Goal: Information Seeking & Learning: Learn about a topic

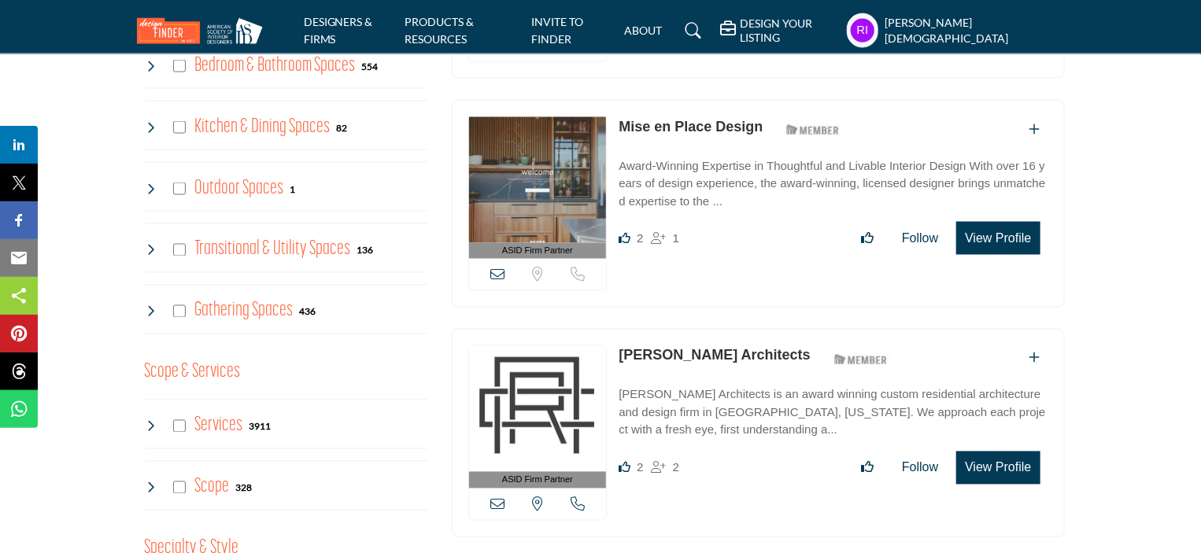
scroll to position [1337, 0]
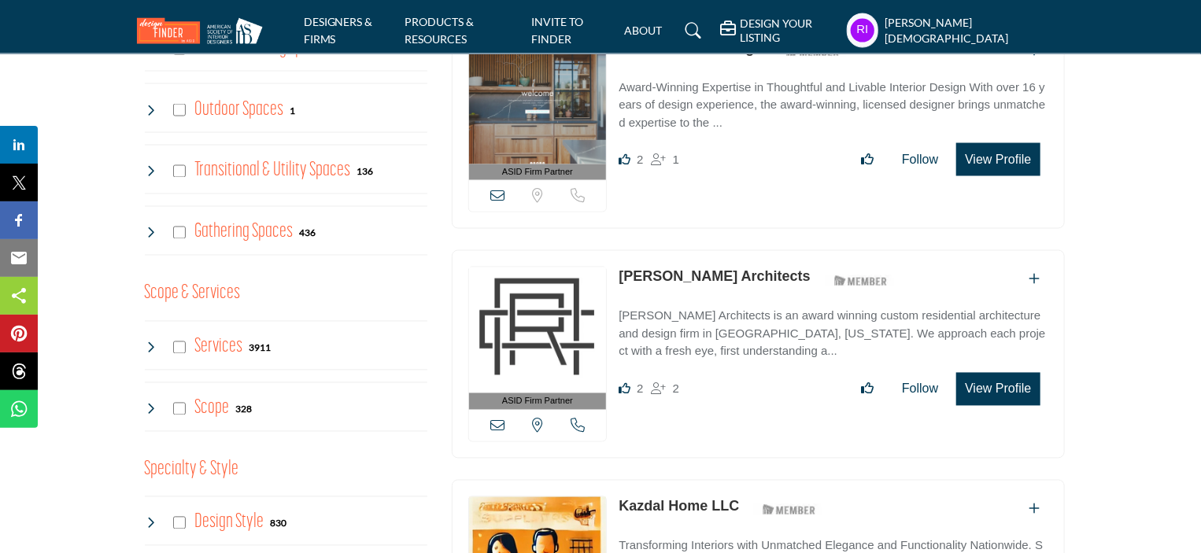
click at [148, 346] on icon at bounding box center [151, 347] width 13 height 13
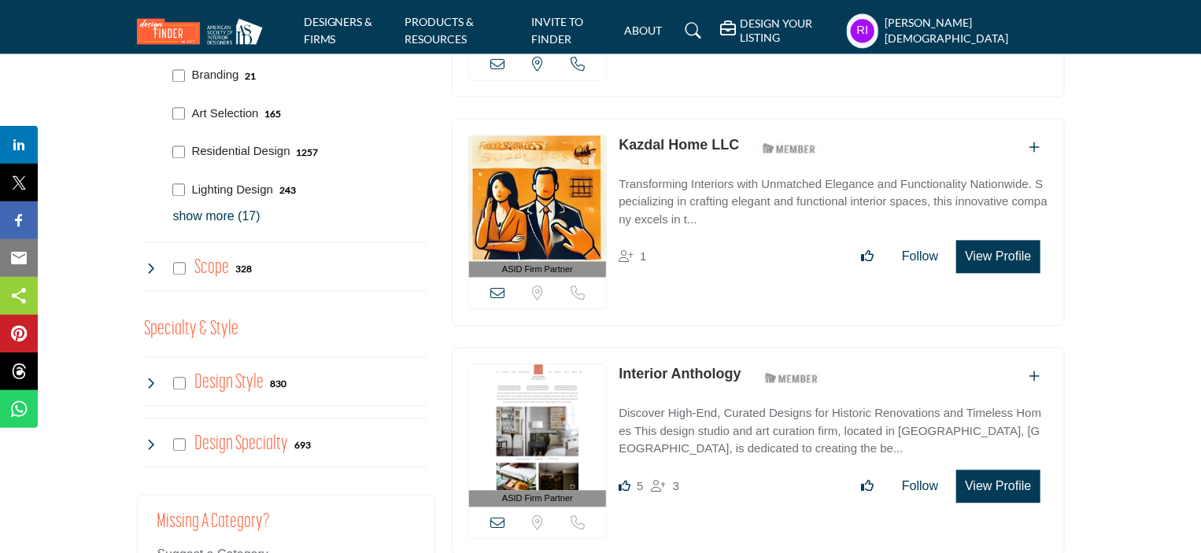
scroll to position [1731, 0]
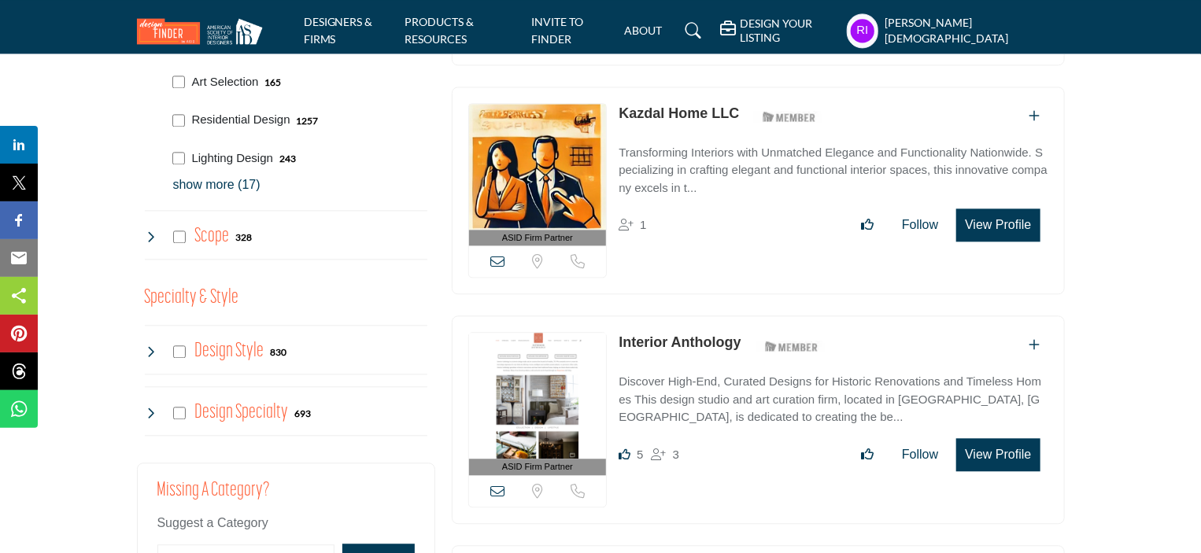
click at [230, 180] on p "show more (17)" at bounding box center [300, 184] width 254 height 19
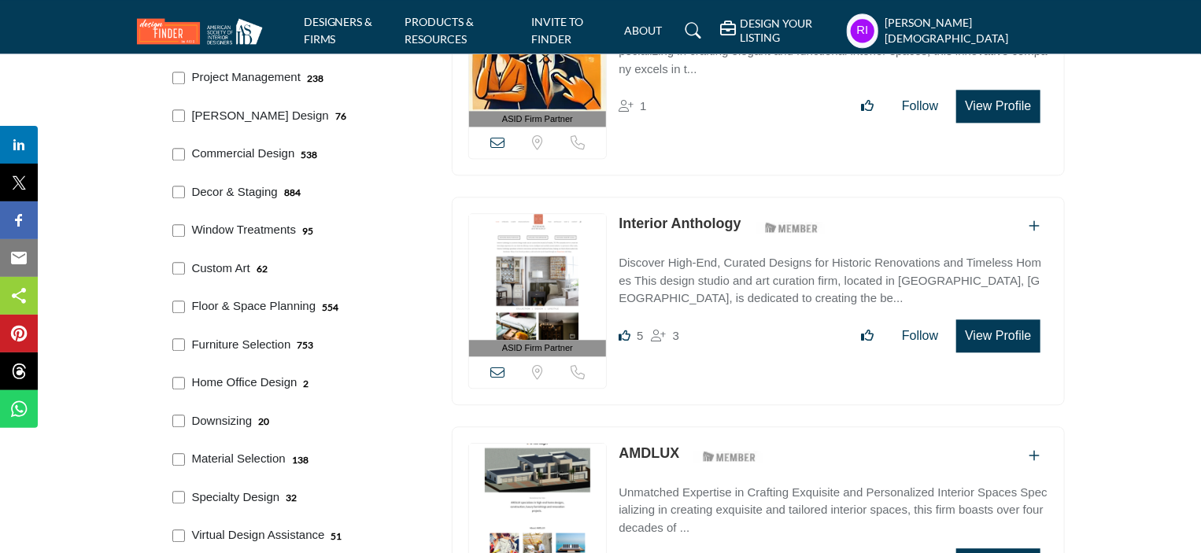
scroll to position [1888, 0]
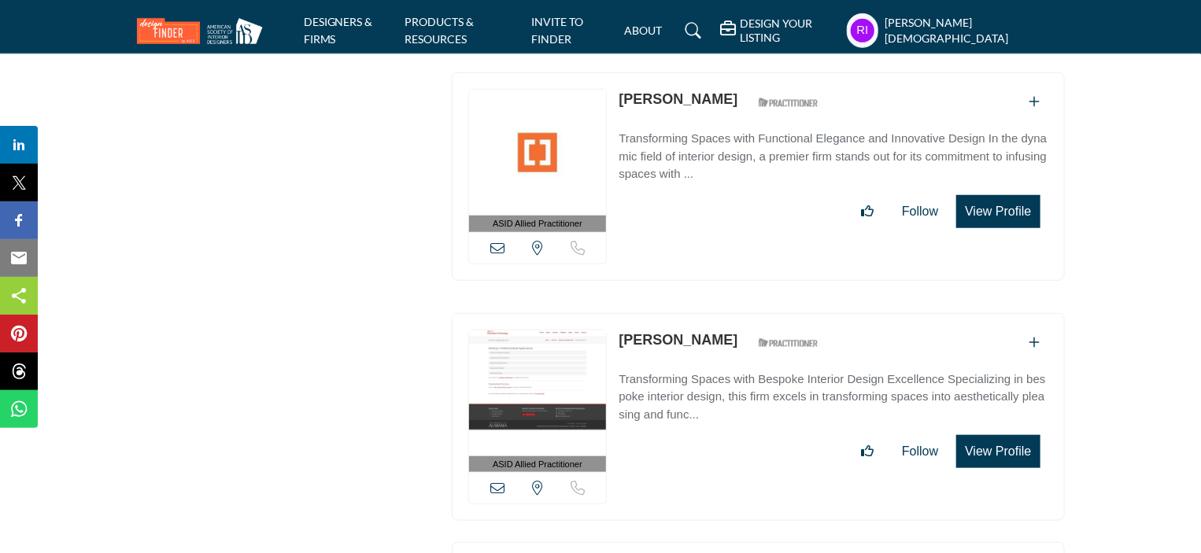
scroll to position [47320, 0]
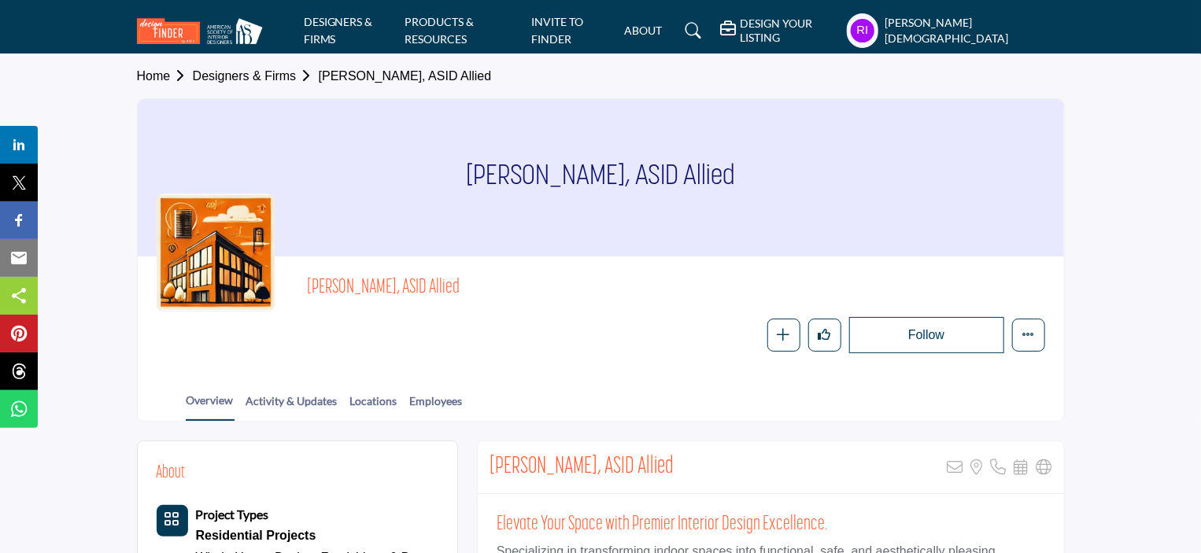
click at [313, 286] on span "Karlee Kitchens, ASID Allied" at bounding box center [484, 288] width 355 height 26
drag, startPoint x: 313, startPoint y: 286, endPoint x: 426, endPoint y: 286, distance: 112.5
click at [426, 286] on span "Karlee Kitchens, ASID Allied" at bounding box center [484, 288] width 355 height 26
copy span "Karlee Kitchens, ASID Allied"
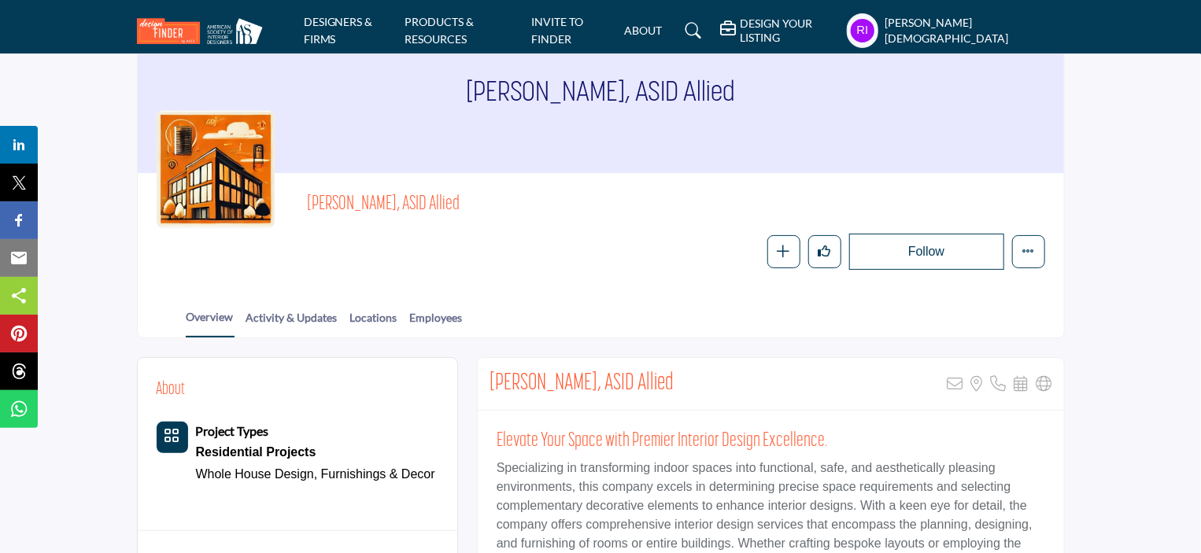
scroll to position [157, 0]
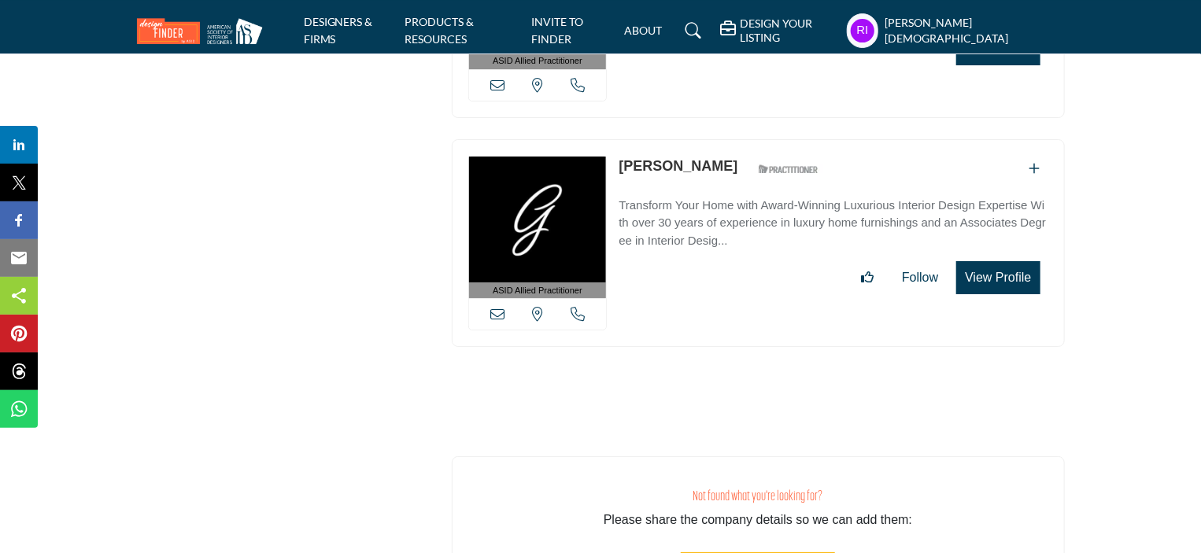
scroll to position [56482, 0]
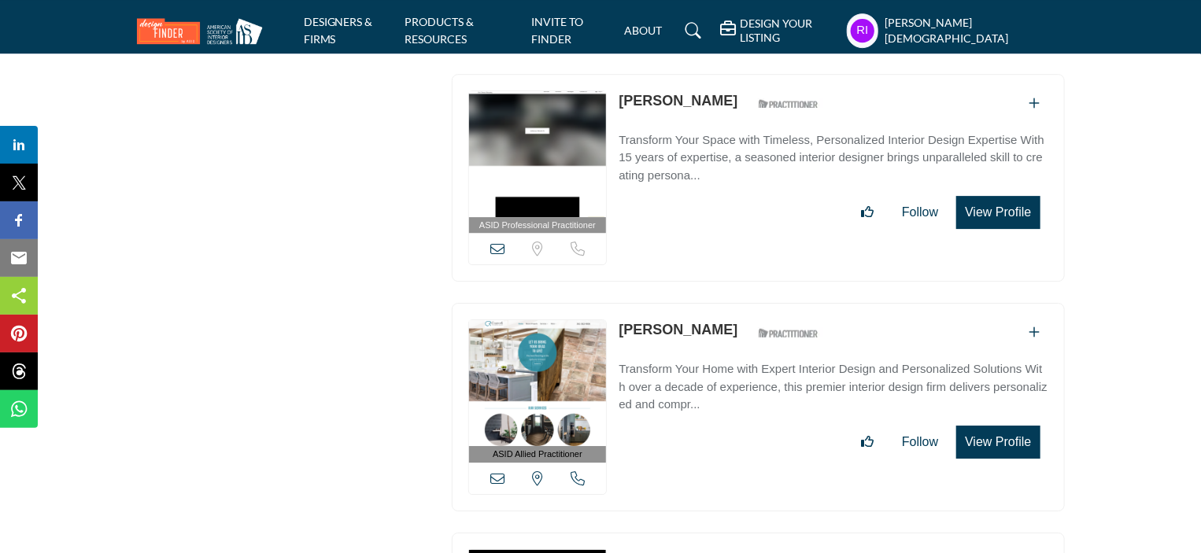
drag, startPoint x: 615, startPoint y: 162, endPoint x: 686, endPoint y: 163, distance: 70.8
copy link "Lisa Thies"
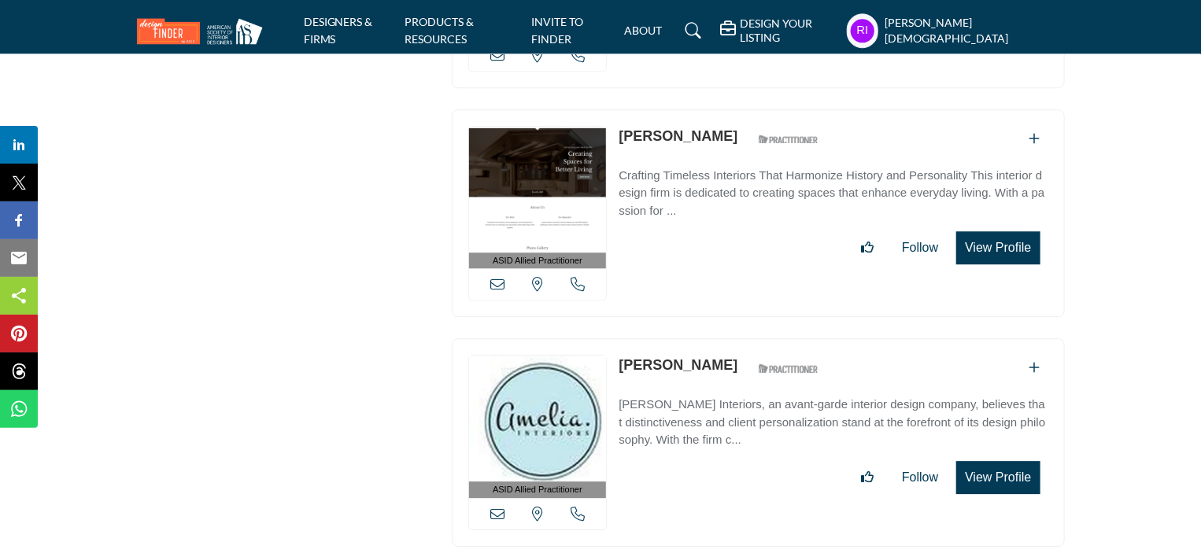
scroll to position [22896, 0]
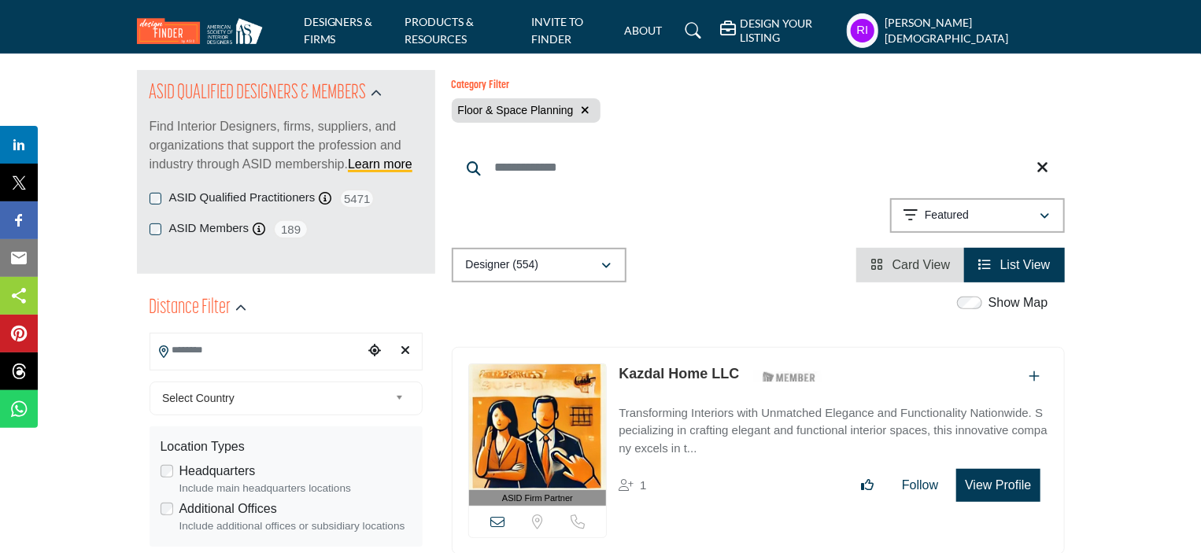
scroll to position [157, 0]
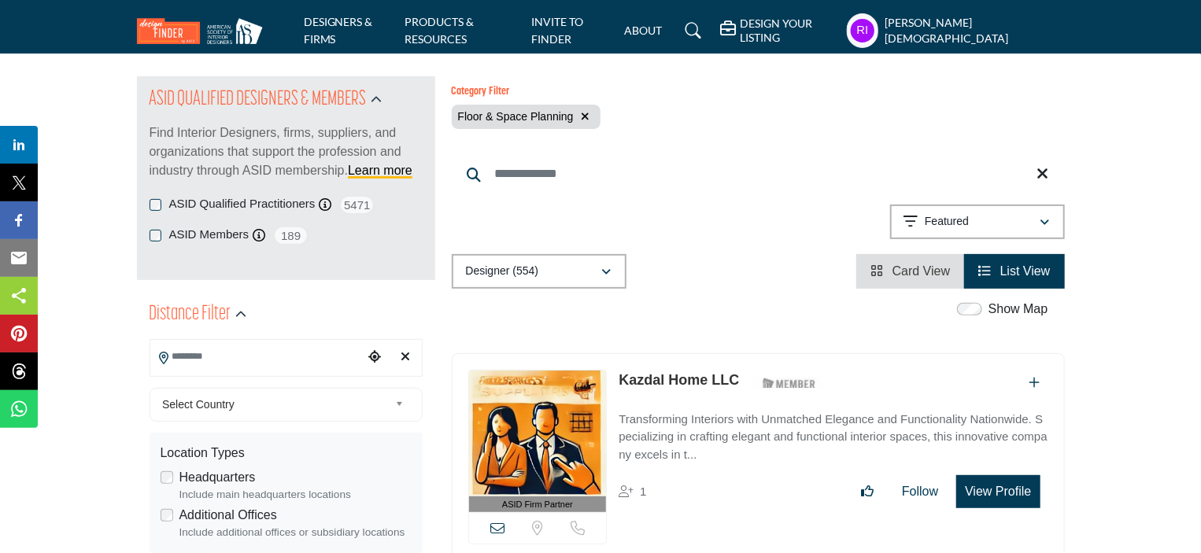
drag, startPoint x: 614, startPoint y: 367, endPoint x: 734, endPoint y: 377, distance: 120.7
click at [734, 377] on div "ASID Firm Partner ASID Firm Partners are design companies with ASID-qualified i…" at bounding box center [758, 457] width 613 height 208
copy link "Kazdal Home LLC"
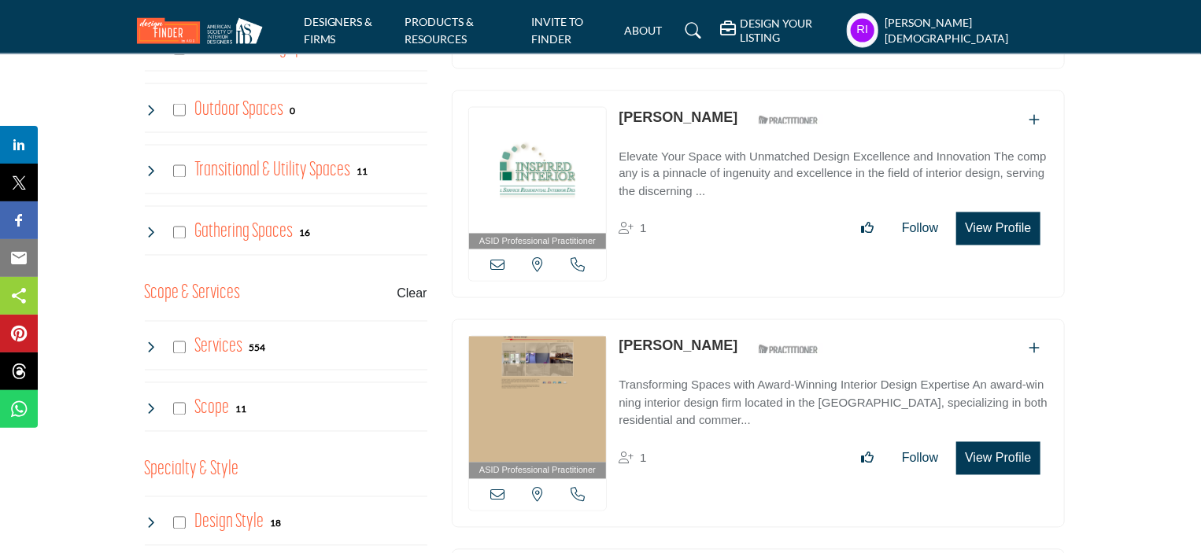
scroll to position [1337, 0]
click at [151, 346] on icon at bounding box center [151, 347] width 13 height 13
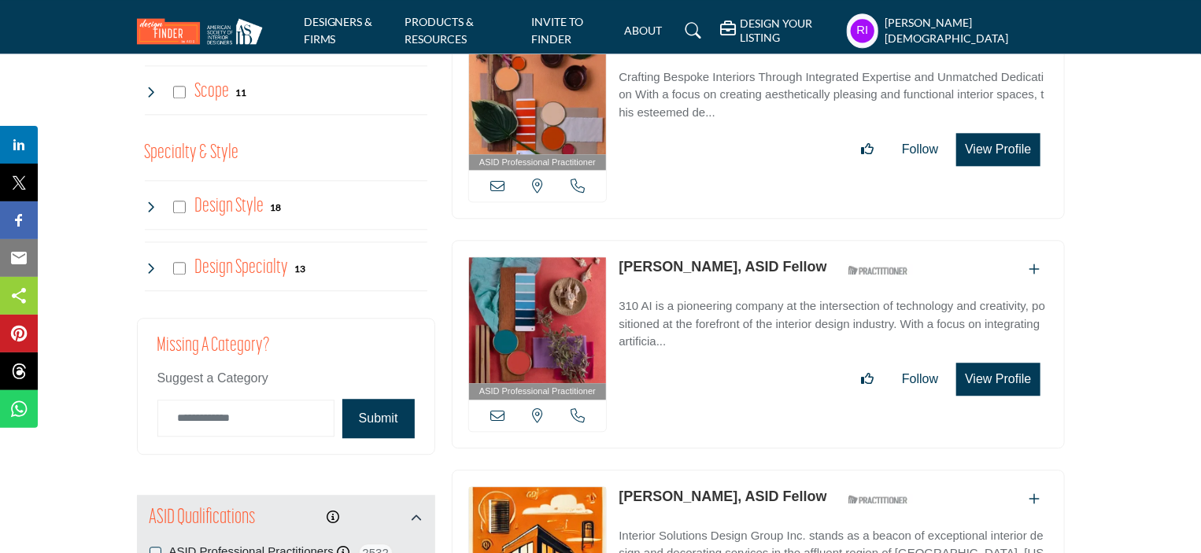
scroll to position [1652, 0]
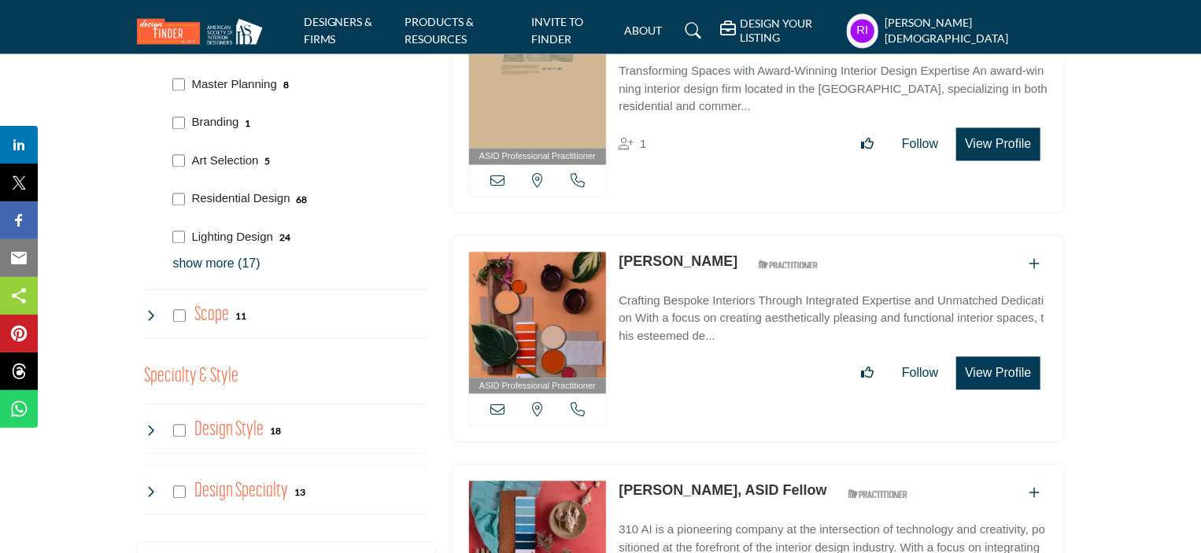
click at [227, 260] on p "show more (17)" at bounding box center [300, 263] width 254 height 19
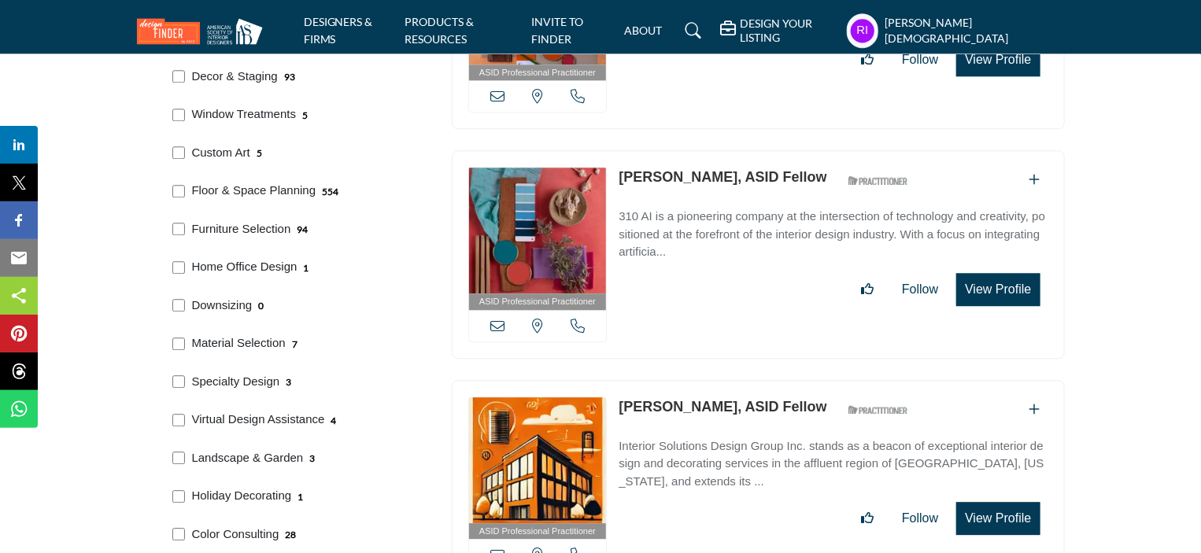
scroll to position [1967, 0]
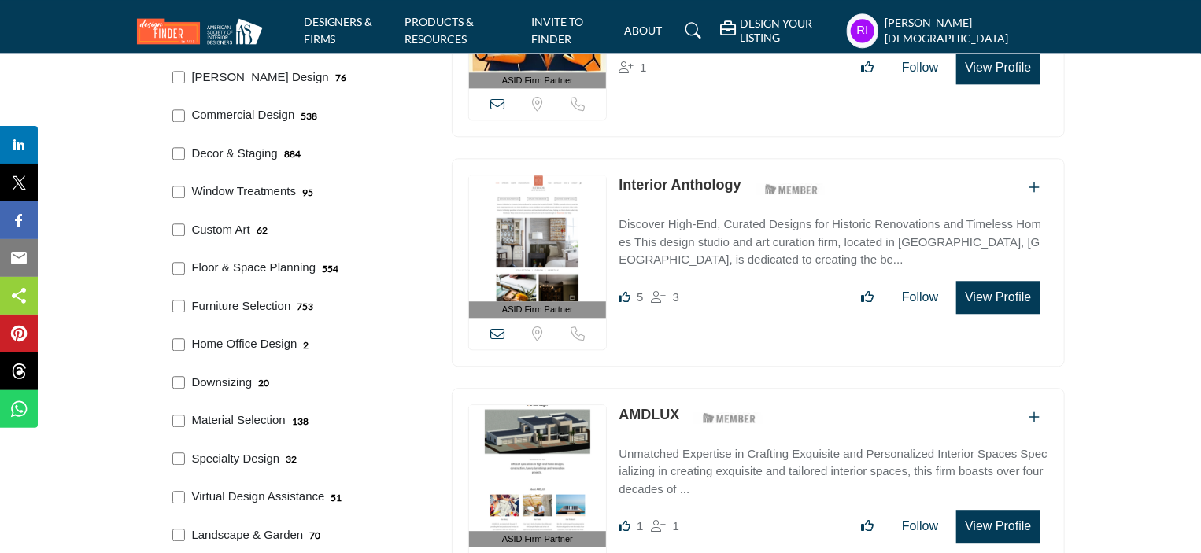
scroll to position [1967, 0]
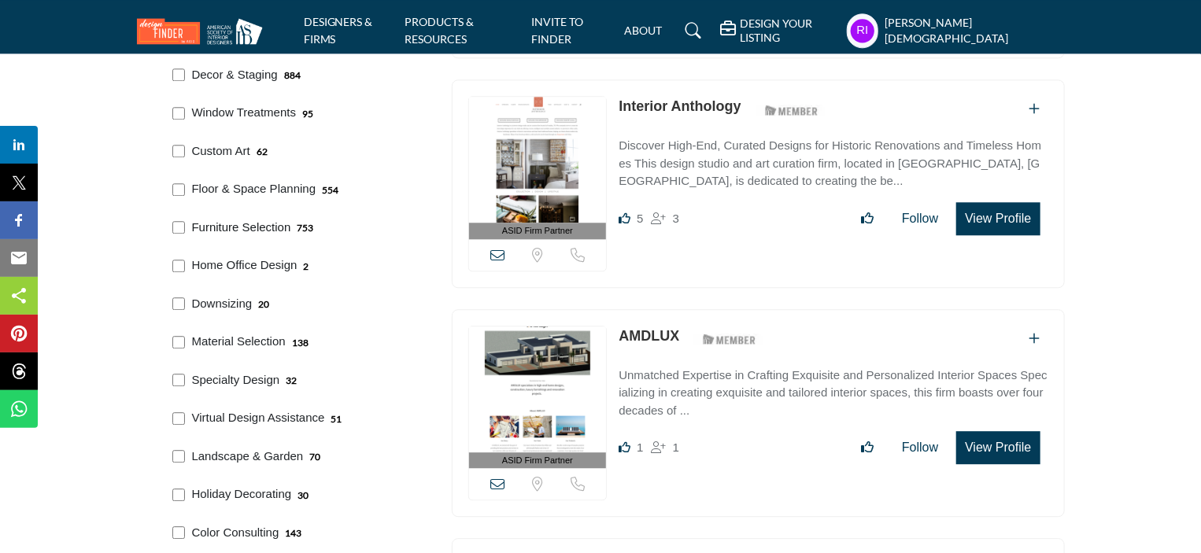
drag, startPoint x: 187, startPoint y: 220, endPoint x: 288, endPoint y: 227, distance: 100.9
click at [288, 227] on div "Furniture Selection 753" at bounding box center [297, 226] width 260 height 39
copy p "Furniture Selection"
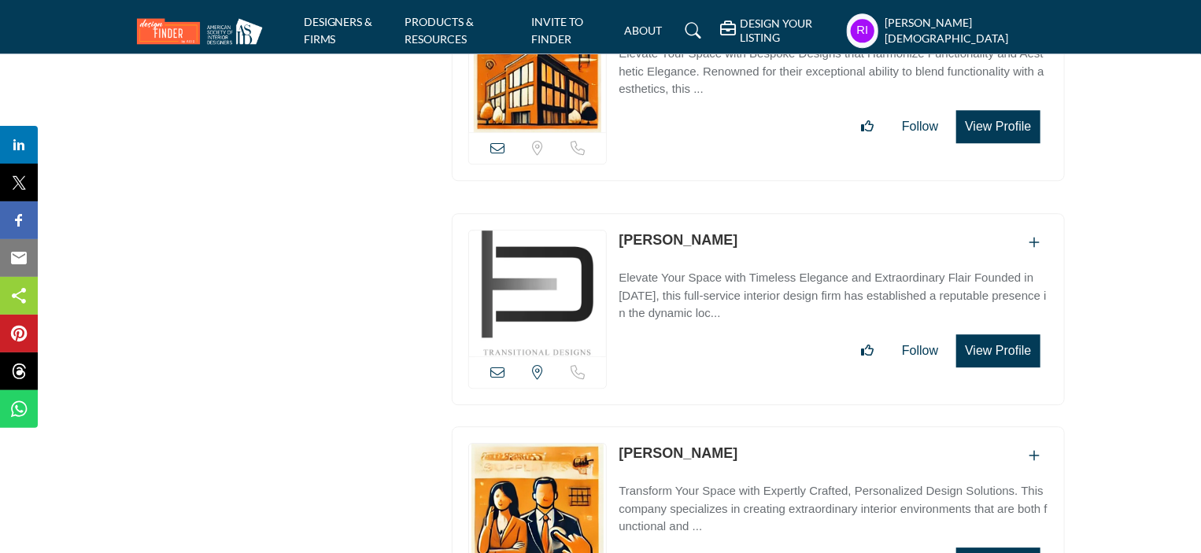
scroll to position [29260, 0]
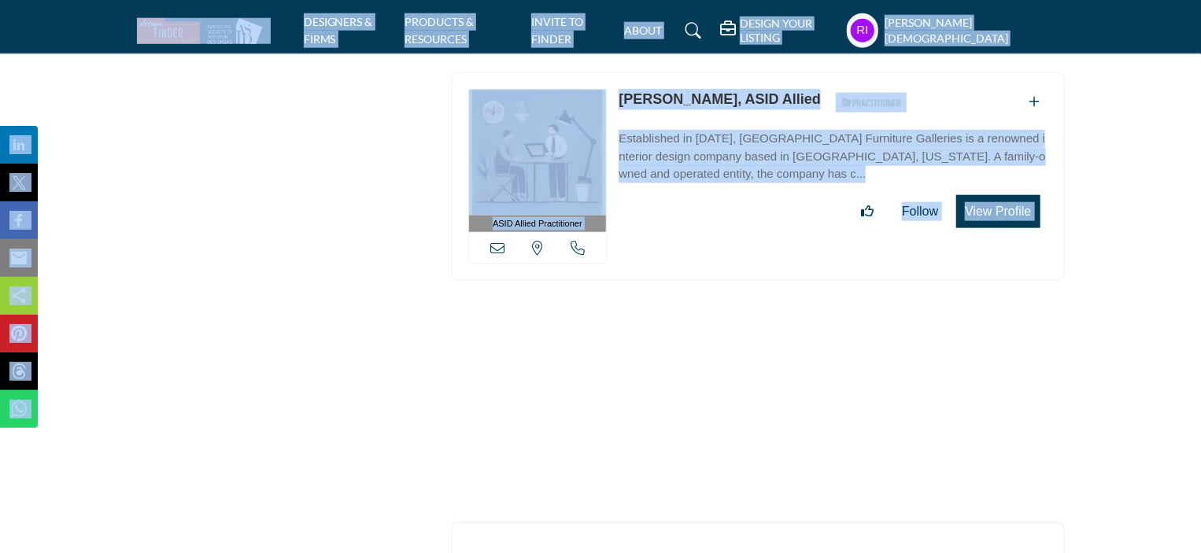
copy body "DESIGNERS & FIRMS PRODUCTS & RESOURCES INVITE TO FINDER ABOUT DESIGN YOUR LISTI…"
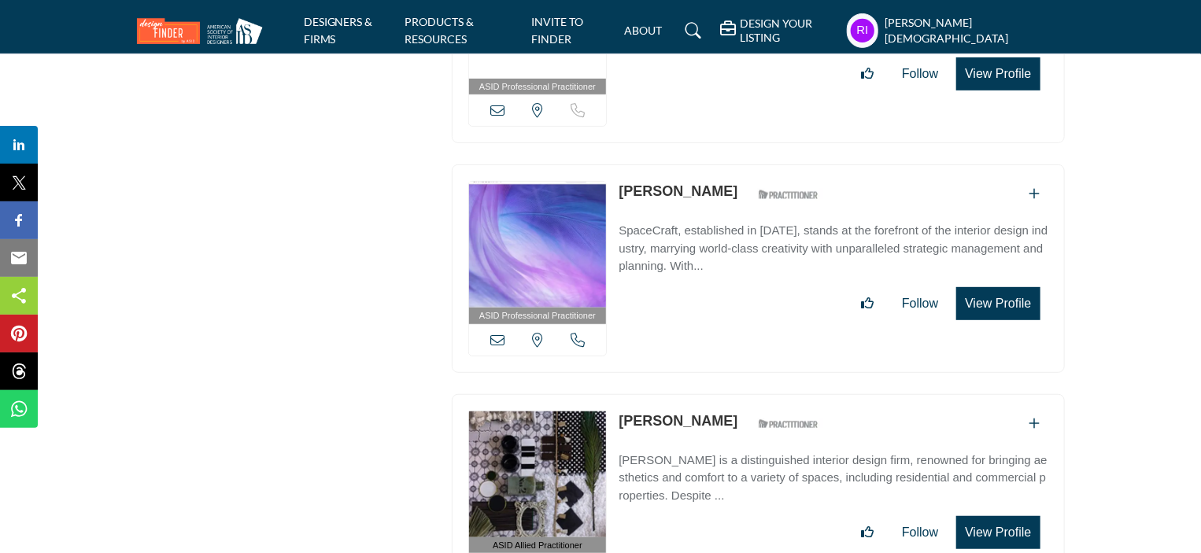
drag, startPoint x: 783, startPoint y: 253, endPoint x: 626, endPoint y: 248, distance: 156.6
copy link "Emily Conn, ASID Allied"
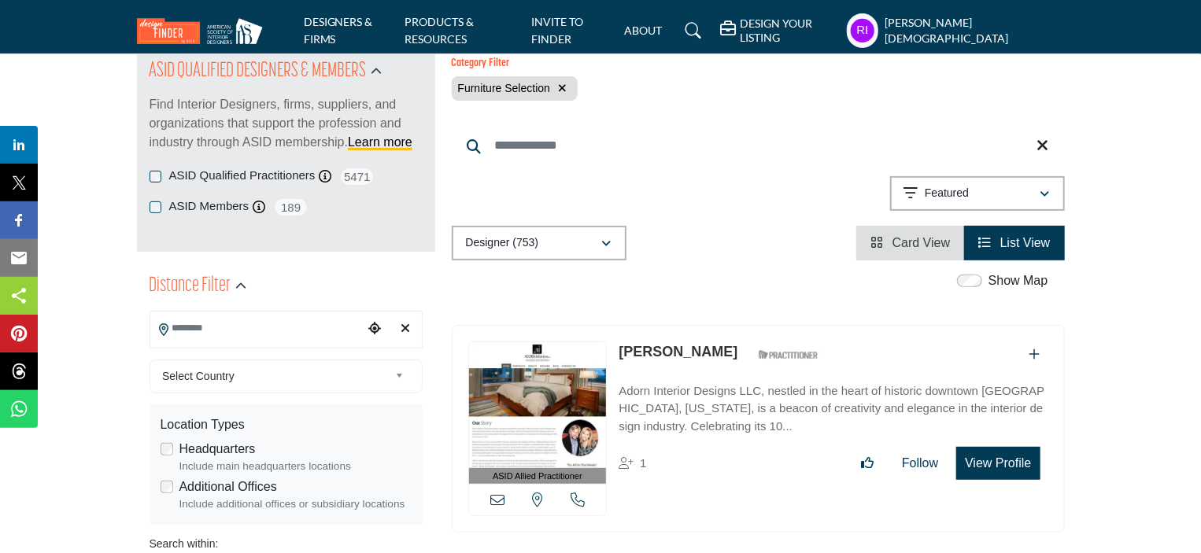
scroll to position [213, 0]
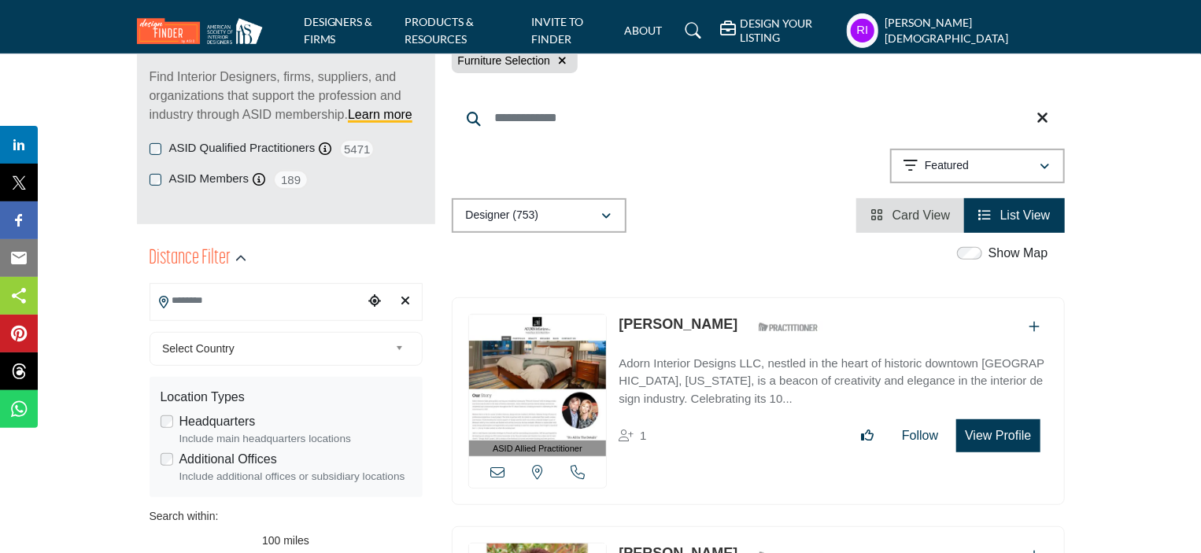
drag, startPoint x: 696, startPoint y: 324, endPoint x: 624, endPoint y: 326, distance: 72.4
click at [624, 326] on div "Mary Davis ASID Qualified Practitioner who validates work and experience to hol…" at bounding box center [722, 328] width 208 height 28
copy link "[PERSON_NAME]"
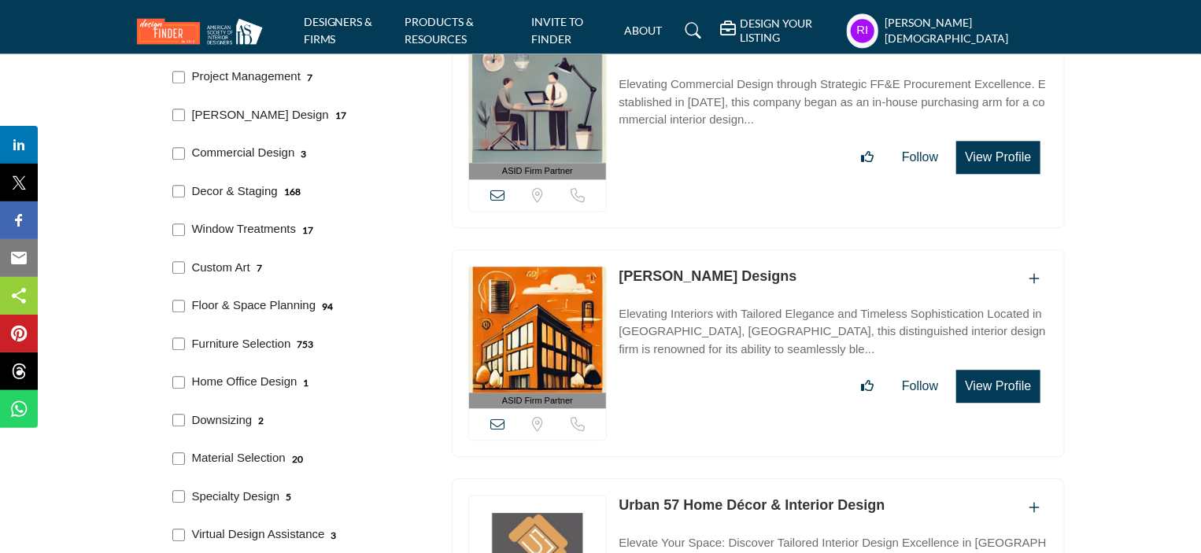
scroll to position [1865, 0]
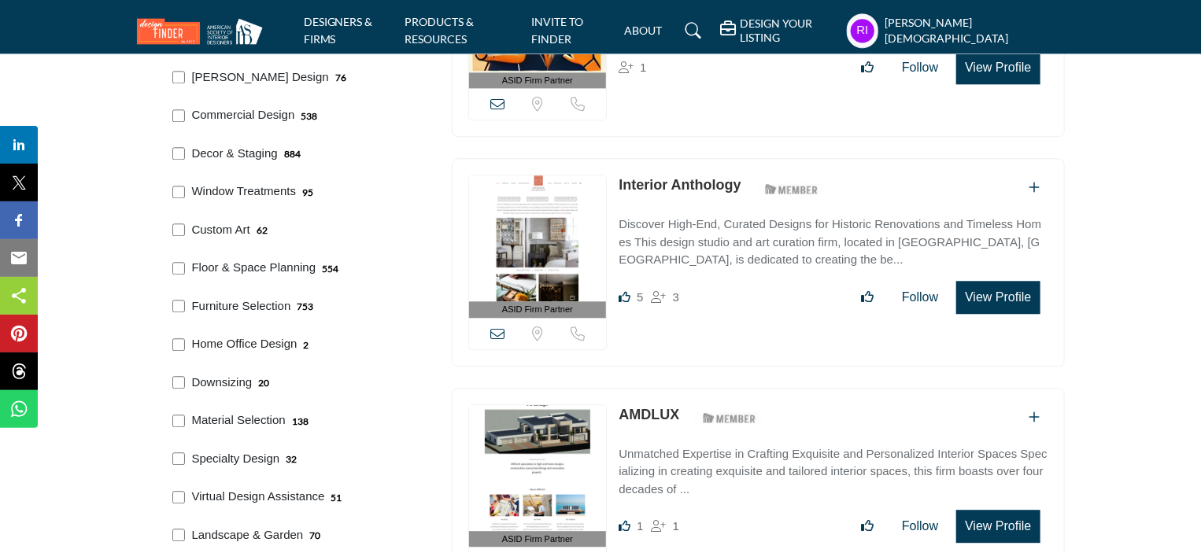
scroll to position [1967, 0]
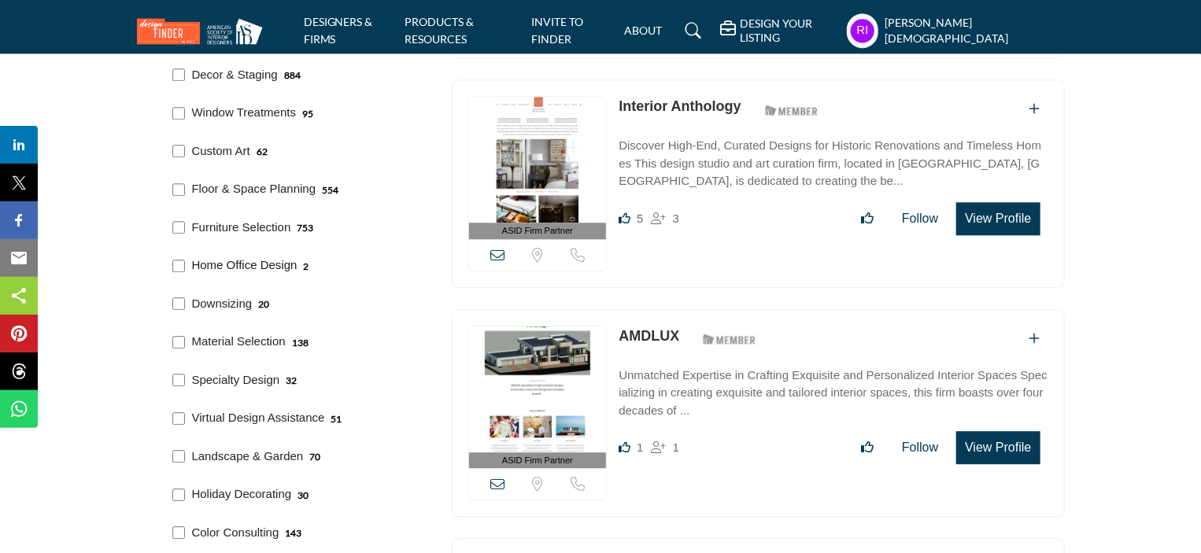
drag, startPoint x: 192, startPoint y: 250, endPoint x: 296, endPoint y: 266, distance: 105.0
click at [296, 266] on div "Home Office Design 2" at bounding box center [297, 264] width 260 height 39
copy p "Home Office Design"
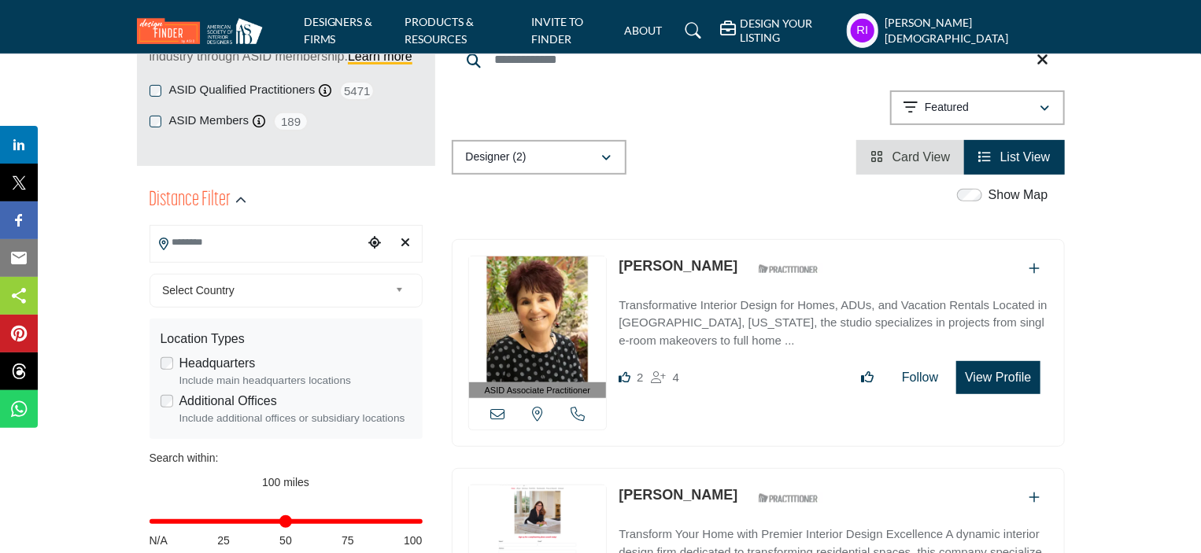
scroll to position [315, 0]
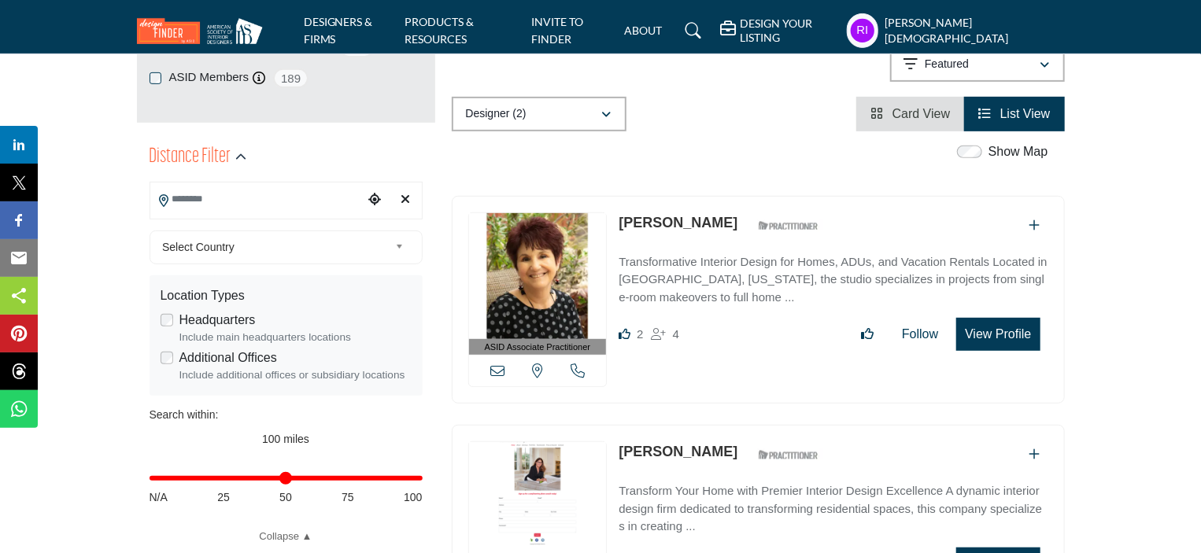
drag, startPoint x: 618, startPoint y: 206, endPoint x: 728, endPoint y: 223, distance: 110.6
click at [728, 223] on div "ASID Associate Practitioner ASID Associate Practitioners have a degree in any m…" at bounding box center [758, 300] width 613 height 208
copy link "[PERSON_NAME]"
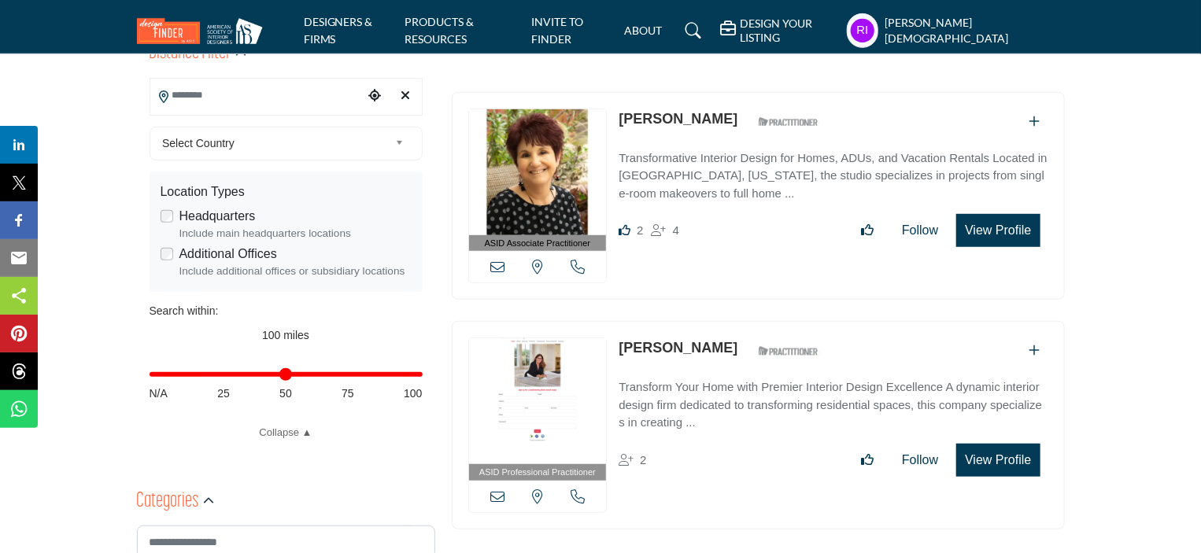
scroll to position [472, 0]
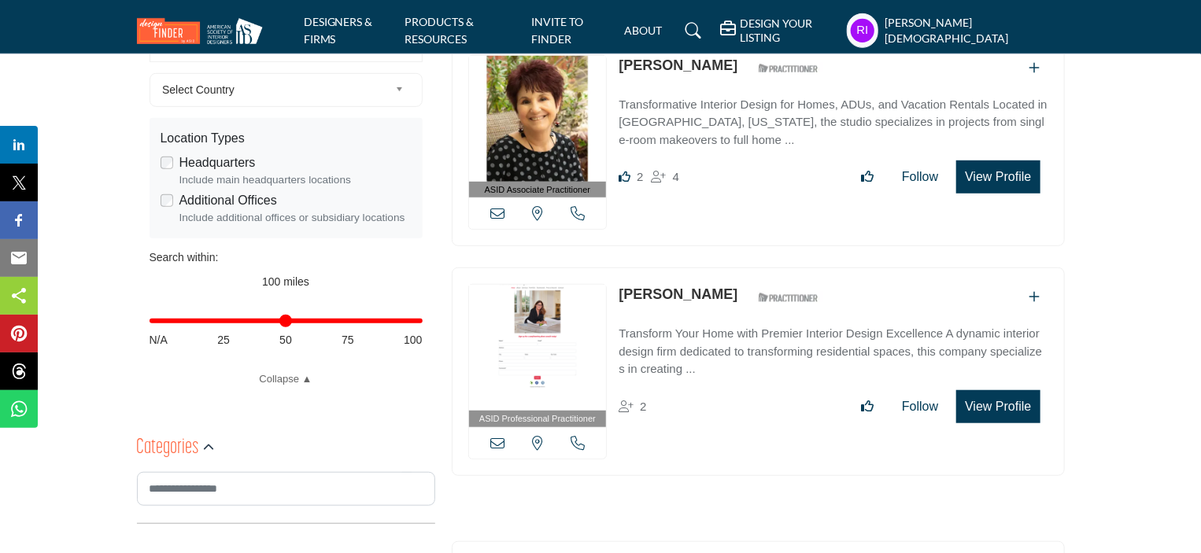
drag, startPoint x: 618, startPoint y: 282, endPoint x: 699, endPoint y: 298, distance: 82.5
click at [699, 298] on div "ASID Professional Practitioner ASID Professional Practitioners have successfull…" at bounding box center [758, 371] width 613 height 208
copy link "[PERSON_NAME]"
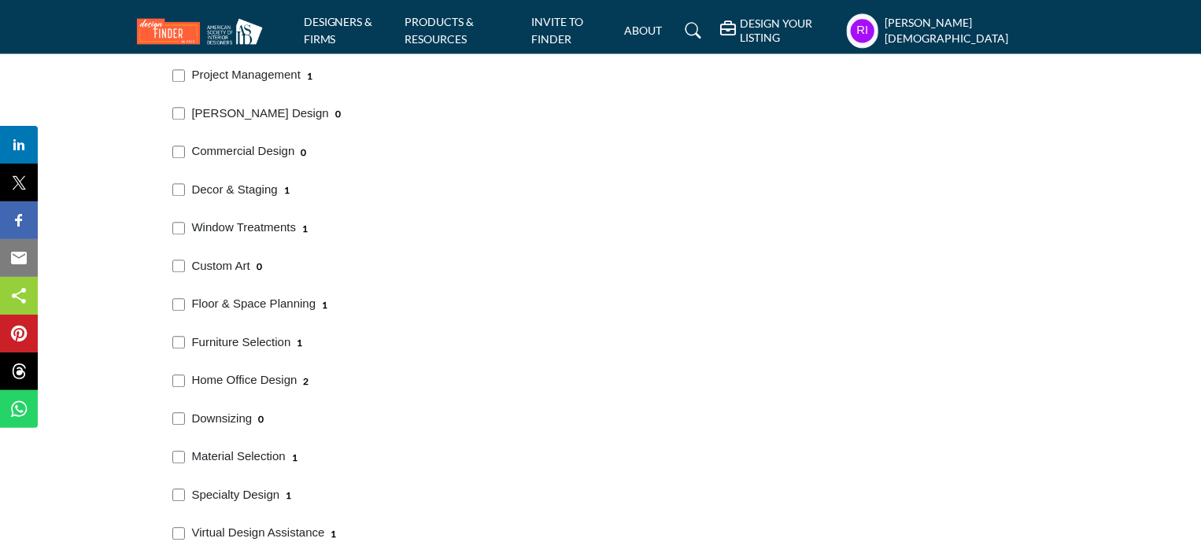
scroll to position [1967, 0]
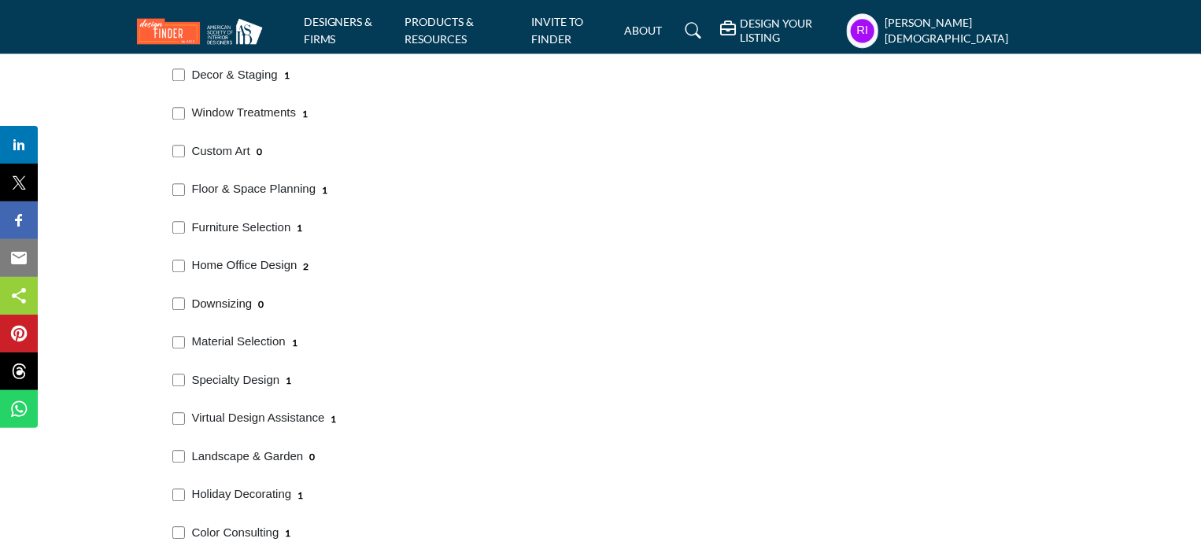
drag, startPoint x: 192, startPoint y: 286, endPoint x: 249, endPoint y: 294, distance: 58.0
click at [249, 294] on div "Downsizing 0" at bounding box center [297, 302] width 260 height 39
copy p "Downsizing"
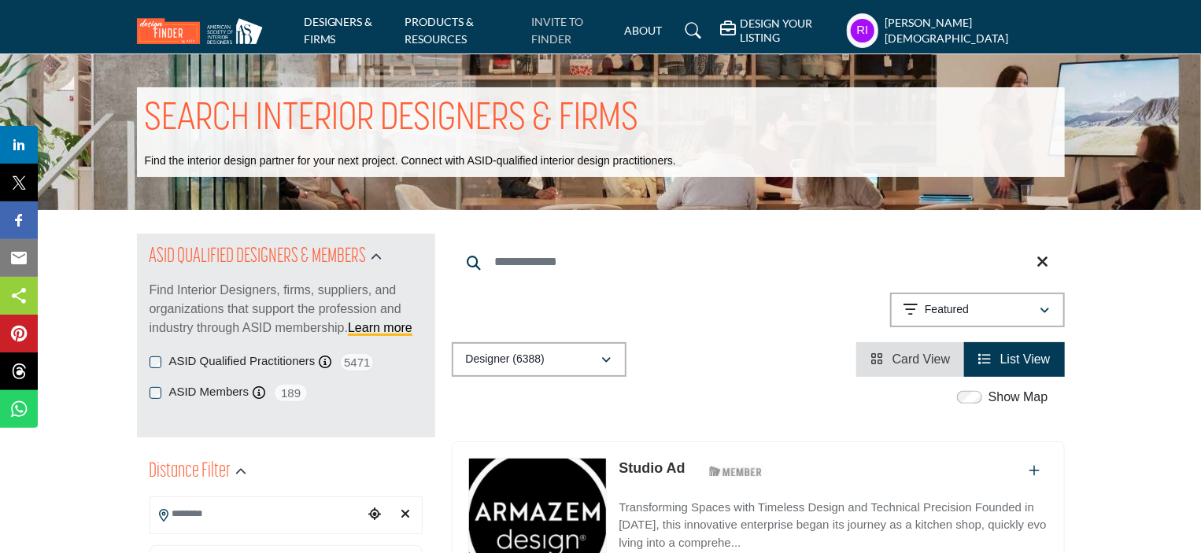
scroll to position [1990, 0]
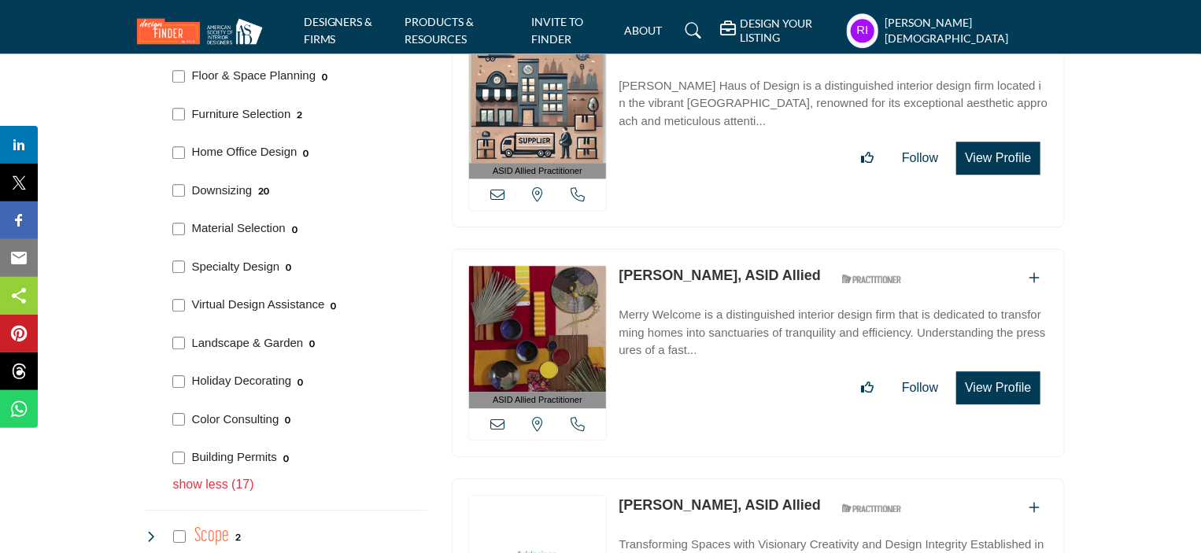
scroll to position [2108, 0]
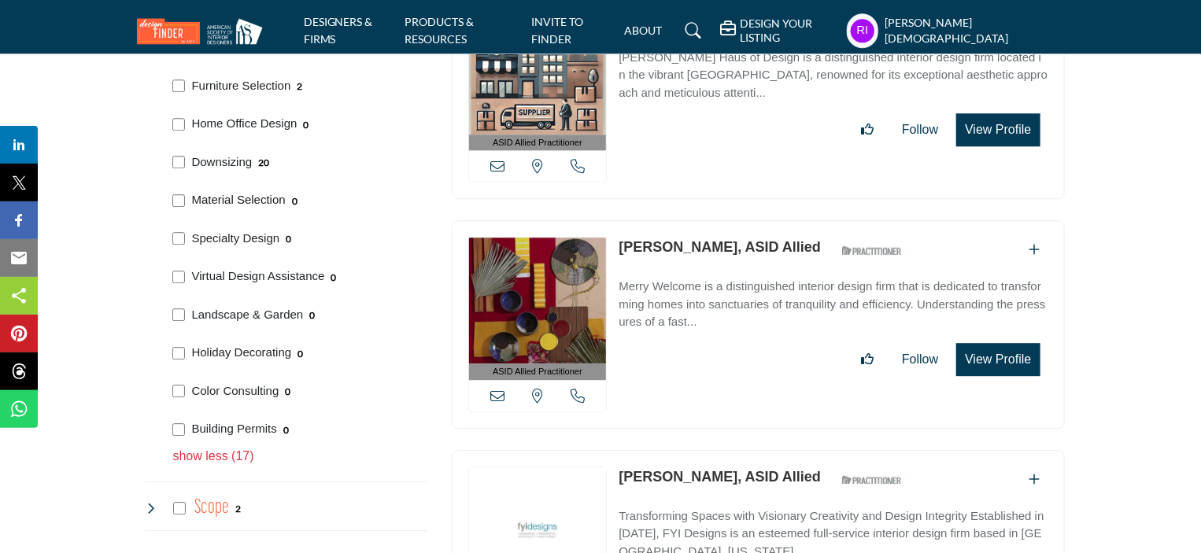
drag, startPoint x: 194, startPoint y: 186, endPoint x: 282, endPoint y: 200, distance: 90.0
click at [282, 200] on div "Material Selection 0" at bounding box center [297, 198] width 260 height 39
copy p "Material Selection"
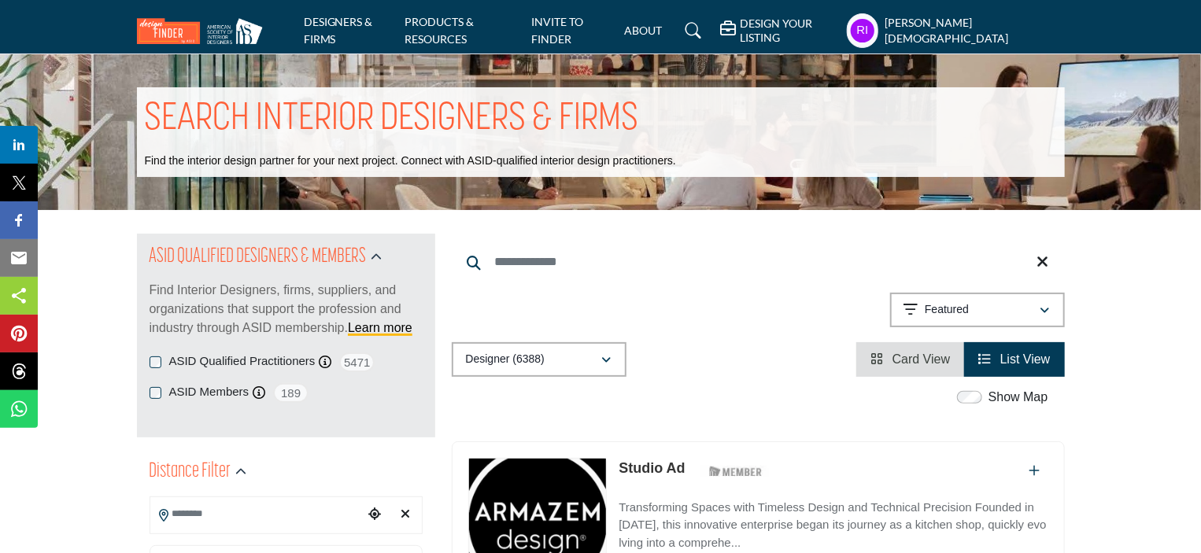
scroll to position [2028, 0]
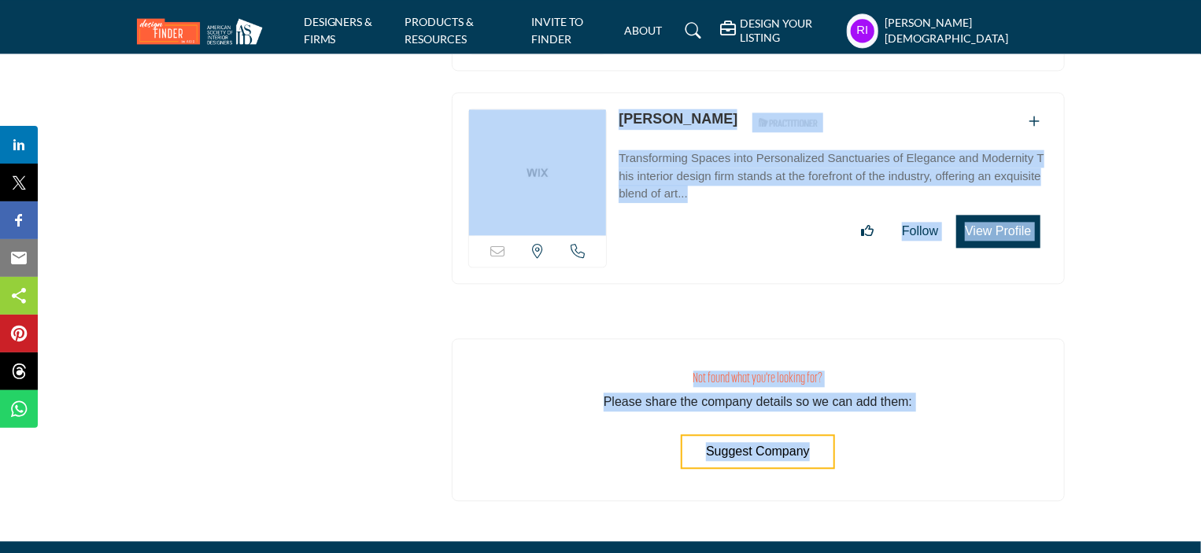
scroll to position [31504, 0]
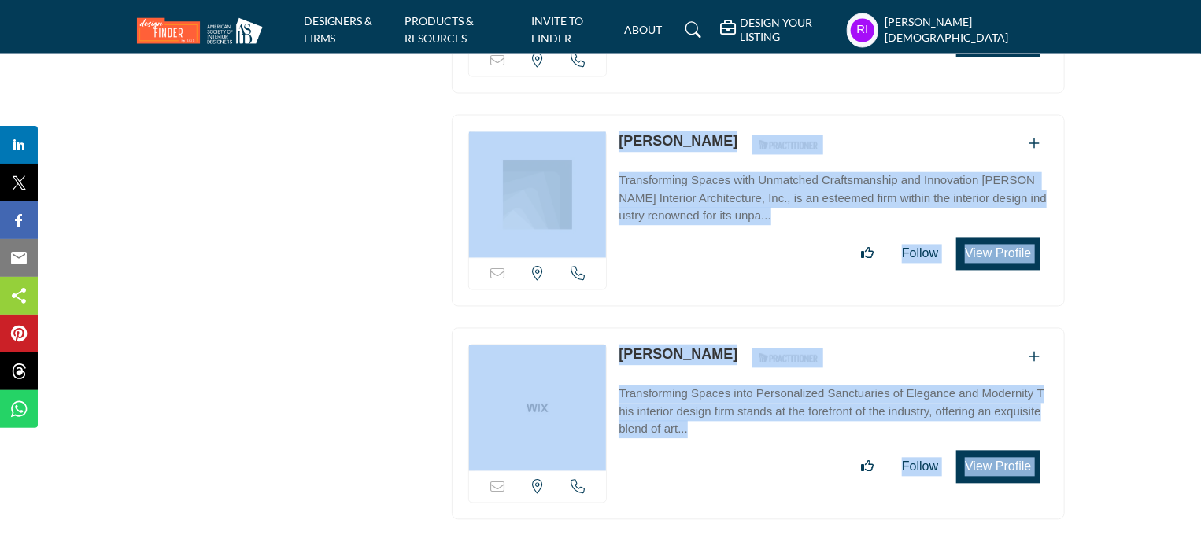
drag, startPoint x: 478, startPoint y: 278, endPoint x: 1032, endPoint y: 261, distance: 554.9
copy div "ASID Associate Practitioner ASID Associate Practitioners have a degree in any m…"
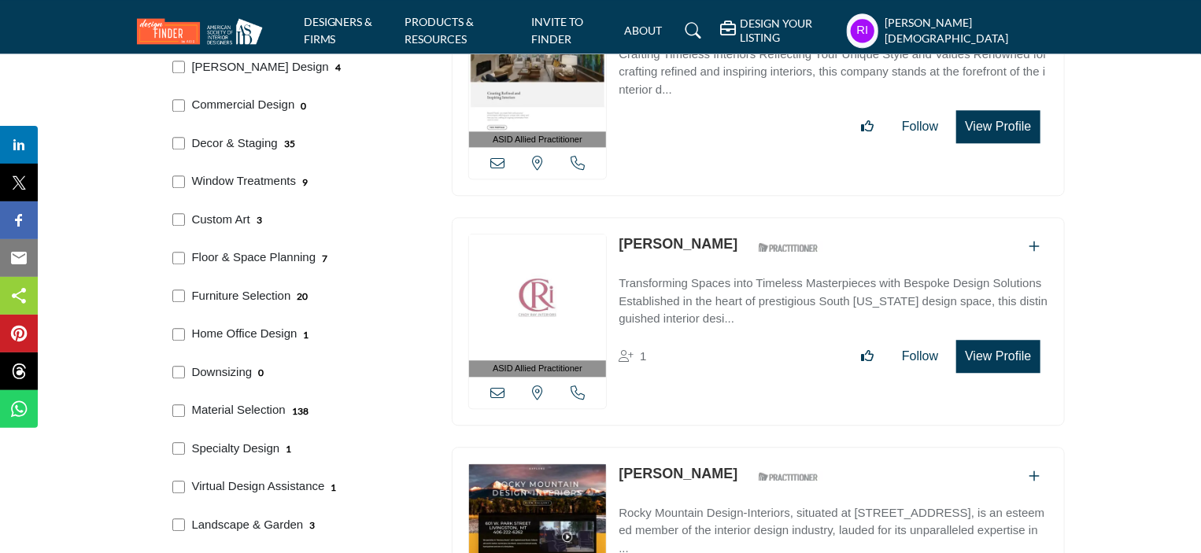
scroll to position [2045, 0]
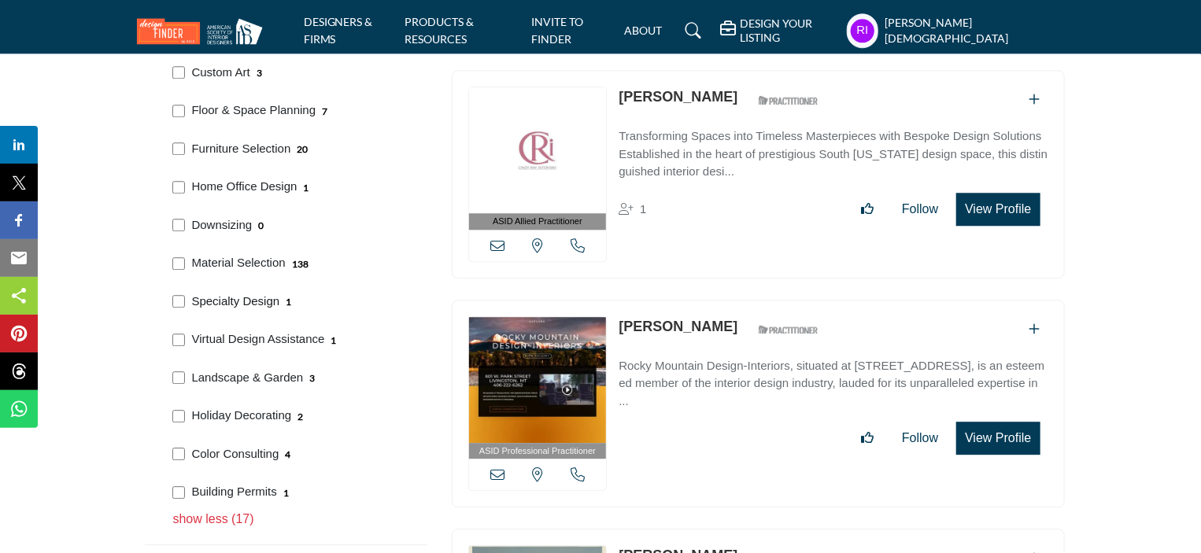
drag, startPoint x: 189, startPoint y: 287, endPoint x: 278, endPoint y: 295, distance: 89.2
click at [278, 295] on div "Specialty Design 1" at bounding box center [297, 300] width 260 height 39
copy p "Specialty Design"
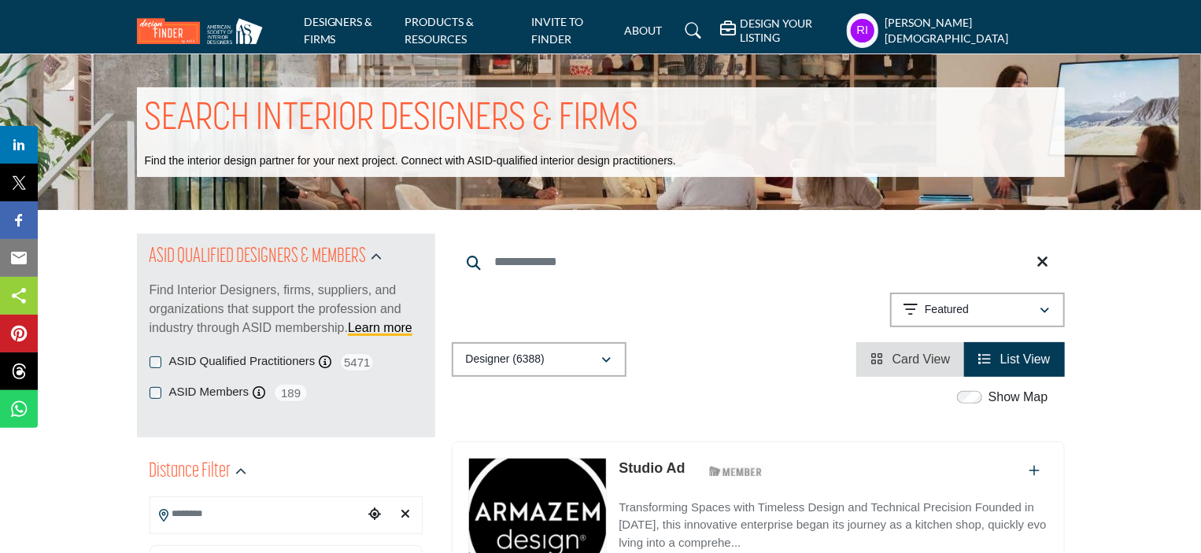
scroll to position [2066, 0]
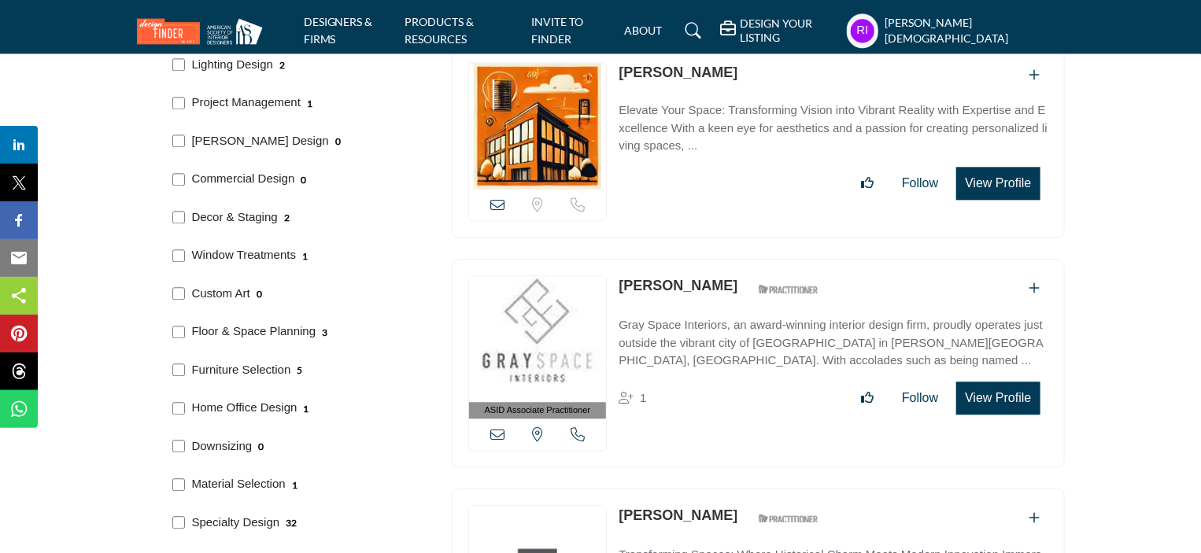
scroll to position [2139, 0]
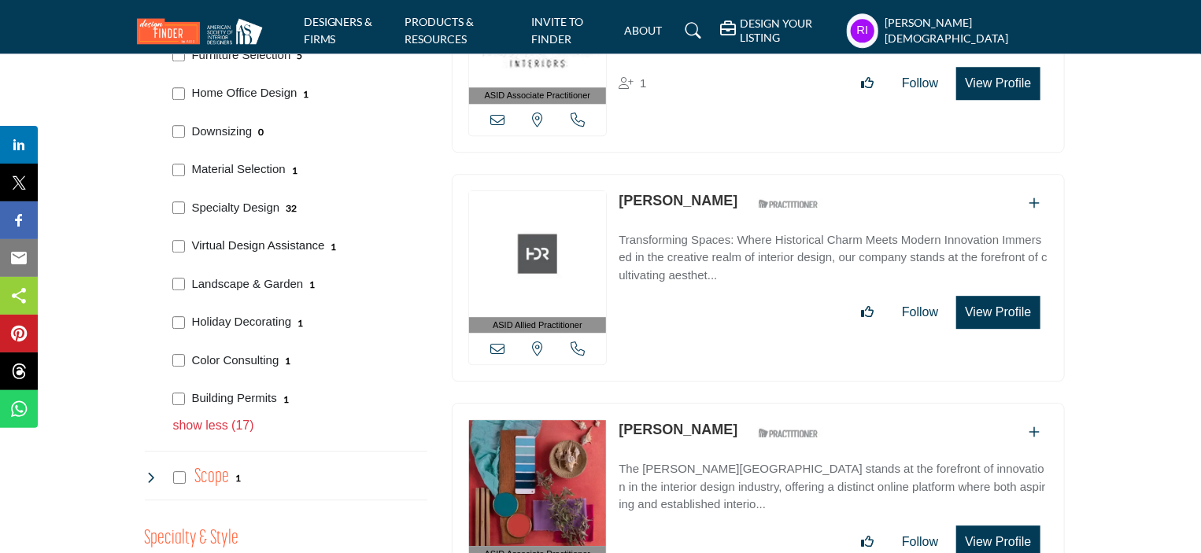
drag, startPoint x: 197, startPoint y: 232, endPoint x: 323, endPoint y: 243, distance: 126.4
click at [323, 243] on div "Virtual Design Assistance 1" at bounding box center [297, 244] width 260 height 39
copy p "Virtual Design Assistance"
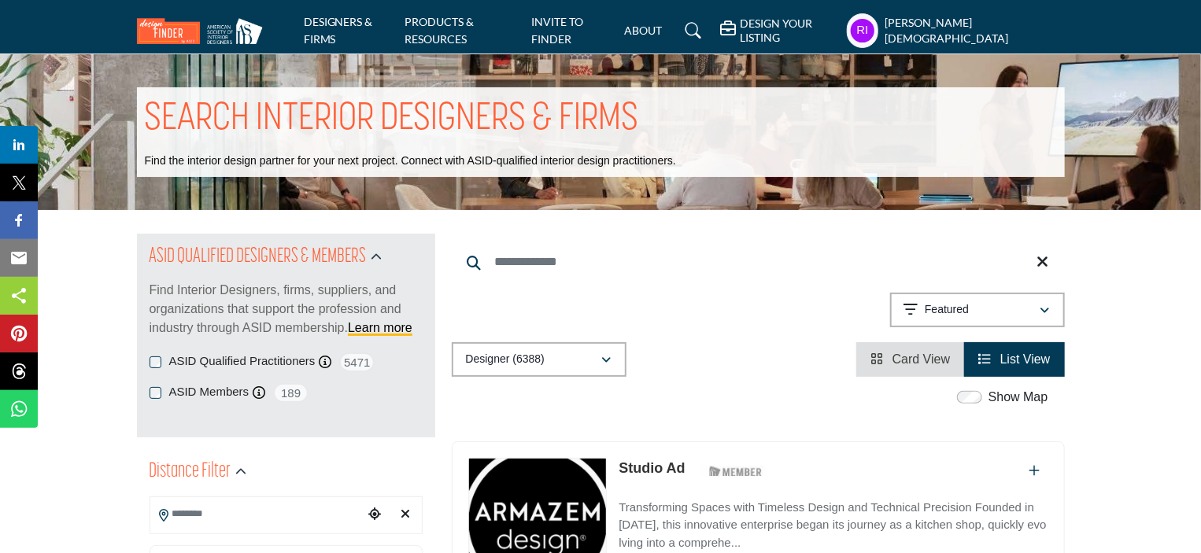
scroll to position [2104, 0]
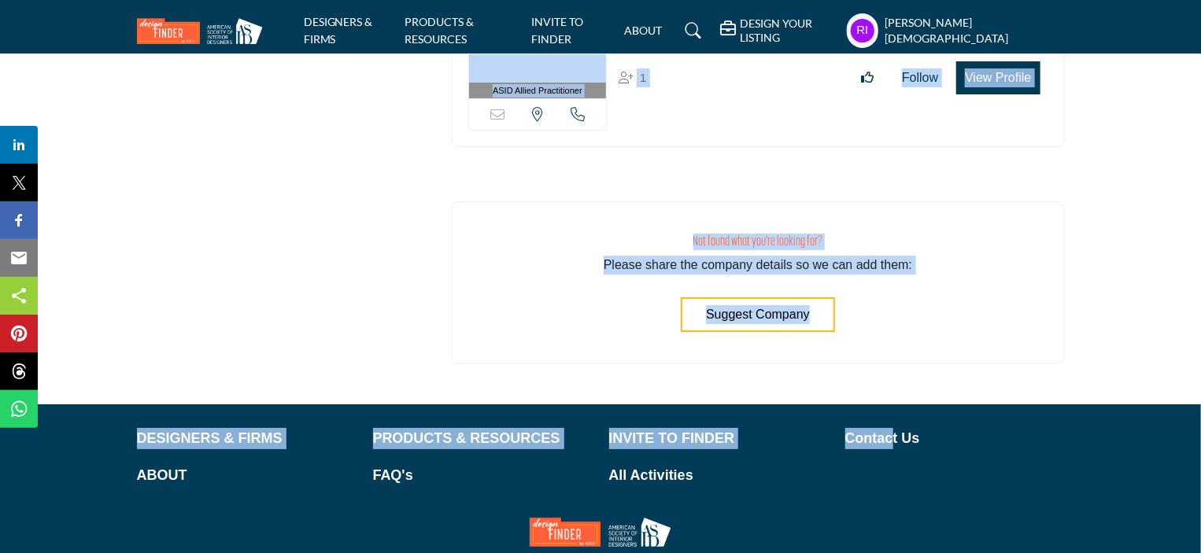
scroll to position [11694, 0]
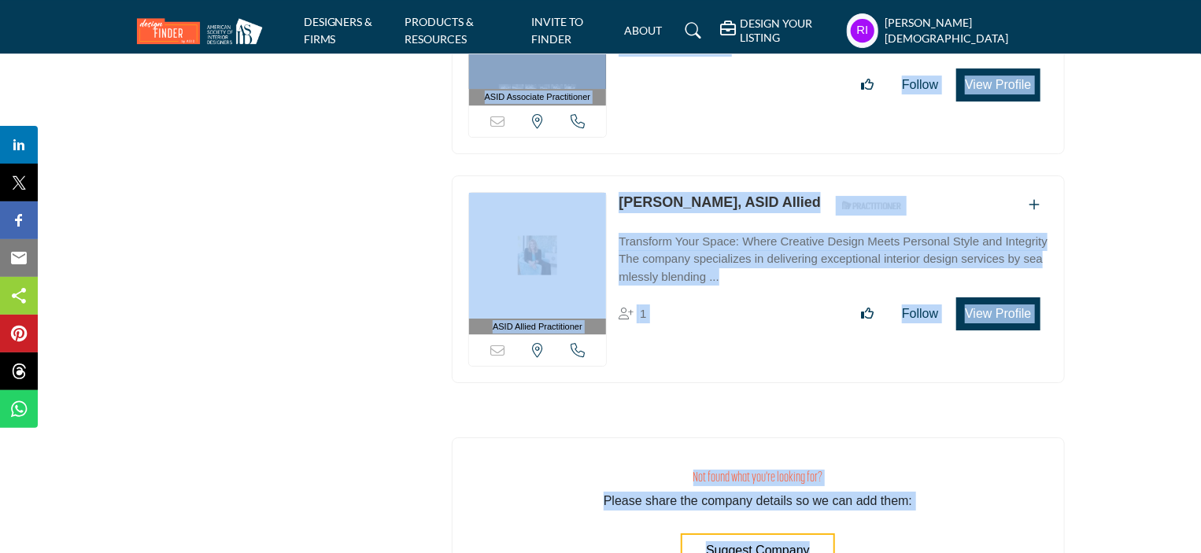
drag, startPoint x: 463, startPoint y: 279, endPoint x: 1035, endPoint y: 255, distance: 572.4
copy div "View email address of this listing View the location of this listing Call Numbe…"
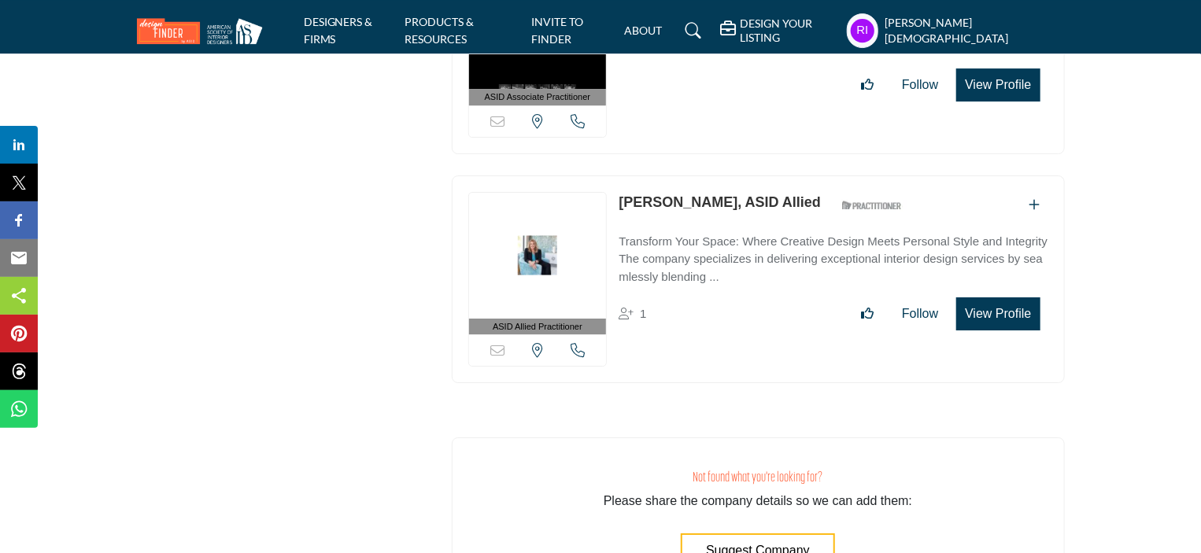
scroll to position [3437, 0]
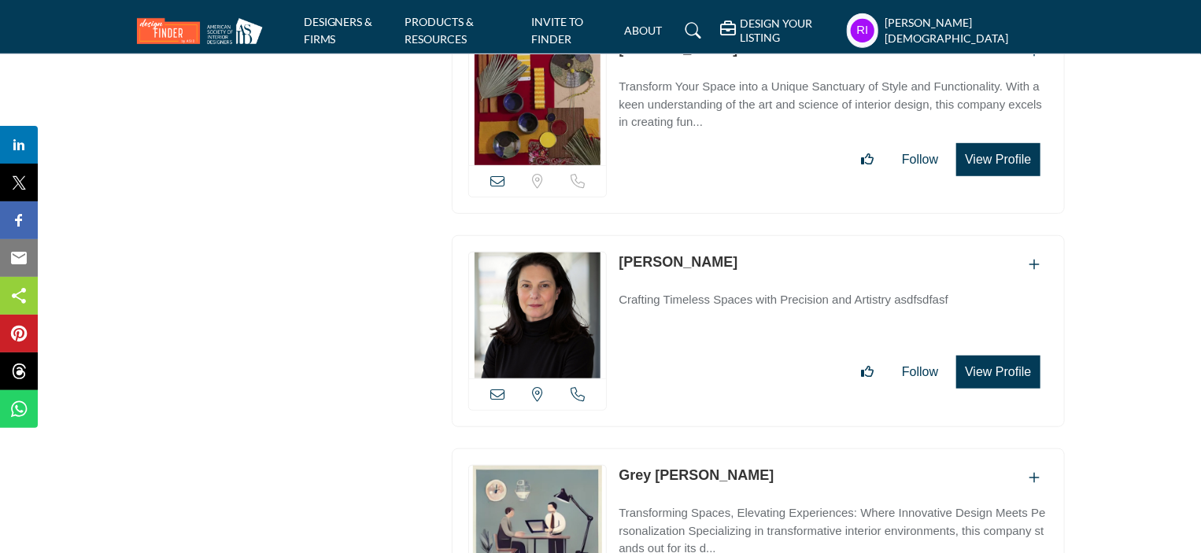
drag, startPoint x: 385, startPoint y: 424, endPoint x: 390, endPoint y: 409, distance: 15.7
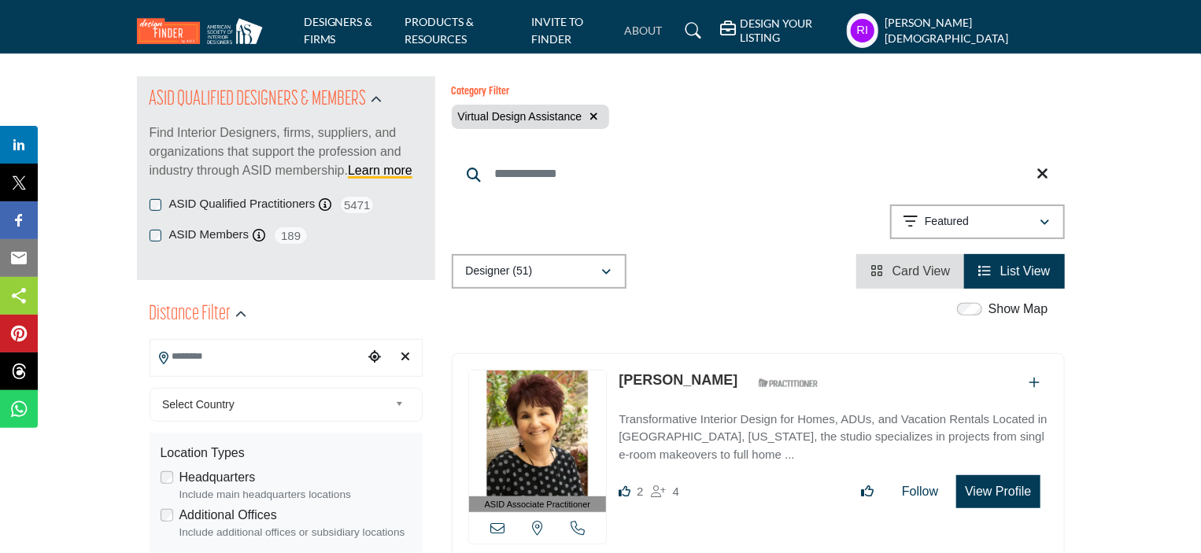
scroll to position [2104, 0]
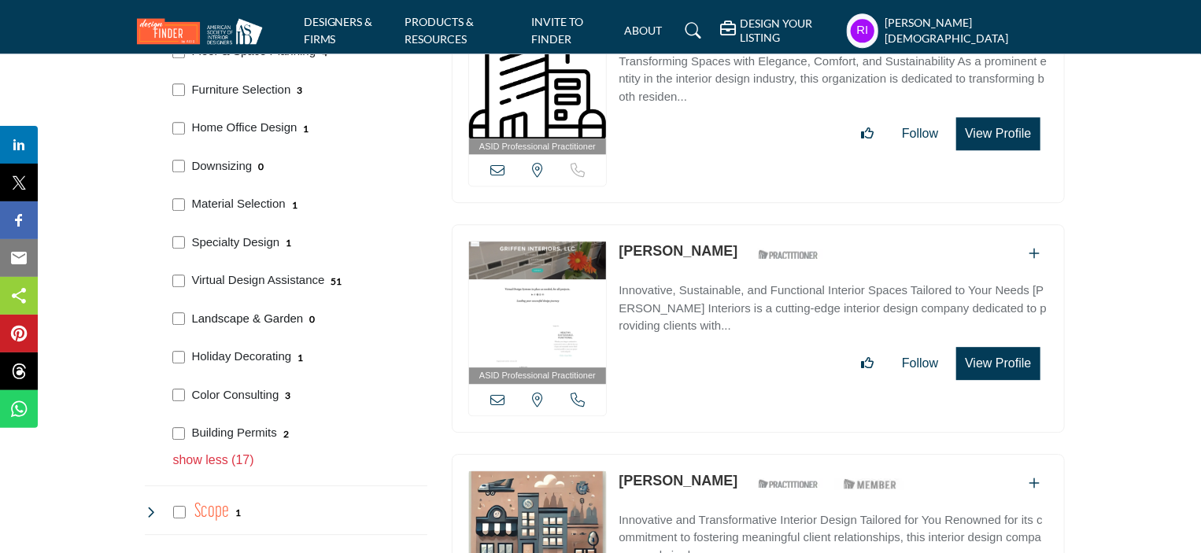
drag, startPoint x: 191, startPoint y: 304, endPoint x: 301, endPoint y: 317, distance: 110.2
click at [301, 317] on div "Landscape & Garden 0" at bounding box center [297, 317] width 260 height 39
copy p "Landscape & Garden"
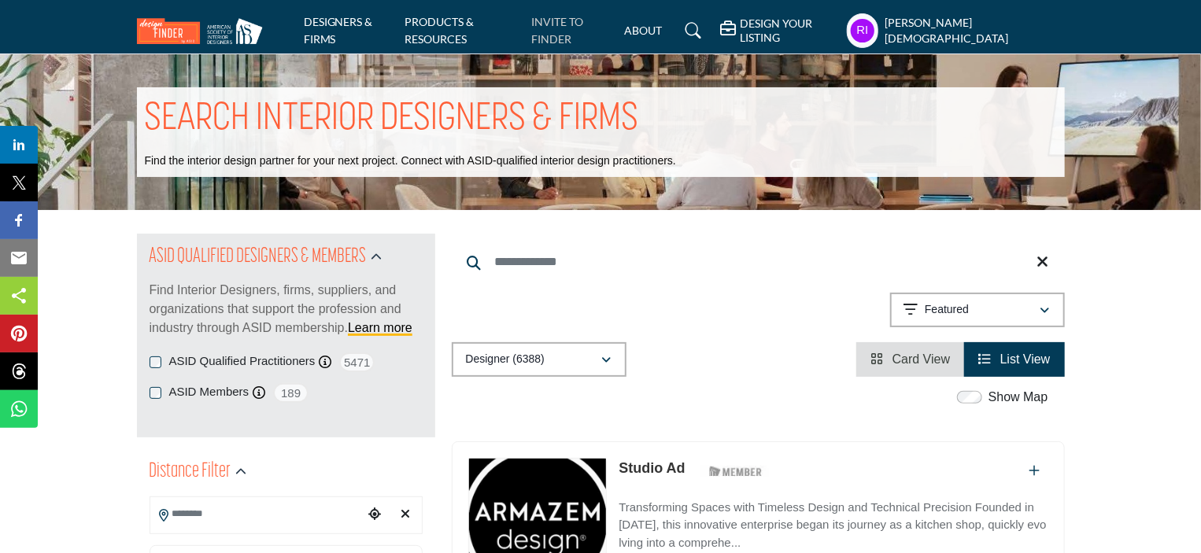
scroll to position [2143, 0]
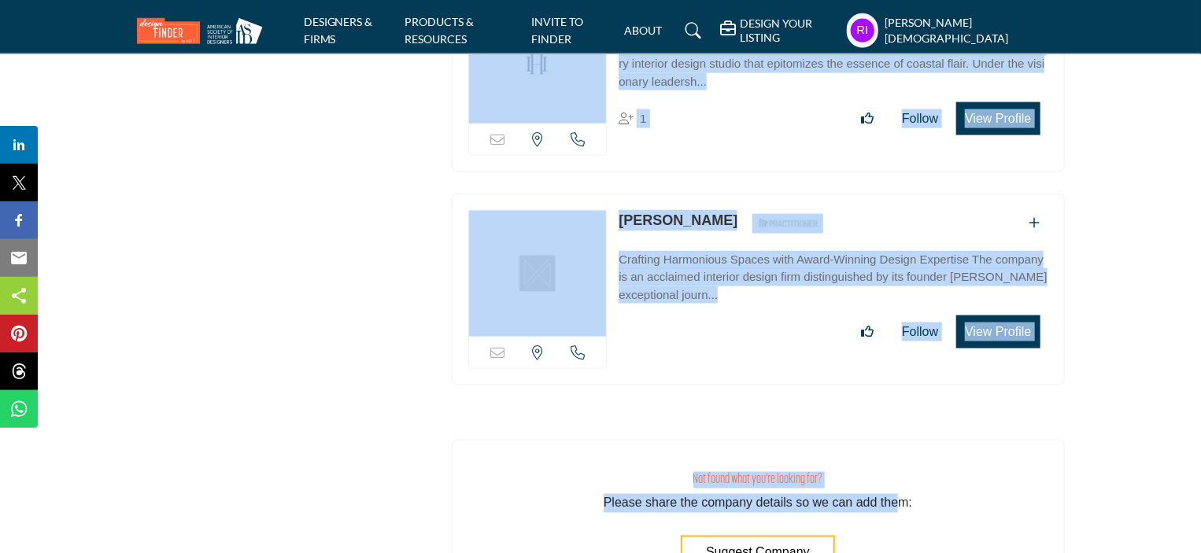
scroll to position [16033, 0]
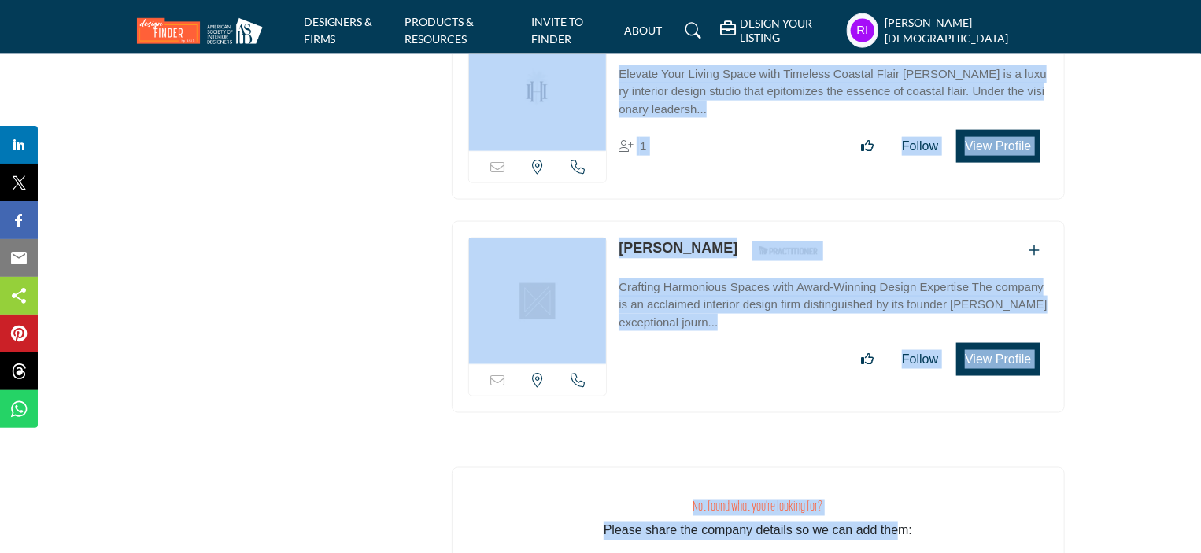
drag, startPoint x: 457, startPoint y: 277, endPoint x: 882, endPoint y: 334, distance: 428.6
copy div "ASID Firm Partner ASID Firm Partners are design companies with ASID-qualified i…"
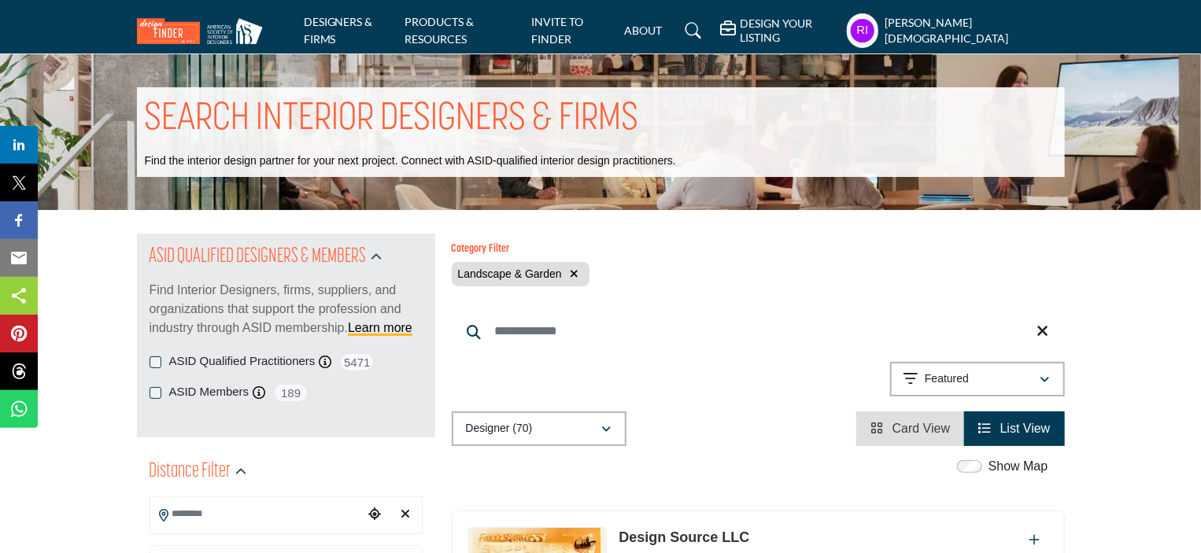
scroll to position [2143, 0]
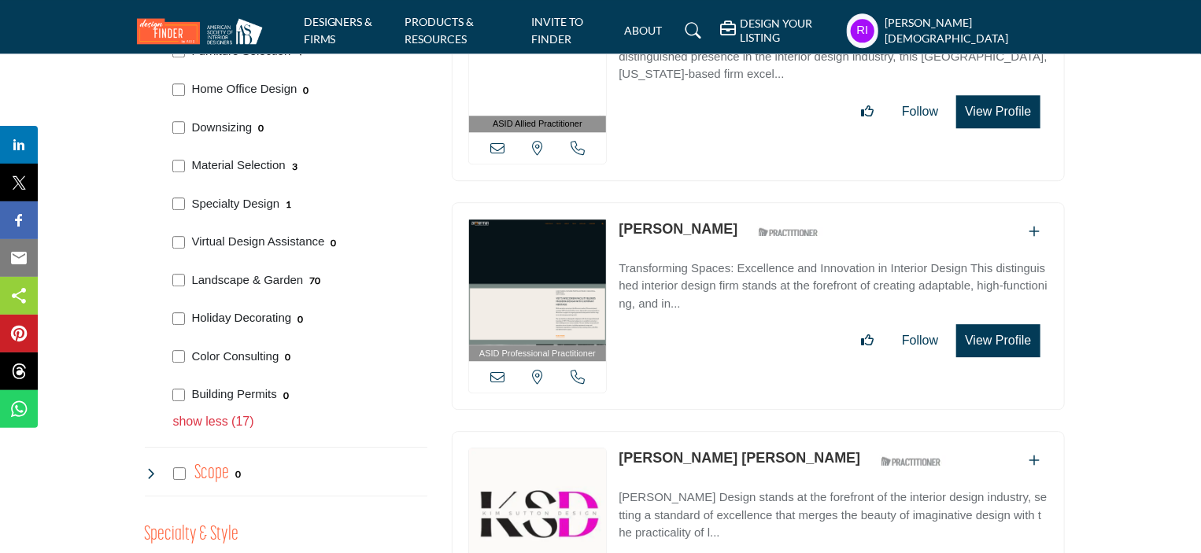
drag, startPoint x: 191, startPoint y: 302, endPoint x: 290, endPoint y: 318, distance: 99.6
click at [290, 318] on div "Holiday Decorating 0" at bounding box center [297, 316] width 260 height 39
copy p "Holiday Decorating"
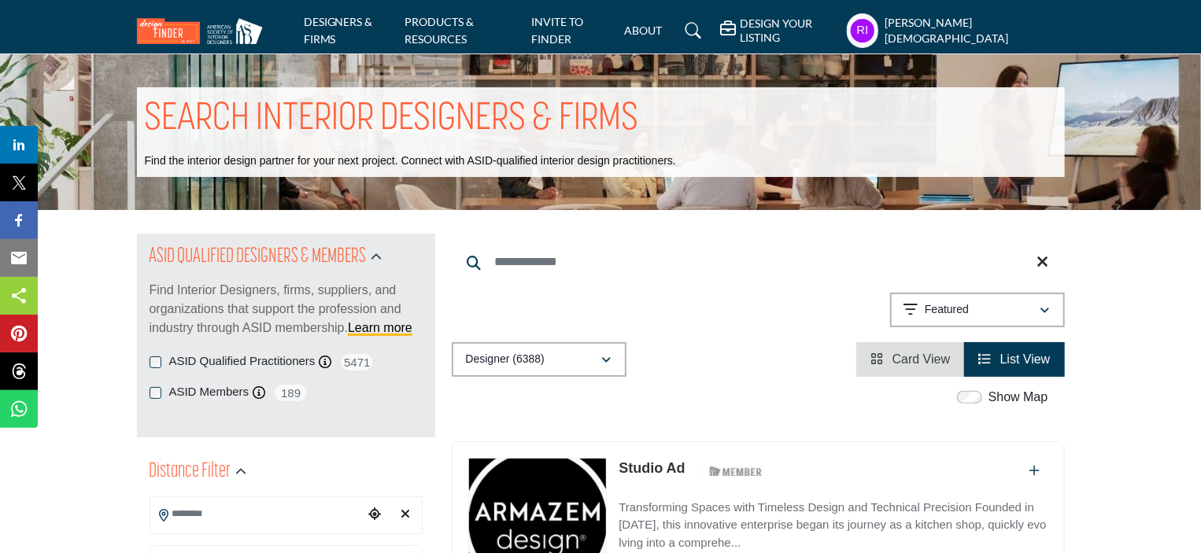
scroll to position [2181, 0]
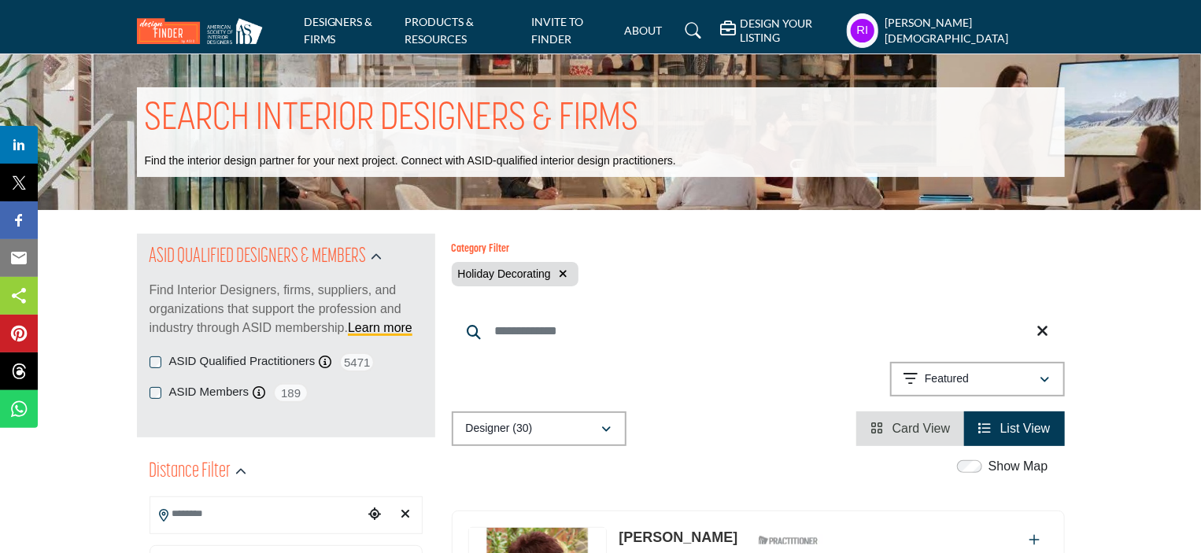
scroll to position [2181, 0]
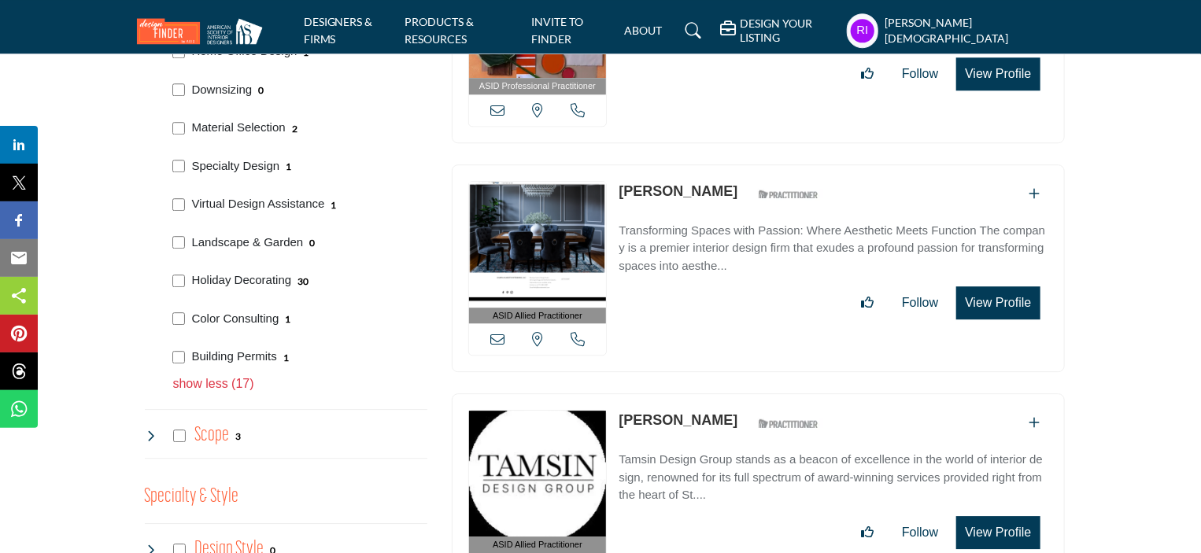
drag, startPoint x: 192, startPoint y: 303, endPoint x: 264, endPoint y: 304, distance: 71.6
click at [280, 312] on div "Color Consulting 1" at bounding box center [297, 317] width 260 height 39
copy p "Color Consulting"
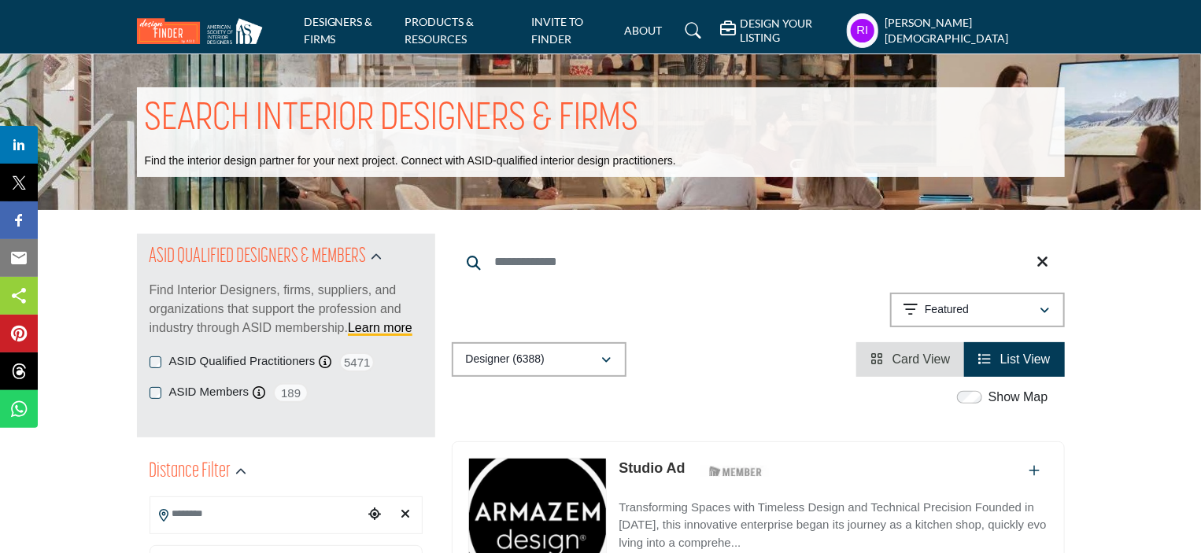
scroll to position [2218, 0]
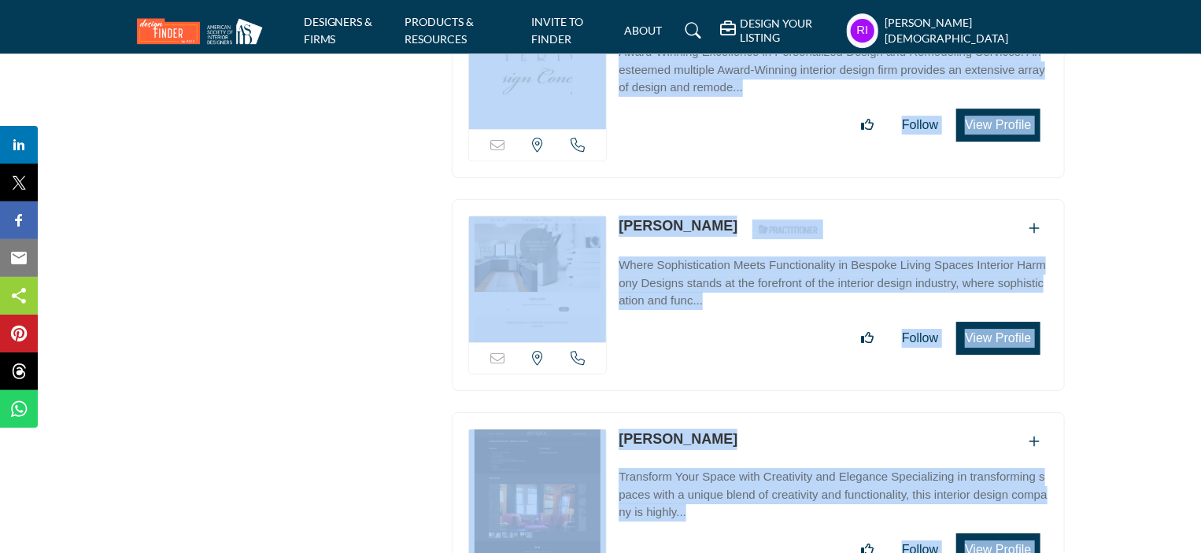
scroll to position [32451, 0]
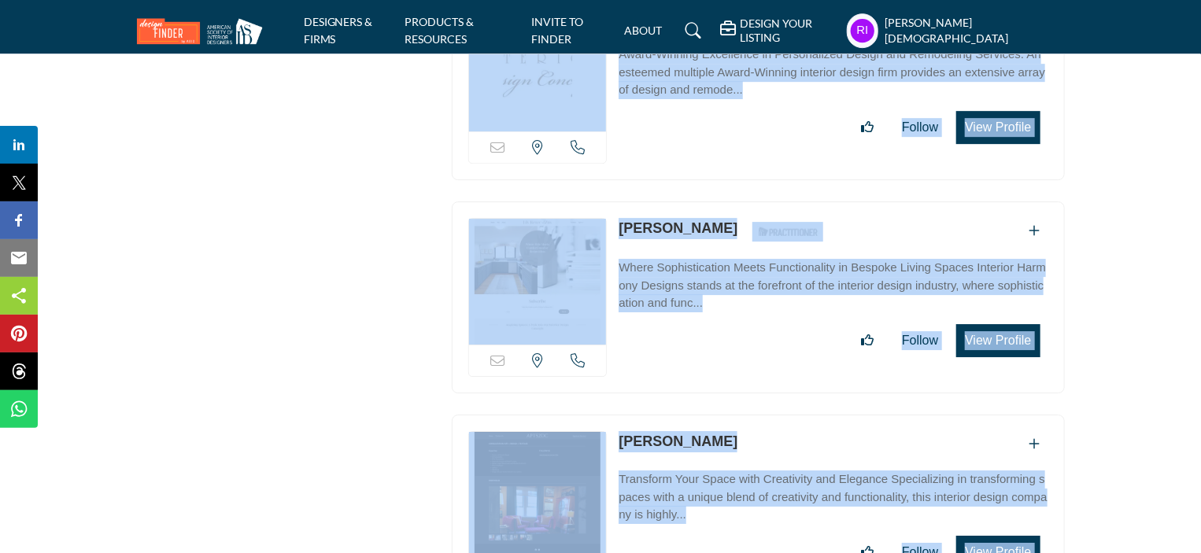
drag, startPoint x: 463, startPoint y: 200, endPoint x: 896, endPoint y: 380, distance: 468.7
copy div "ASID Associate Practitioner ASID Associate Practitioners have a degree in any m…"
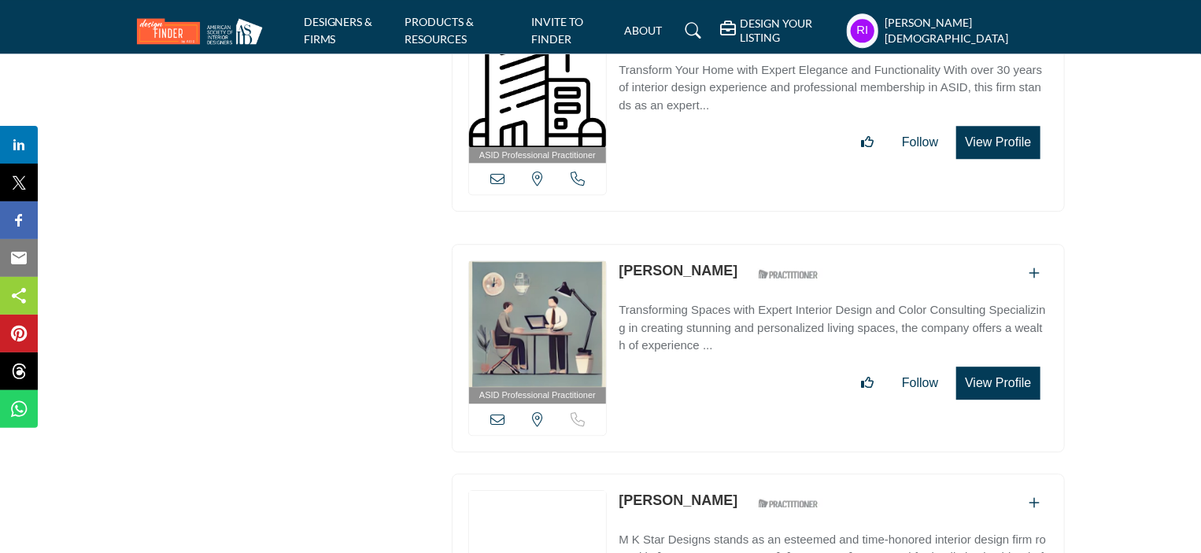
scroll to position [2218, 0]
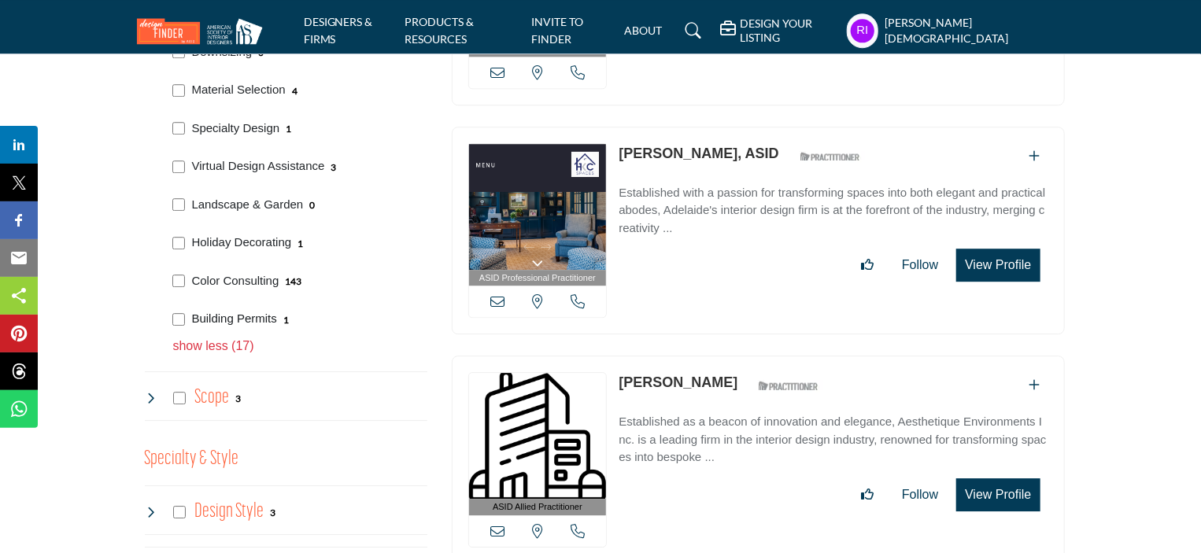
drag, startPoint x: 193, startPoint y: 304, endPoint x: 275, endPoint y: 320, distance: 84.1
click at [275, 320] on div "Building Permits 1" at bounding box center [297, 317] width 260 height 39
copy p "Building Permits"
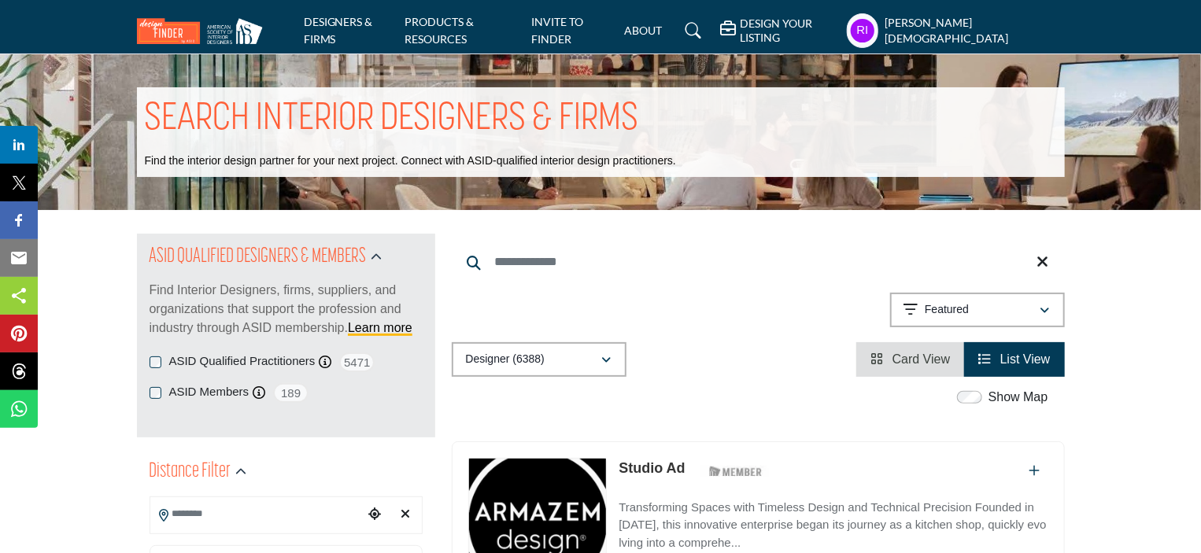
scroll to position [2257, 0]
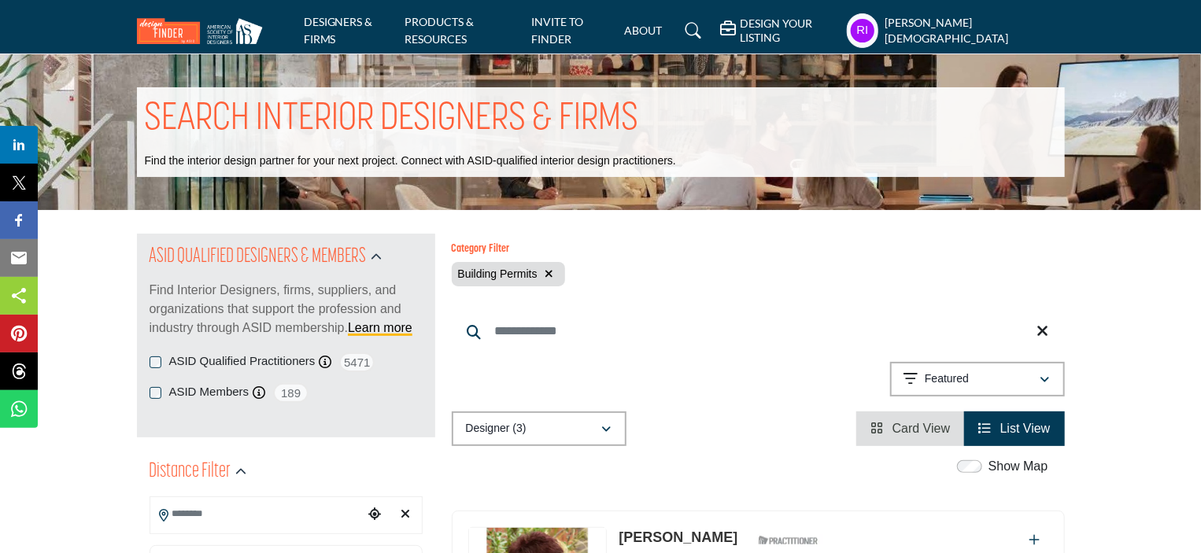
scroll to position [393, 0]
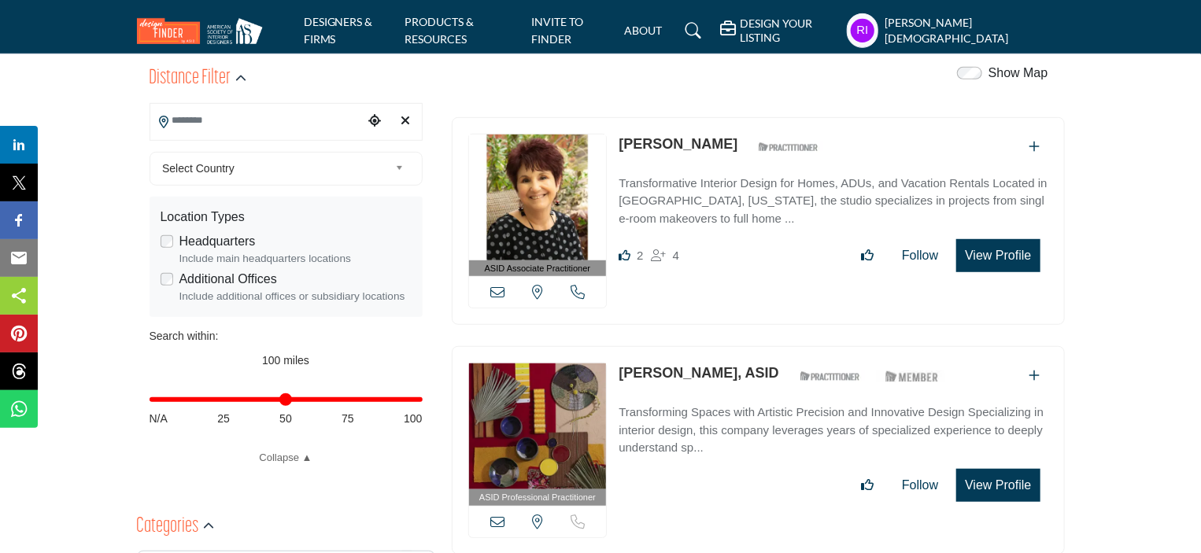
drag, startPoint x: 618, startPoint y: 127, endPoint x: 726, endPoint y: 136, distance: 109.0
click at [726, 136] on div "ASID Associate Practitioner ASID Associate Practitioners have a degree in any m…" at bounding box center [758, 221] width 613 height 208
copy link "[PERSON_NAME]"
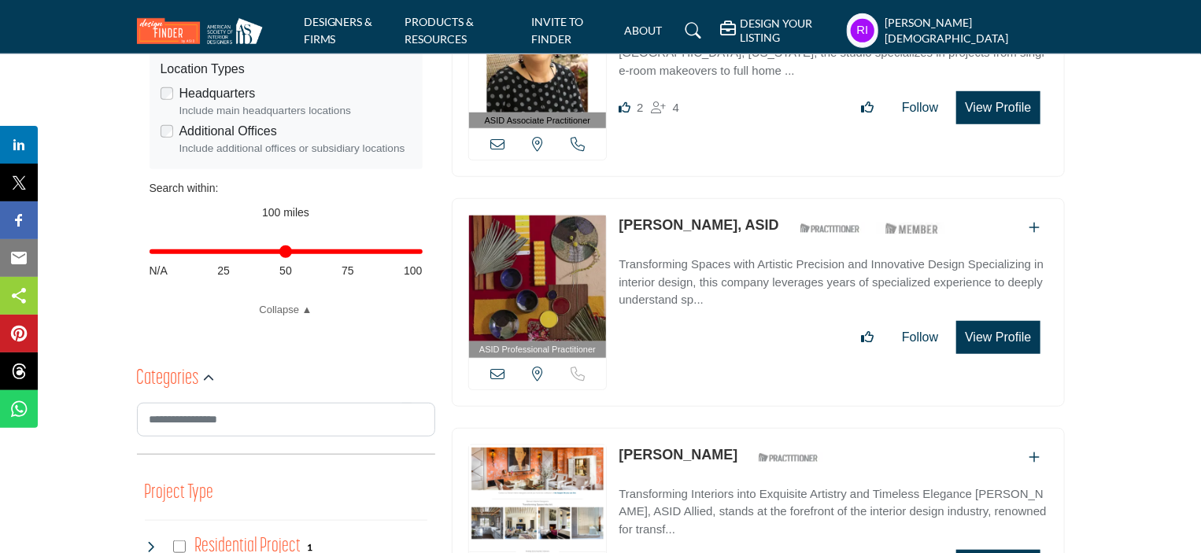
scroll to position [551, 0]
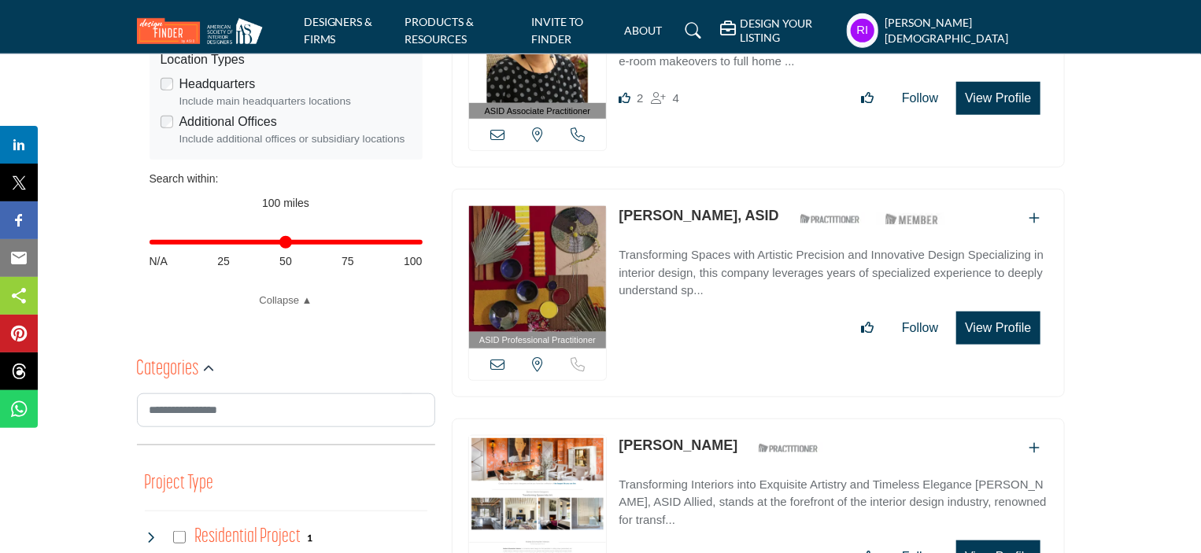
drag, startPoint x: 619, startPoint y: 200, endPoint x: 742, endPoint y: 216, distance: 123.8
click at [742, 216] on div "ASID Professional Practitioner ASID Professional Practitioners have successfull…" at bounding box center [758, 293] width 613 height 208
copy link "Alicia Clowe, ASID"
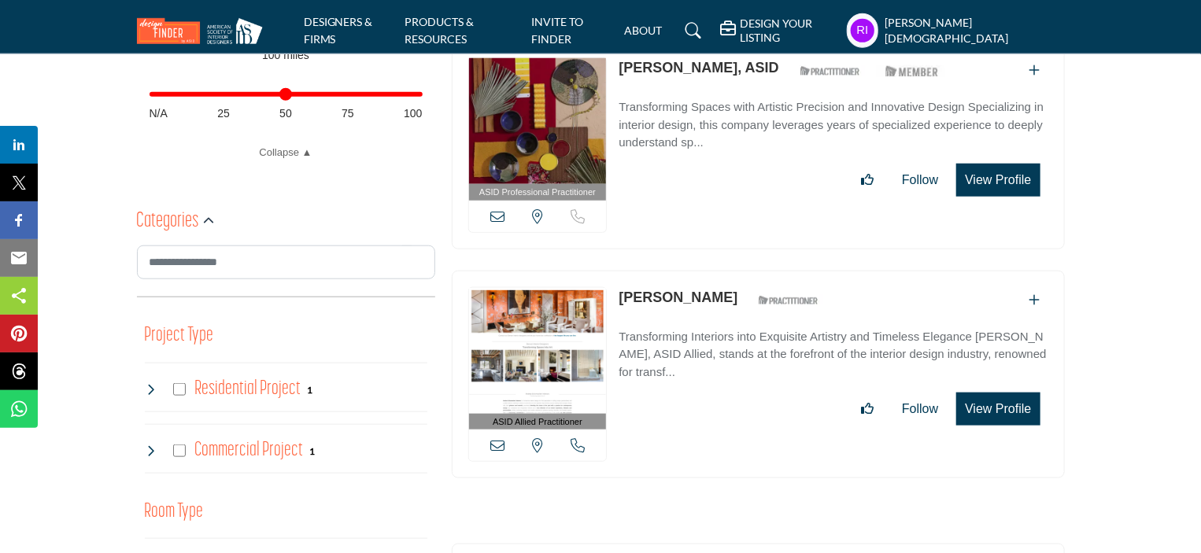
scroll to position [708, 0]
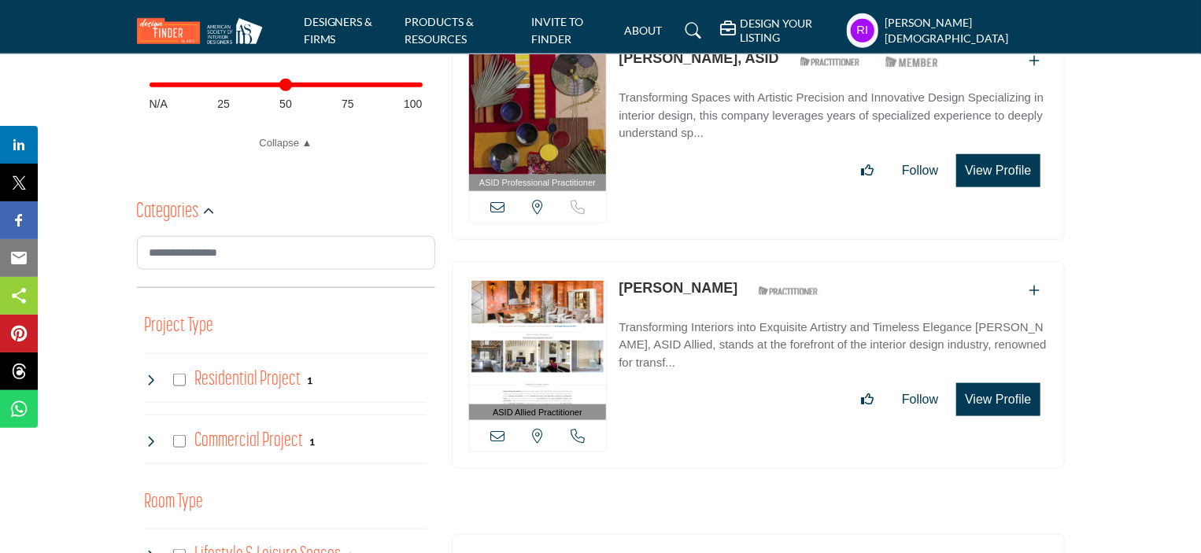
drag, startPoint x: 618, startPoint y: 271, endPoint x: 754, endPoint y: 289, distance: 136.5
click at [754, 289] on div "ASID Allied Practitioner ASID Allied Practitioners have successfully completed …" at bounding box center [758, 365] width 613 height 208
copy link "Andrea Schumacher"
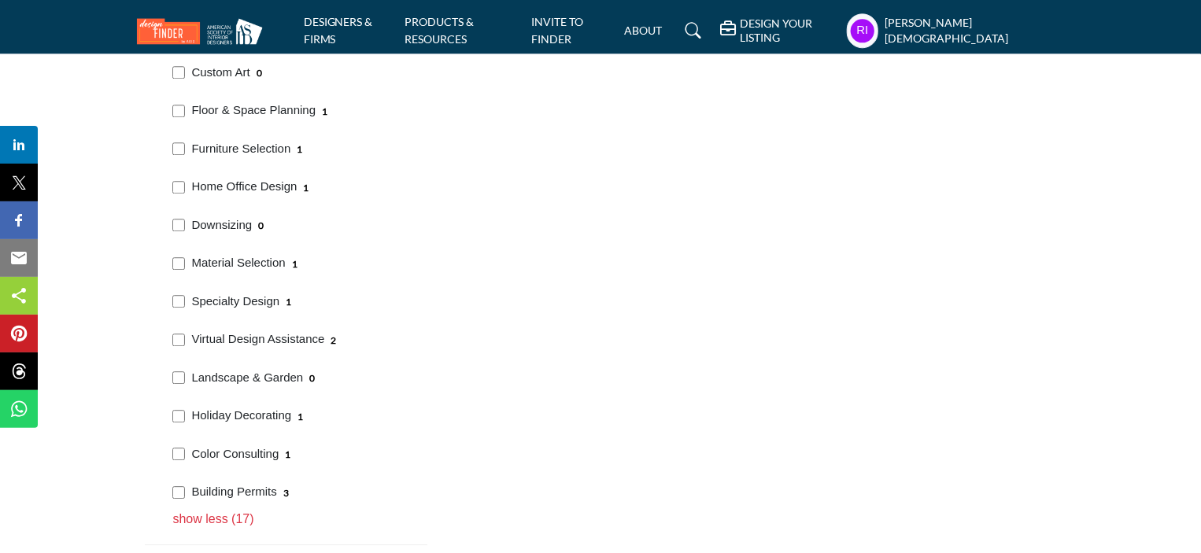
scroll to position [2203, 0]
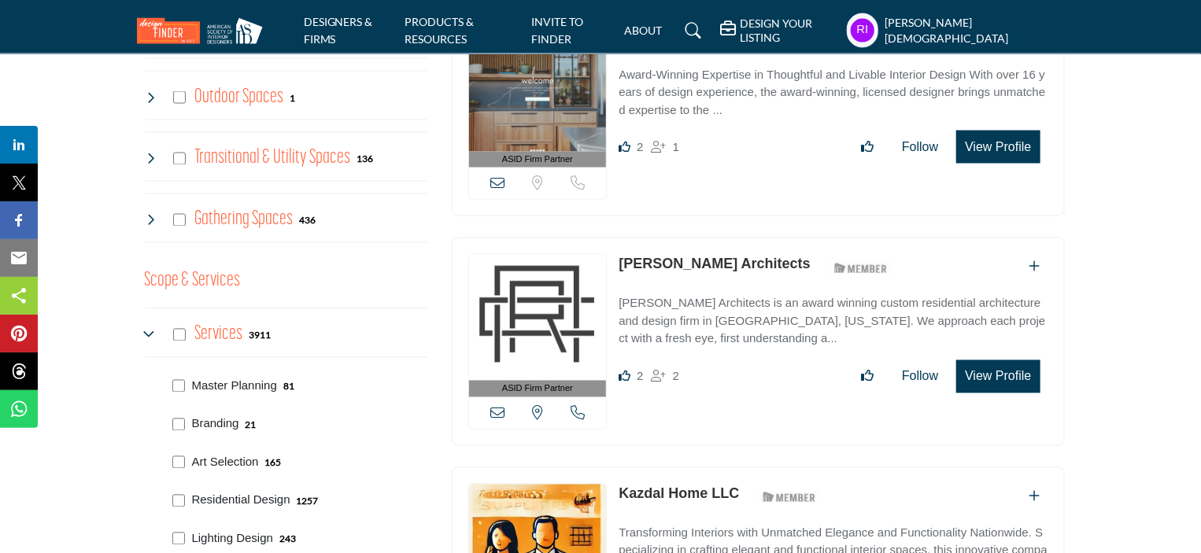
scroll to position [1416, 0]
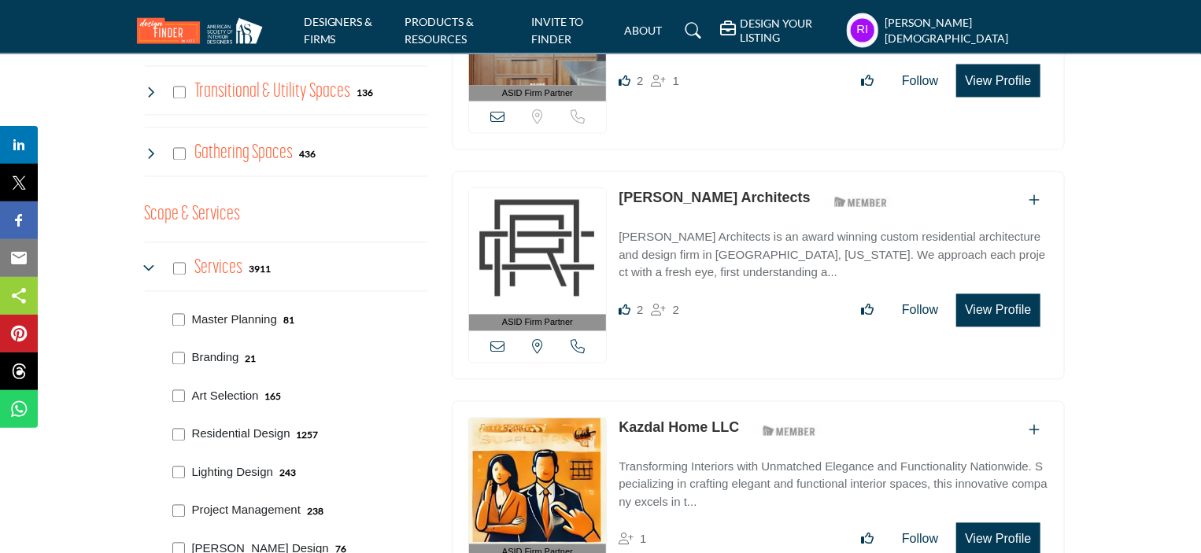
click at [145, 263] on icon at bounding box center [151, 269] width 13 height 13
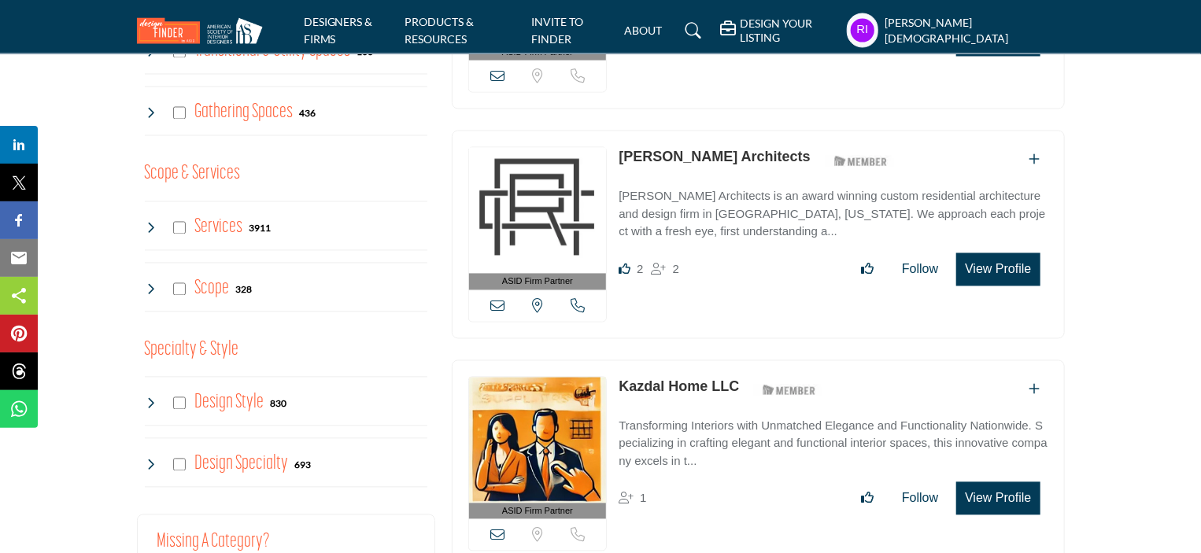
scroll to position [1495, 0]
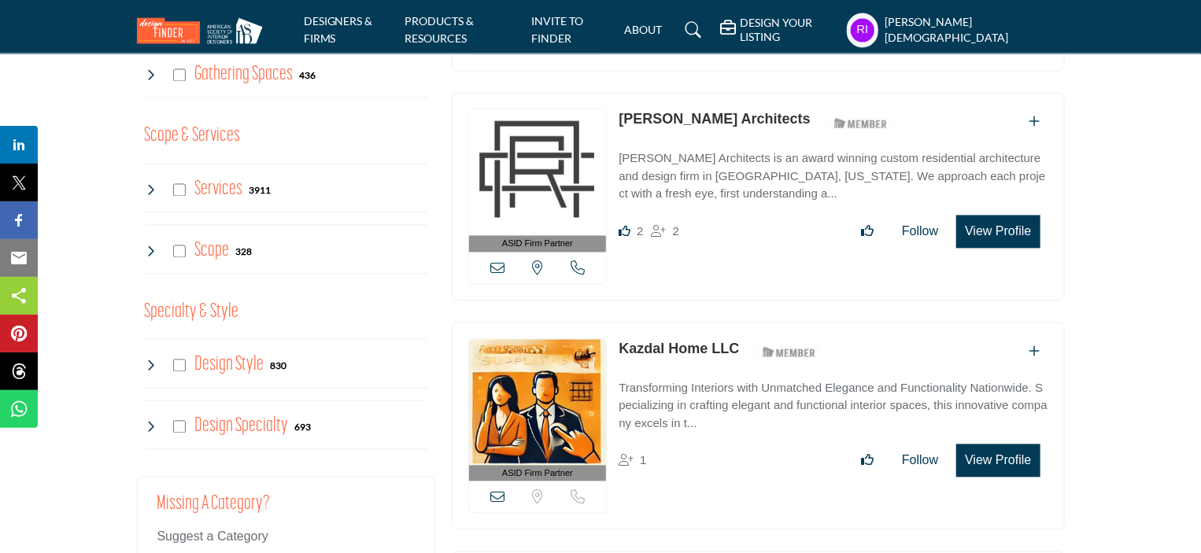
click at [150, 245] on icon at bounding box center [151, 251] width 13 height 13
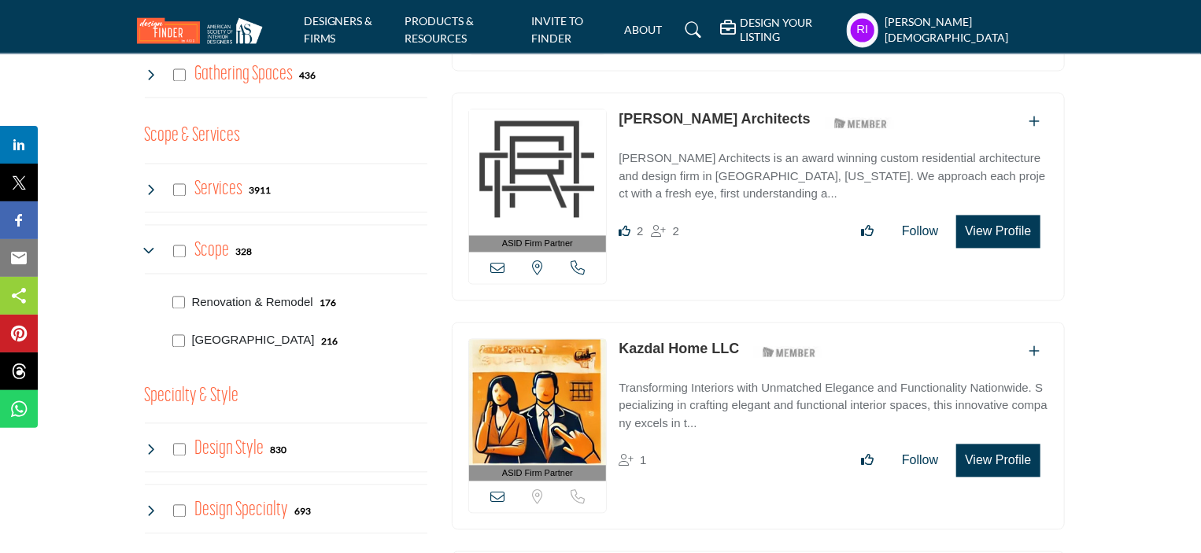
drag, startPoint x: 192, startPoint y: 229, endPoint x: 225, endPoint y: 243, distance: 35.9
click at [225, 243] on div "Scope 328" at bounding box center [286, 250] width 282 height 50
copy h4 "Scope"
drag, startPoint x: 207, startPoint y: 291, endPoint x: 314, endPoint y: 301, distance: 107.5
click at [314, 301] on div "Renovation & Remodel 176" at bounding box center [297, 301] width 260 height 39
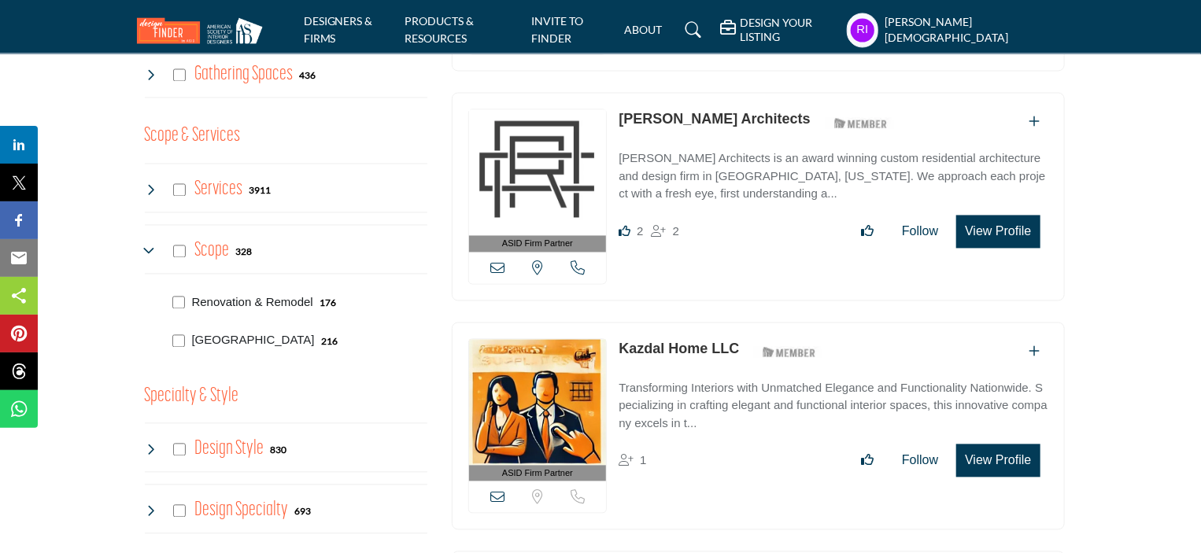
copy p "Renovation & Remodel"
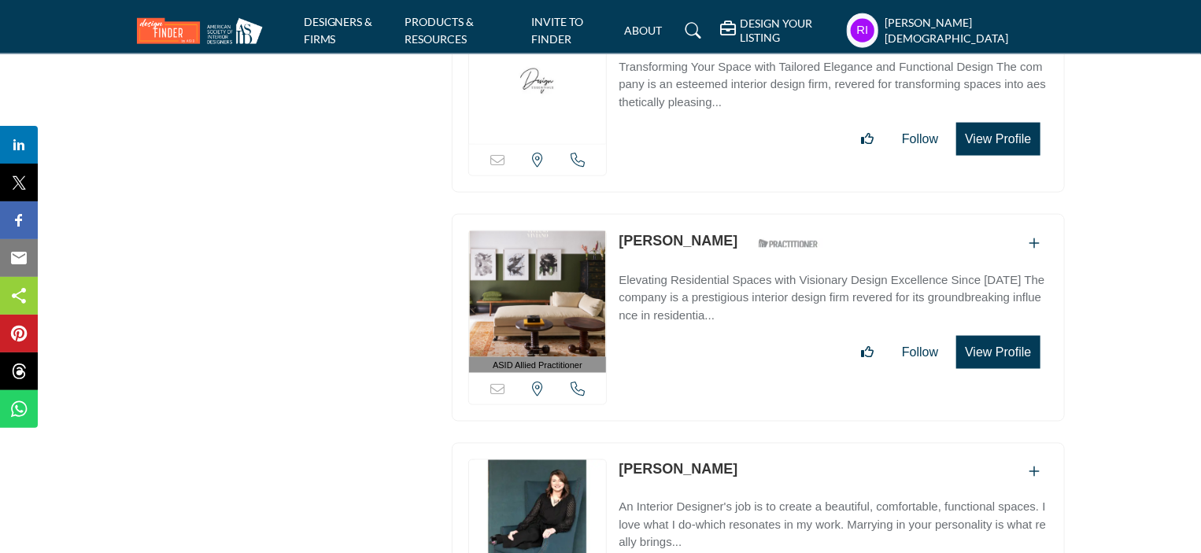
scroll to position [40070, 0]
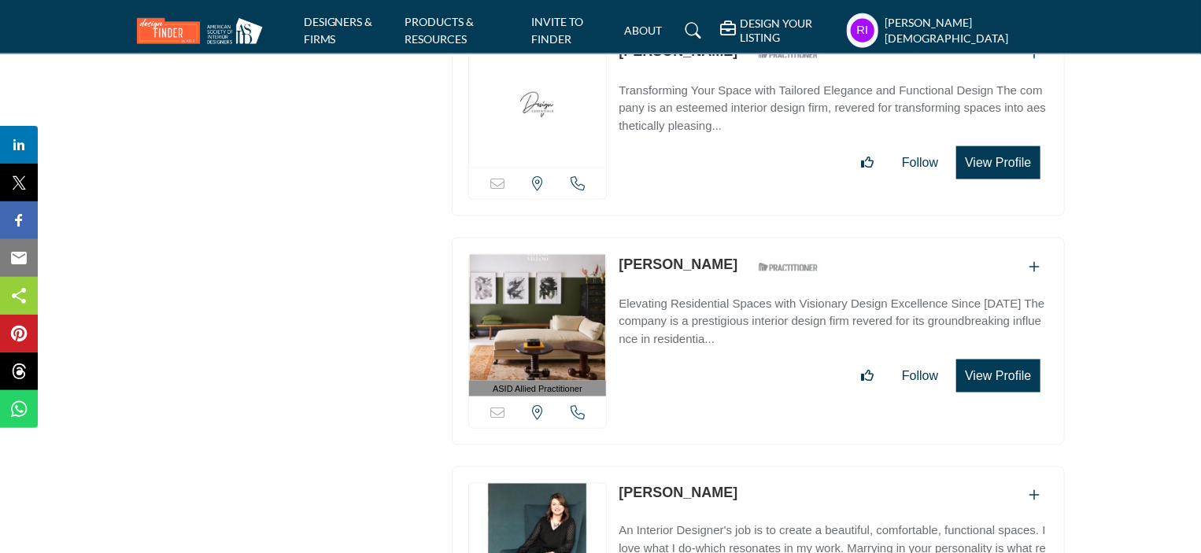
drag, startPoint x: 463, startPoint y: 284, endPoint x: 1040, endPoint y: 341, distance: 580.3
copy div "ASID Firm Partner ASID Firm Partners are design companies with ASID-qualified i…"
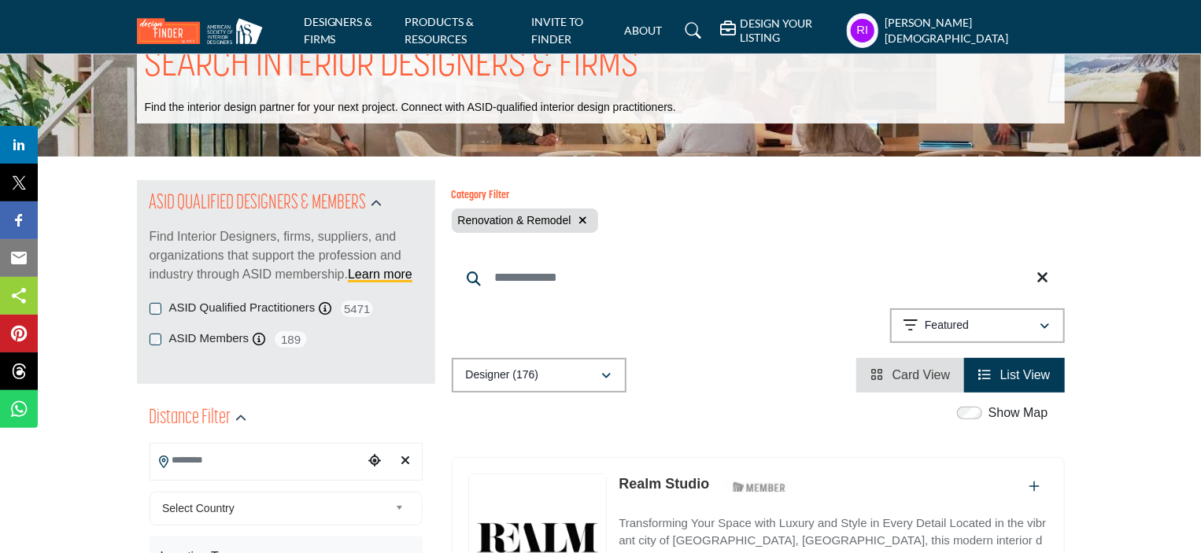
scroll to position [79, 0]
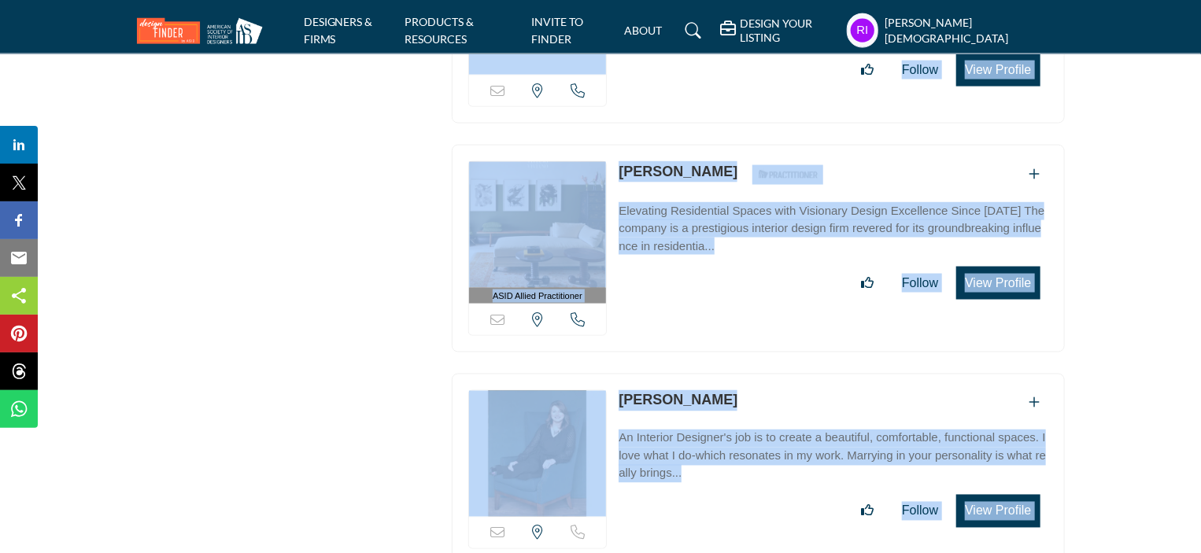
scroll to position [40070, 0]
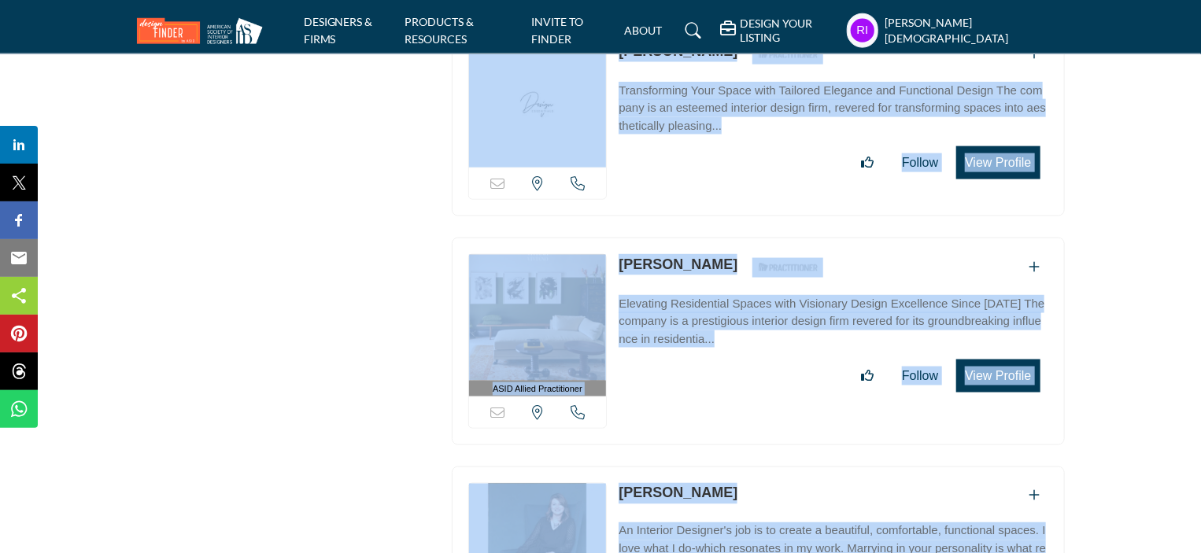
drag, startPoint x: 456, startPoint y: 201, endPoint x: 1046, endPoint y: 340, distance: 605.3
copy div "ASID Firm Partner ASID Firm Partners are design companies with ASID-qualified i…"
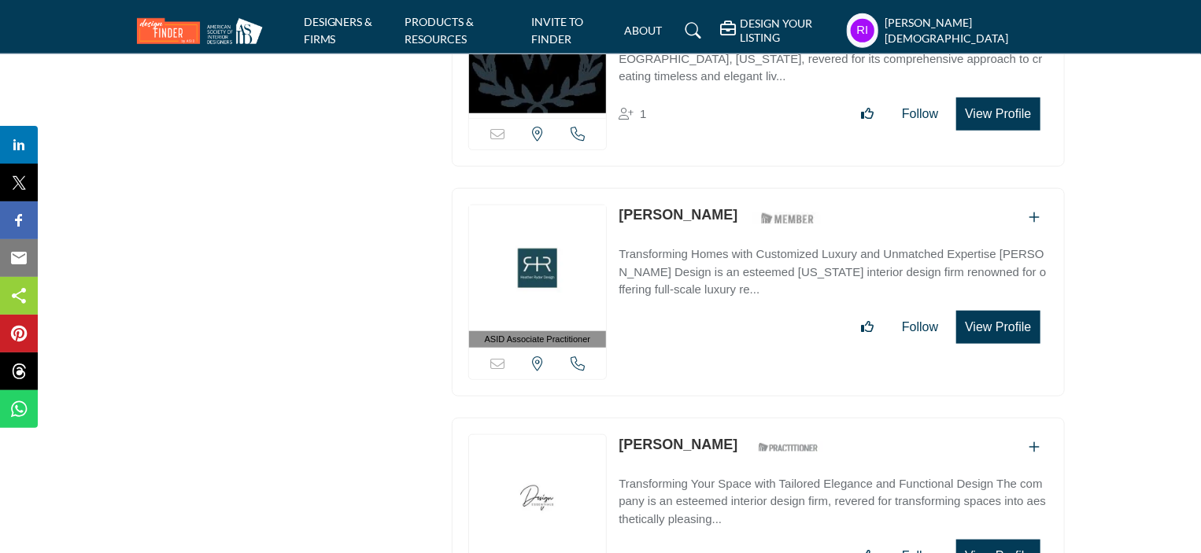
drag, startPoint x: 411, startPoint y: 434, endPoint x: 411, endPoint y: 345, distance: 89.7
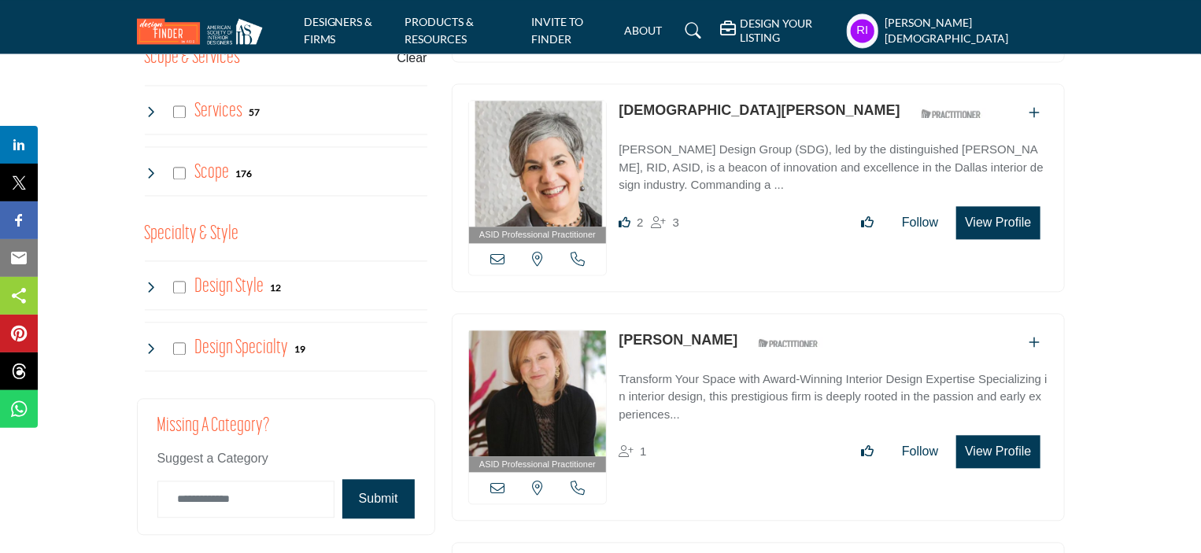
scroll to position [1495, 0]
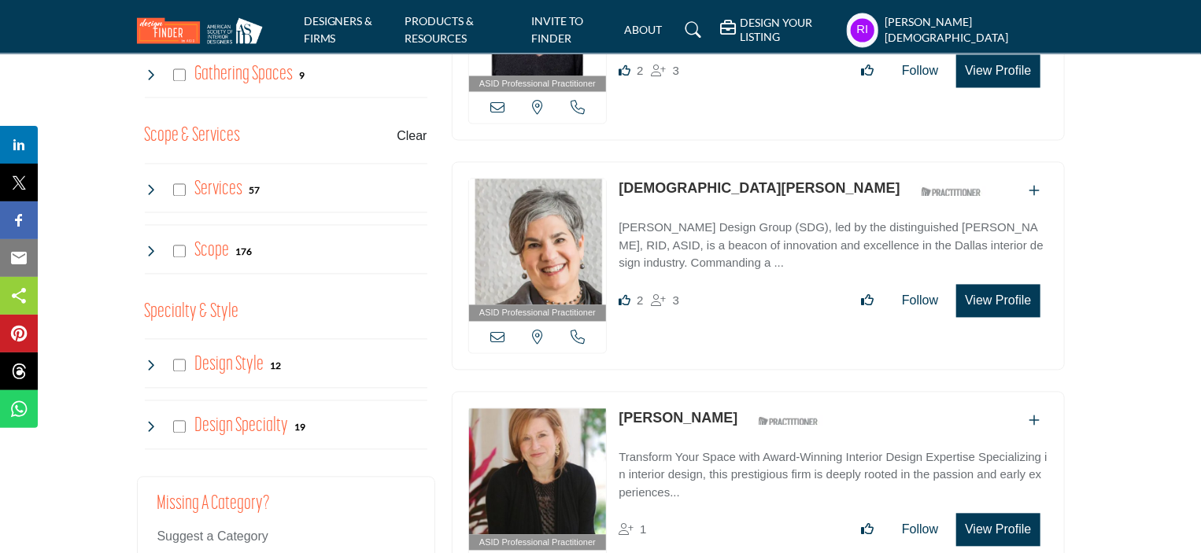
click at [148, 245] on icon at bounding box center [151, 251] width 13 height 13
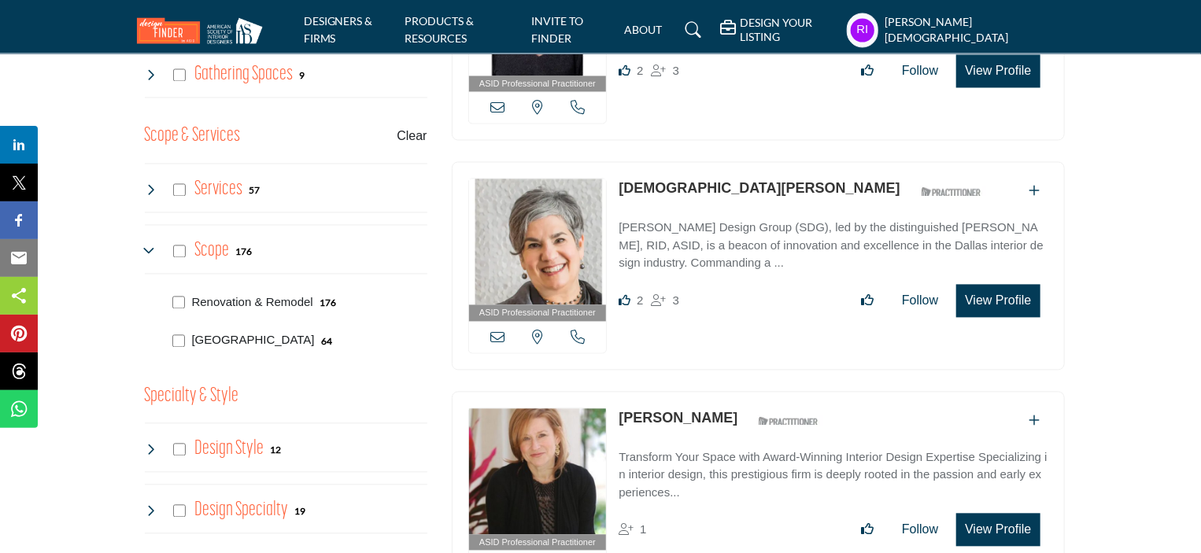
drag, startPoint x: 190, startPoint y: 326, endPoint x: 260, endPoint y: 340, distance: 70.5
click at [260, 340] on div "New Building 64" at bounding box center [297, 339] width 260 height 39
copy p "[GEOGRAPHIC_DATA]"
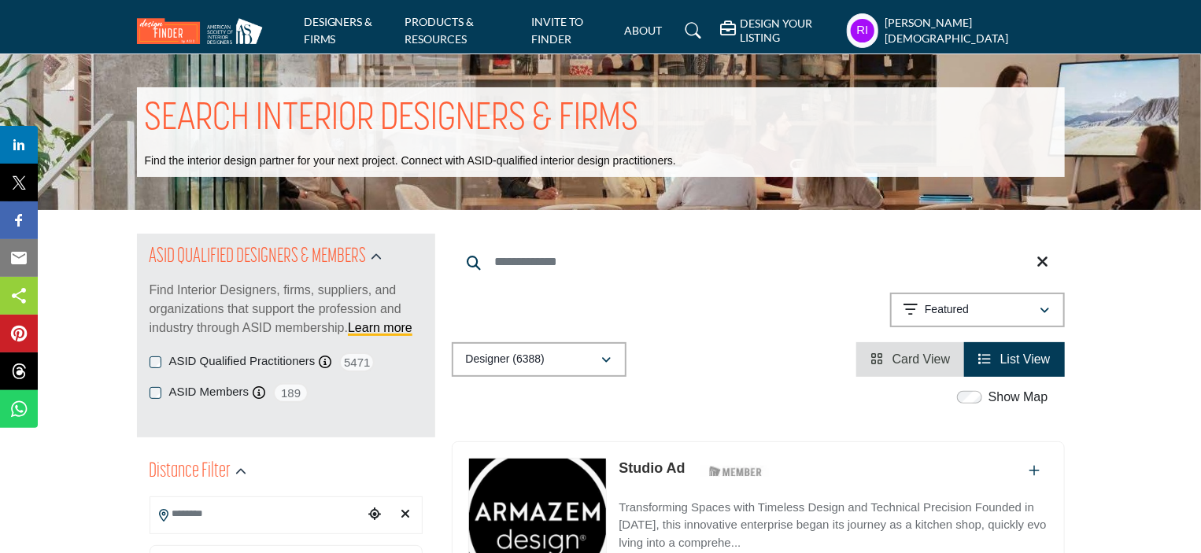
scroll to position [1555, 0]
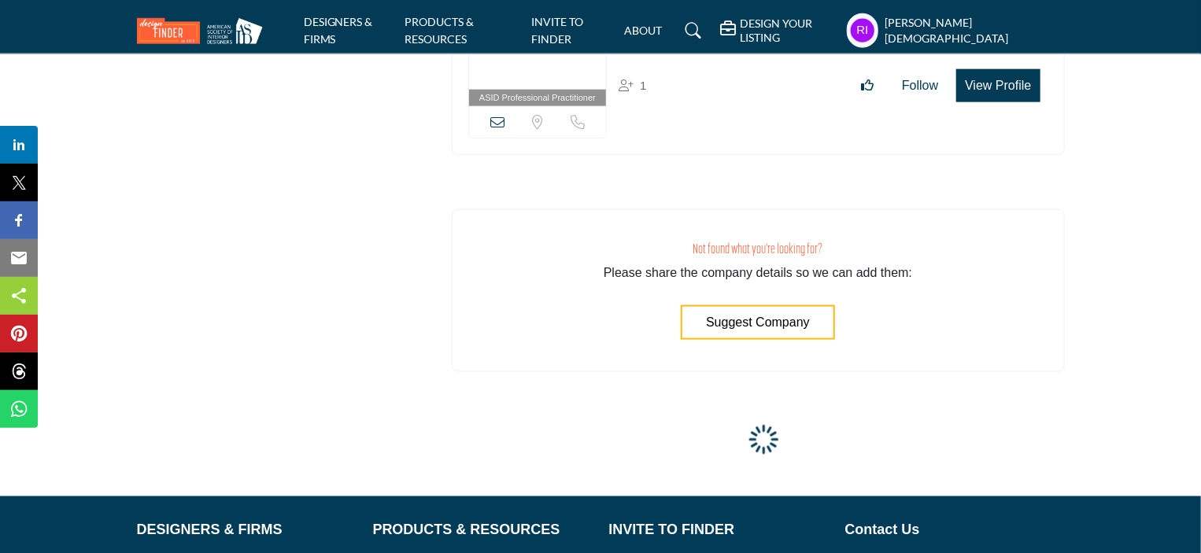
scroll to position [10082, 0]
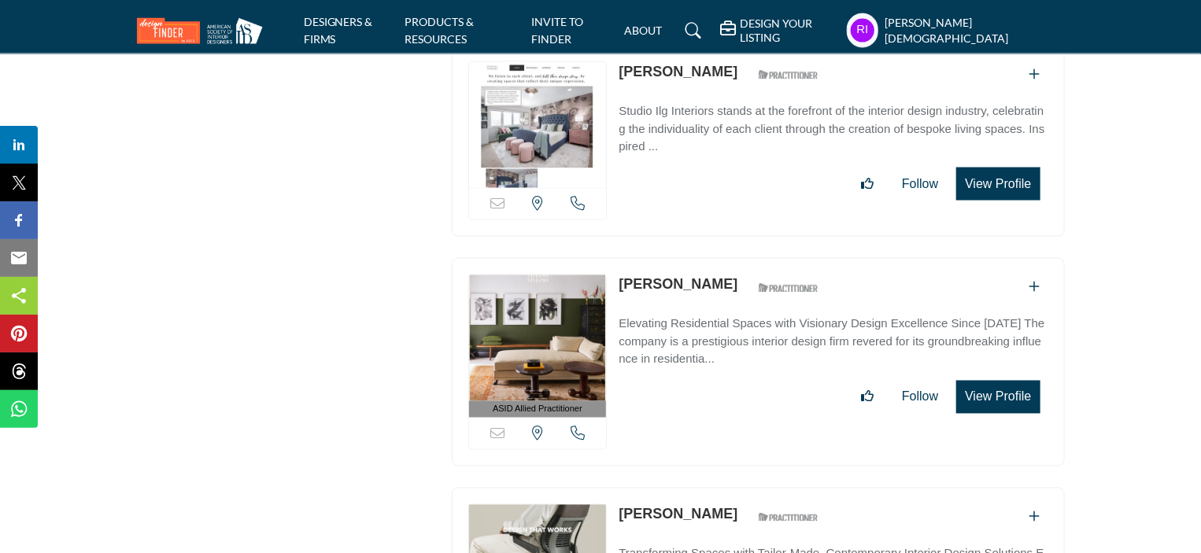
scroll to position [49304, 0]
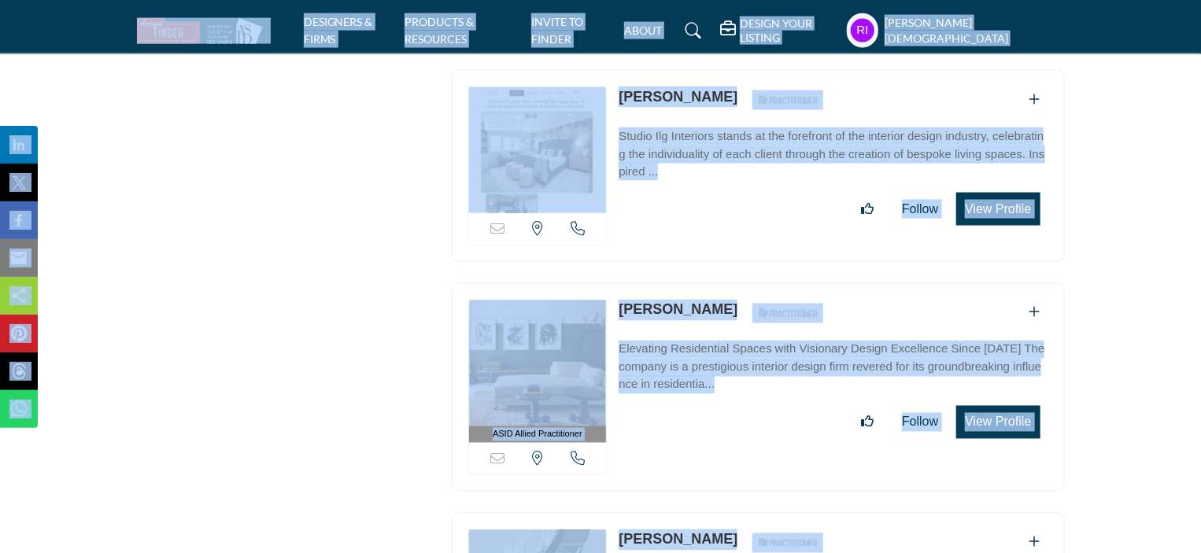
copy body "DESIGNERS & FIRMS PRODUCTS & RESOURCES INVITE TO FINDER ABOUT DESIGN YOUR LISTI…"
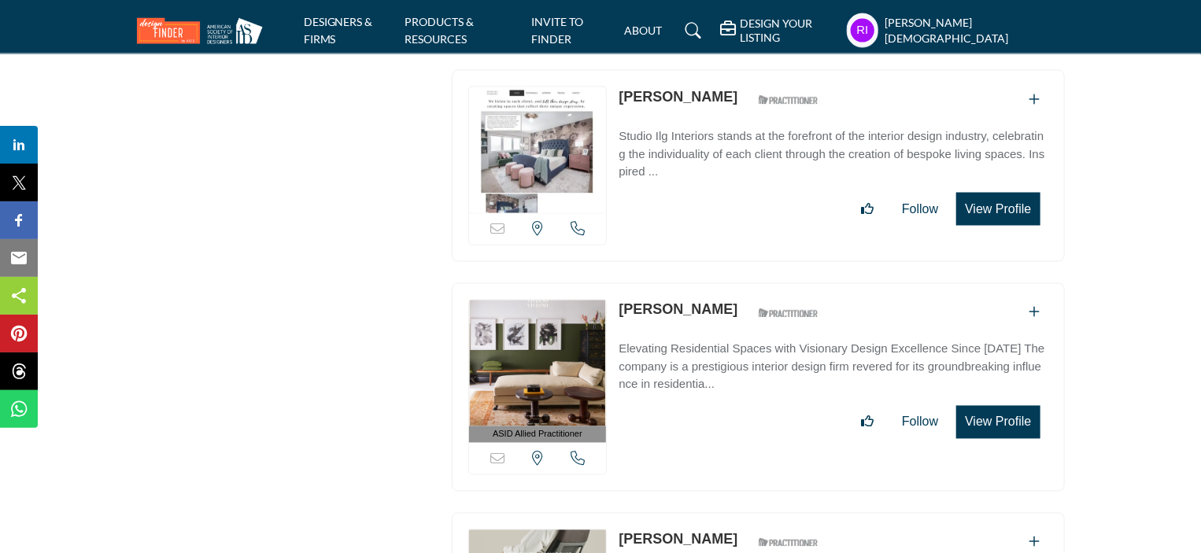
drag, startPoint x: 617, startPoint y: 188, endPoint x: 744, endPoint y: 197, distance: 127.8
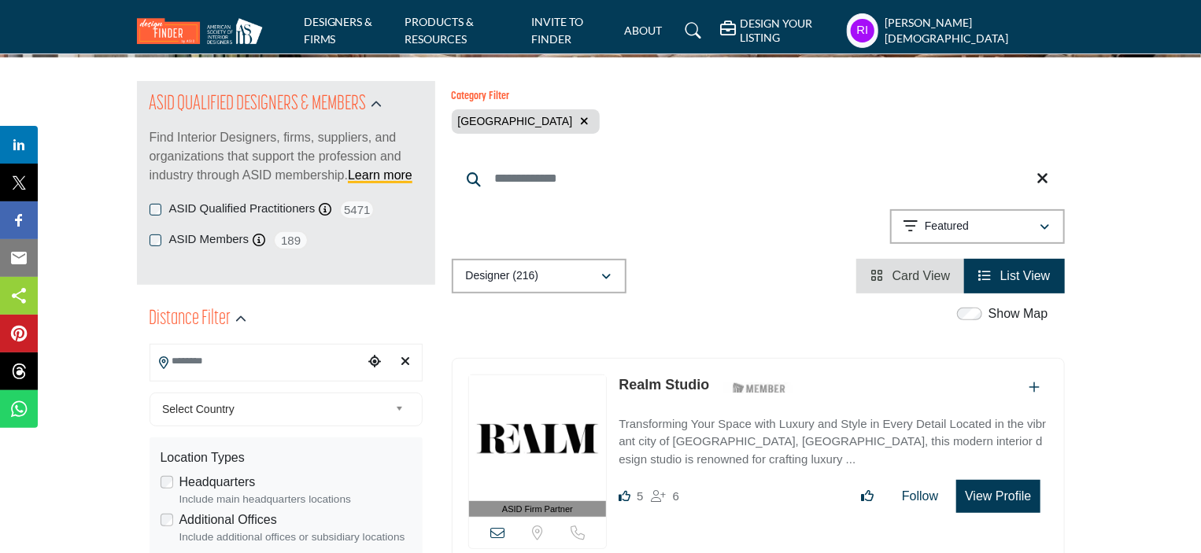
scroll to position [236, 0]
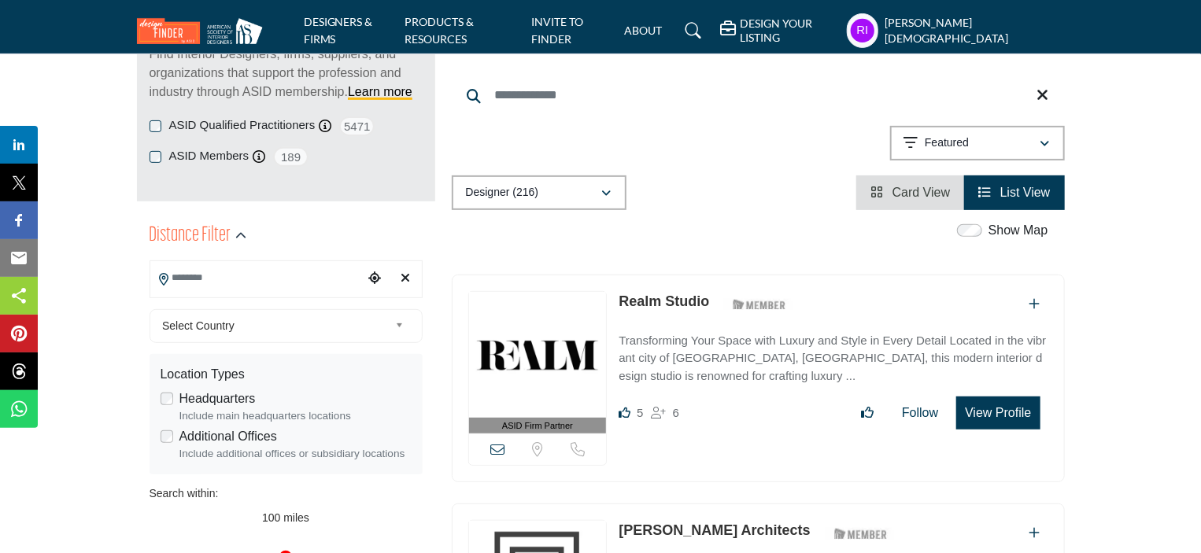
drag, startPoint x: 618, startPoint y: 289, endPoint x: 705, endPoint y: 308, distance: 88.6
click at [705, 308] on div "ASID Firm Partner ASID Firm Partners are design companies with ASID-qualified i…" at bounding box center [758, 379] width 613 height 208
copy link "Realm Studio"
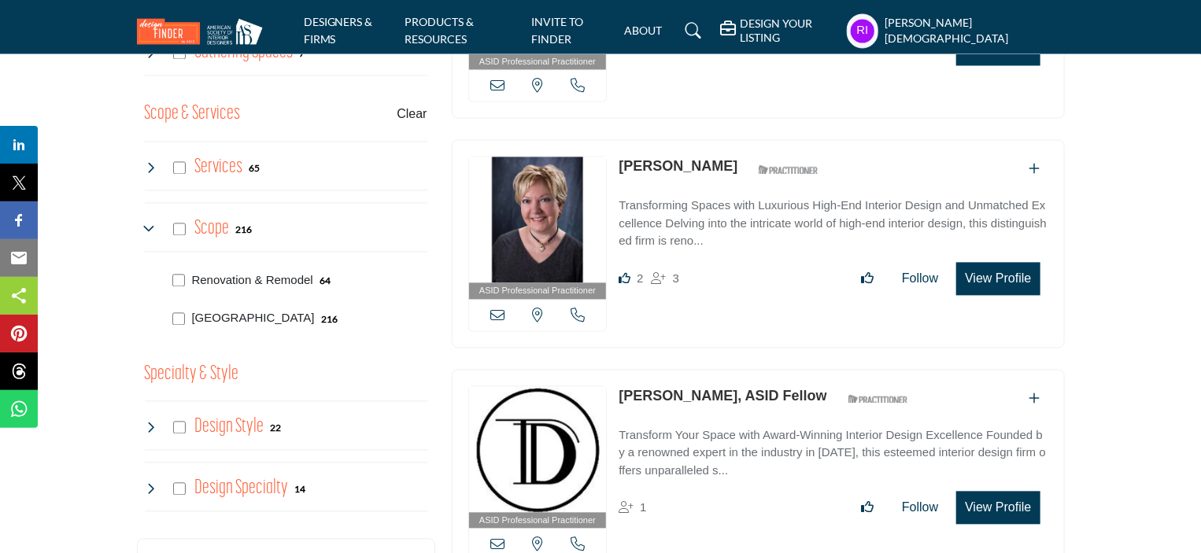
scroll to position [1495, 0]
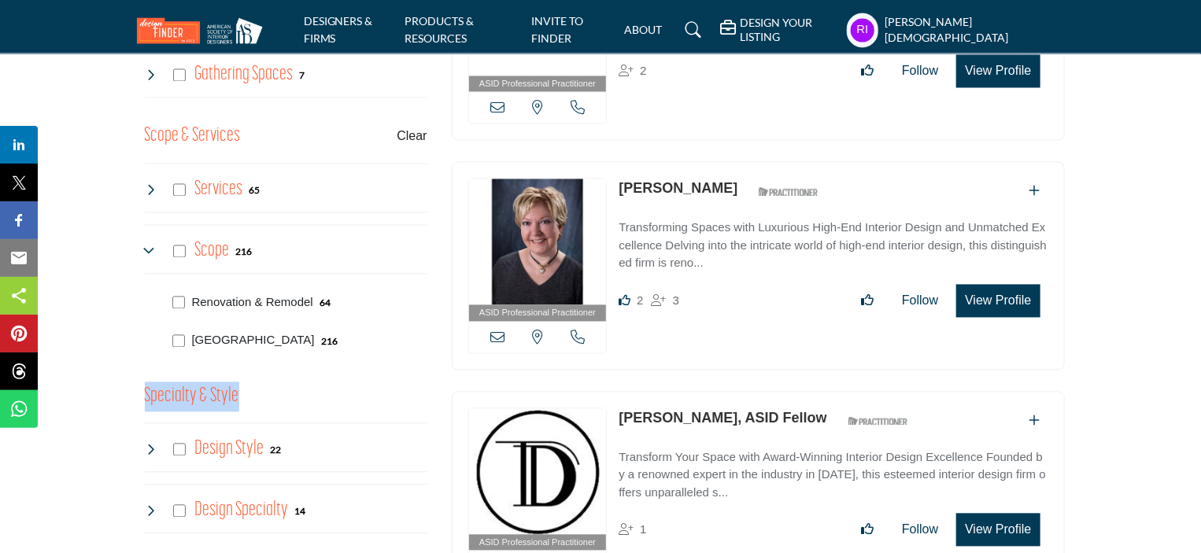
drag, startPoint x: 142, startPoint y: 385, endPoint x: 234, endPoint y: 392, distance: 92.3
click at [234, 392] on div "Project Type Clear Residential Project 68 0 0 1 4 29" at bounding box center [286, 31] width 298 height 1044
copy h3 "Specialty & Style"
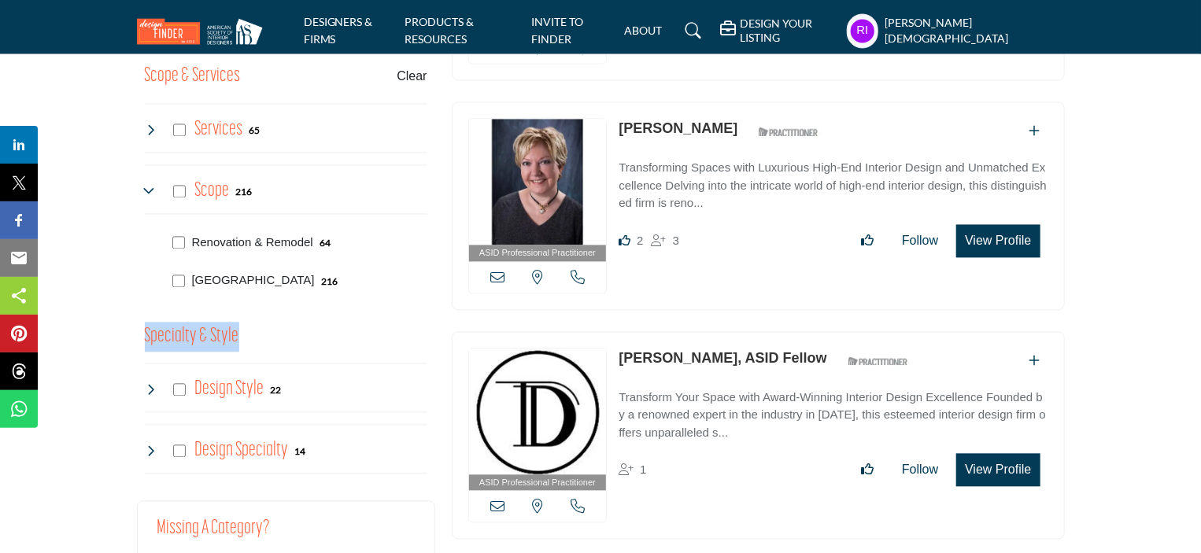
scroll to position [1573, 0]
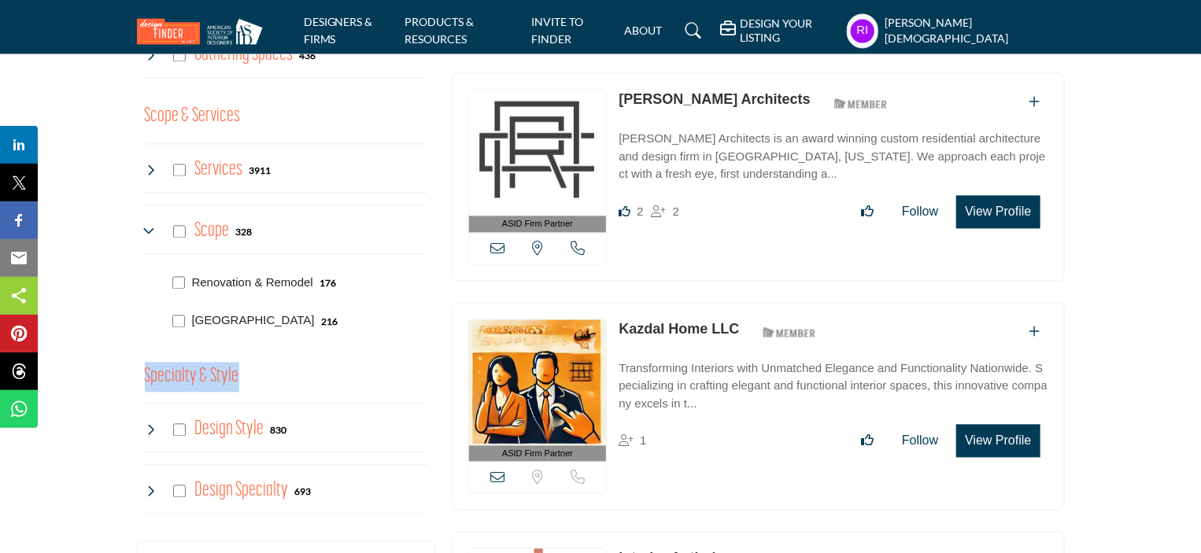
scroll to position [1495, 0]
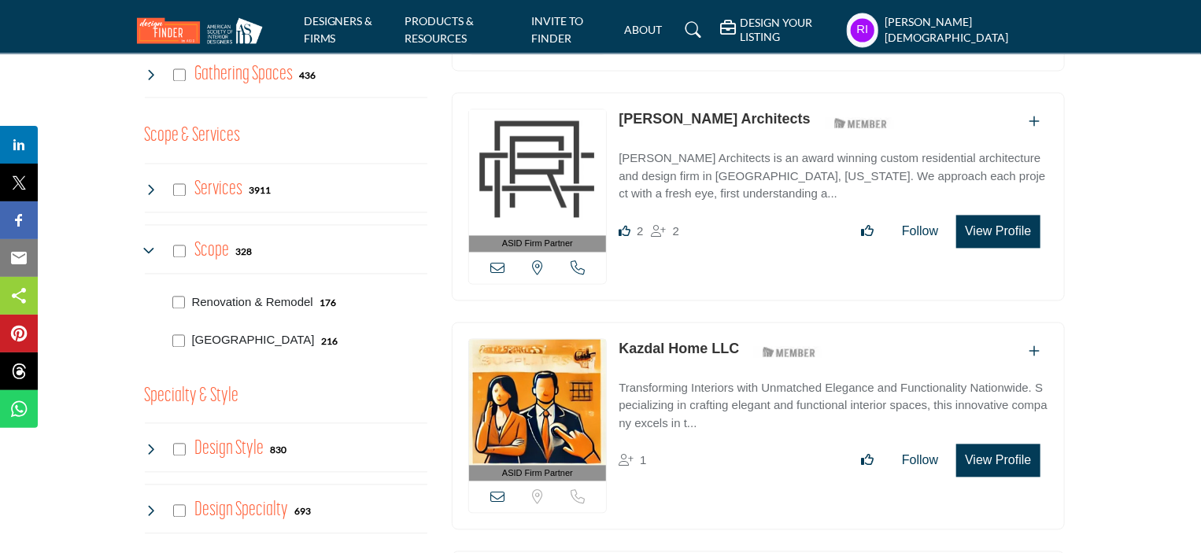
click at [148, 245] on icon at bounding box center [151, 251] width 13 height 13
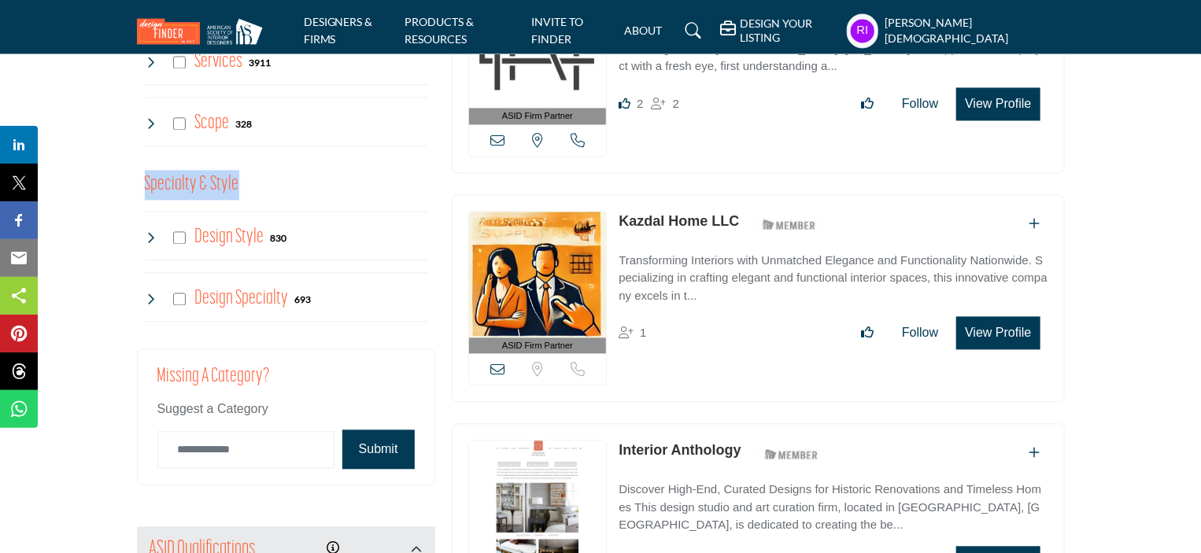
scroll to position [1652, 0]
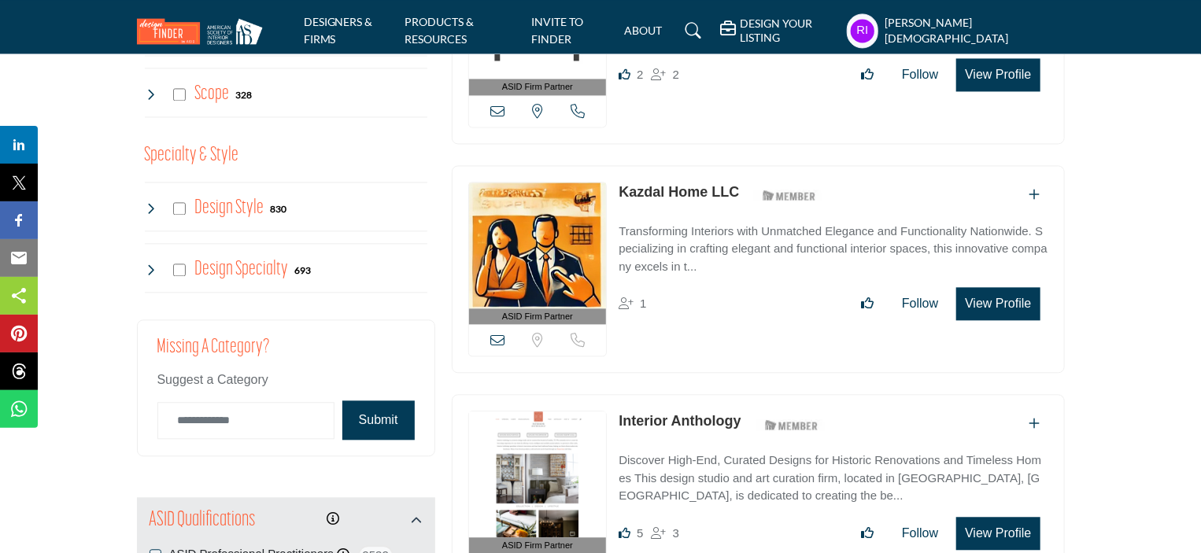
click at [150, 205] on icon at bounding box center [151, 208] width 13 height 13
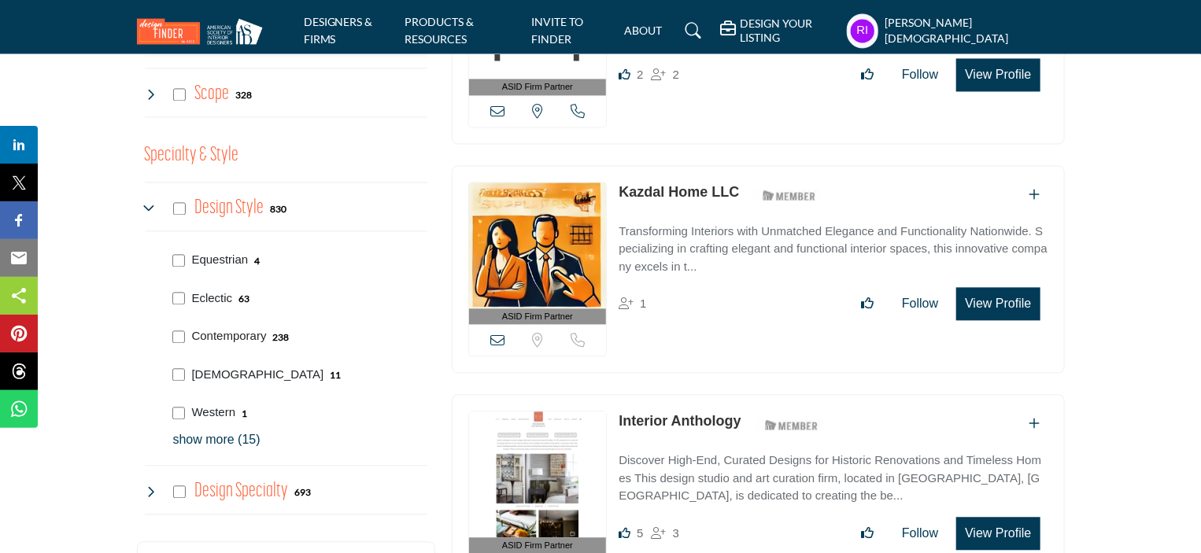
click at [218, 437] on p "show more (15)" at bounding box center [300, 439] width 254 height 19
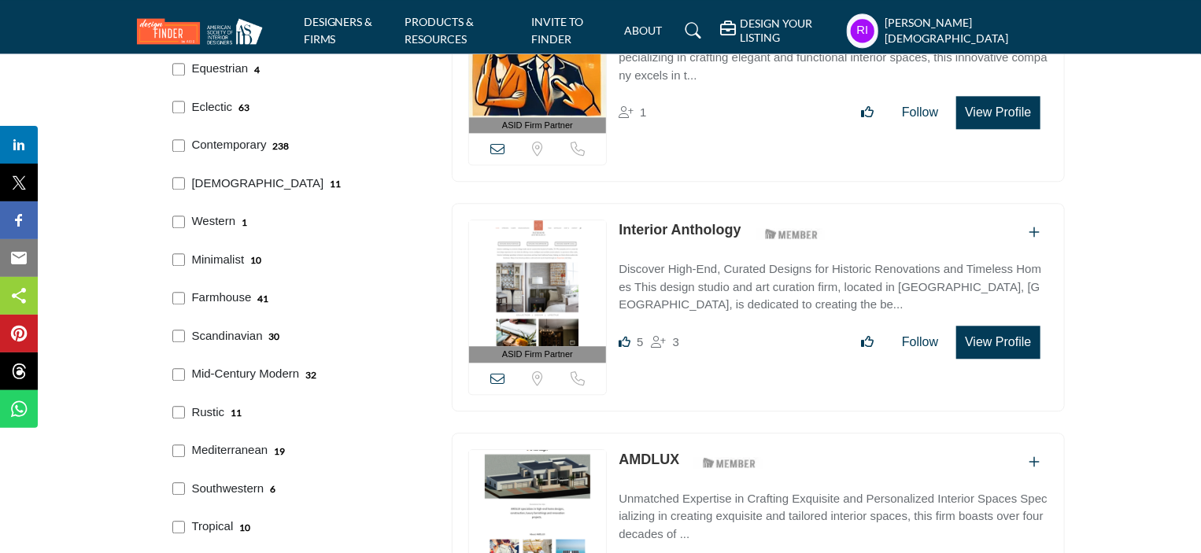
scroll to position [1731, 0]
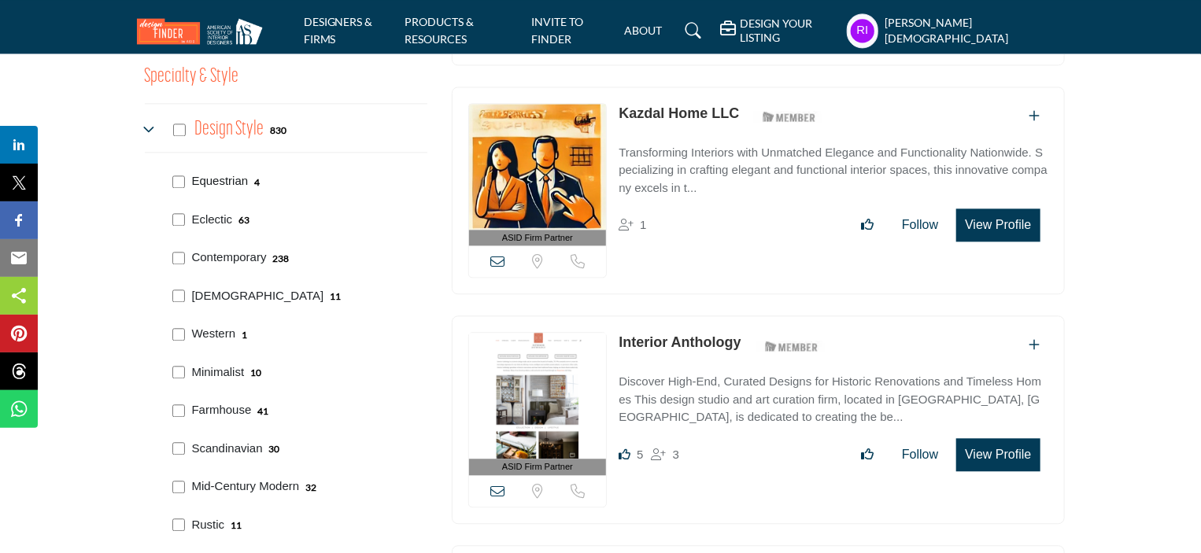
drag, startPoint x: 189, startPoint y: 162, endPoint x: 247, endPoint y: 182, distance: 61.4
click at [247, 182] on div "Equestrian 4" at bounding box center [297, 179] width 260 height 39
copy p "Equestrian"
drag, startPoint x: 193, startPoint y: 109, endPoint x: 261, endPoint y: 124, distance: 69.9
click at [261, 124] on div "Design Style 830" at bounding box center [286, 128] width 282 height 50
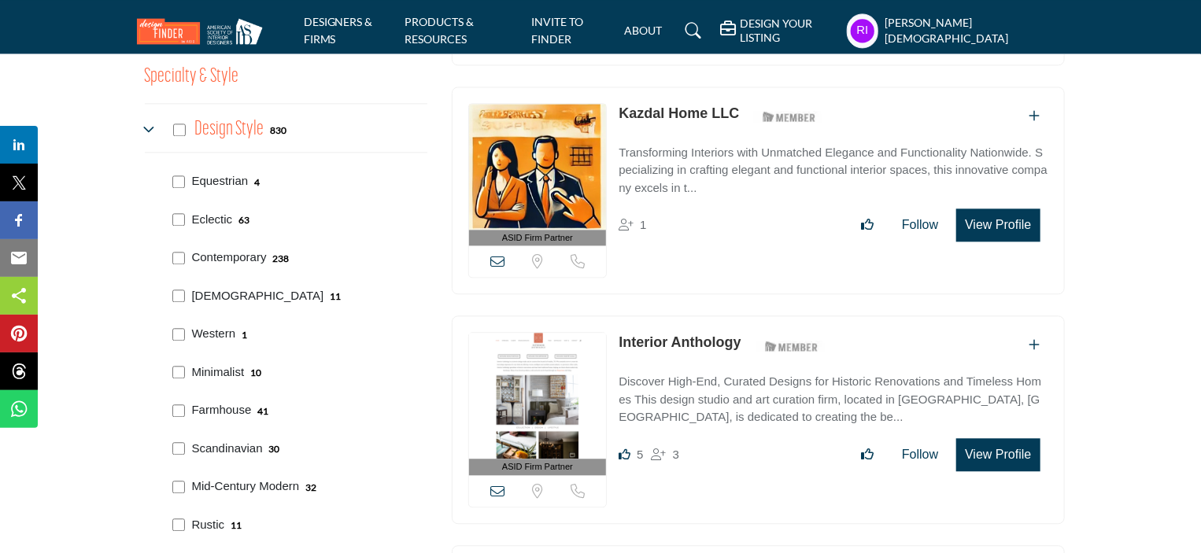
copy h4 "Design Style"
drag, startPoint x: 193, startPoint y: 164, endPoint x: 212, endPoint y: 182, distance: 26.2
click at [247, 177] on div "Equestrian 4" at bounding box center [297, 179] width 260 height 39
copy p "Equestrian"
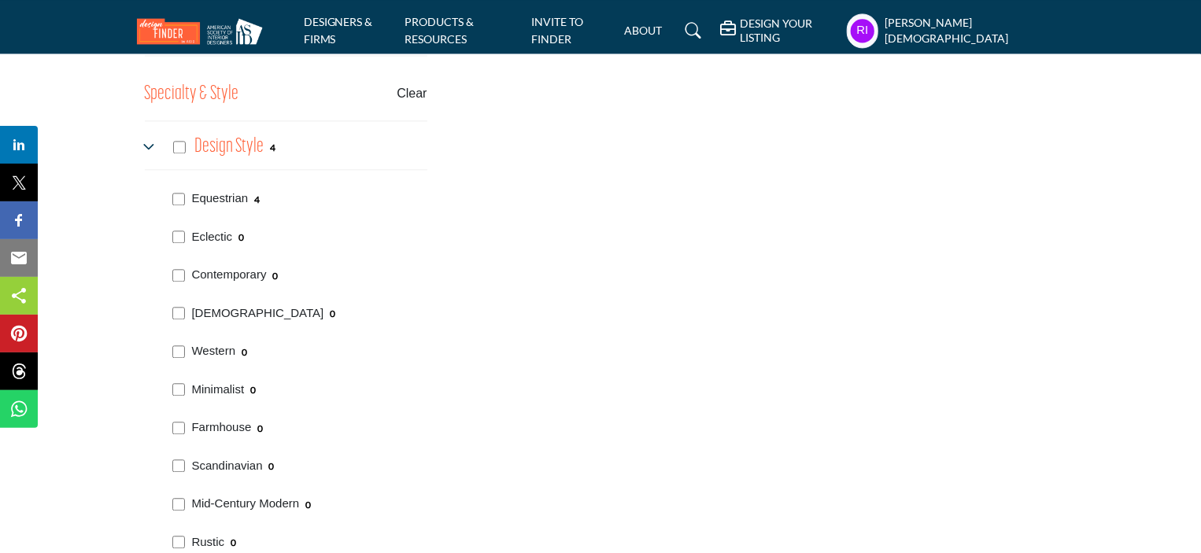
scroll to position [1731, 0]
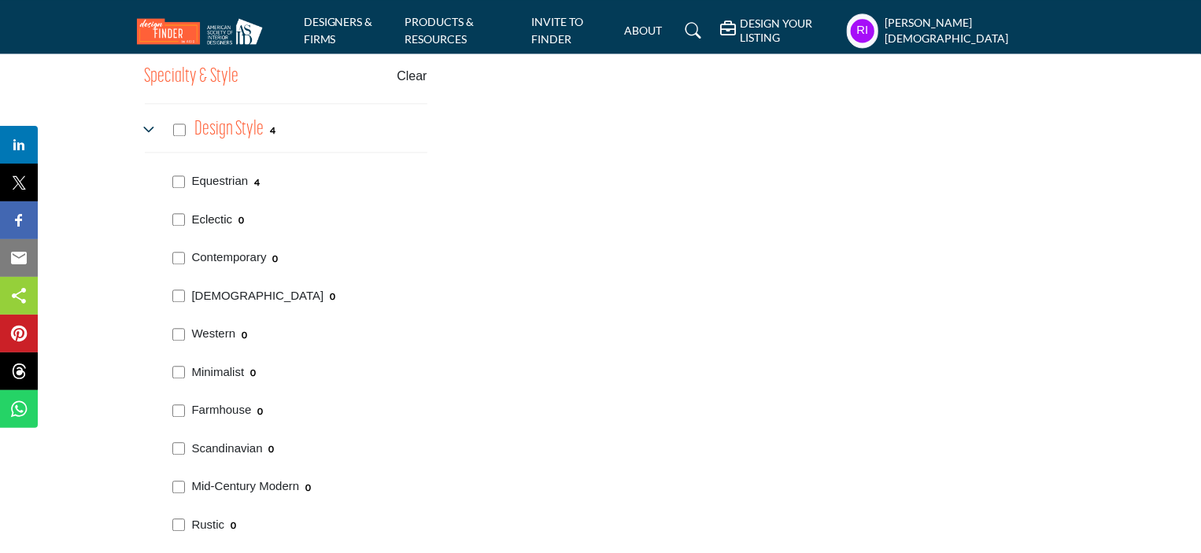
drag, startPoint x: 189, startPoint y: 204, endPoint x: 215, endPoint y: 208, distance: 26.3
click at [231, 214] on div "Eclectic 0" at bounding box center [297, 218] width 260 height 39
copy p "Eclectic"
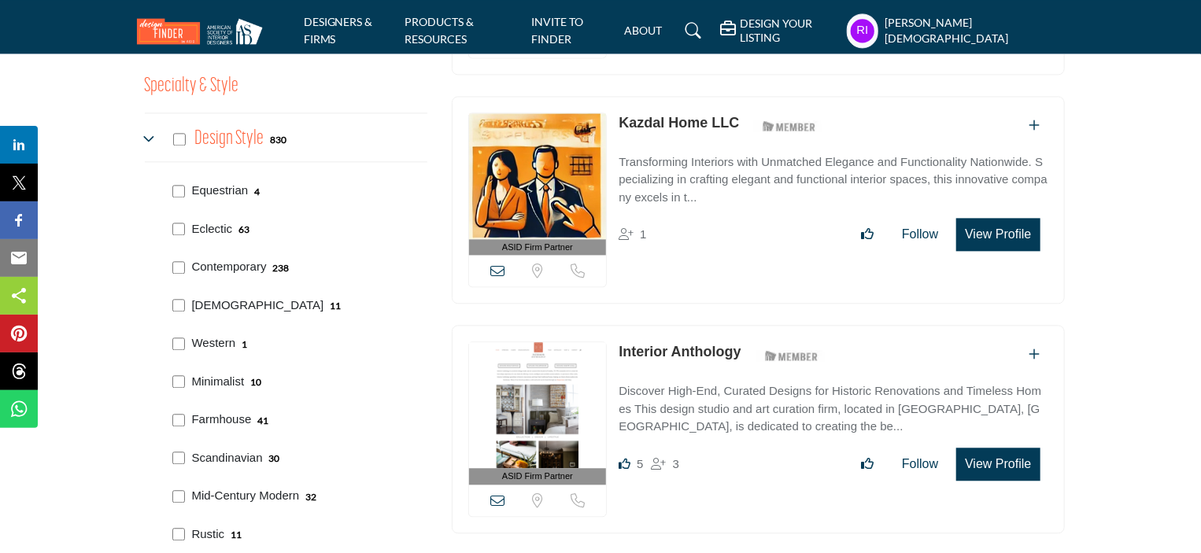
scroll to position [1747, 0]
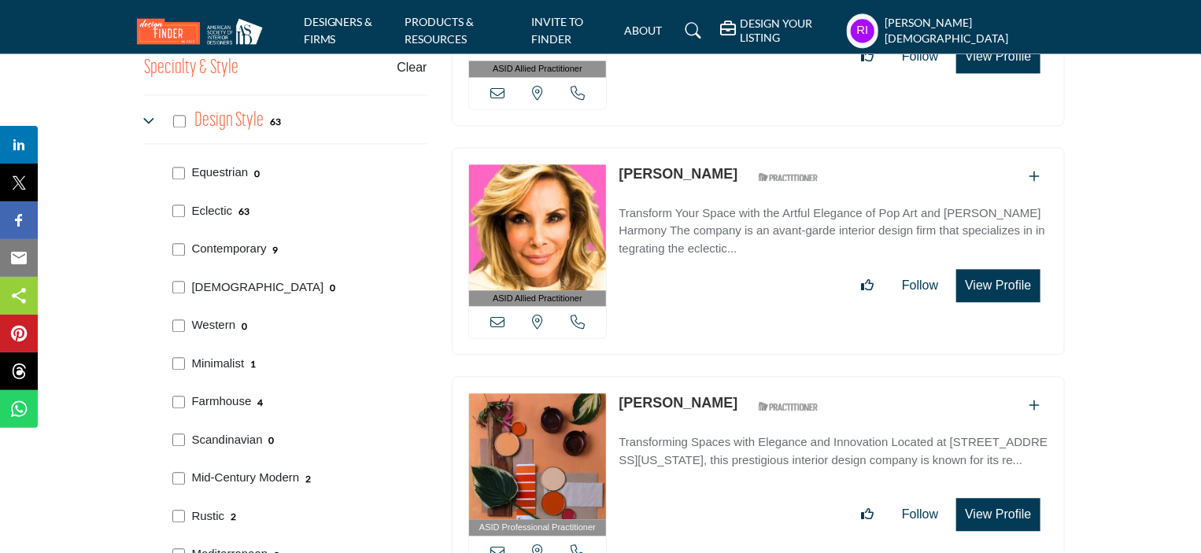
scroll to position [1731, 0]
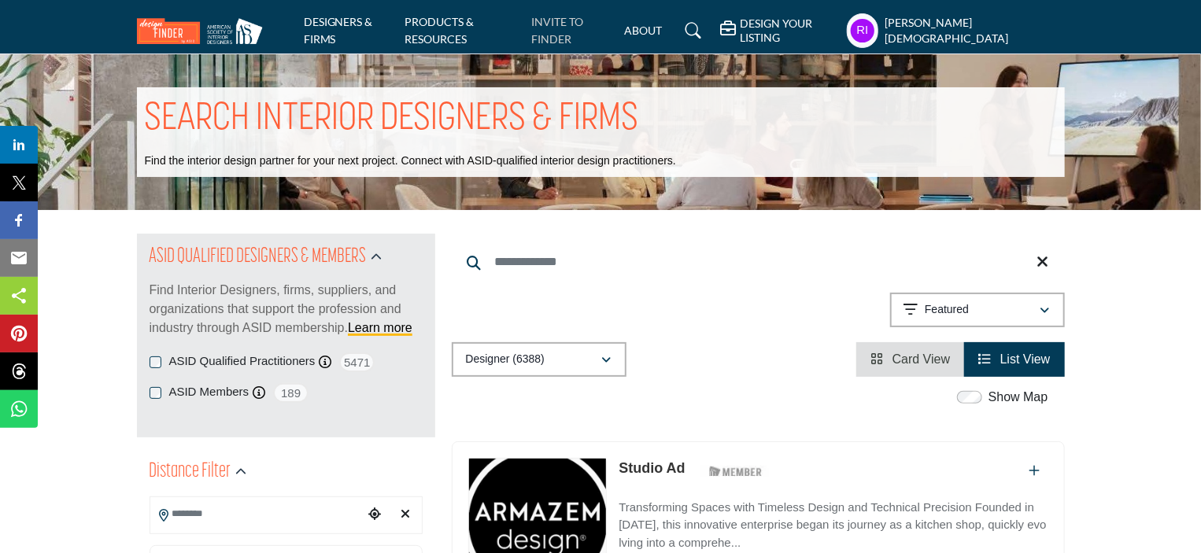
scroll to position [1669, 0]
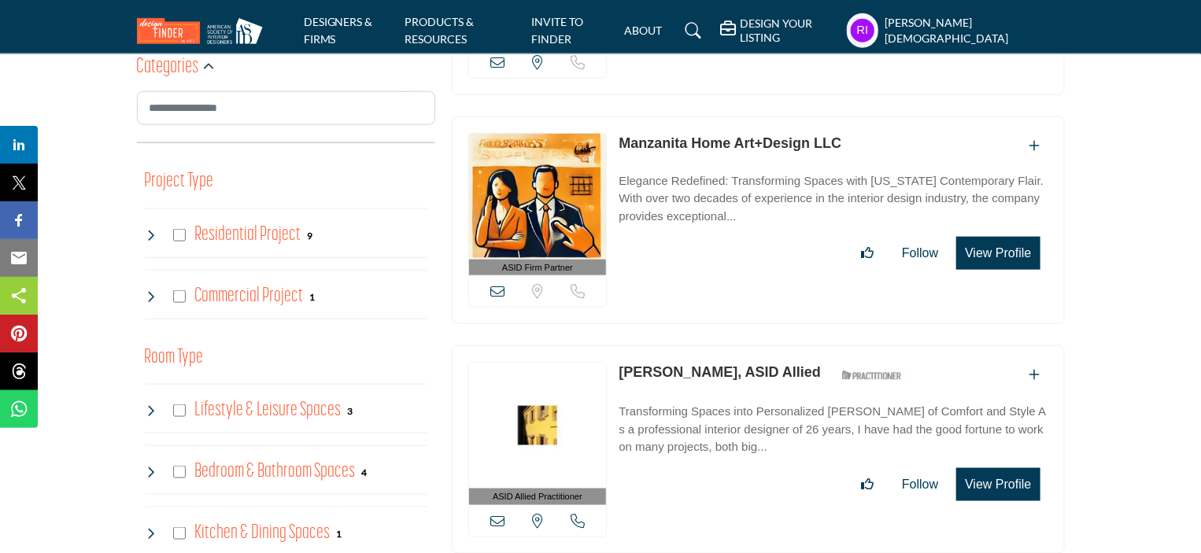
scroll to position [591, 0]
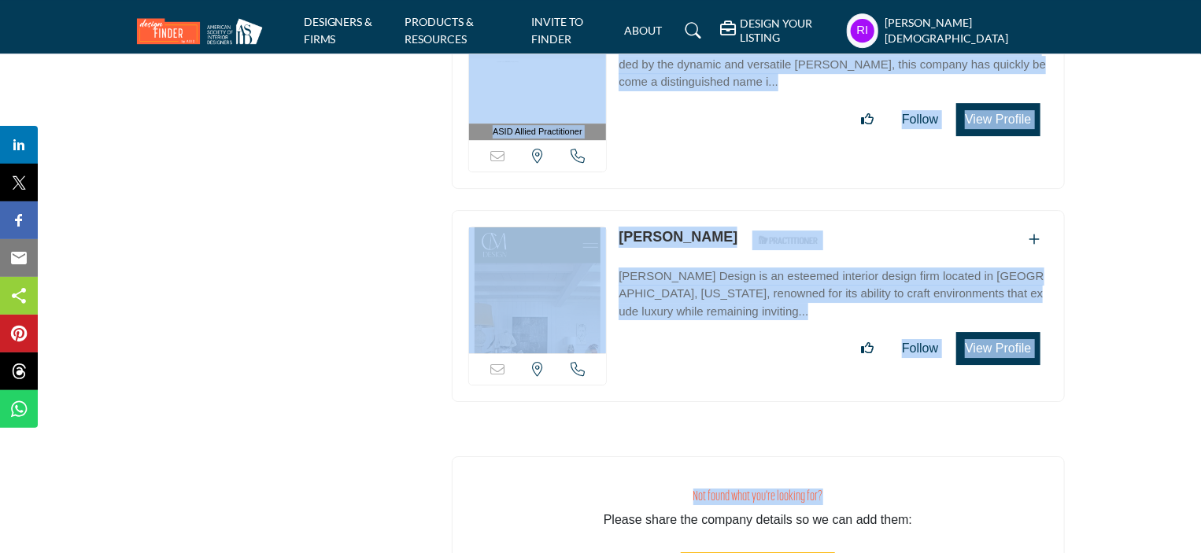
scroll to position [14402, 0]
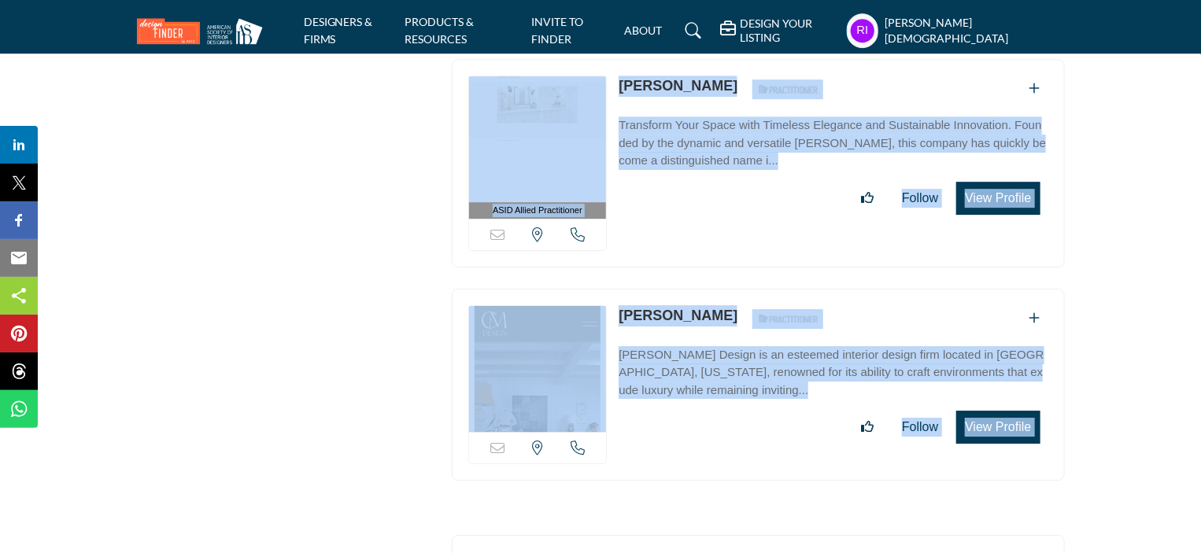
drag, startPoint x: 461, startPoint y: 201, endPoint x: 1035, endPoint y: 342, distance: 591.5
copy div "ASID Professional Practitioner ASID Professional Practitioners have successfull…"
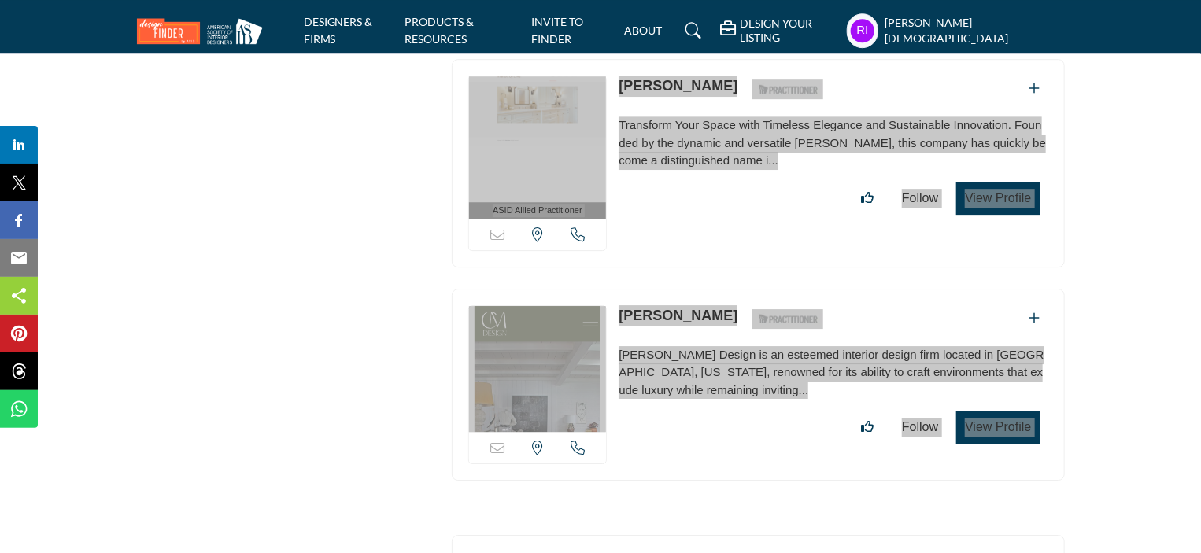
scroll to position [1669, 0]
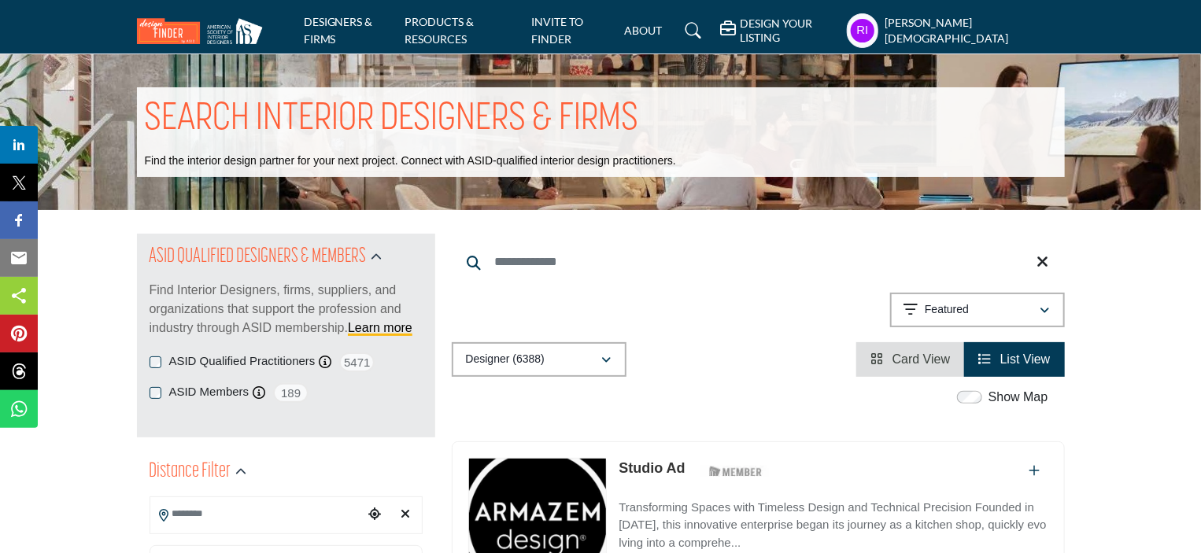
scroll to position [1669, 0]
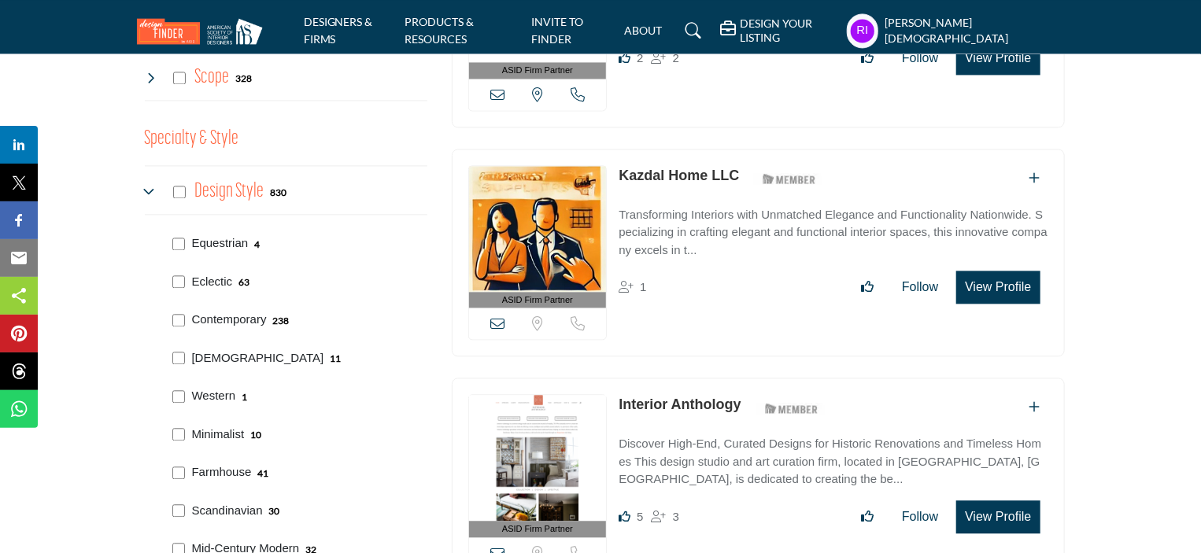
drag, startPoint x: 190, startPoint y: 305, endPoint x: 268, endPoint y: 319, distance: 79.0
click at [268, 319] on div "Contemporary 238" at bounding box center [239, 320] width 99 height 19
copy p "Contemporary"
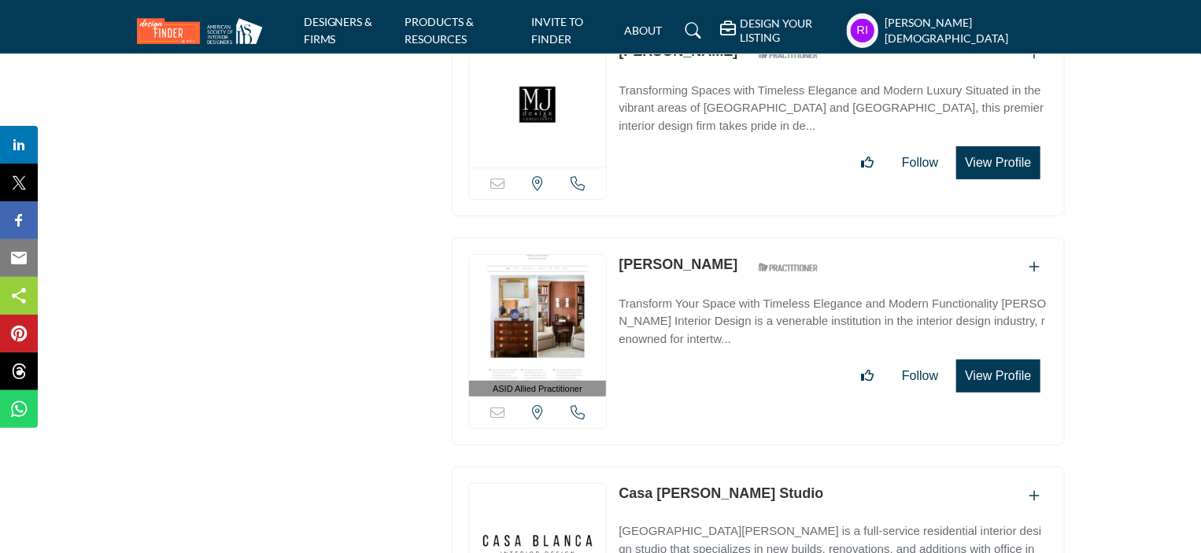
scroll to position [54131, 0]
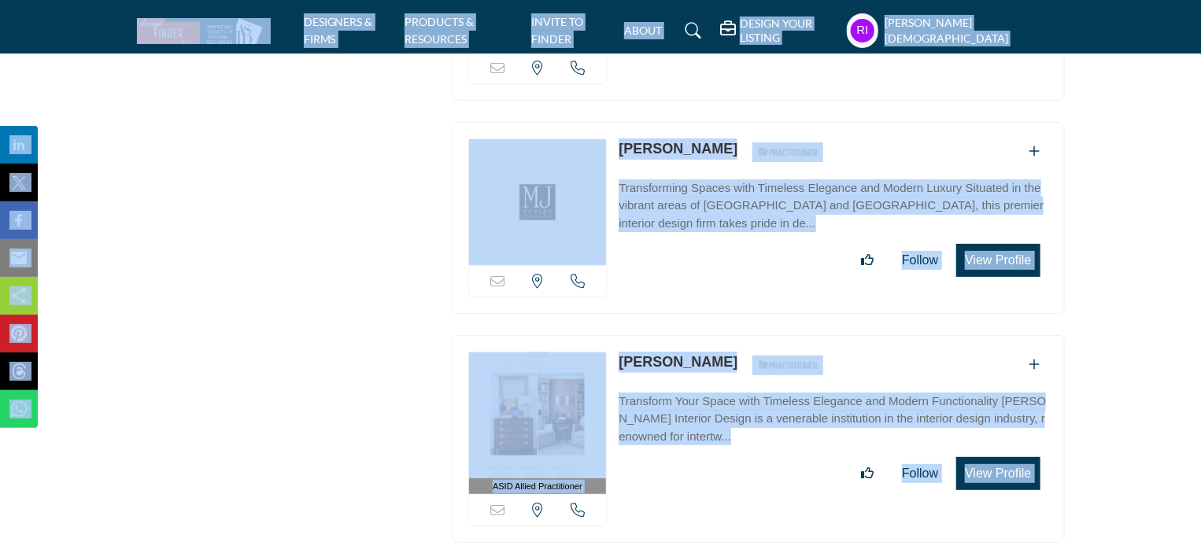
copy body "DESIGNERS & FIRMS PRODUCTS & RESOURCES INVITE TO FINDER ABOUT DESIGN YOUR LISTI…"
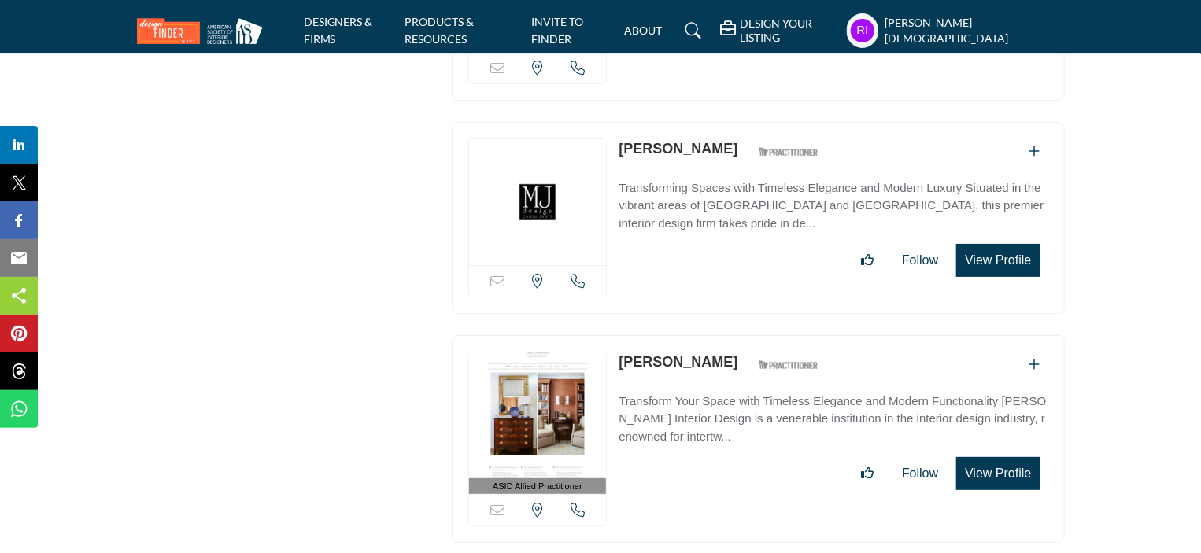
drag, startPoint x: 655, startPoint y: 213, endPoint x: 620, endPoint y: 213, distance: 35.4
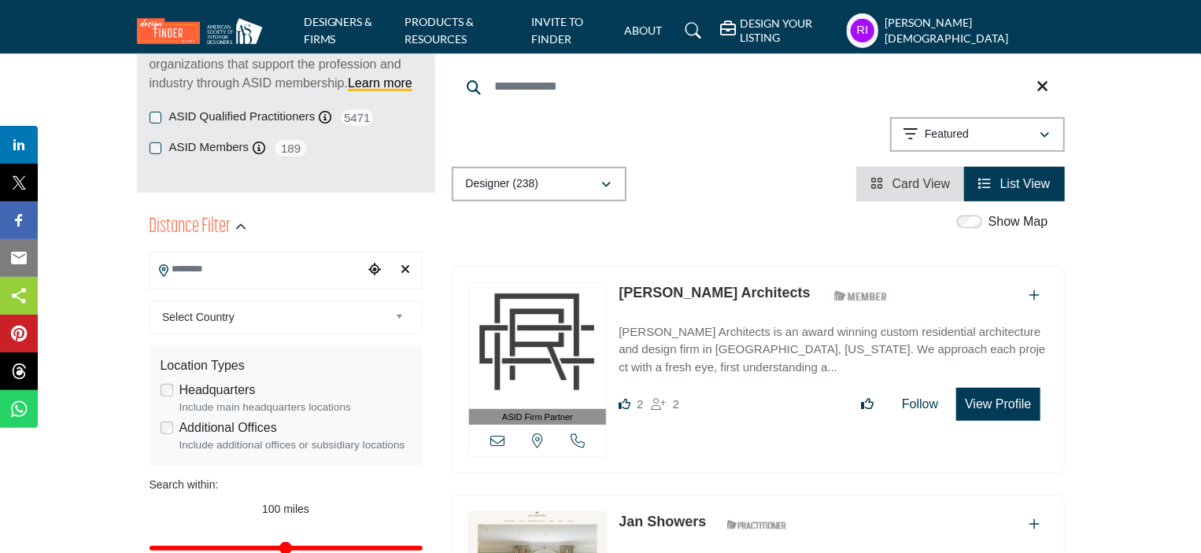
scroll to position [315, 0]
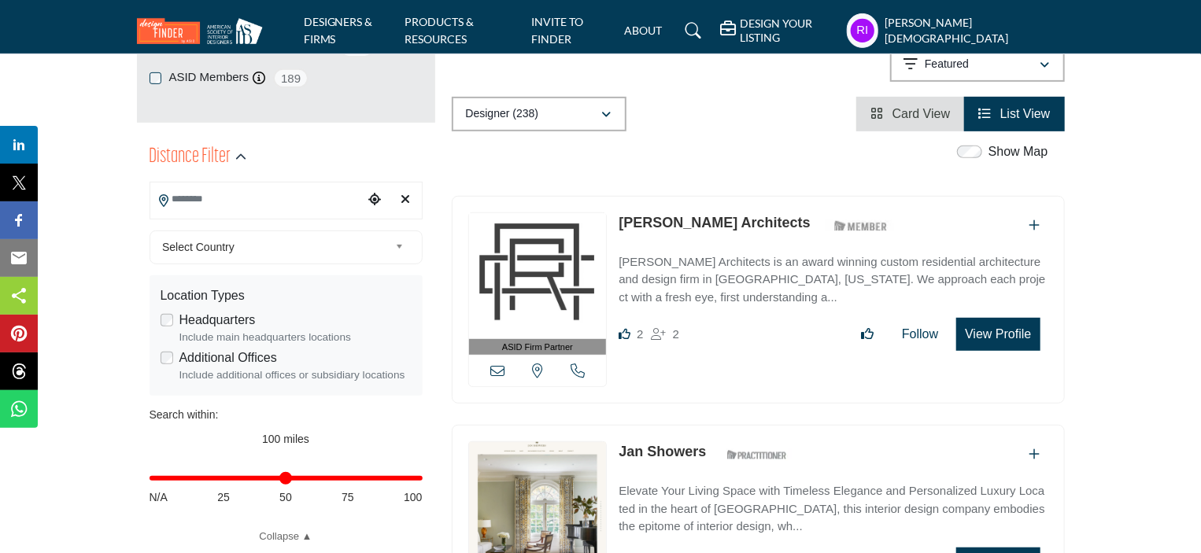
drag, startPoint x: 620, startPoint y: 208, endPoint x: 814, endPoint y: 219, distance: 194.6
click at [814, 219] on div "ASID Firm Partner ASID Firm Partners are design companies with ASID-qualified i…" at bounding box center [758, 300] width 613 height 208
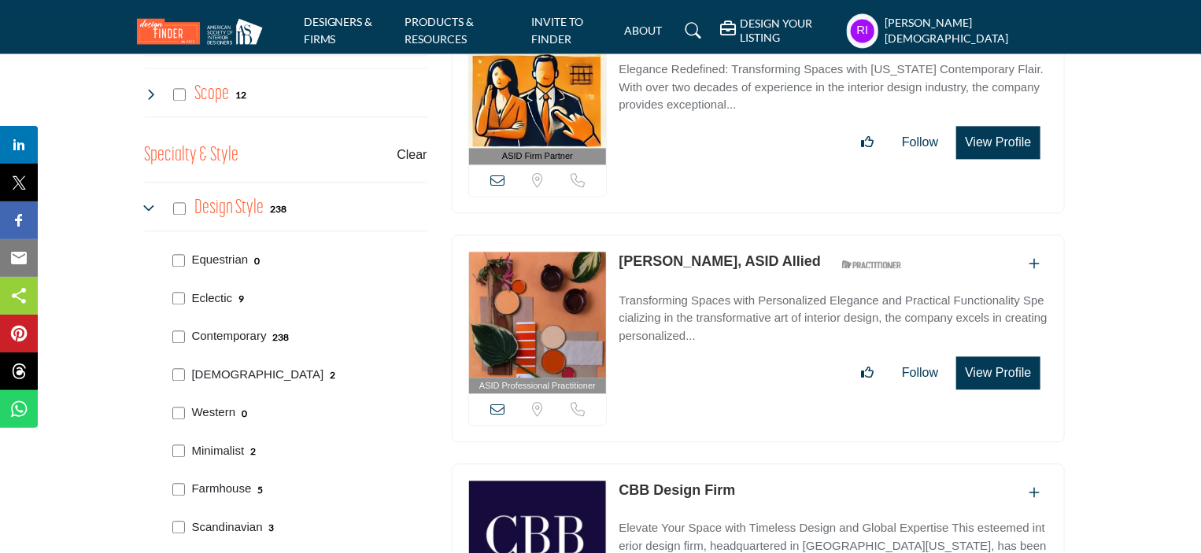
scroll to position [1731, 0]
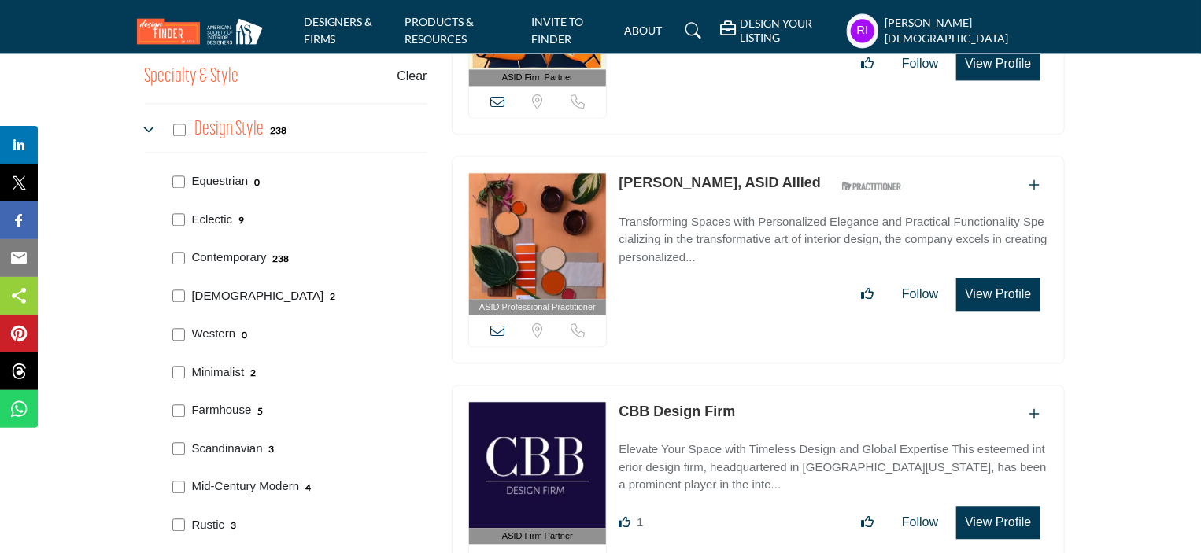
drag, startPoint x: 189, startPoint y: 283, endPoint x: 219, endPoint y: 291, distance: 31.7
click at [219, 291] on div "Asian 2" at bounding box center [297, 294] width 260 height 39
copy p "[DEMOGRAPHIC_DATA]"
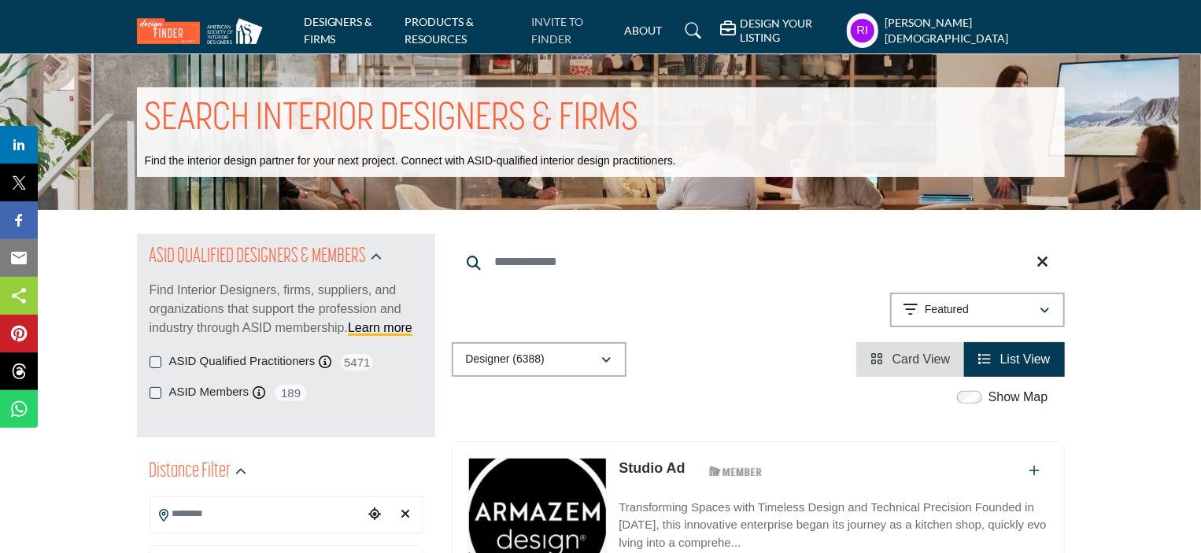
scroll to position [1746, 0]
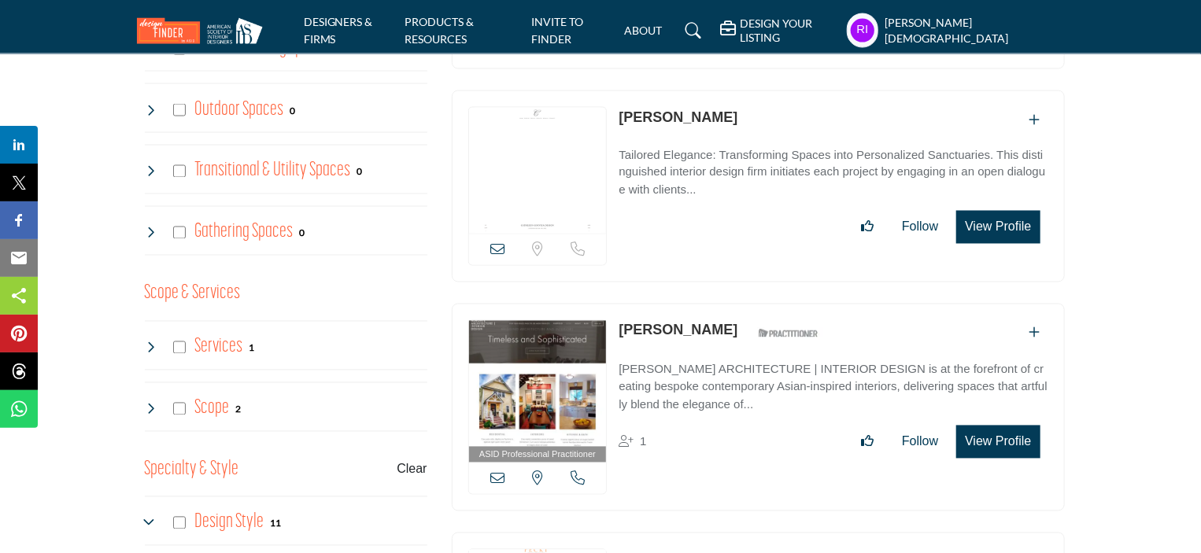
scroll to position [1809, 0]
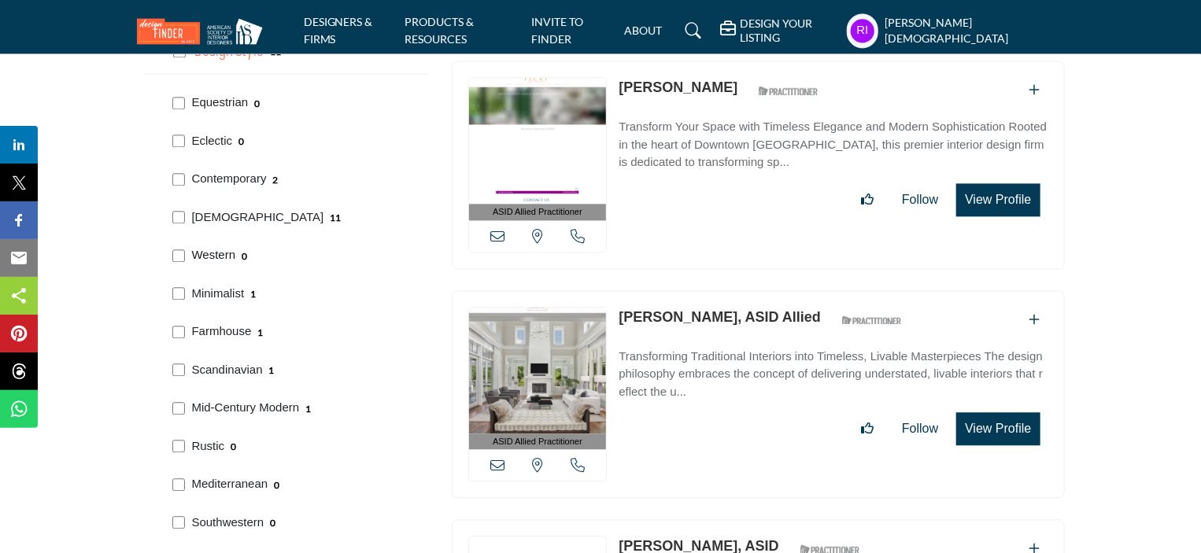
drag, startPoint x: 186, startPoint y: 240, endPoint x: 234, endPoint y: 250, distance: 49.8
click at [234, 250] on div "Western 0" at bounding box center [297, 253] width 260 height 39
copy p "Western"
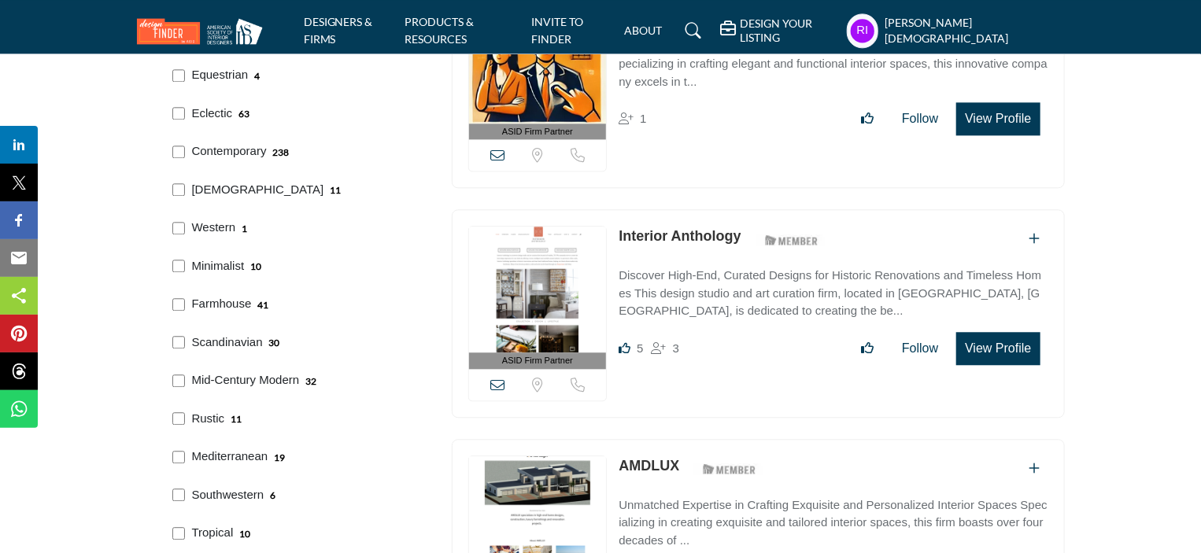
scroll to position [1809, 0]
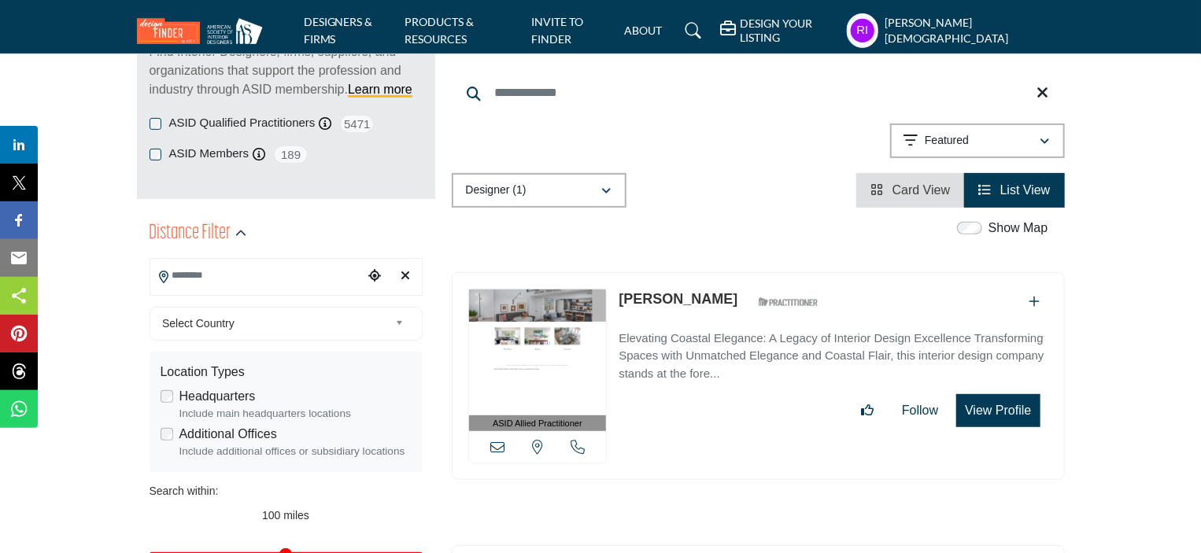
scroll to position [236, 0]
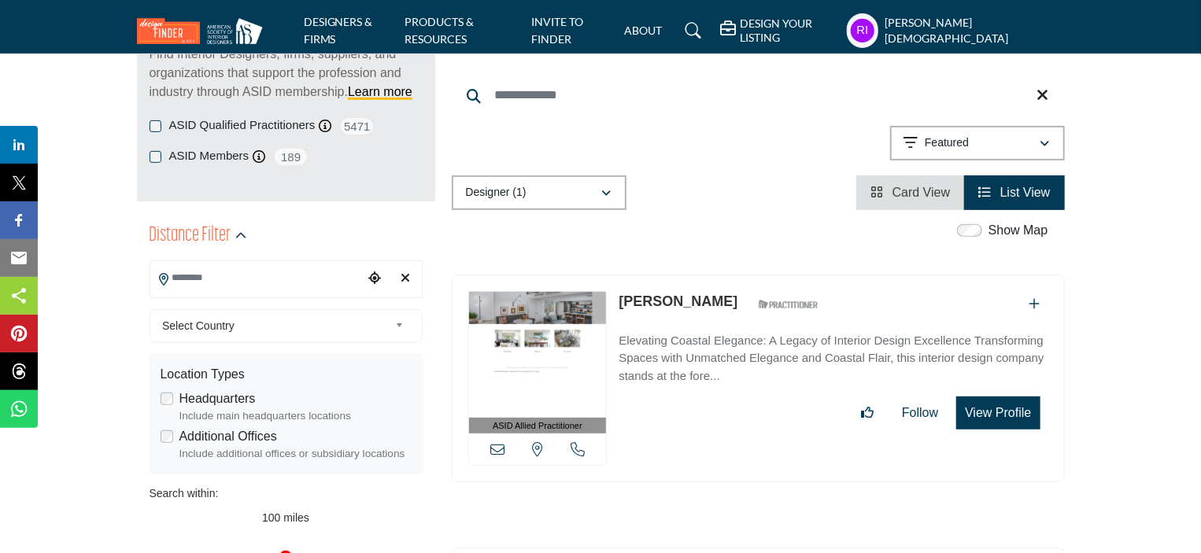
drag, startPoint x: 617, startPoint y: 284, endPoint x: 703, endPoint y: 302, distance: 87.6
click at [703, 302] on div "ASID Allied Practitioner ASID Allied Practitioners have successfully completed …" at bounding box center [758, 379] width 613 height 208
copy link "Peggy Norris"
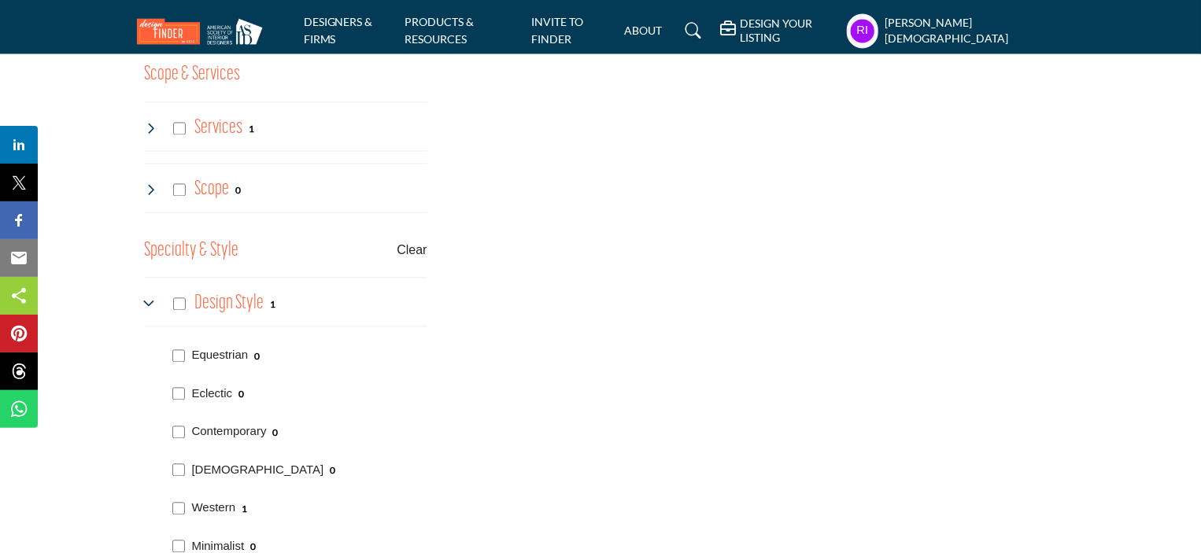
scroll to position [1731, 0]
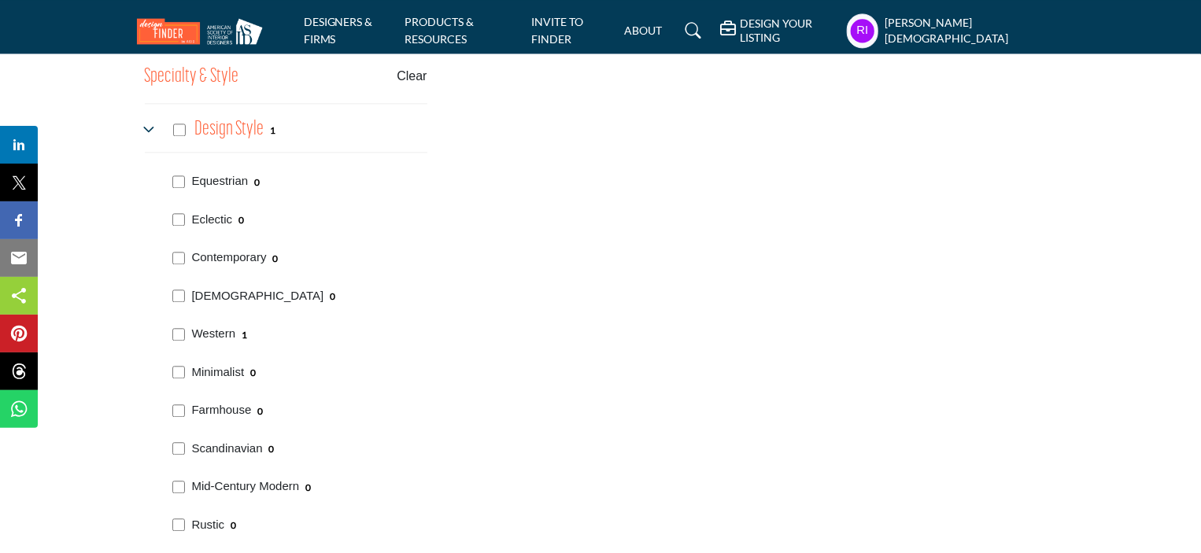
drag, startPoint x: 205, startPoint y: 361, endPoint x: 245, endPoint y: 369, distance: 41.7
click at [245, 369] on div "Minimalist 0" at bounding box center [297, 371] width 260 height 39
copy p "Minimalist"
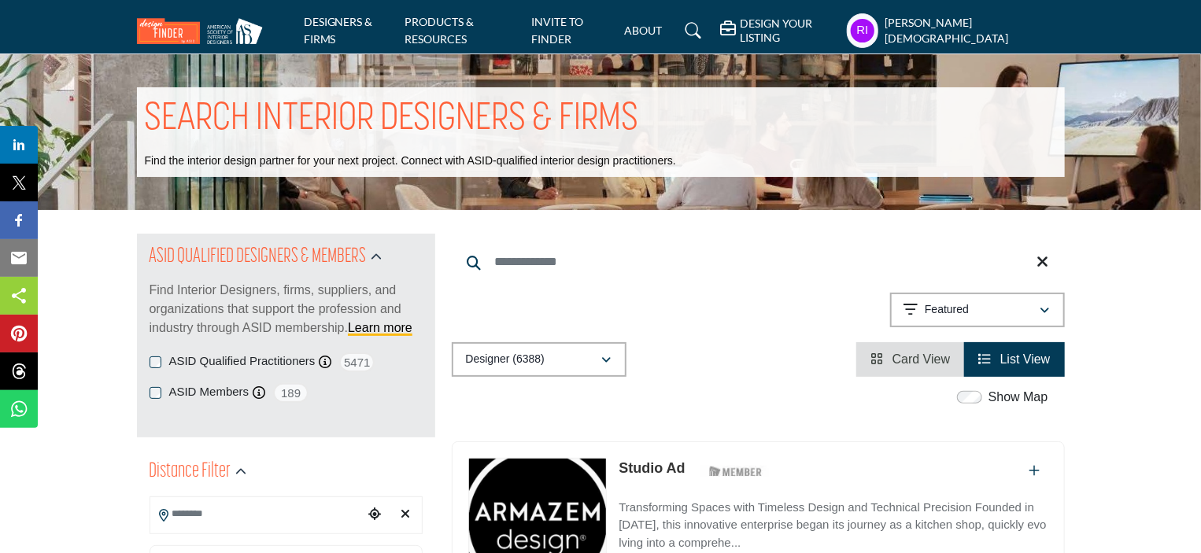
scroll to position [1822, 0]
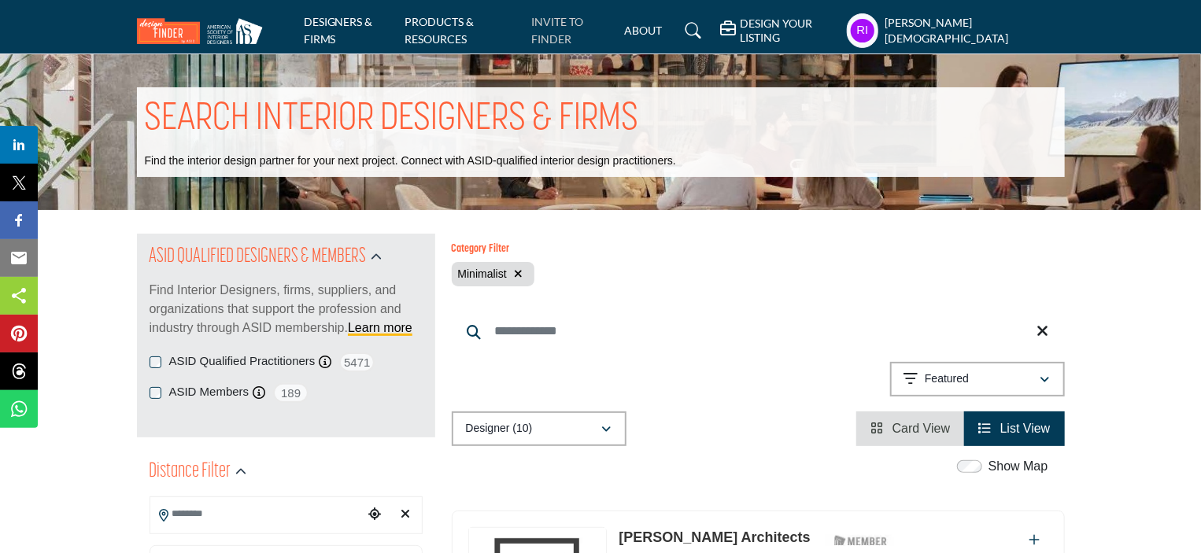
scroll to position [1822, 0]
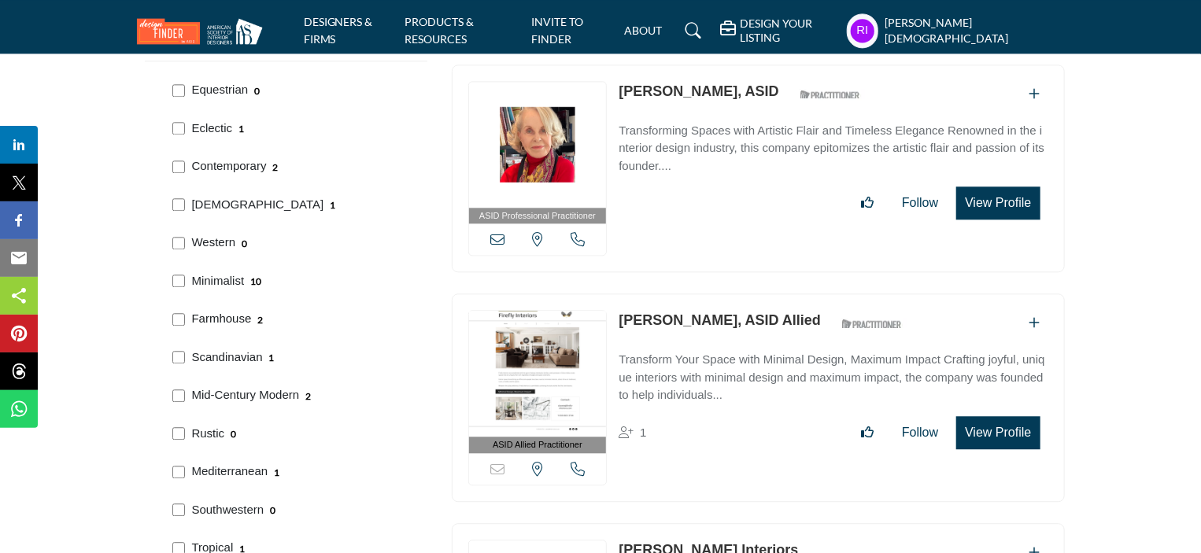
drag, startPoint x: 192, startPoint y: 303, endPoint x: 250, endPoint y: 319, distance: 60.3
click at [250, 319] on div "Farmhouse 2" at bounding box center [297, 317] width 260 height 39
copy p "Farmhouse"
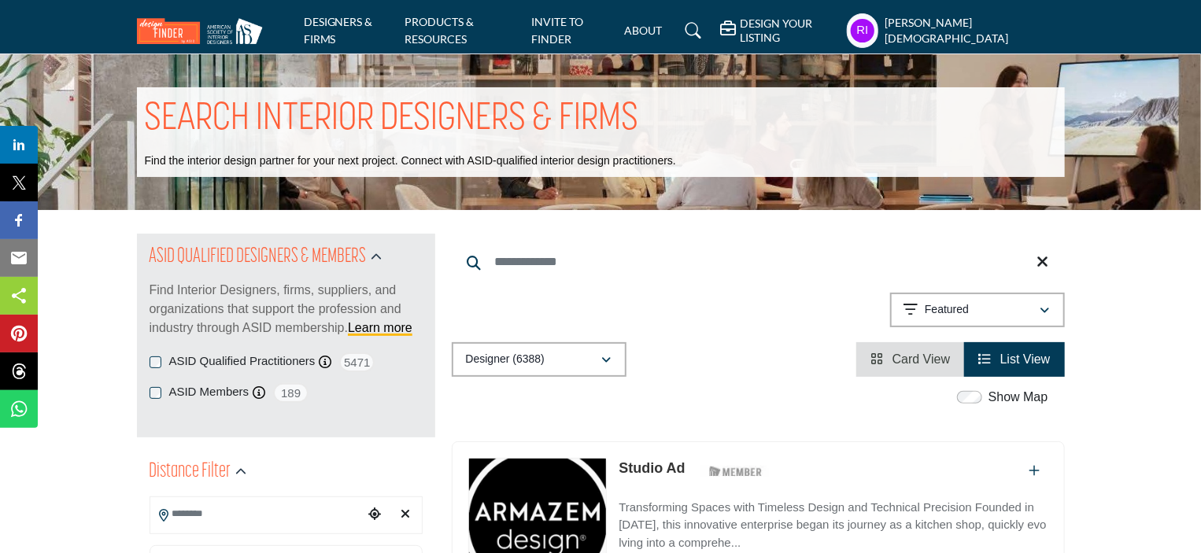
scroll to position [1860, 0]
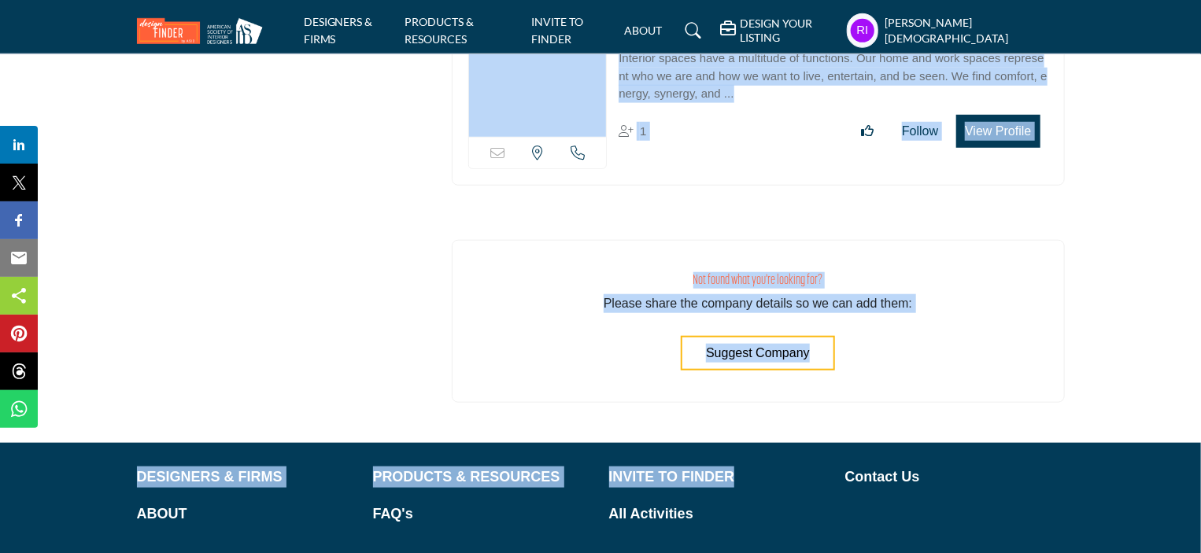
scroll to position [9396, 0]
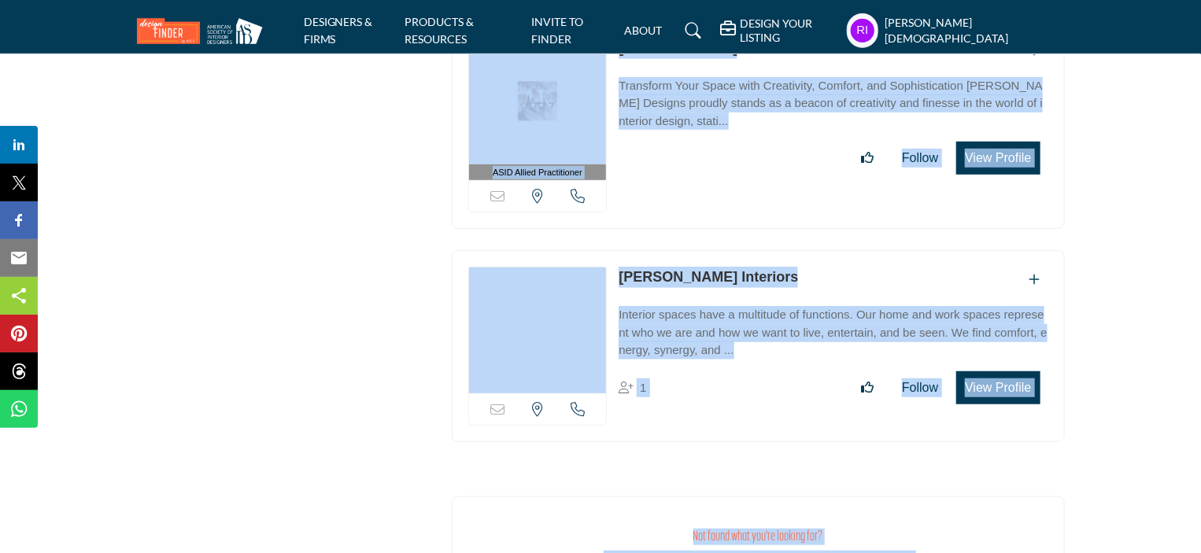
drag, startPoint x: 468, startPoint y: 293, endPoint x: 1054, endPoint y: 343, distance: 588.2
copy div "View email address of this listing View the location of this listing Call Numbe…"
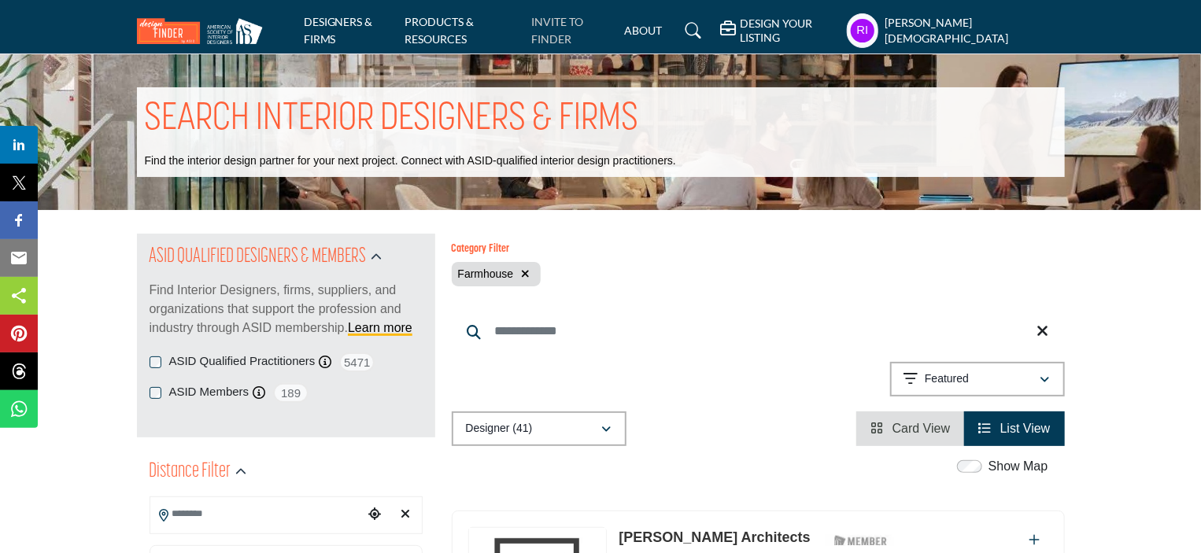
scroll to position [1860, 0]
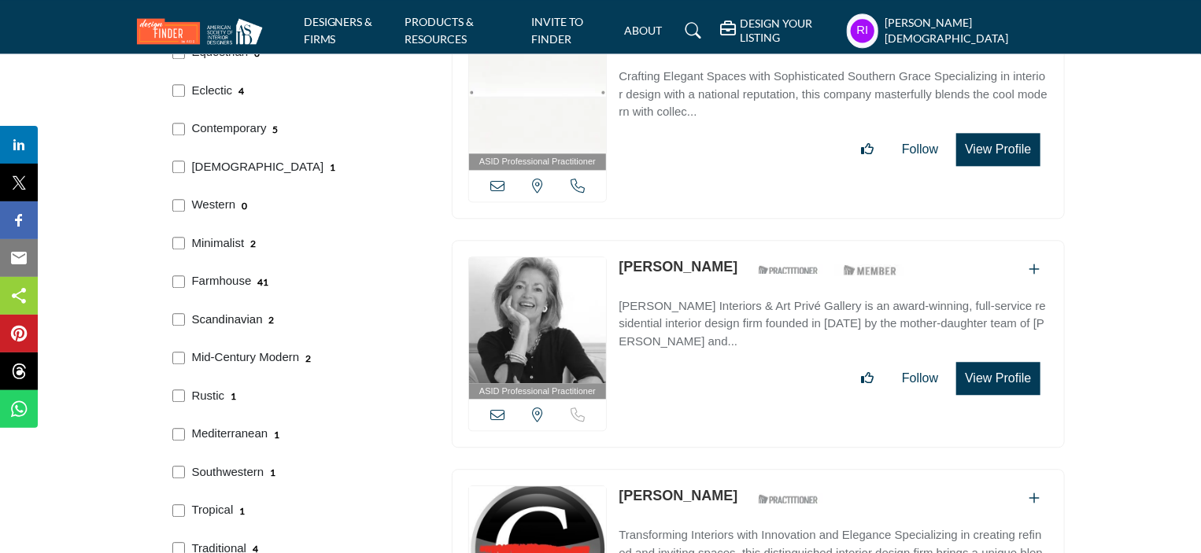
drag, startPoint x: 190, startPoint y: 302, endPoint x: 259, endPoint y: 318, distance: 71.0
click at [259, 318] on div "Scandinavian 2" at bounding box center [297, 318] width 260 height 39
copy p "Scandinavian"
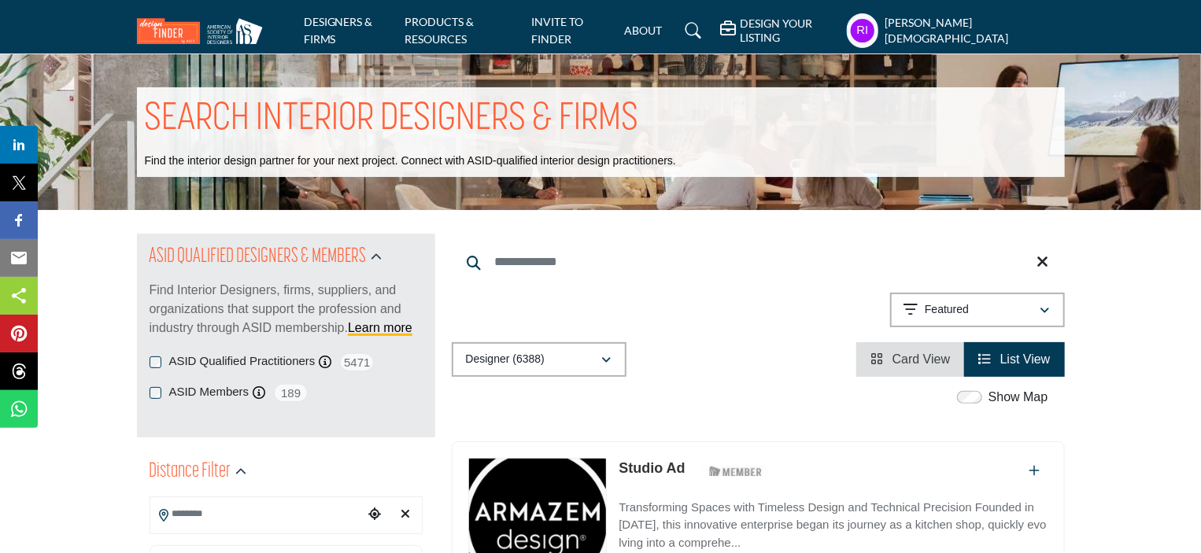
scroll to position [1898, 0]
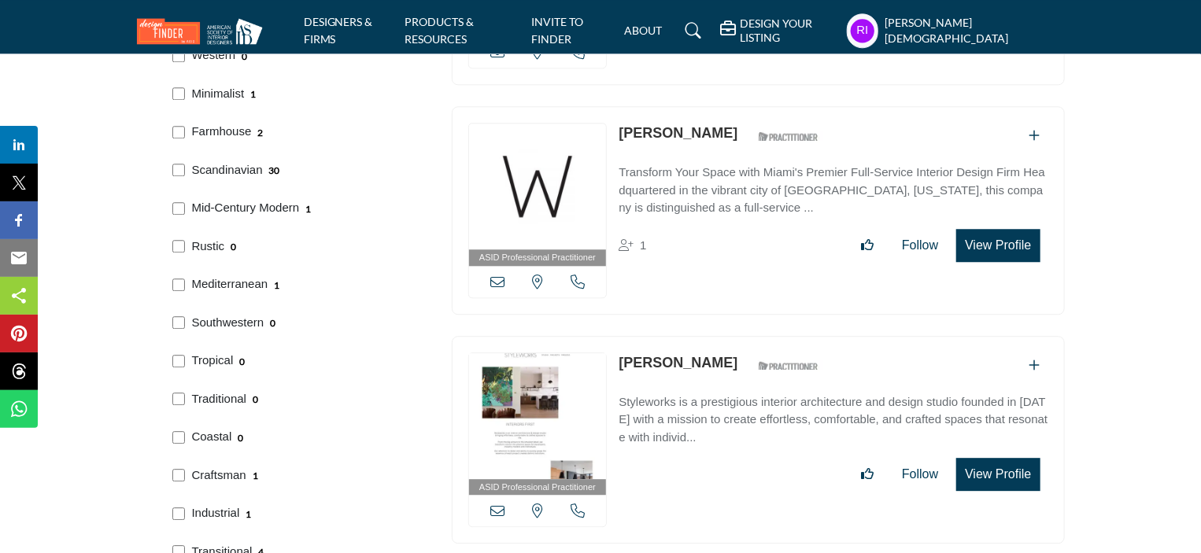
scroll to position [1995, 0]
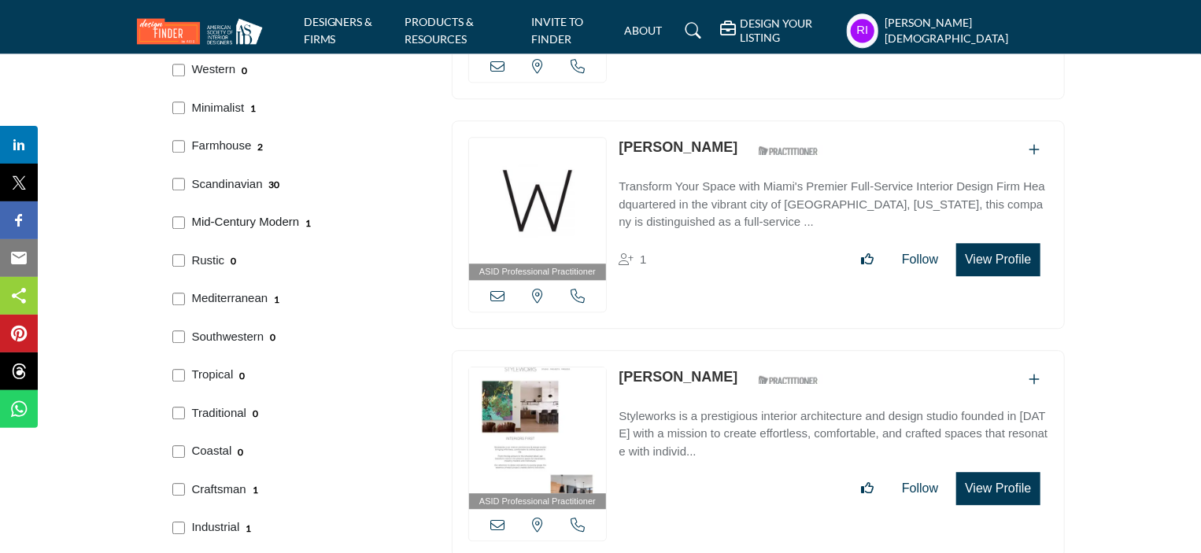
drag, startPoint x: 192, startPoint y: 207, endPoint x: 298, endPoint y: 220, distance: 107.0
click at [298, 220] on div "Mid-Century Modern 1" at bounding box center [297, 220] width 260 height 39
copy p "Mid-Century Modern"
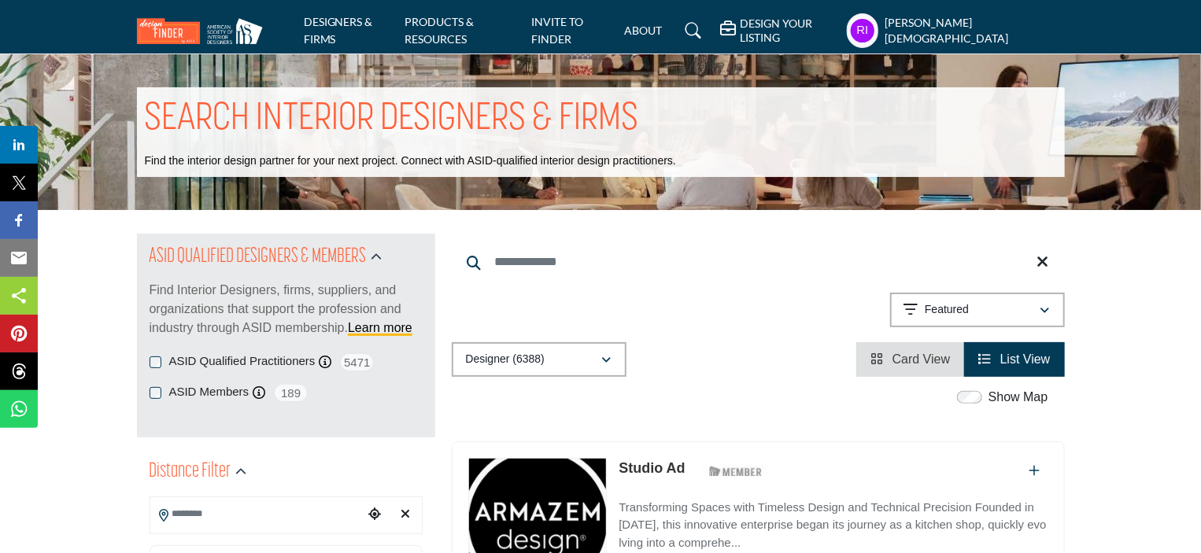
scroll to position [1936, 0]
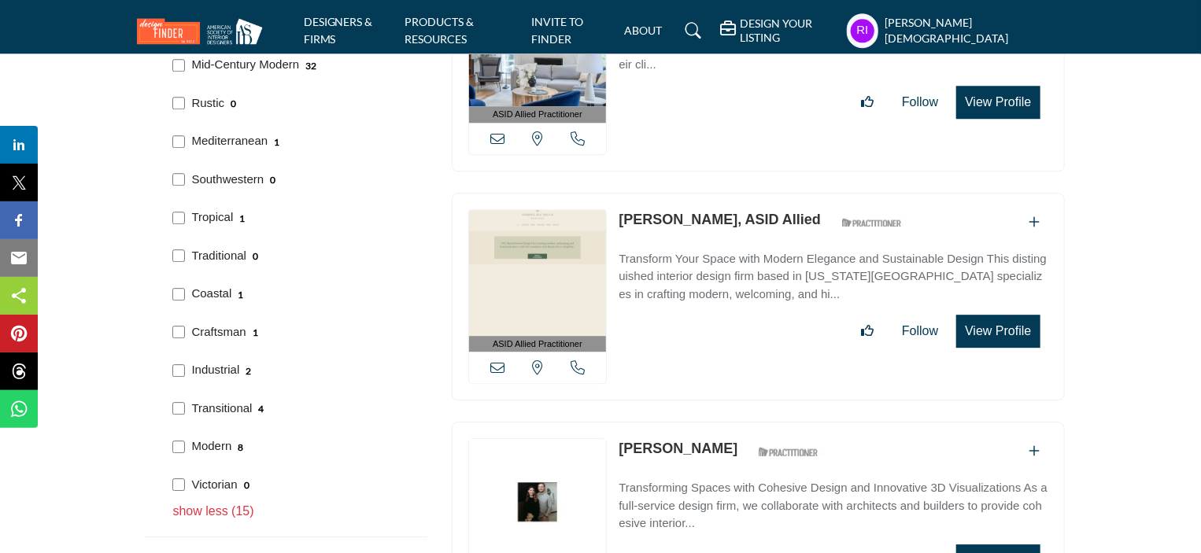
scroll to position [2124, 0]
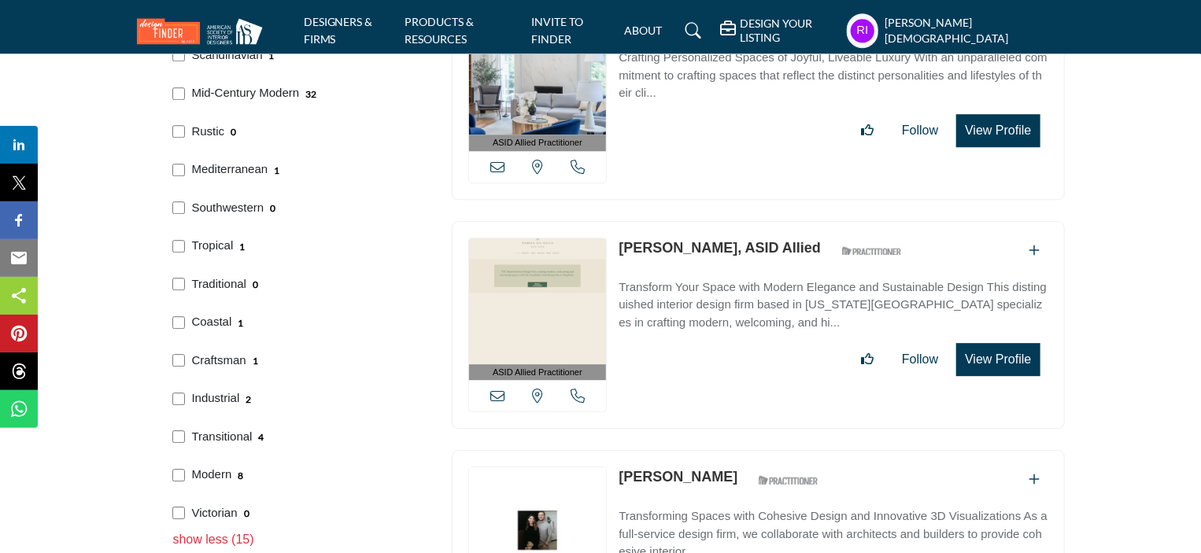
drag, startPoint x: 190, startPoint y: 114, endPoint x: 224, endPoint y: 128, distance: 36.7
click at [224, 128] on div "Rustic 0" at bounding box center [297, 130] width 260 height 39
copy p "Rustic"
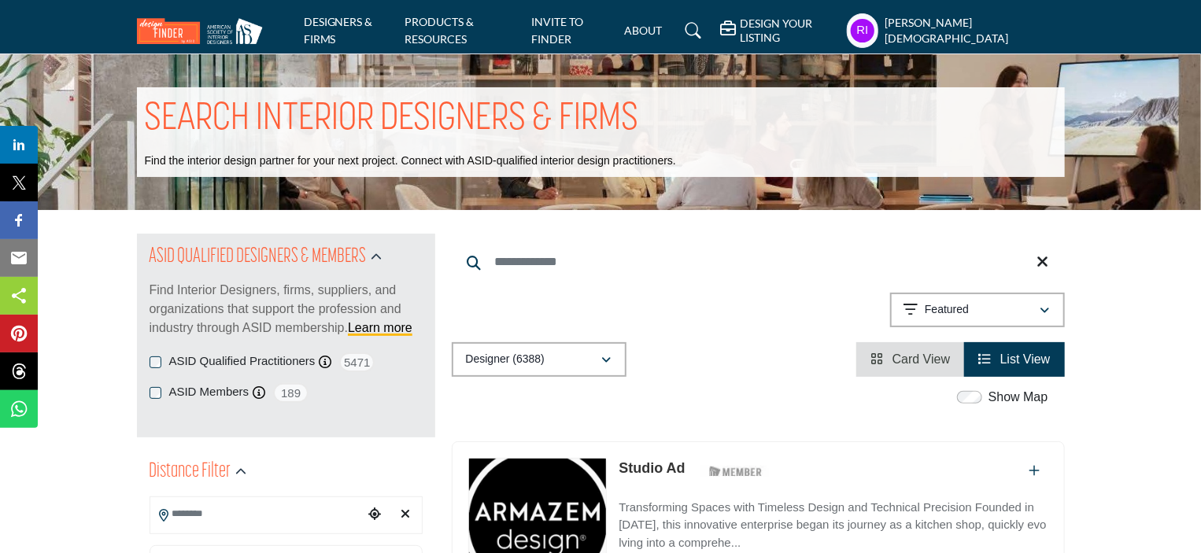
scroll to position [1974, 0]
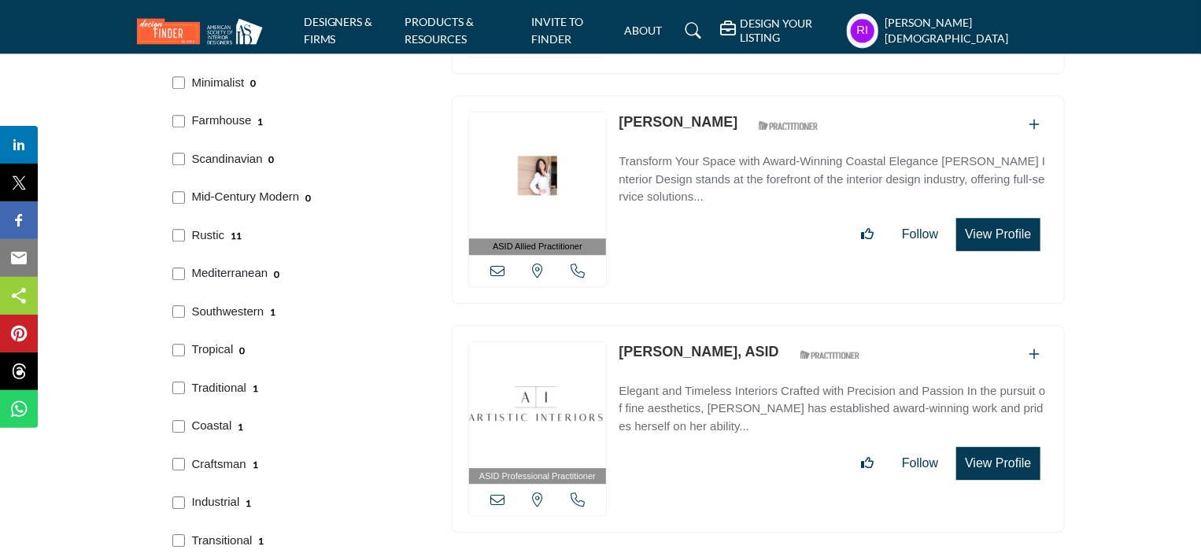
scroll to position [2045, 0]
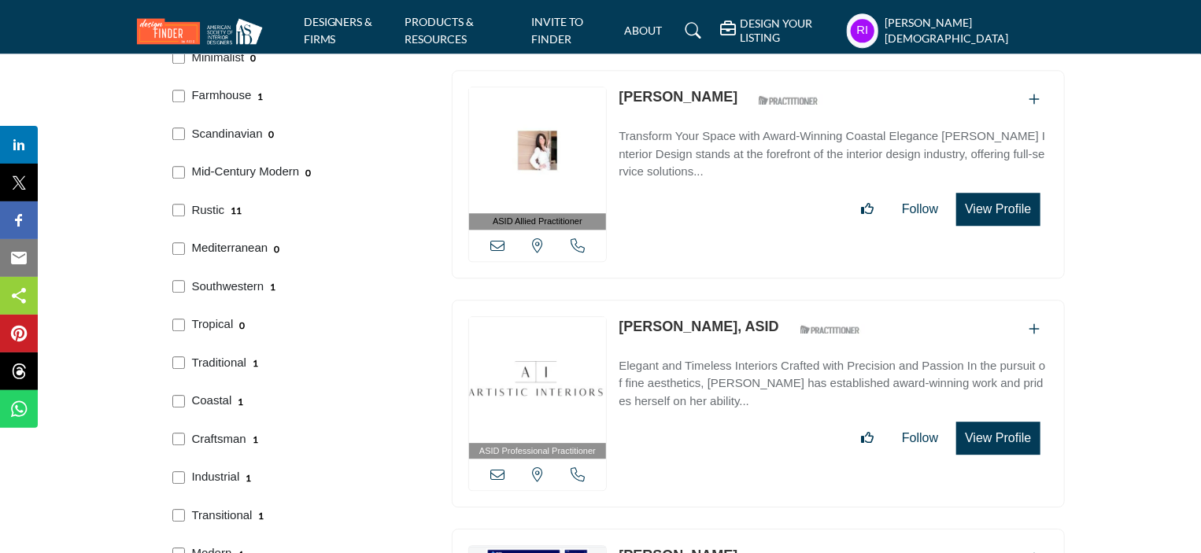
drag, startPoint x: 192, startPoint y: 232, endPoint x: 267, endPoint y: 243, distance: 75.5
click at [267, 243] on div "Mediterranean 0" at bounding box center [297, 246] width 260 height 39
copy p "Mediterranean"
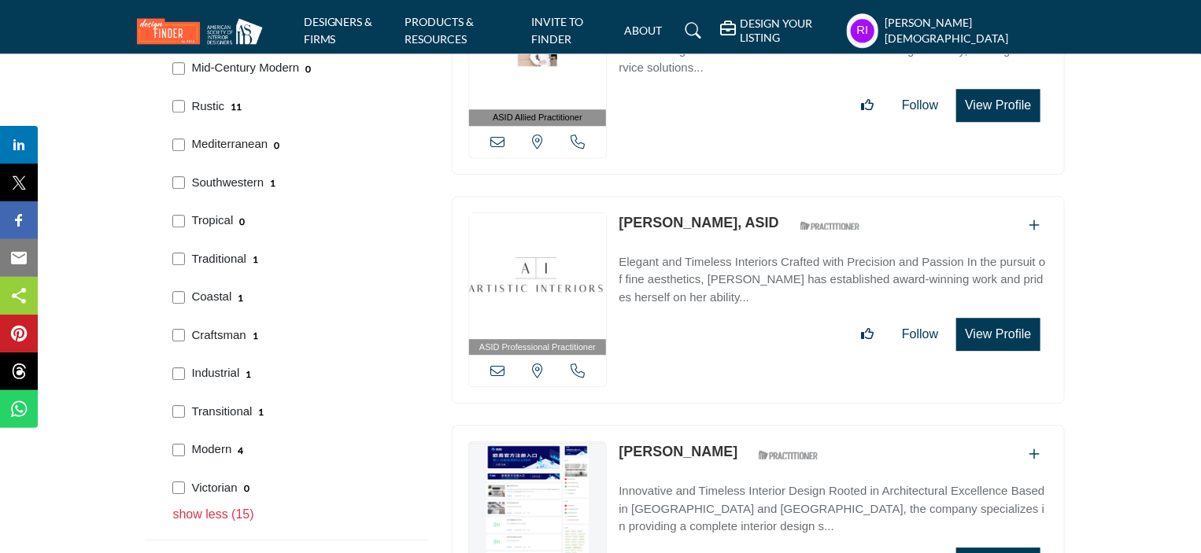
scroll to position [2124, 0]
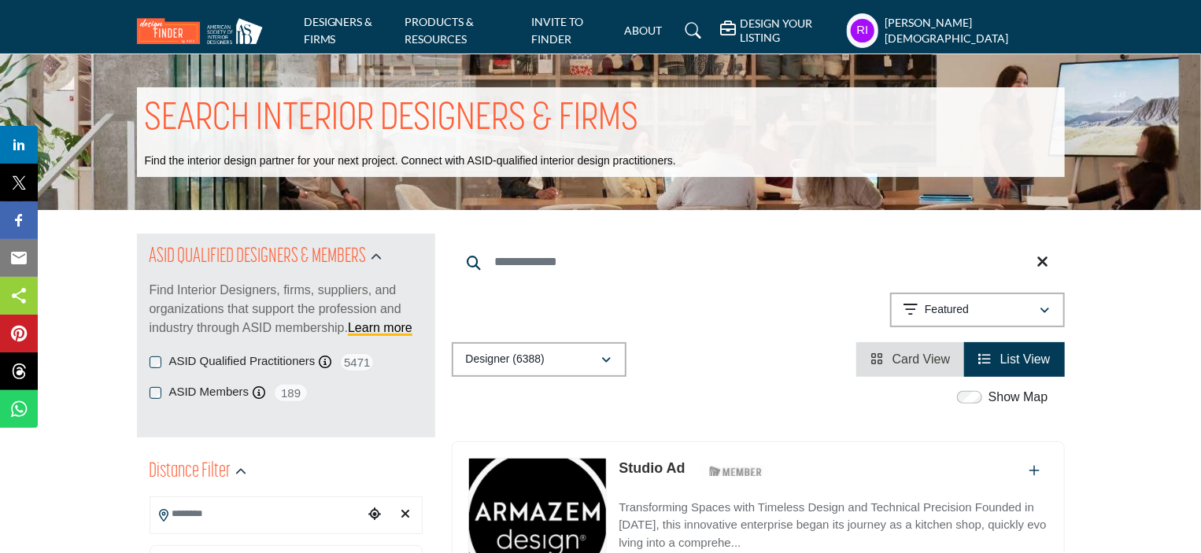
scroll to position [2012, 0]
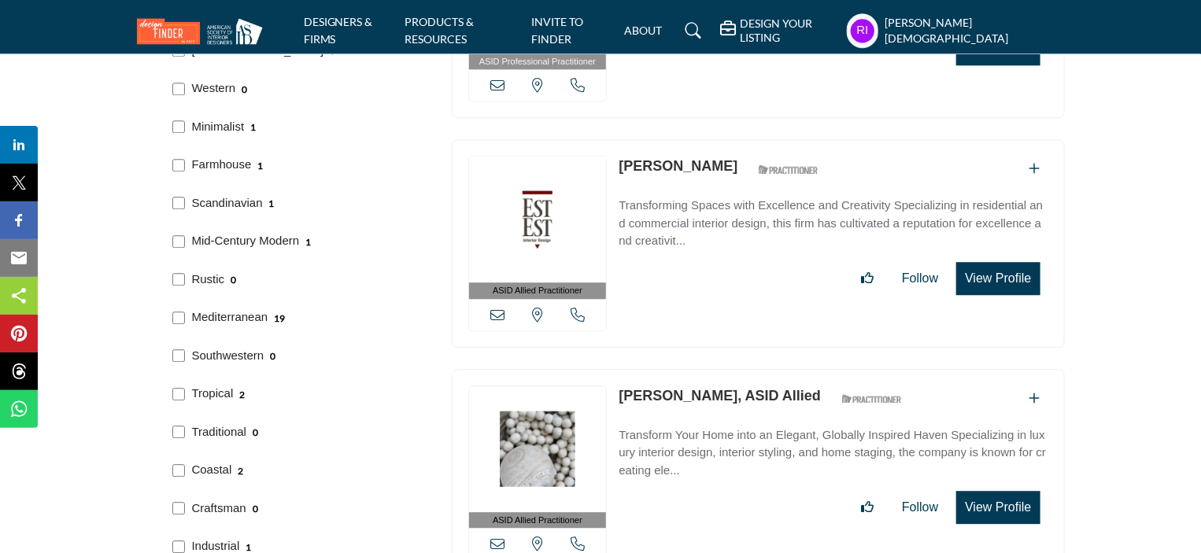
scroll to position [2124, 0]
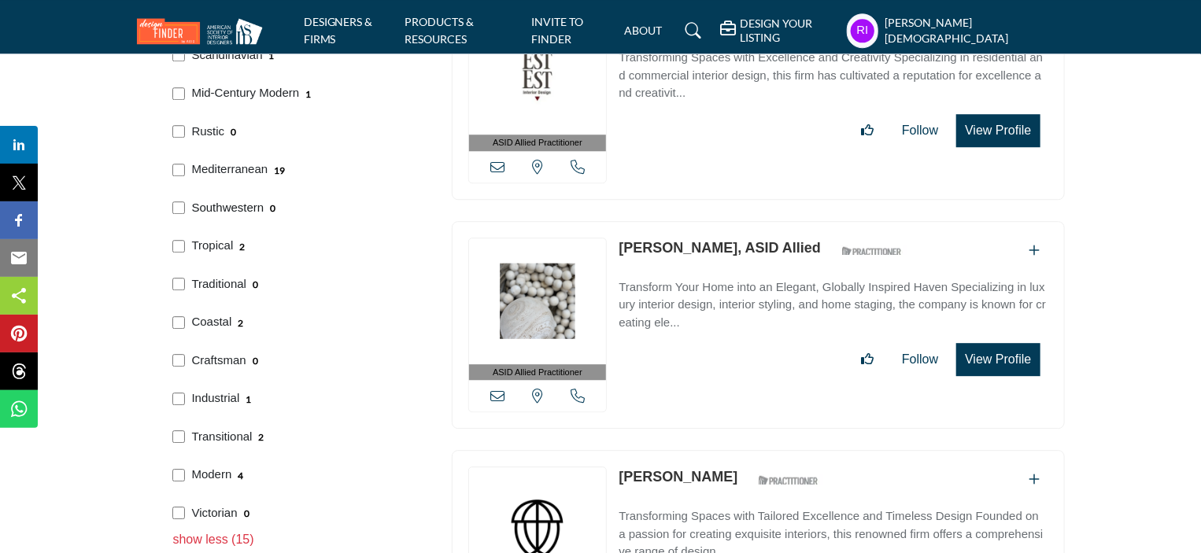
drag, startPoint x: 192, startPoint y: 191, endPoint x: 262, endPoint y: 204, distance: 71.1
click at [262, 204] on div "Southwestern 0" at bounding box center [297, 206] width 260 height 39
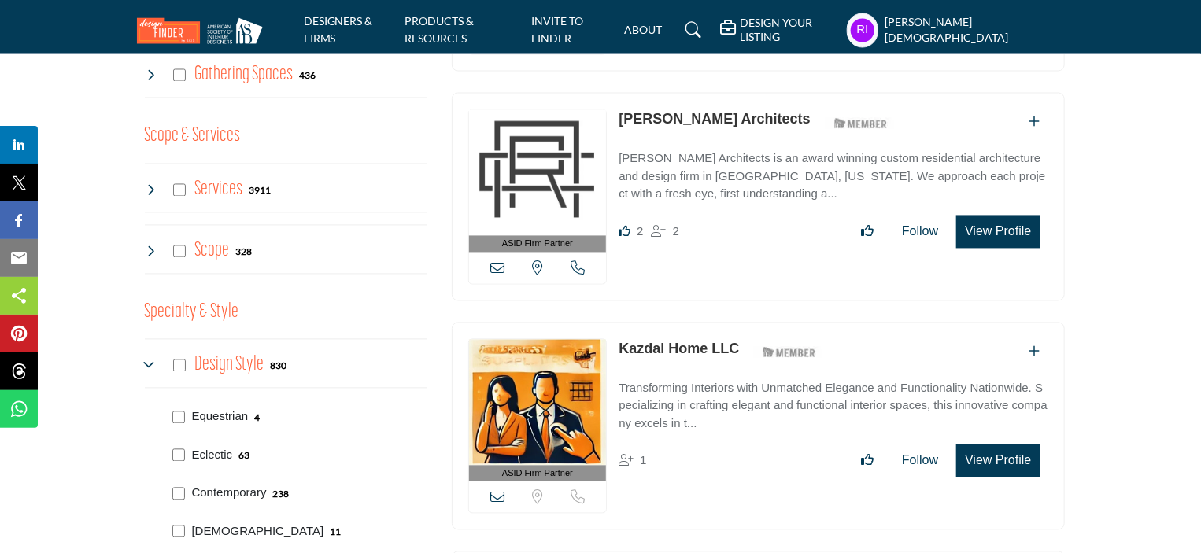
scroll to position [2051, 0]
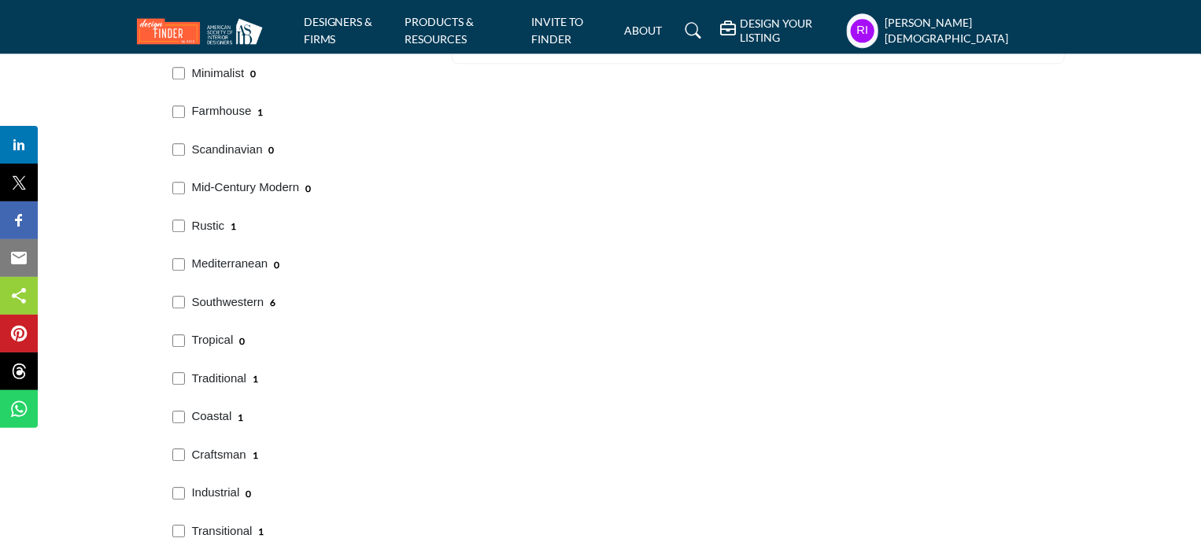
scroll to position [2124, 0]
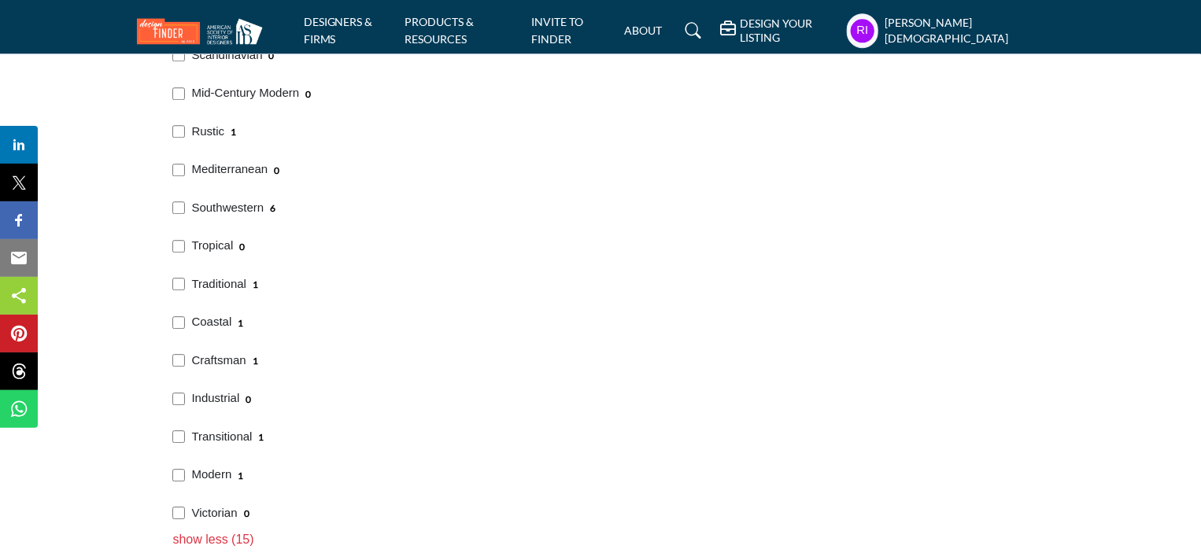
drag, startPoint x: 191, startPoint y: 229, endPoint x: 235, endPoint y: 242, distance: 46.0
click at [235, 242] on div "Tropical 0" at bounding box center [297, 244] width 260 height 39
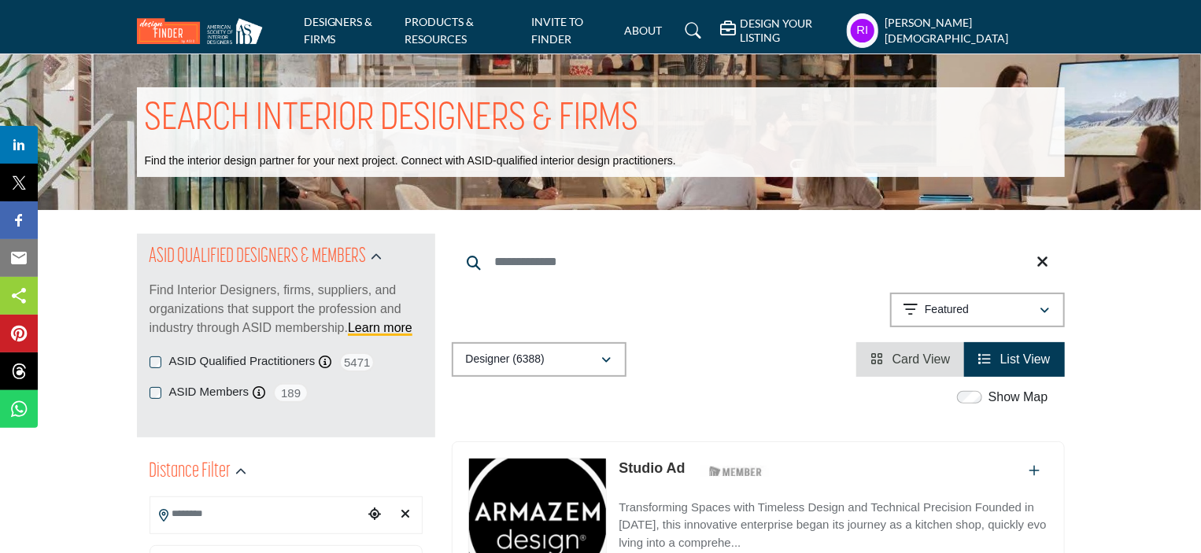
scroll to position [2089, 0]
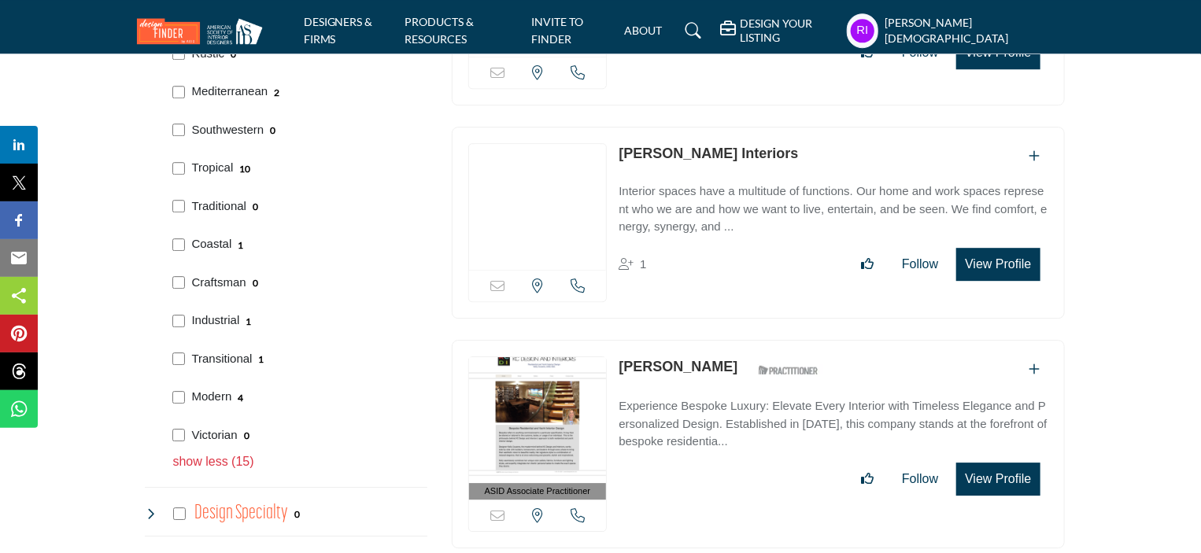
scroll to position [2203, 0]
drag, startPoint x: 186, startPoint y: 194, endPoint x: 246, endPoint y: 203, distance: 61.2
click at [246, 203] on div "Traditional 0" at bounding box center [297, 204] width 260 height 39
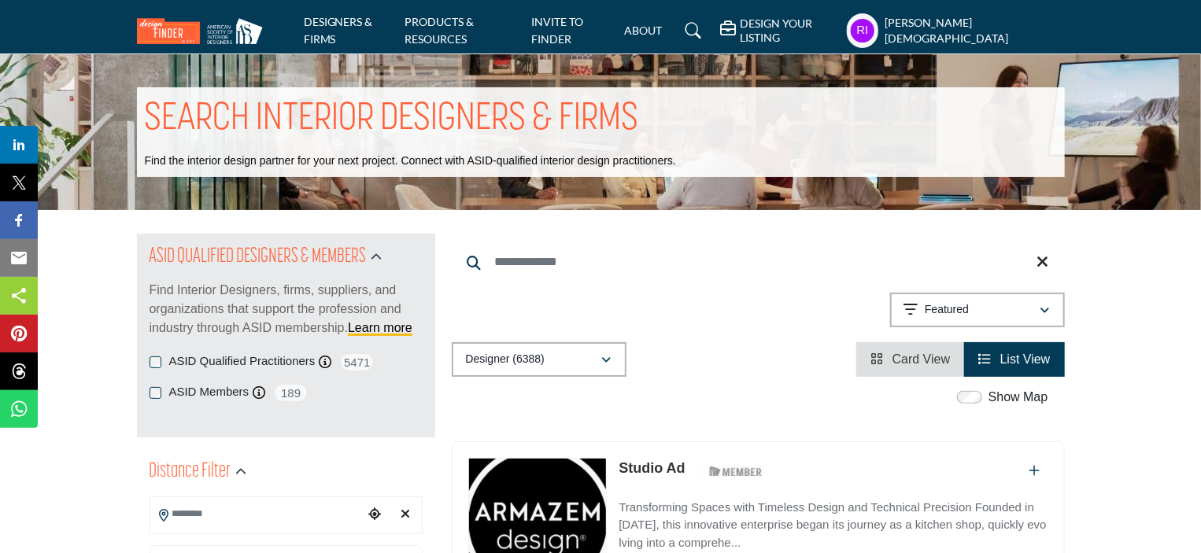
scroll to position [2127, 0]
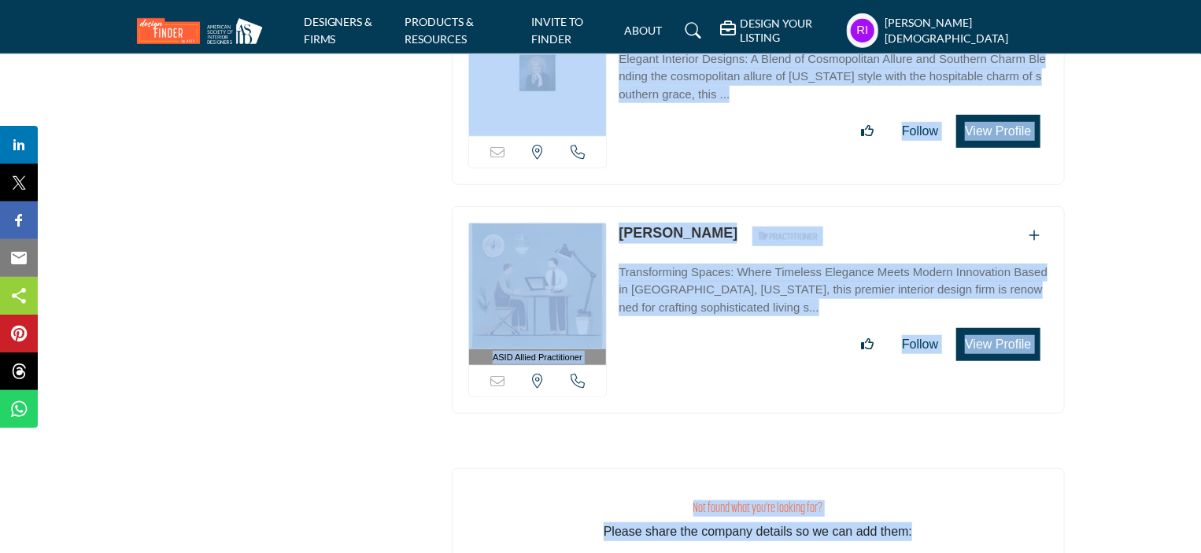
scroll to position [12490, 0]
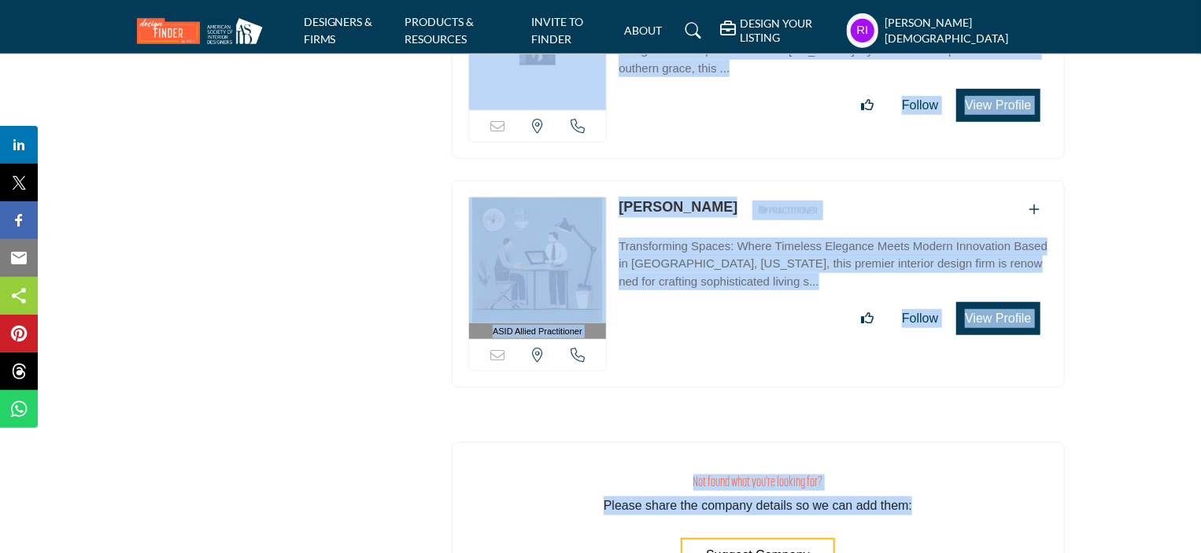
drag, startPoint x: 460, startPoint y: 203, endPoint x: 1033, endPoint y: 262, distance: 575.7
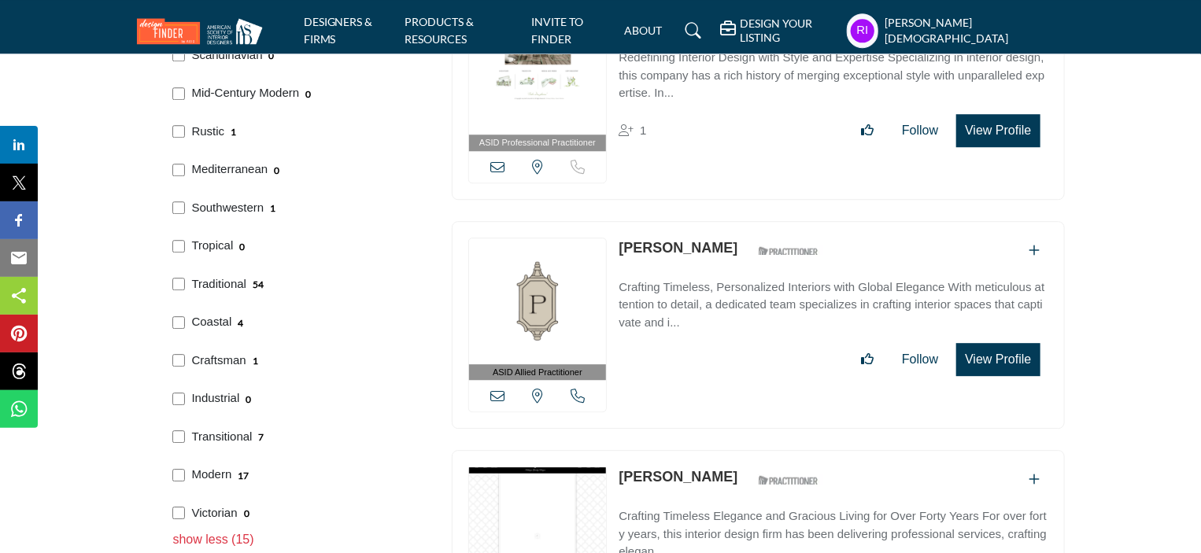
scroll to position [2281, 0]
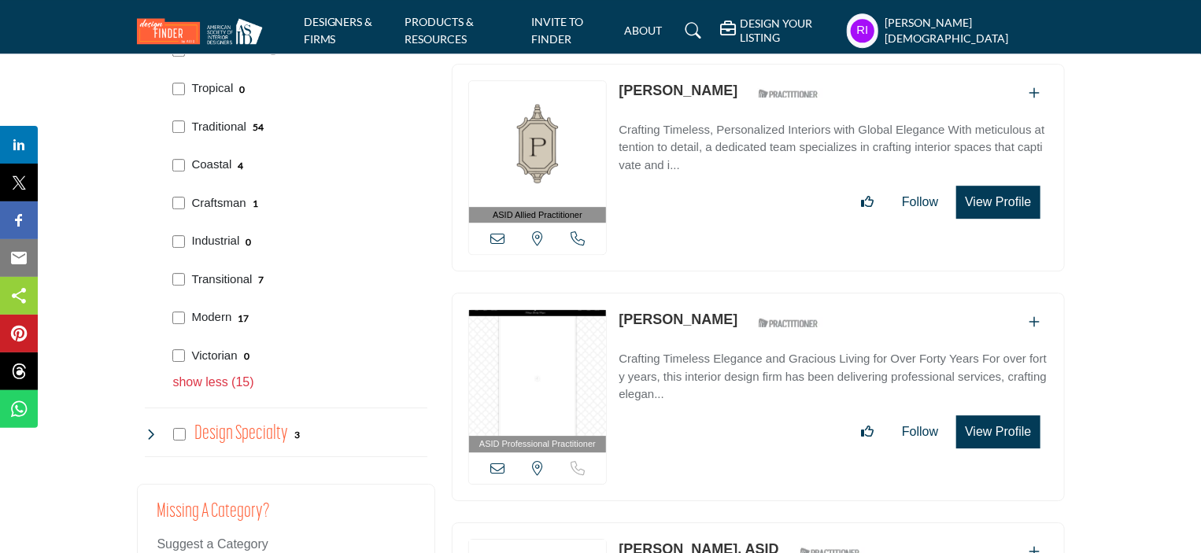
drag, startPoint x: 192, startPoint y: 149, endPoint x: 233, endPoint y: 160, distance: 42.4
click at [233, 160] on div "Coastal 4" at bounding box center [297, 163] width 260 height 39
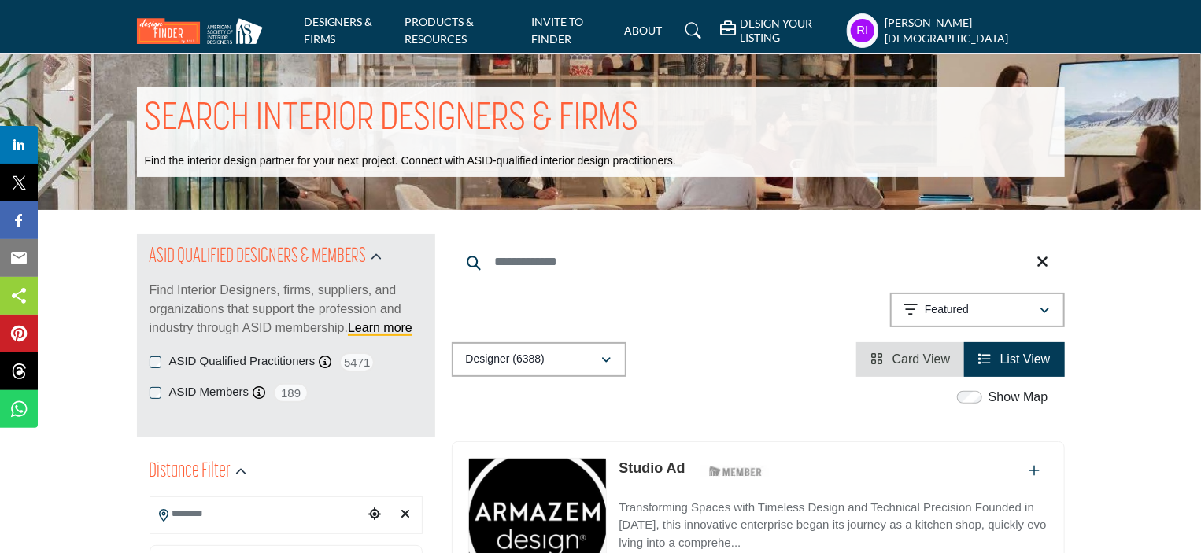
scroll to position [2165, 0]
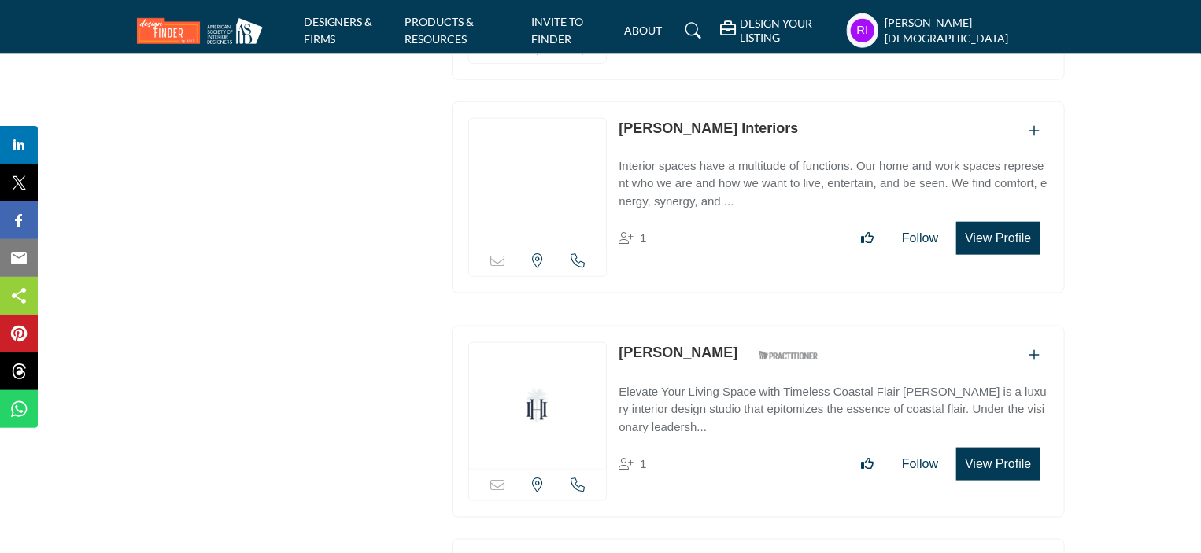
scroll to position [9755, 0]
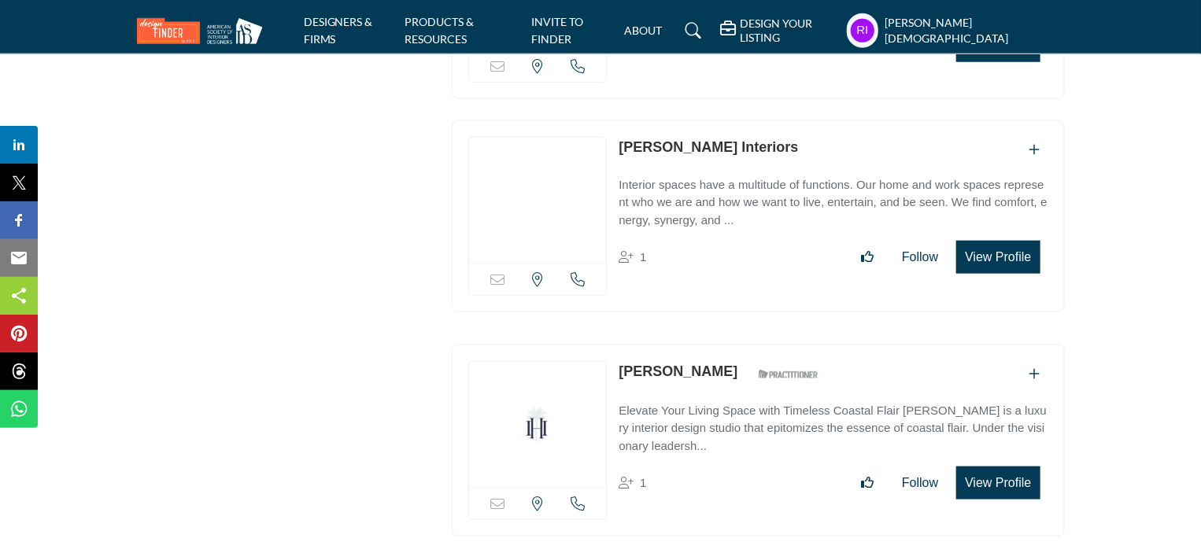
drag, startPoint x: 615, startPoint y: 304, endPoint x: 717, endPoint y: 309, distance: 101.6
click at [717, 345] on div "Sorry, but this listing is on a subscription plan which does not allow users to…" at bounding box center [758, 441] width 613 height 192
copy link "[PERSON_NAME]"
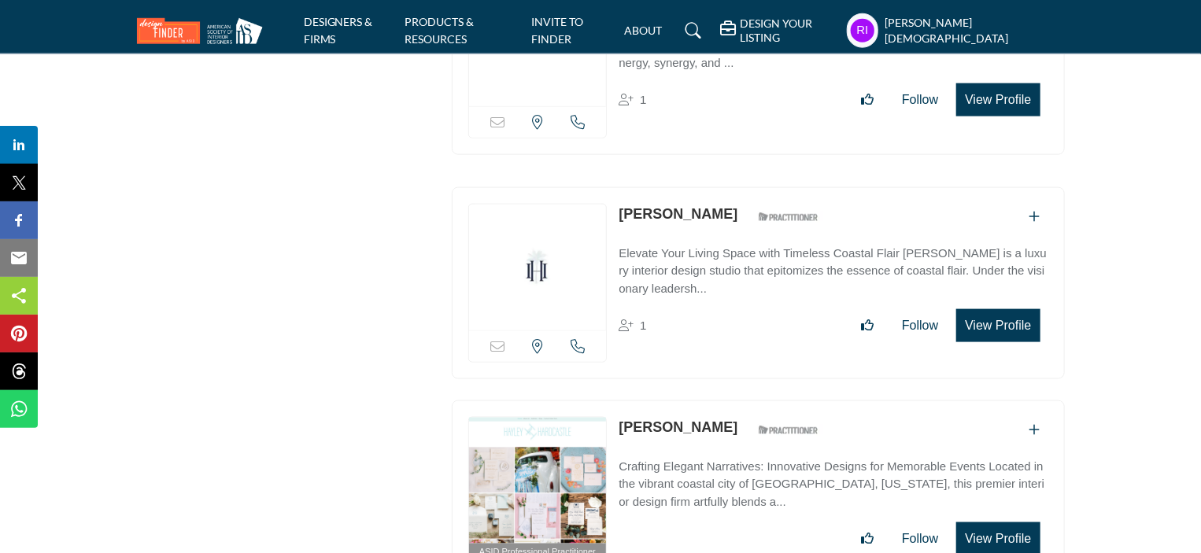
scroll to position [9991, 0]
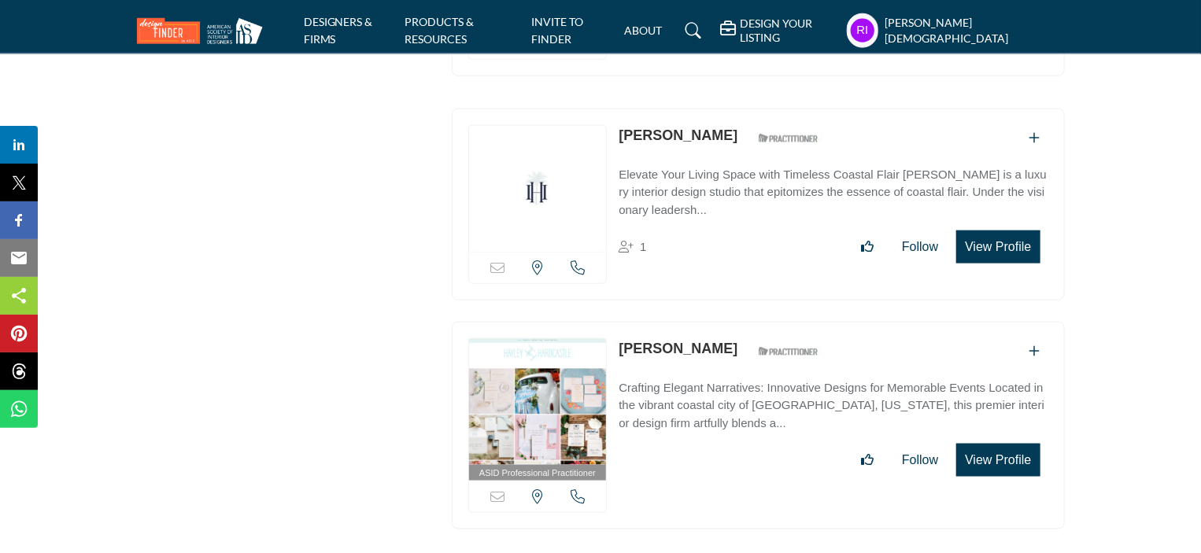
drag, startPoint x: 619, startPoint y: 267, endPoint x: 739, endPoint y: 280, distance: 120.2
click at [739, 322] on div "ASID Professional Practitioner ASID Professional Practitioners have successfull…" at bounding box center [758, 426] width 613 height 208
copy link "[PERSON_NAME]"
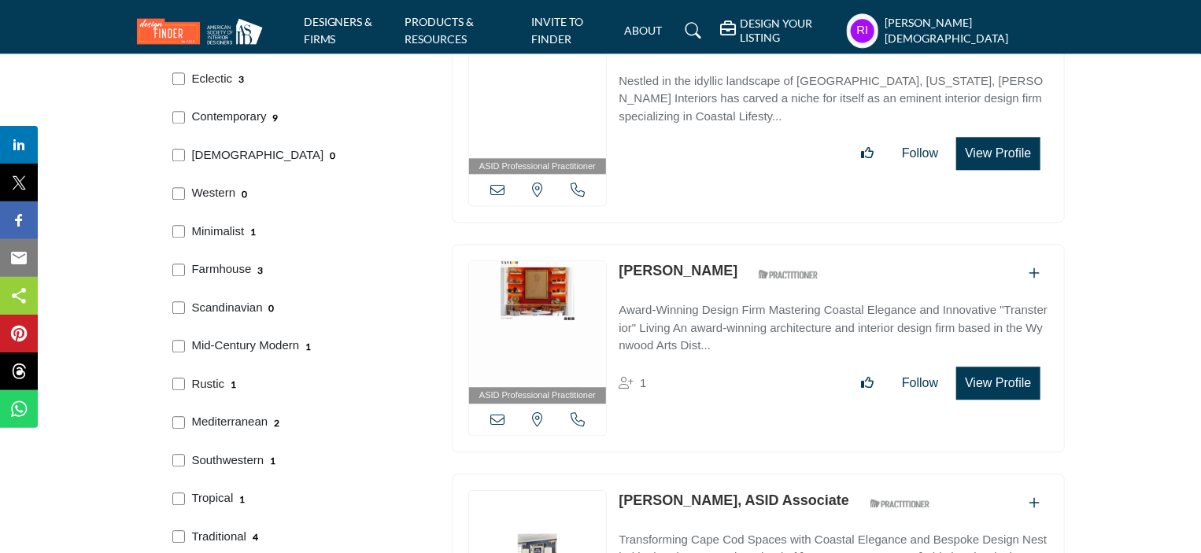
scroll to position [2196, 0]
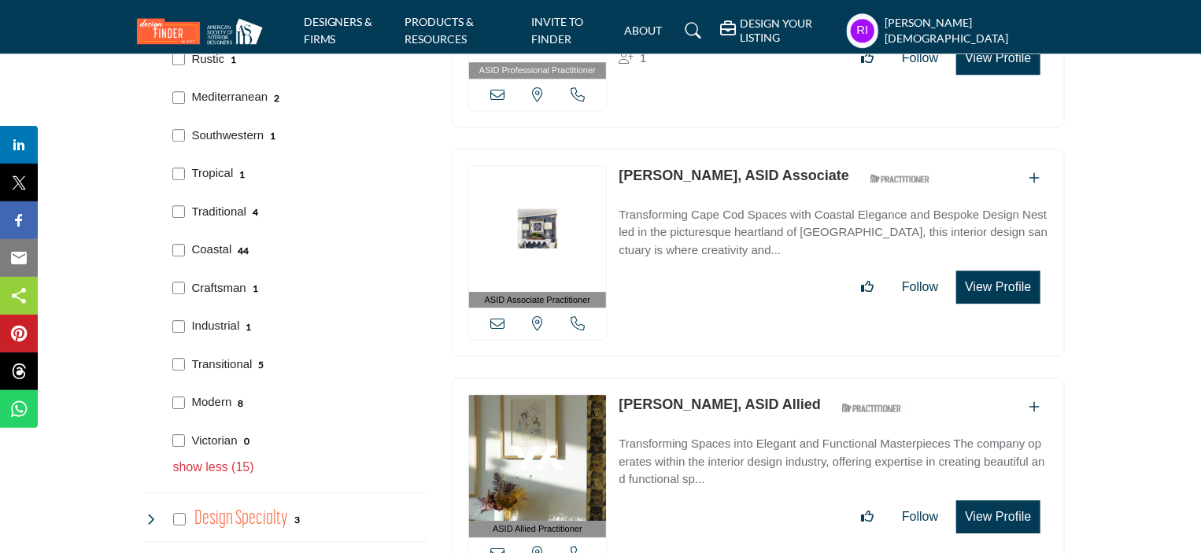
drag, startPoint x: 190, startPoint y: 270, endPoint x: 245, endPoint y: 278, distance: 56.4
click at [245, 278] on div "Craftsman 1" at bounding box center [297, 286] width 260 height 39
copy p "Craftsman"
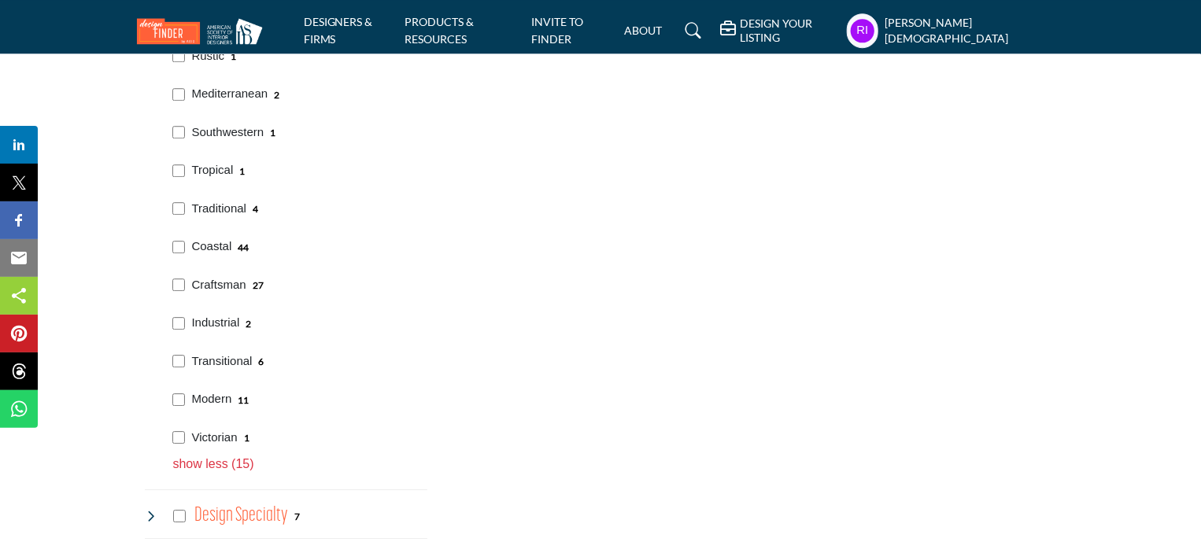
scroll to position [2217, 0]
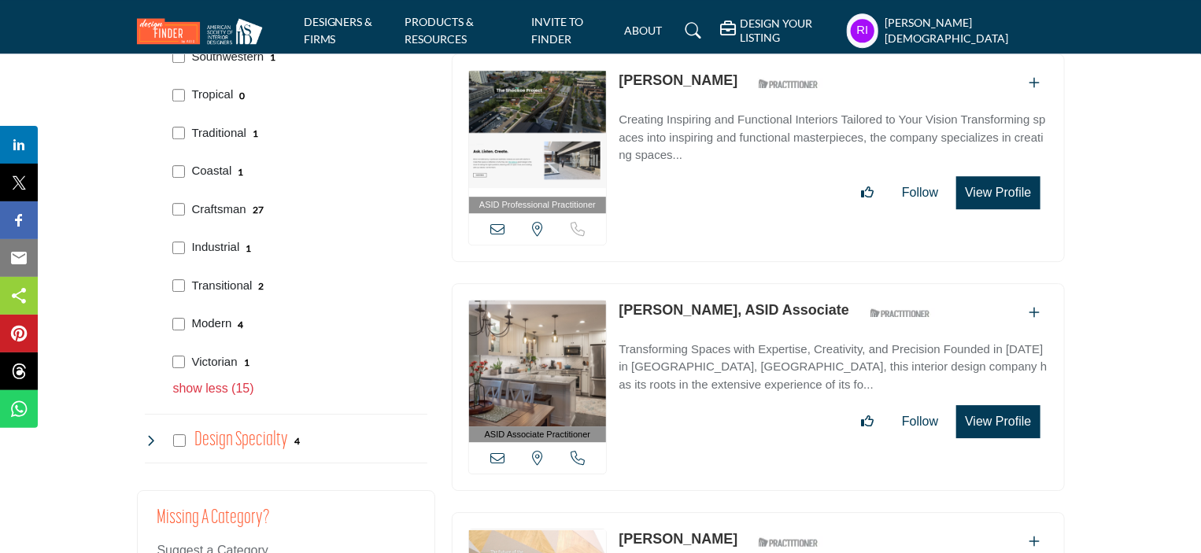
scroll to position [2281, 0]
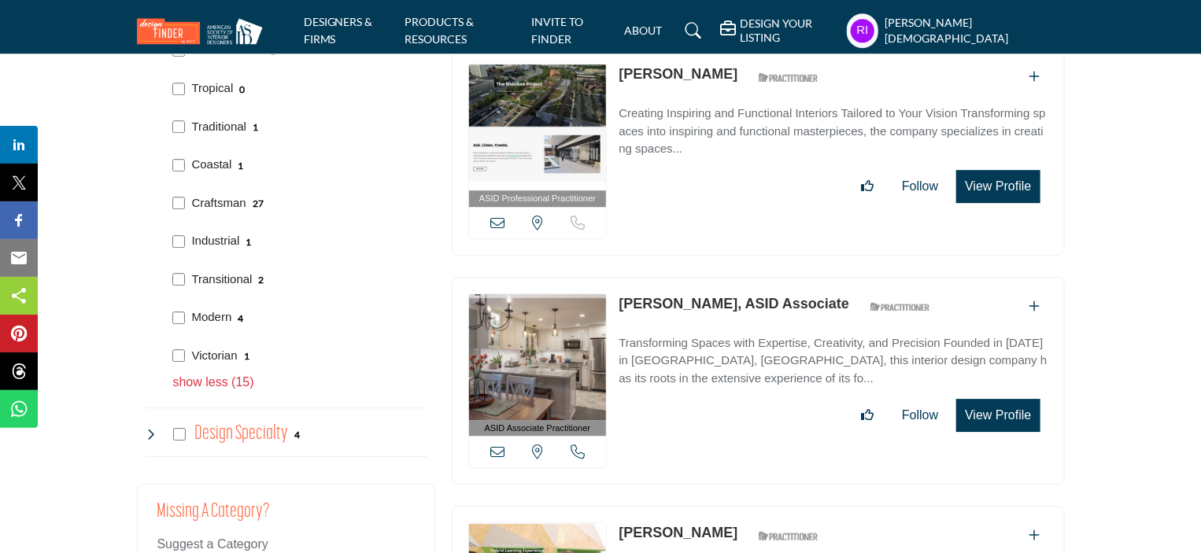
drag, startPoint x: 189, startPoint y: 226, endPoint x: 242, endPoint y: 234, distance: 53.4
click at [242, 234] on div "Industrial 1" at bounding box center [297, 239] width 260 height 39
copy p "Industrial"
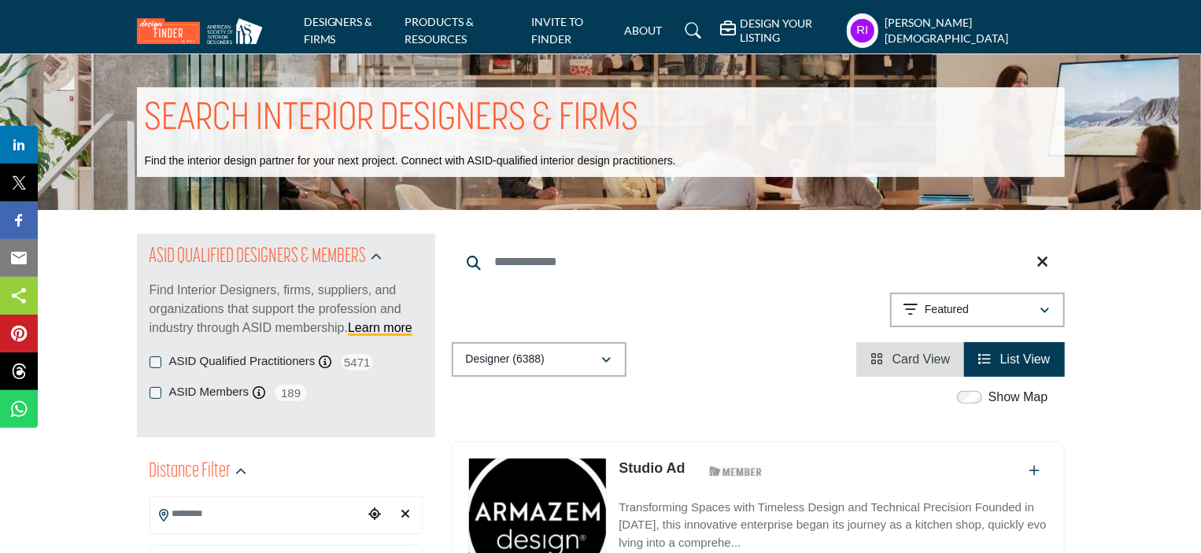
scroll to position [2241, 0]
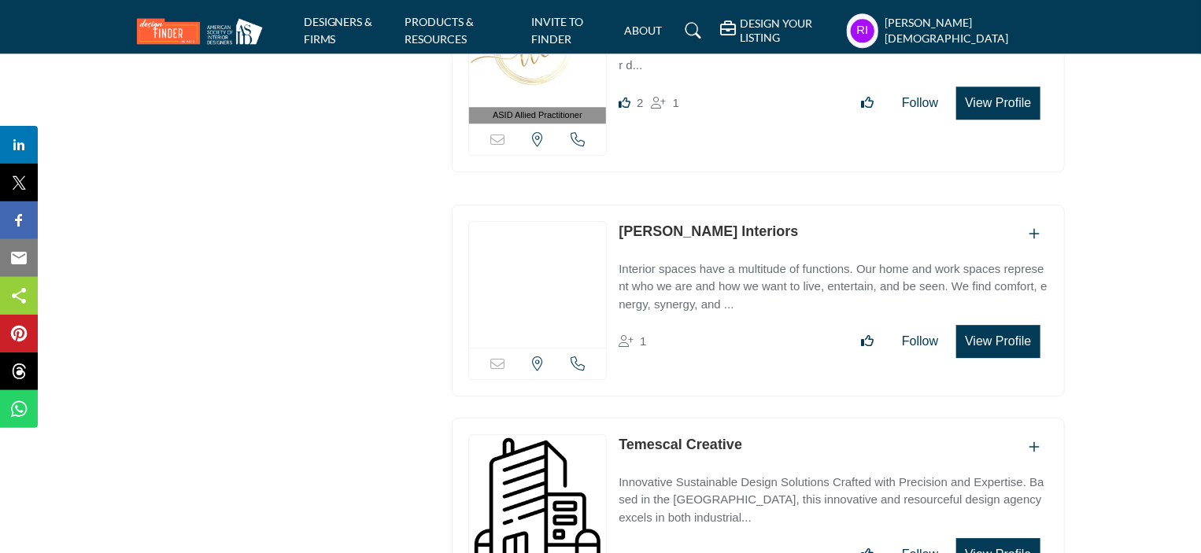
scroll to position [5114, 0]
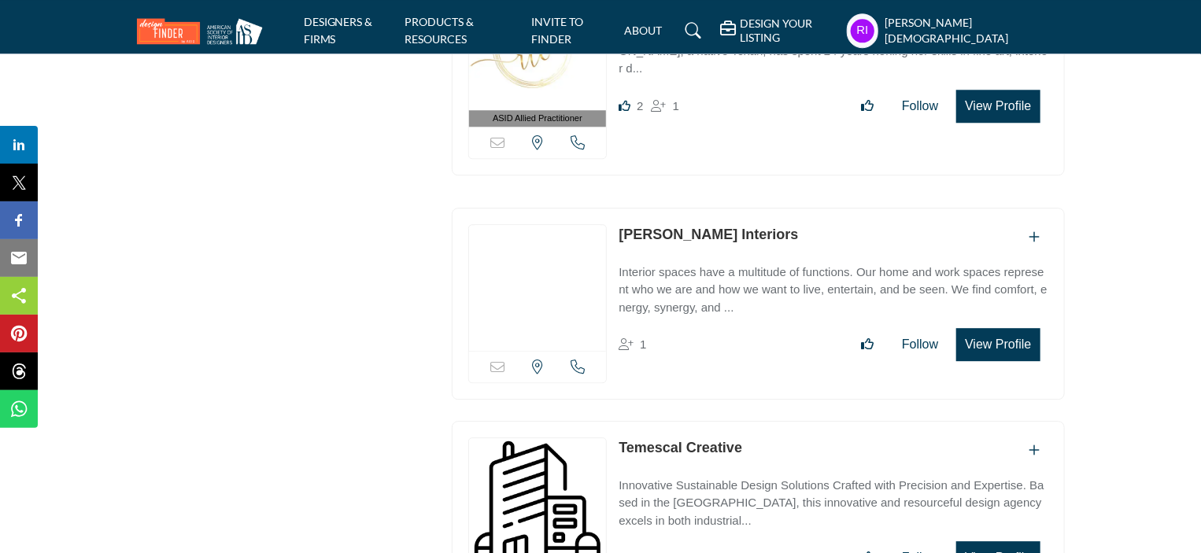
drag, startPoint x: 620, startPoint y: 193, endPoint x: 752, endPoint y: 212, distance: 133.6
click at [752, 212] on div "Sorry, but this listing is on a subscription plan which does not allow users to…" at bounding box center [758, 304] width 613 height 192
copy link "Nikki Levy Interiors"
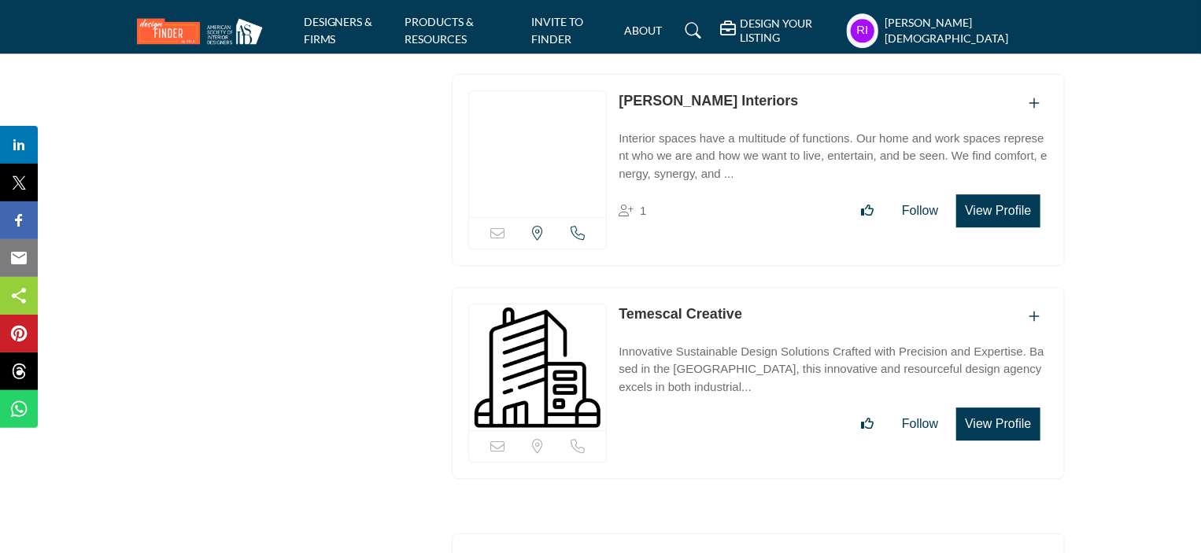
scroll to position [5271, 0]
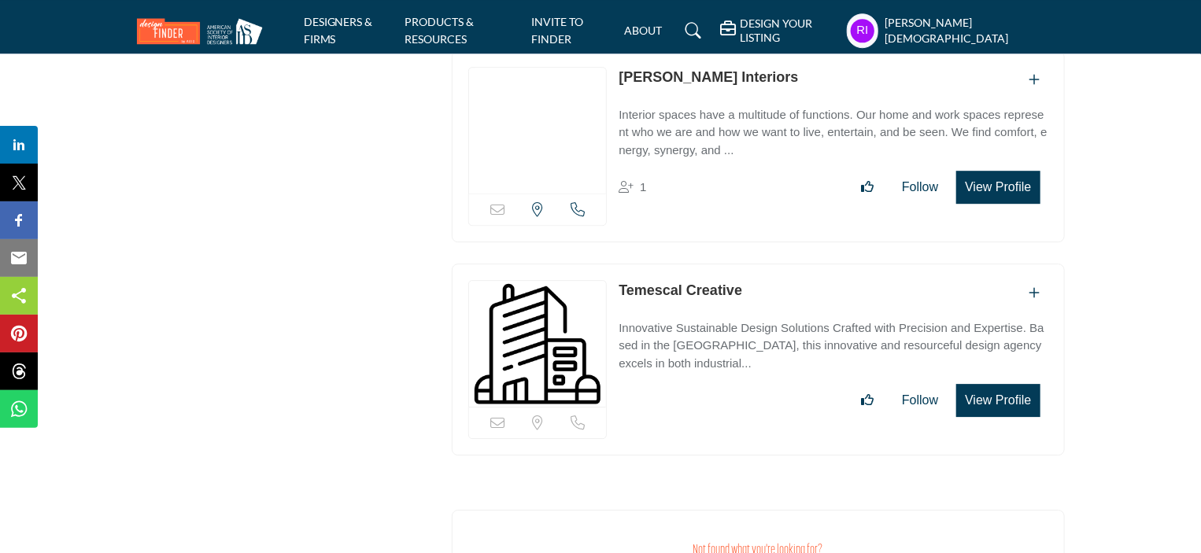
drag, startPoint x: 621, startPoint y: 242, endPoint x: 739, endPoint y: 262, distance: 120.5
click at [739, 264] on div "Sorry, but this listing is on a subscription plan which does not allow users to…" at bounding box center [758, 360] width 613 height 192
copy link "Temescal Creative"
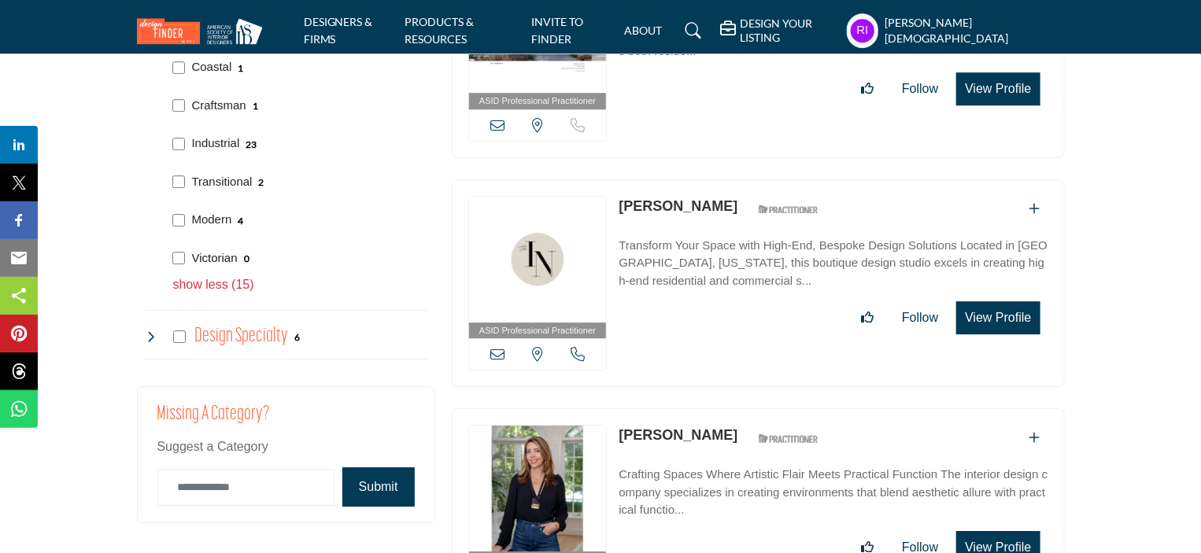
scroll to position [2352, 0]
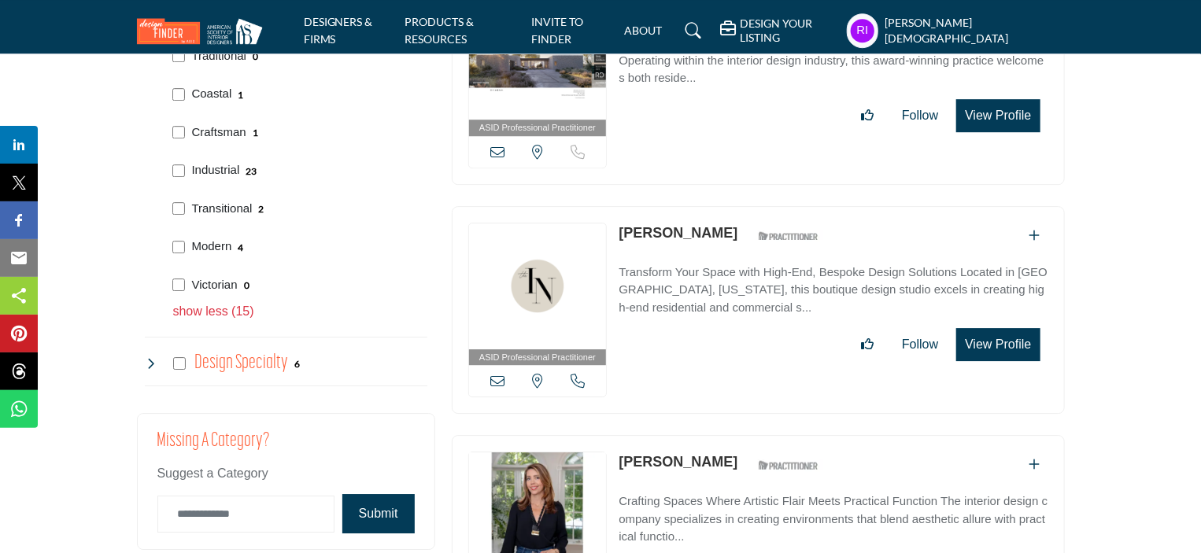
drag, startPoint x: 191, startPoint y: 191, endPoint x: 253, endPoint y: 201, distance: 62.1
click at [253, 201] on div "Transitional 2" at bounding box center [297, 207] width 260 height 39
copy p "Transitional"
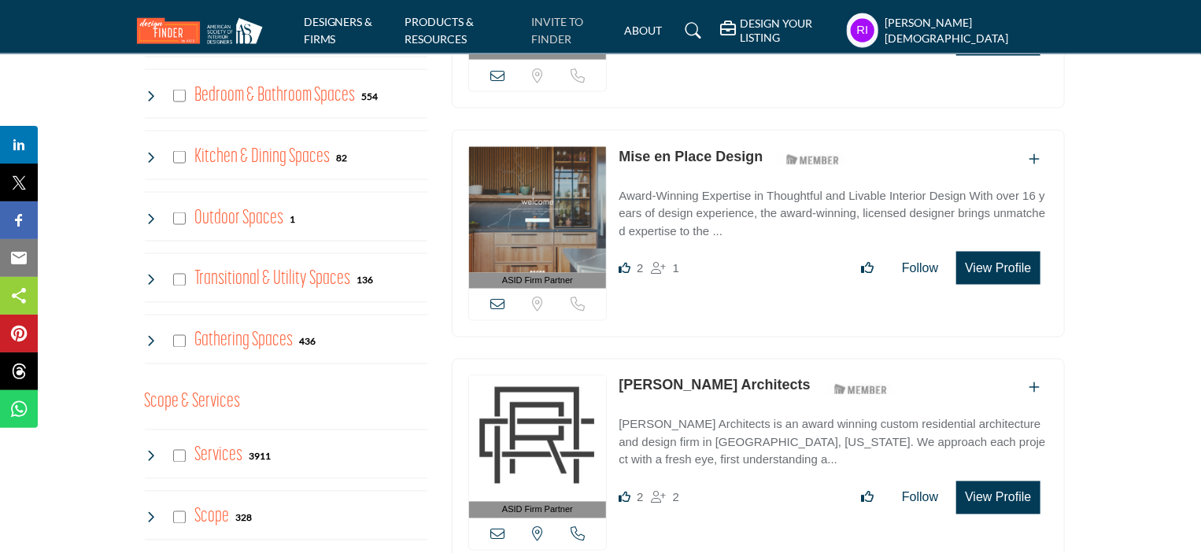
scroll to position [2279, 0]
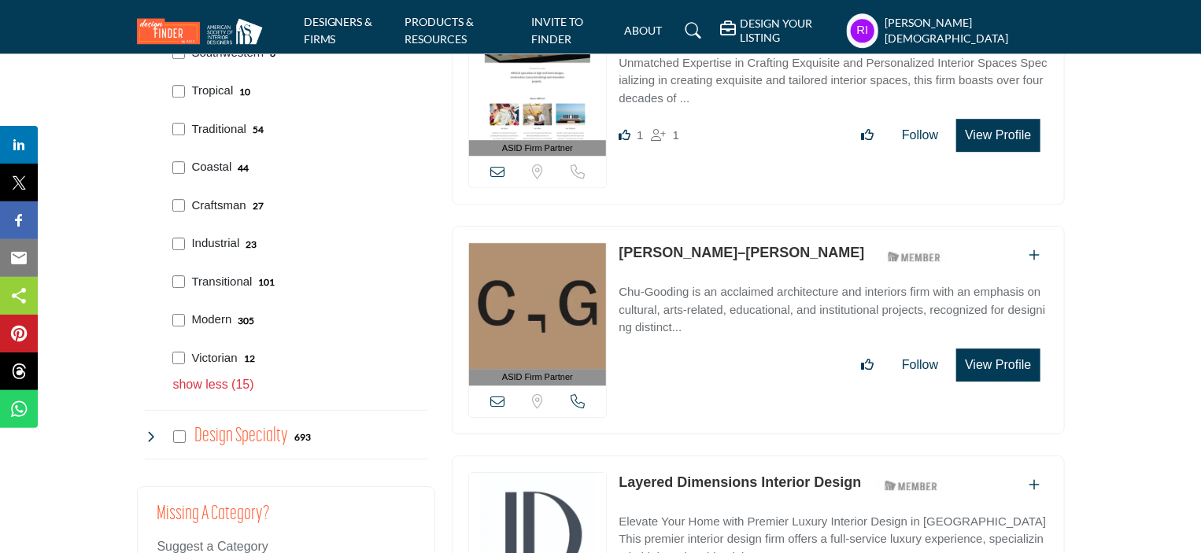
click at [154, 430] on icon at bounding box center [151, 436] width 13 height 13
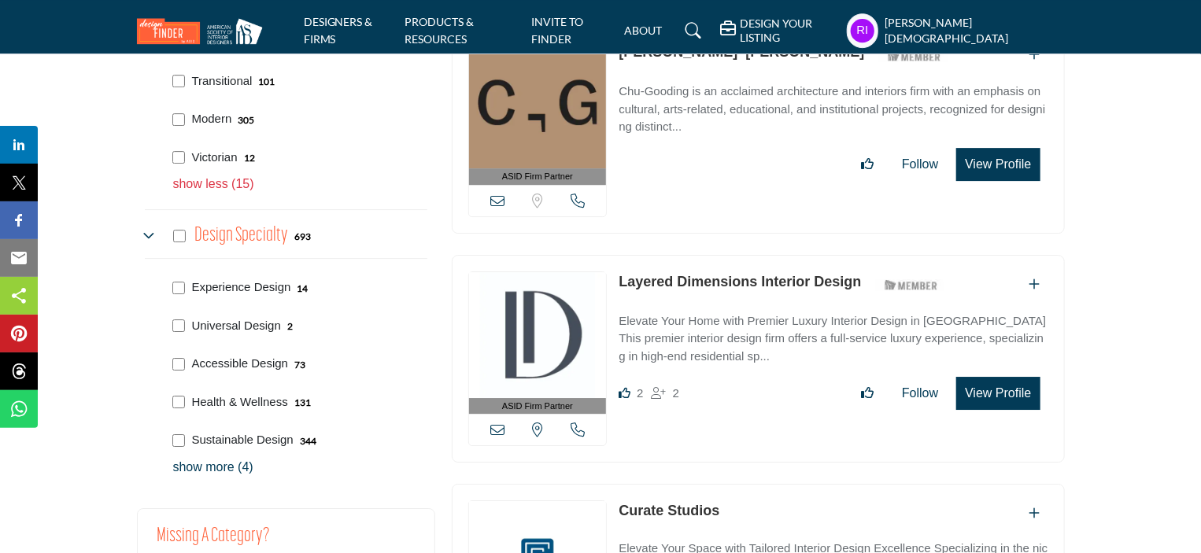
scroll to position [2515, 0]
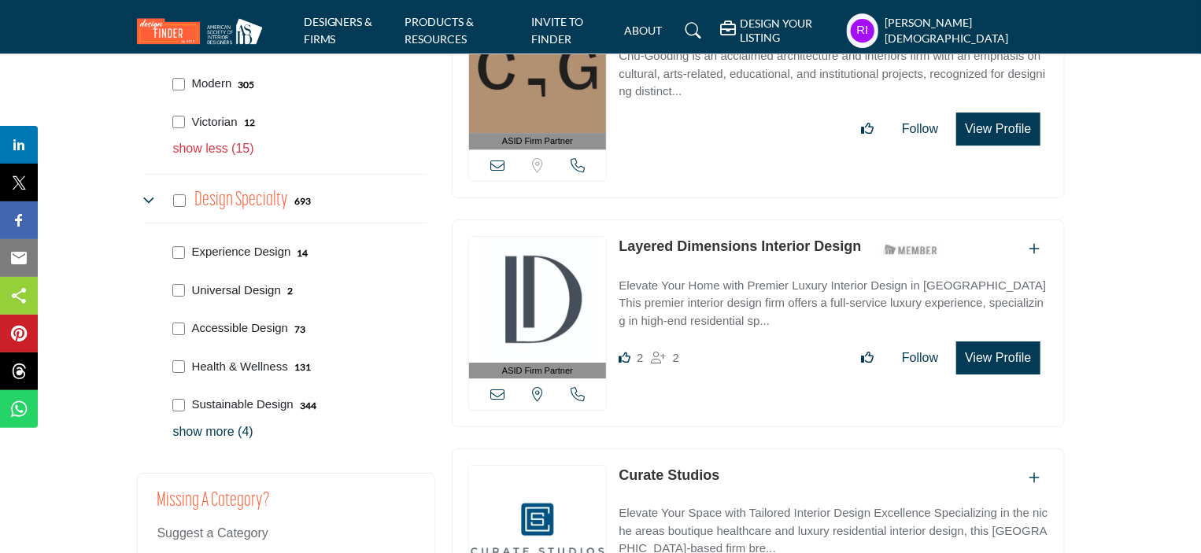
click at [198, 426] on p "show more (4)" at bounding box center [300, 431] width 254 height 19
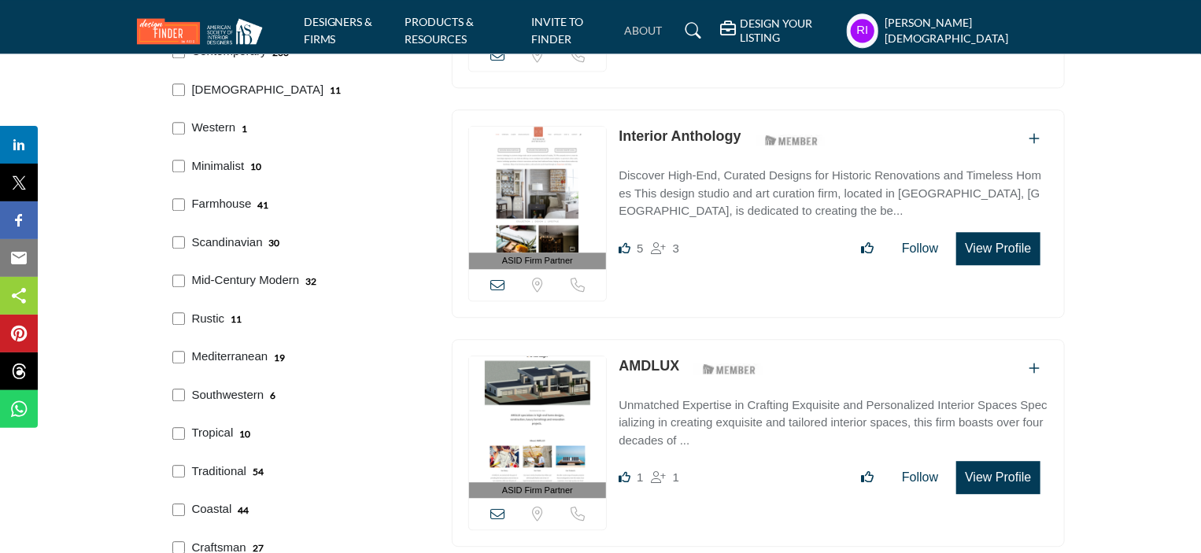
scroll to position [2279, 0]
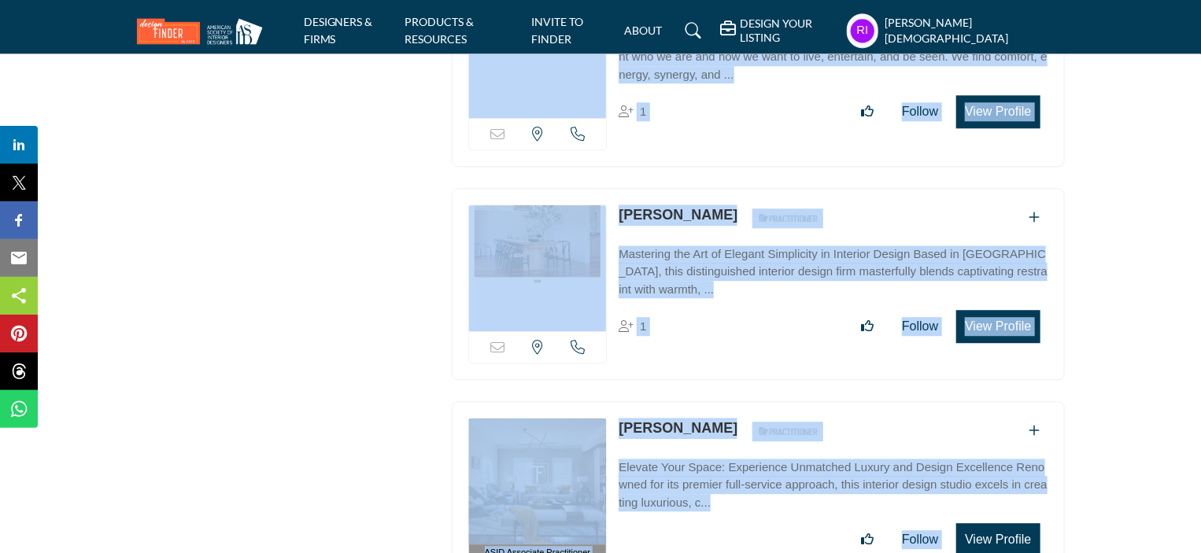
scroll to position [22979, 0]
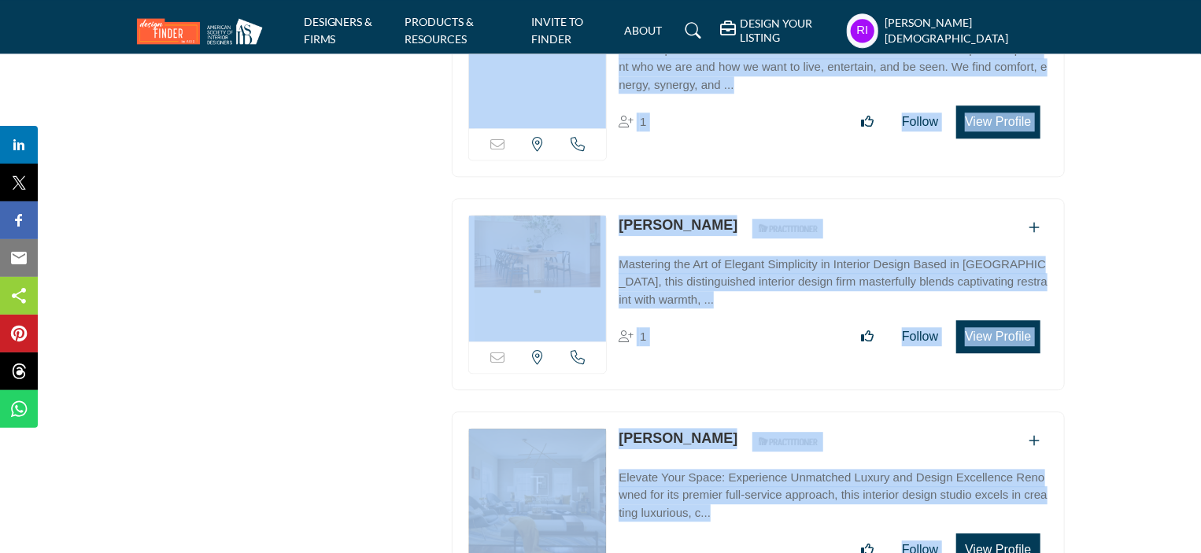
drag, startPoint x: 461, startPoint y: 278, endPoint x: 1035, endPoint y: 402, distance: 586.8
copy div "ASID Firm Partner ASID Firm Partners are design companies with ASID-qualified i…"
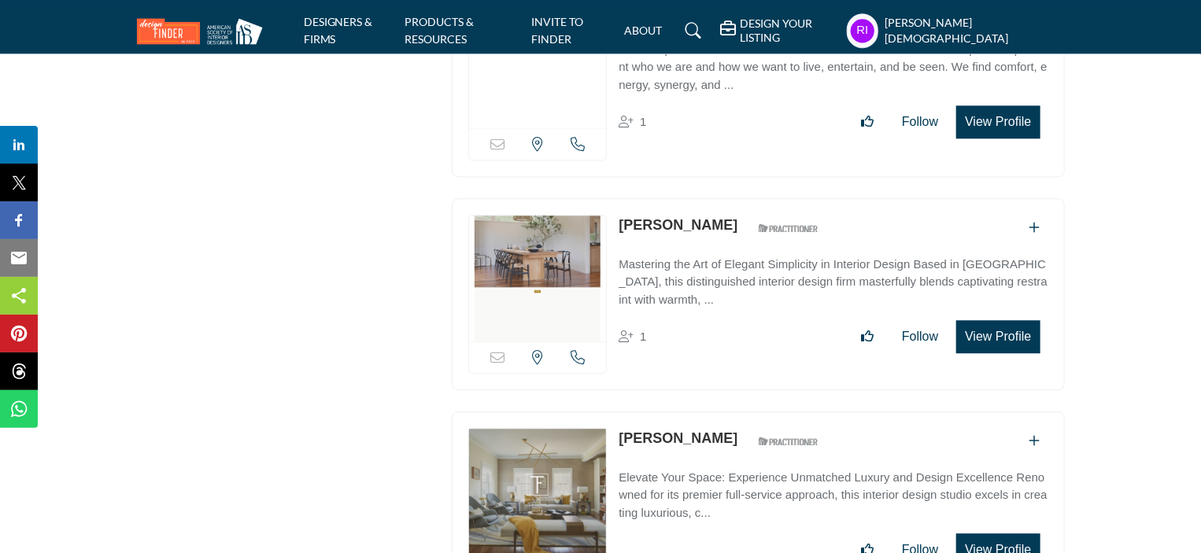
drag, startPoint x: 409, startPoint y: 383, endPoint x: 415, endPoint y: 142, distance: 240.8
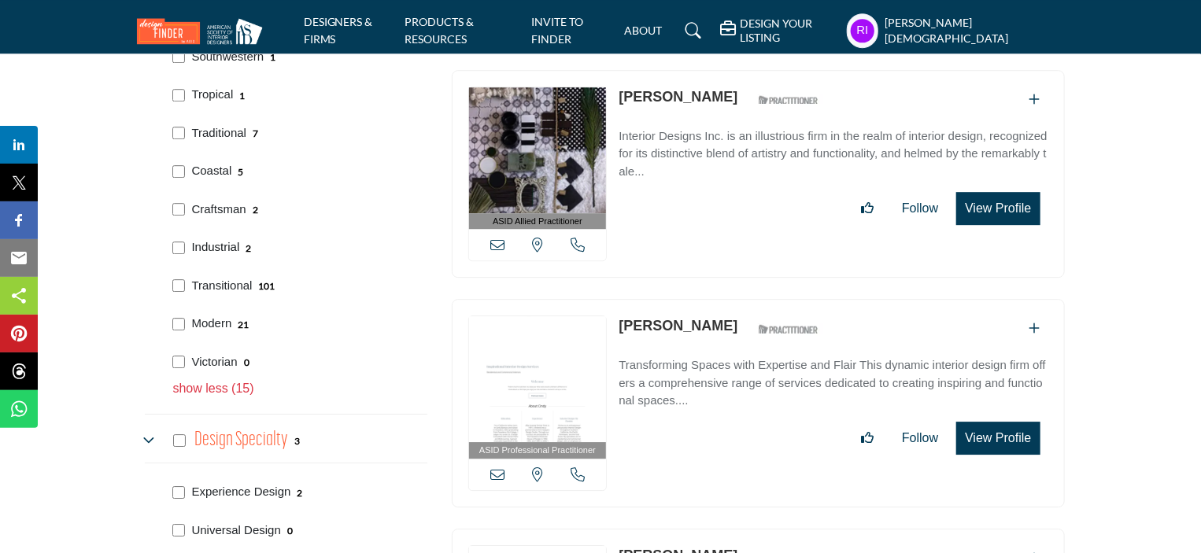
scroll to position [2354, 0]
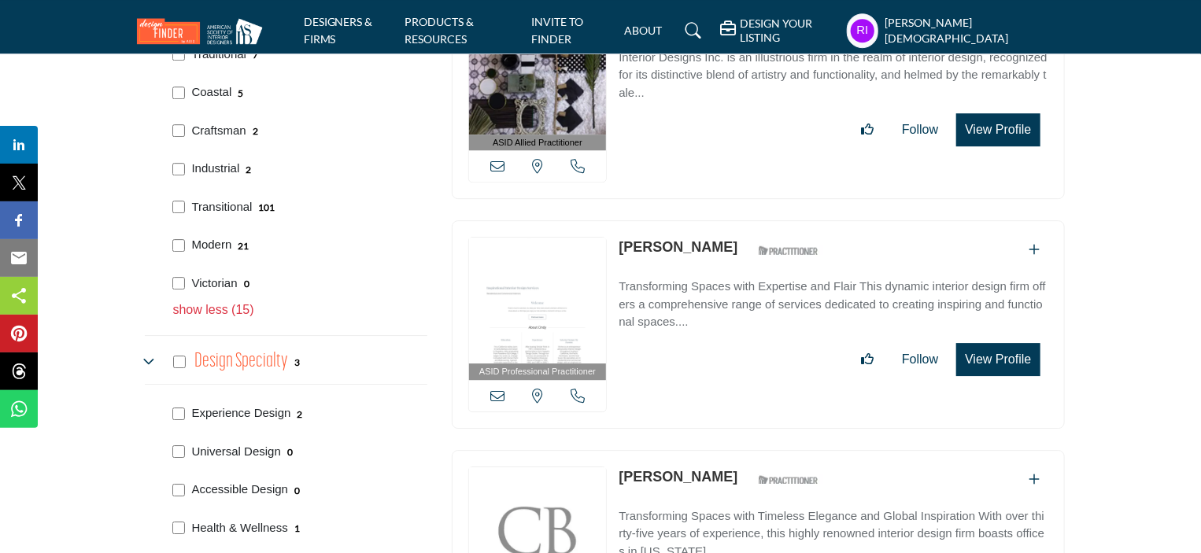
copy p "Modern"
drag, startPoint x: 190, startPoint y: 231, endPoint x: 142, endPoint y: 244, distance: 49.8
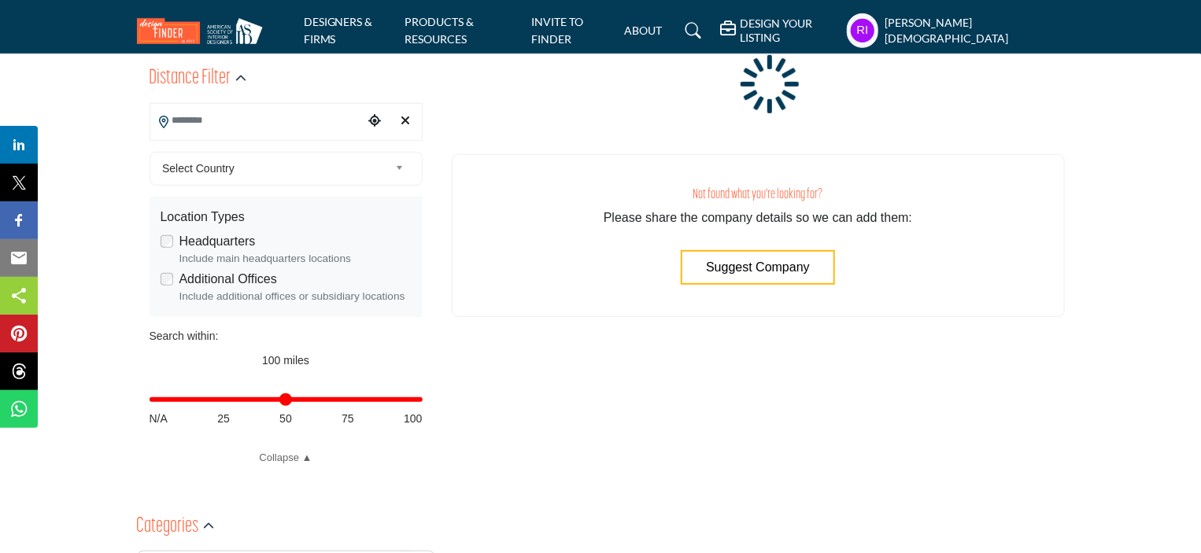
scroll to position [2318, 0]
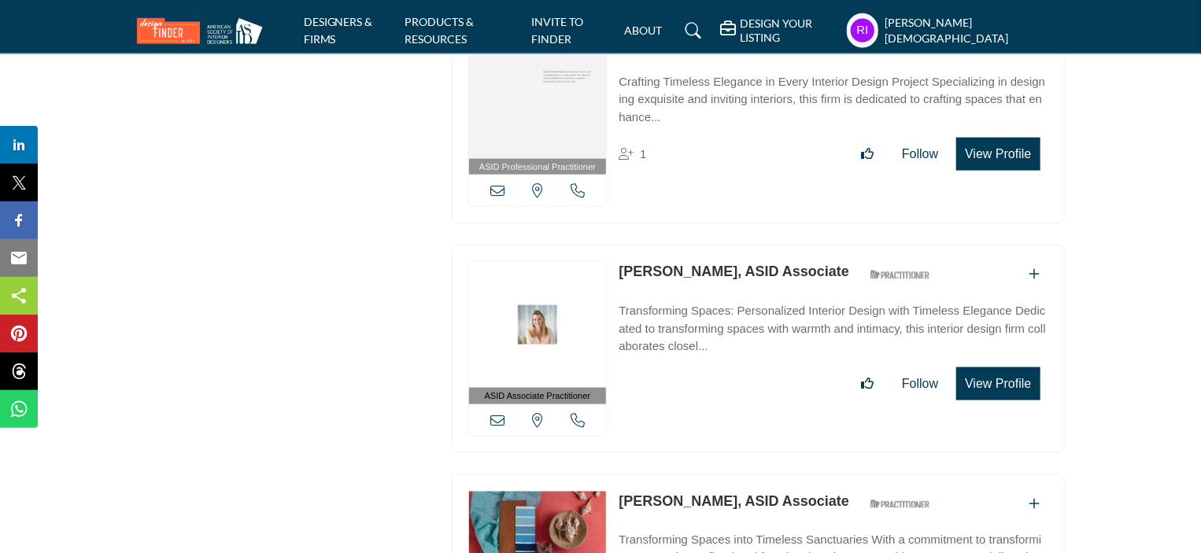
scroll to position [19557, 0]
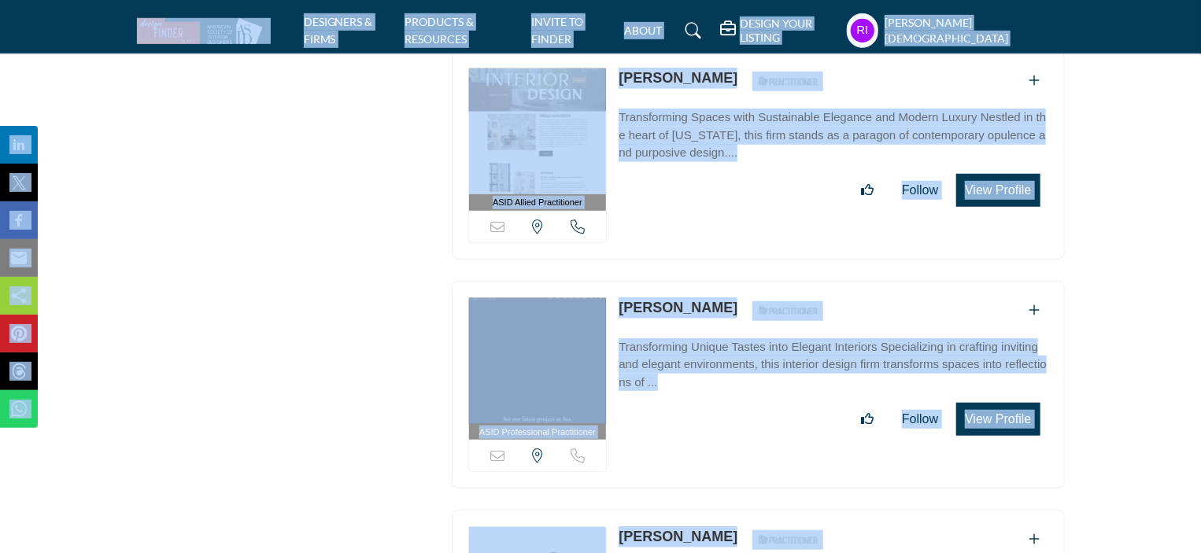
scroll to position [57530, 0]
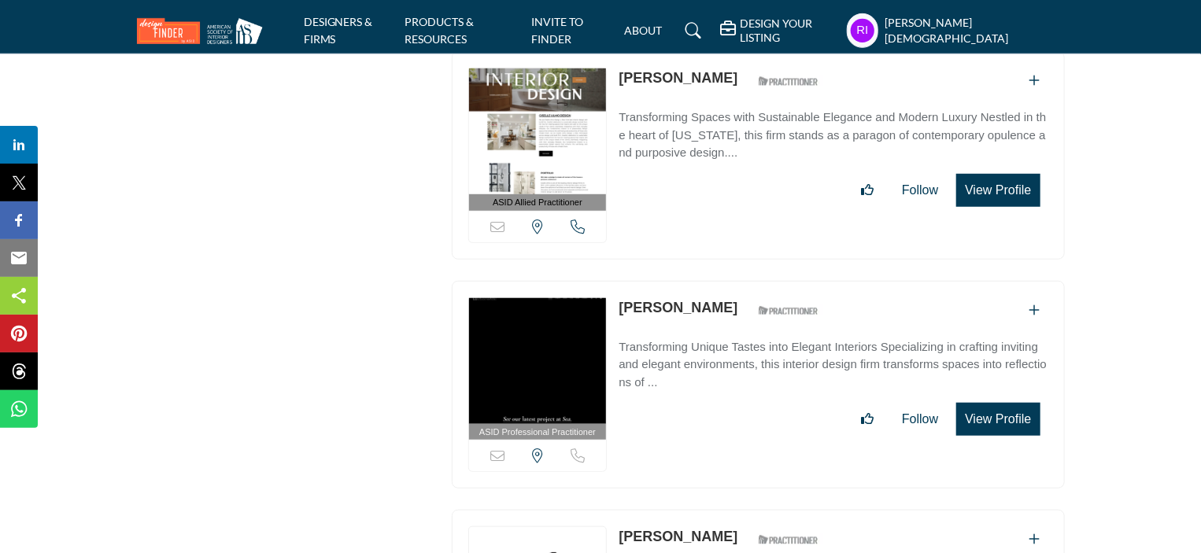
drag, startPoint x: 617, startPoint y: 130, endPoint x: 739, endPoint y: 144, distance: 122.8
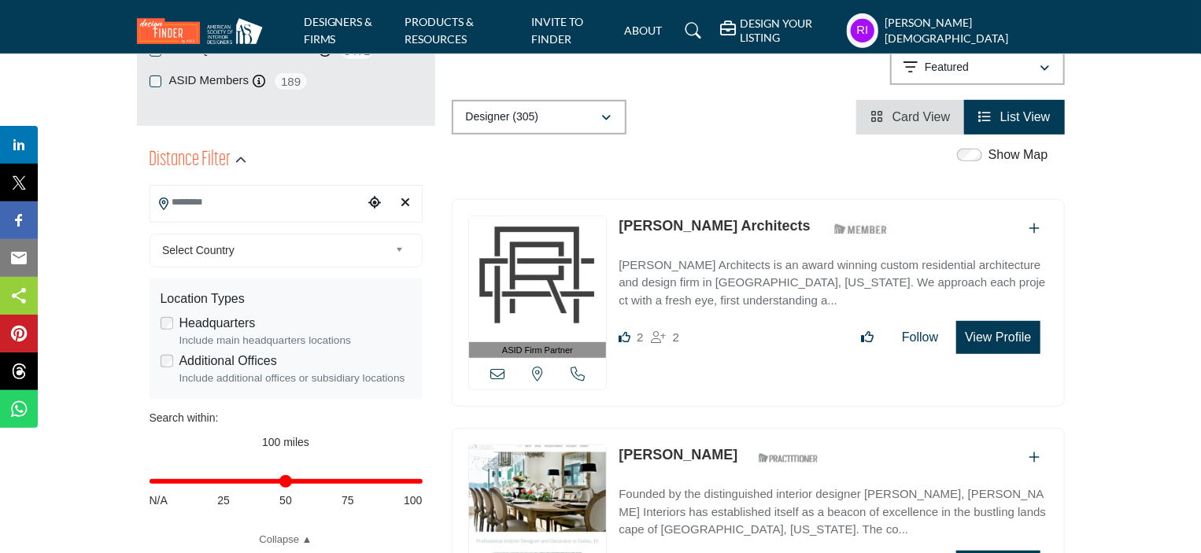
scroll to position [315, 0]
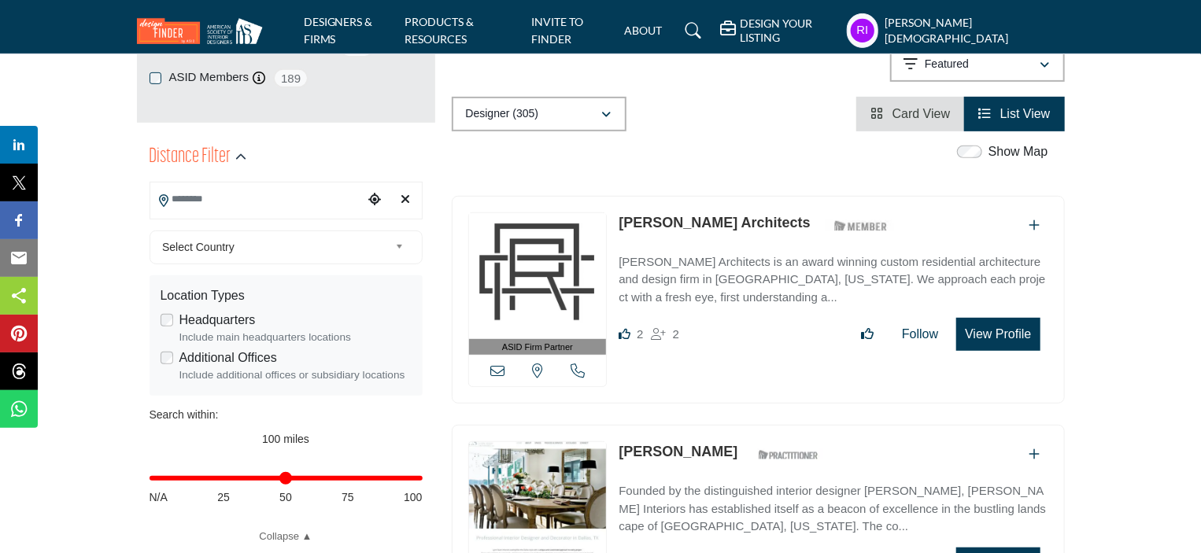
drag, startPoint x: 620, startPoint y: 208, endPoint x: 809, endPoint y: 224, distance: 189.5
click at [809, 224] on div "ASID Firm Partner ASID Firm Partners are design companies with ASID-qualified i…" at bounding box center [758, 300] width 613 height 208
copy link "[PERSON_NAME] Architects"
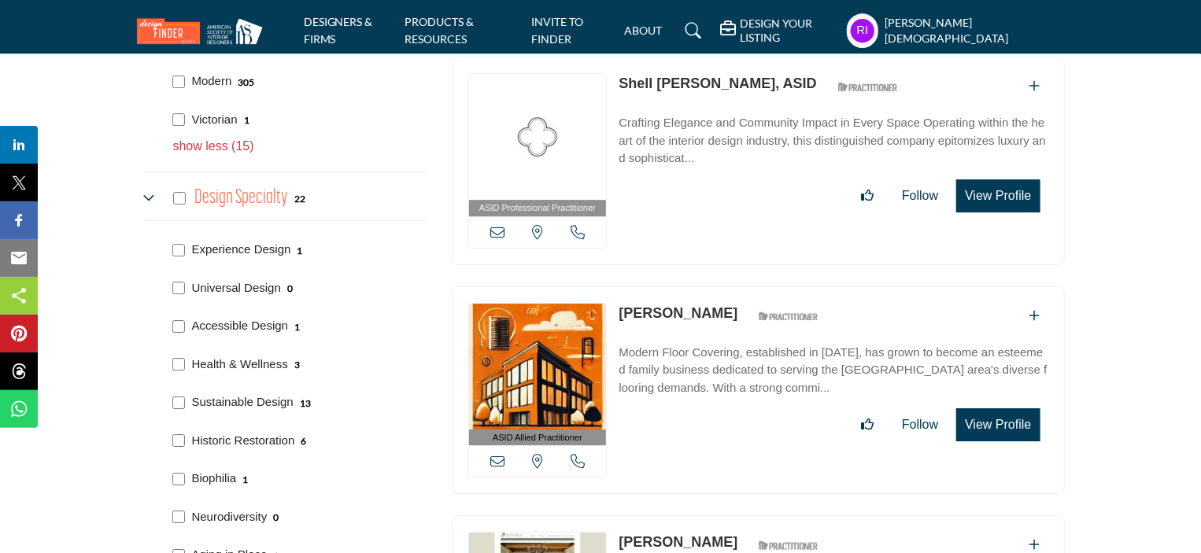
scroll to position [2360, 0]
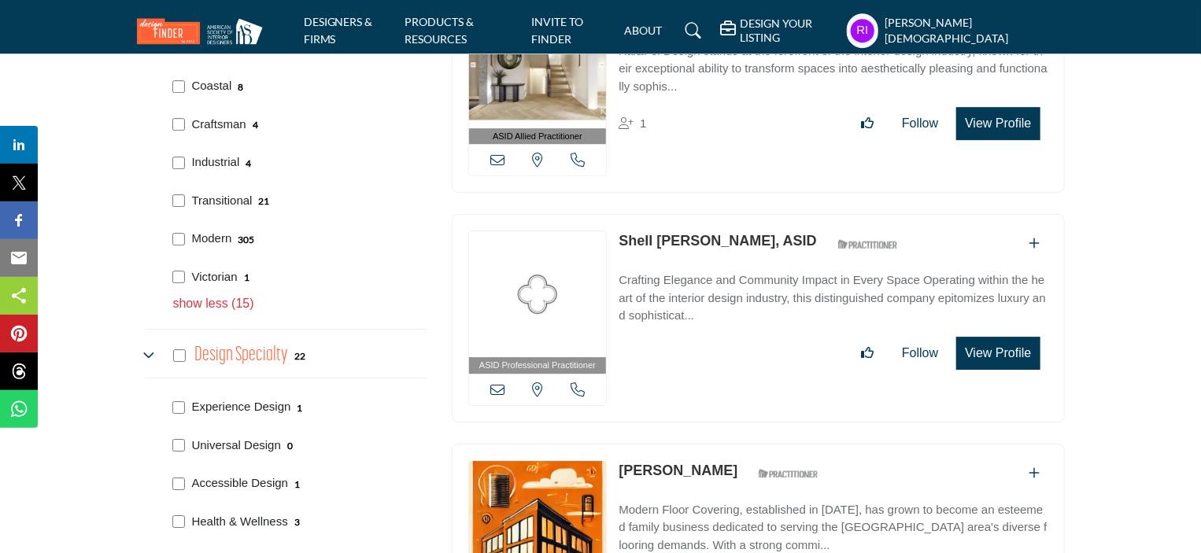
drag, startPoint x: 189, startPoint y: 260, endPoint x: 238, endPoint y: 272, distance: 50.4
click at [238, 272] on div "Victorian 1" at bounding box center [297, 275] width 260 height 39
copy p "Victorian"
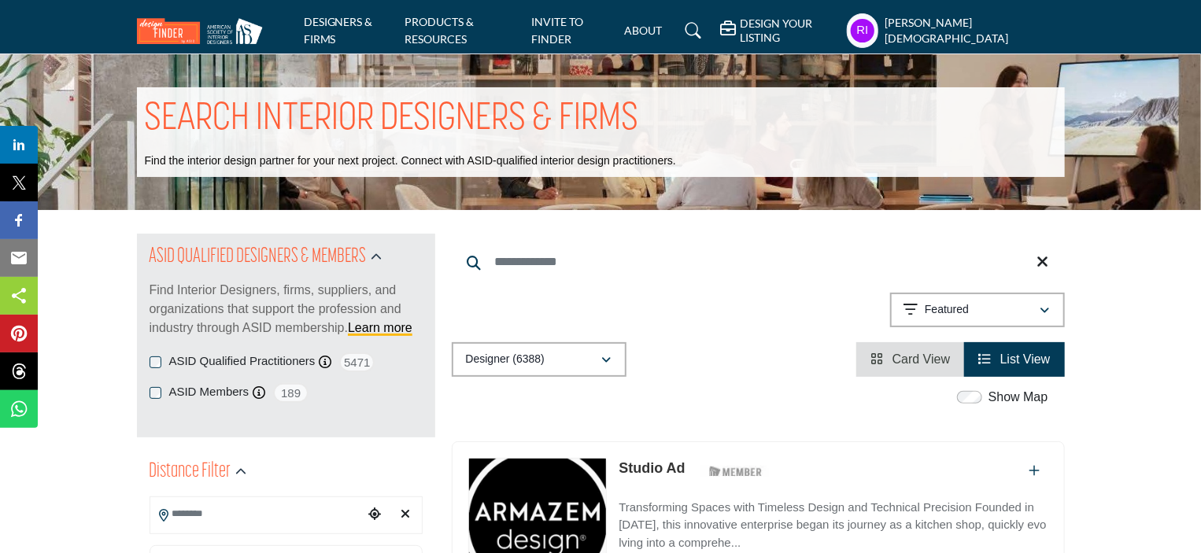
scroll to position [2356, 0]
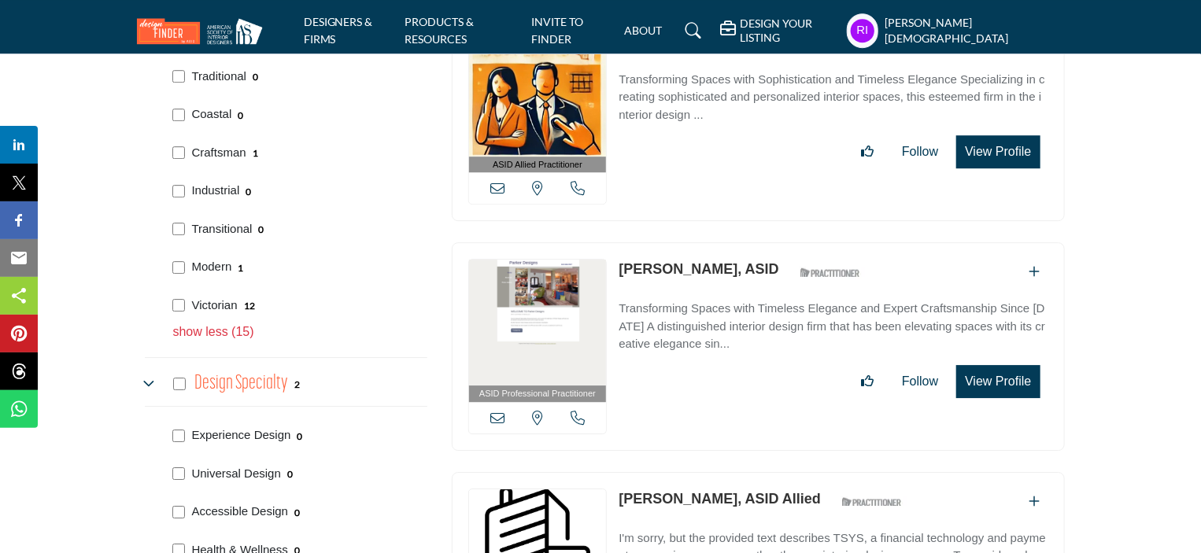
scroll to position [2360, 0]
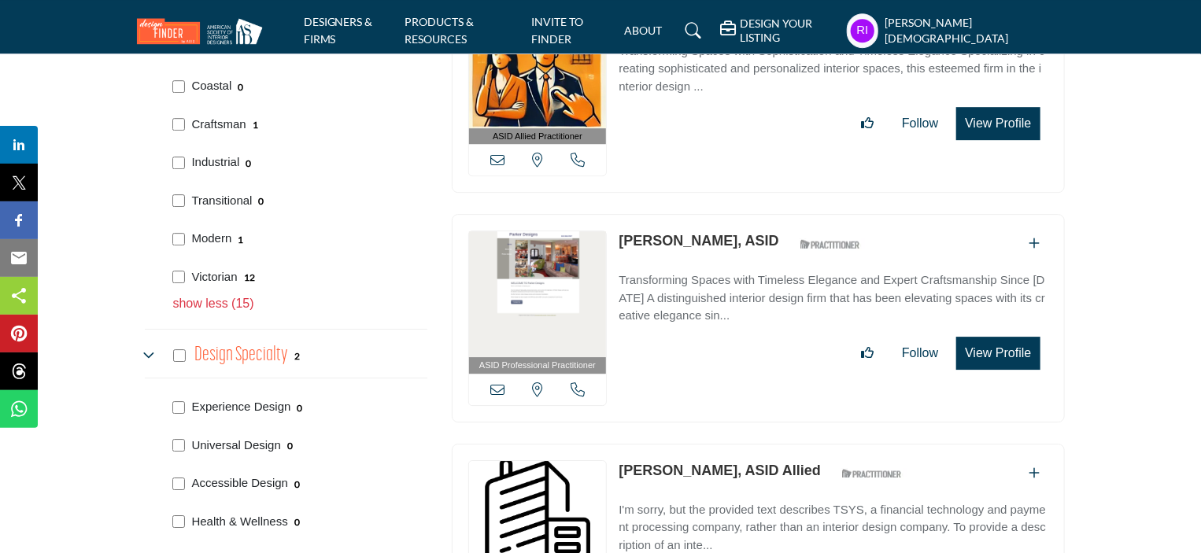
drag, startPoint x: 194, startPoint y: 335, endPoint x: 289, endPoint y: 350, distance: 96.4
click at [289, 350] on div "Design Specialty 2" at bounding box center [286, 354] width 282 height 50
copy div "Design Specialty"
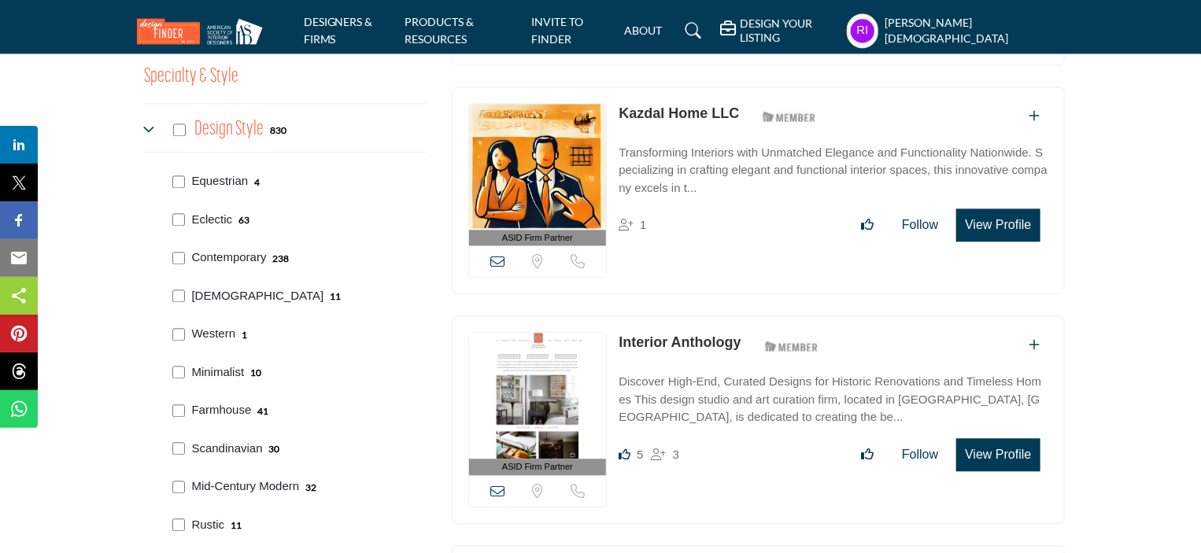
scroll to position [1652, 0]
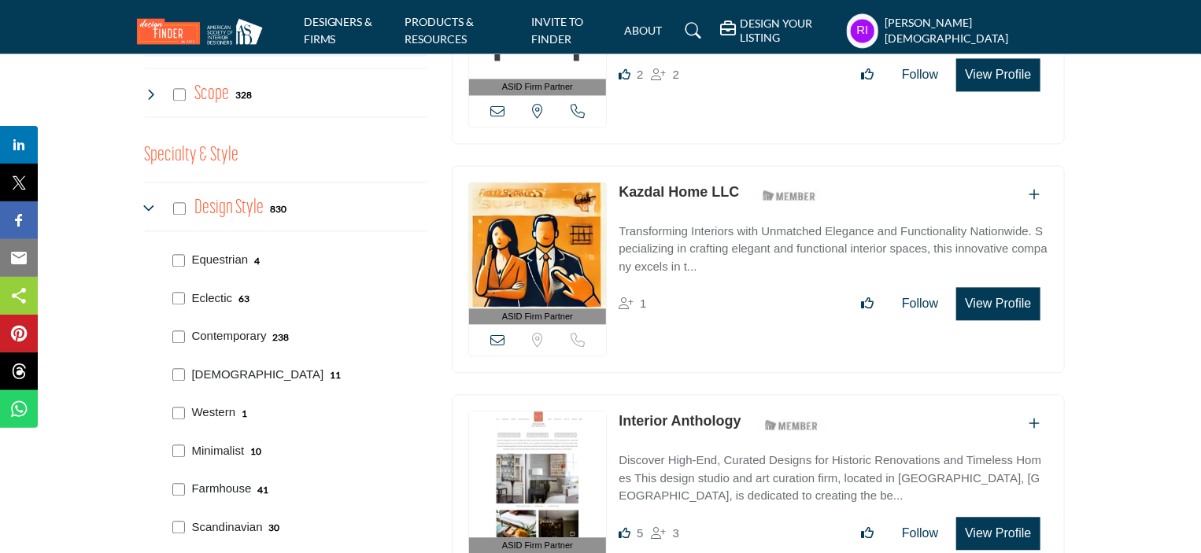
click at [145, 202] on icon at bounding box center [151, 208] width 13 height 13
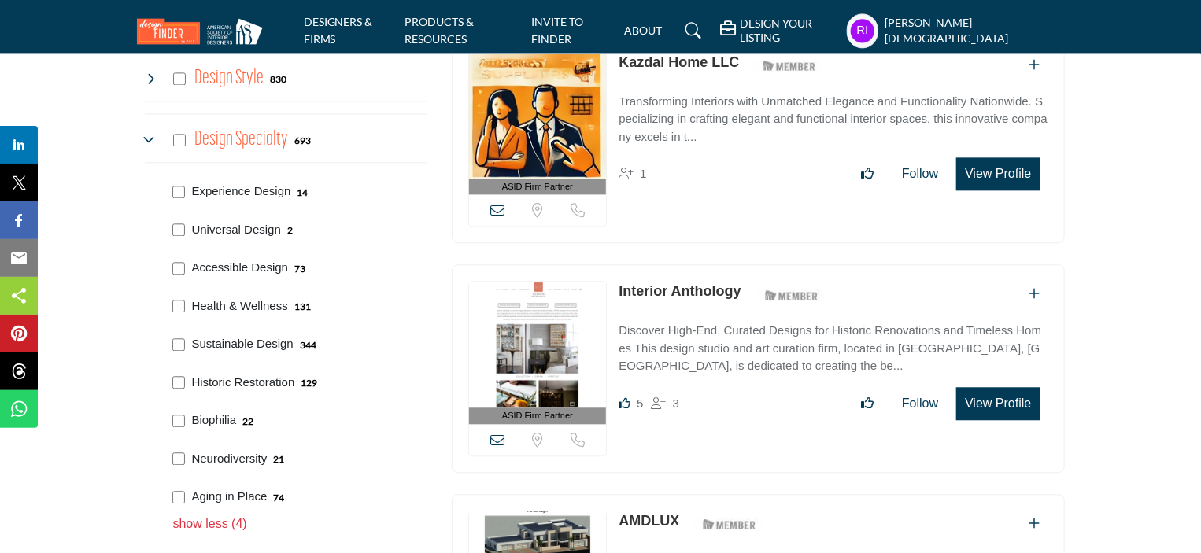
scroll to position [1809, 0]
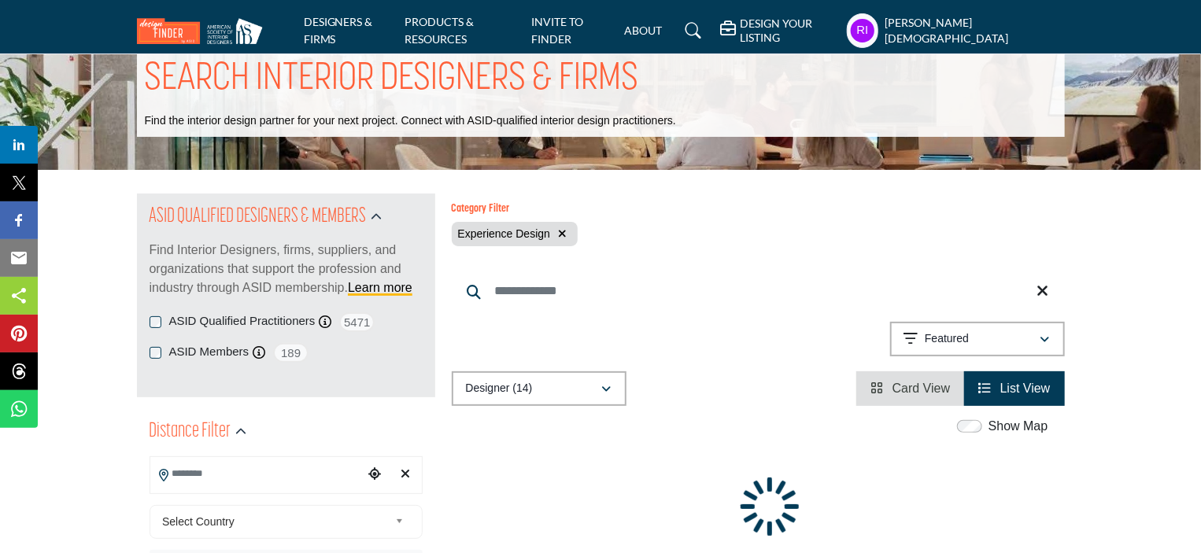
scroll to position [6, 0]
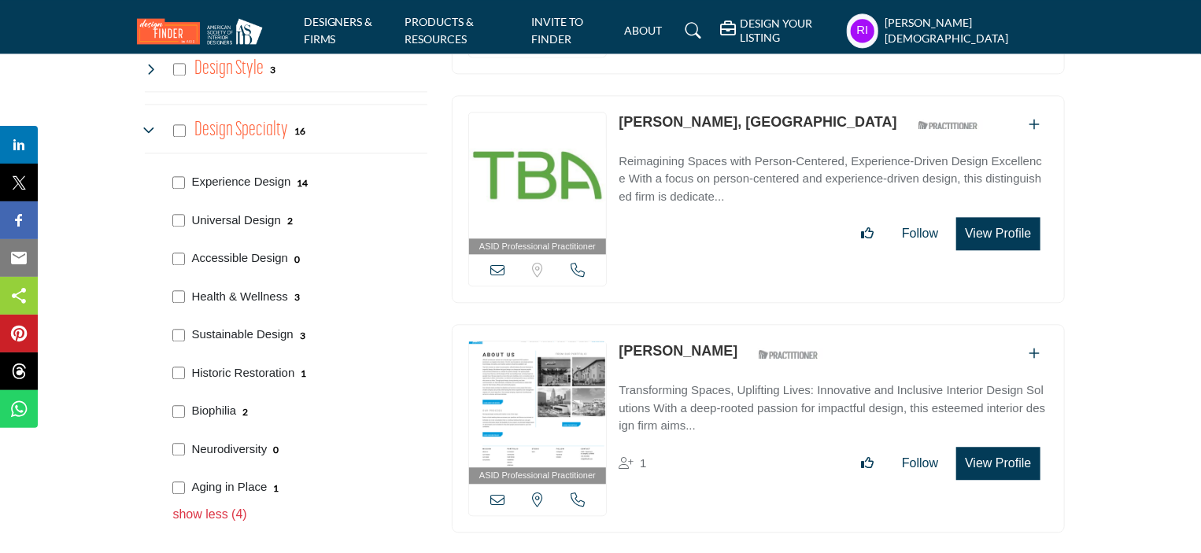
scroll to position [1809, 0]
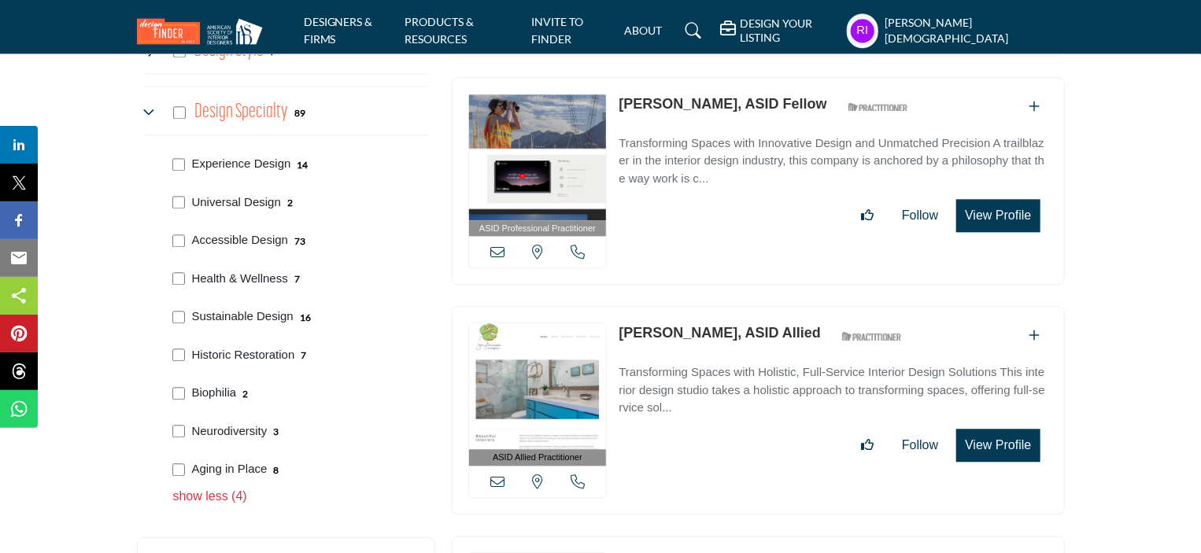
scroll to position [1888, 0]
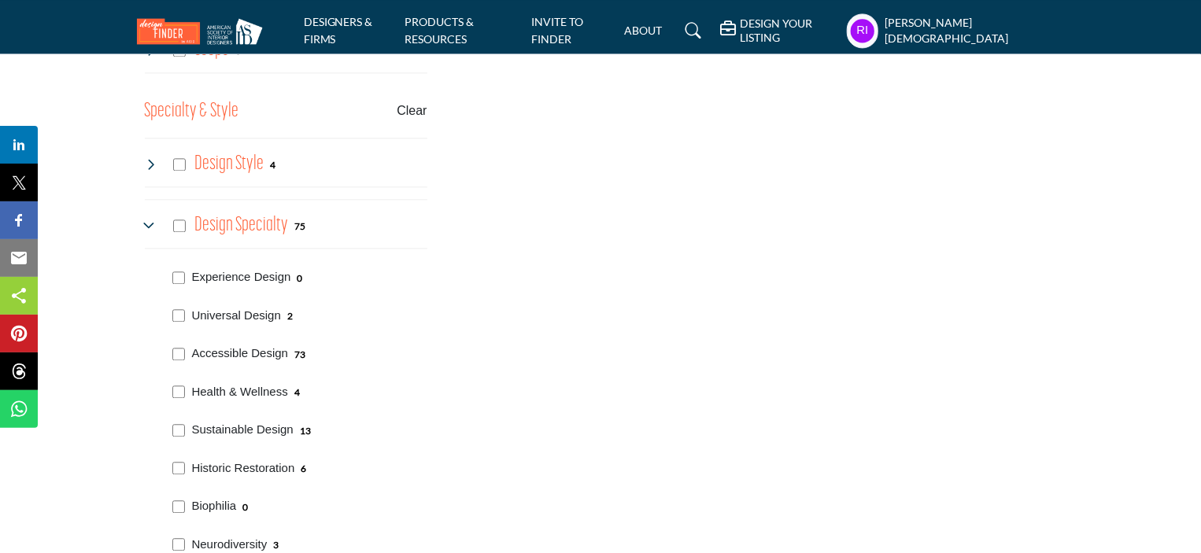
scroll to position [1731, 0]
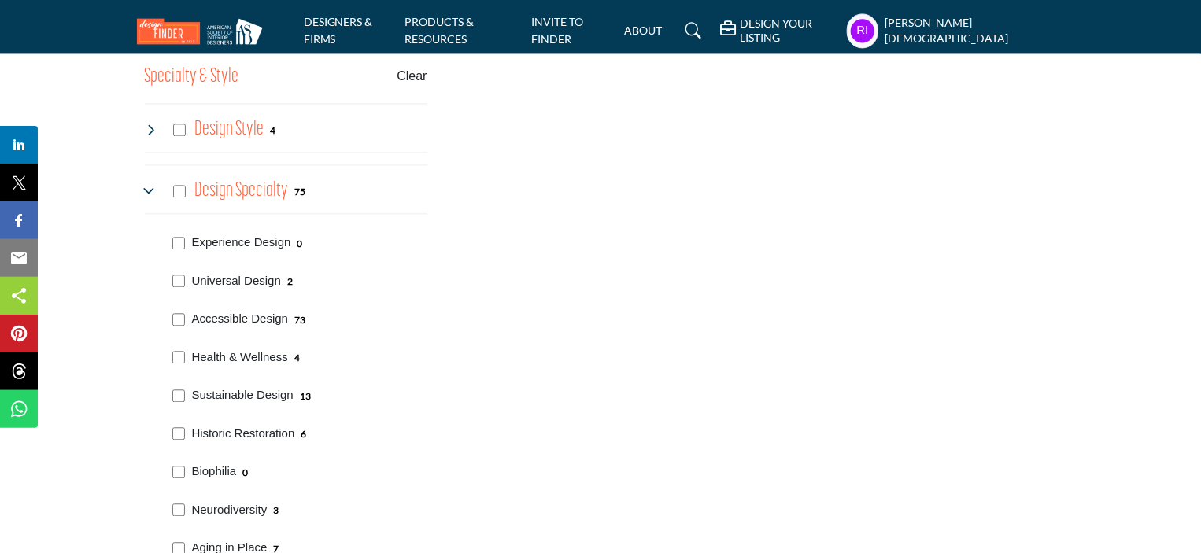
click at [180, 222] on div "Experience Design 0" at bounding box center [297, 241] width 260 height 39
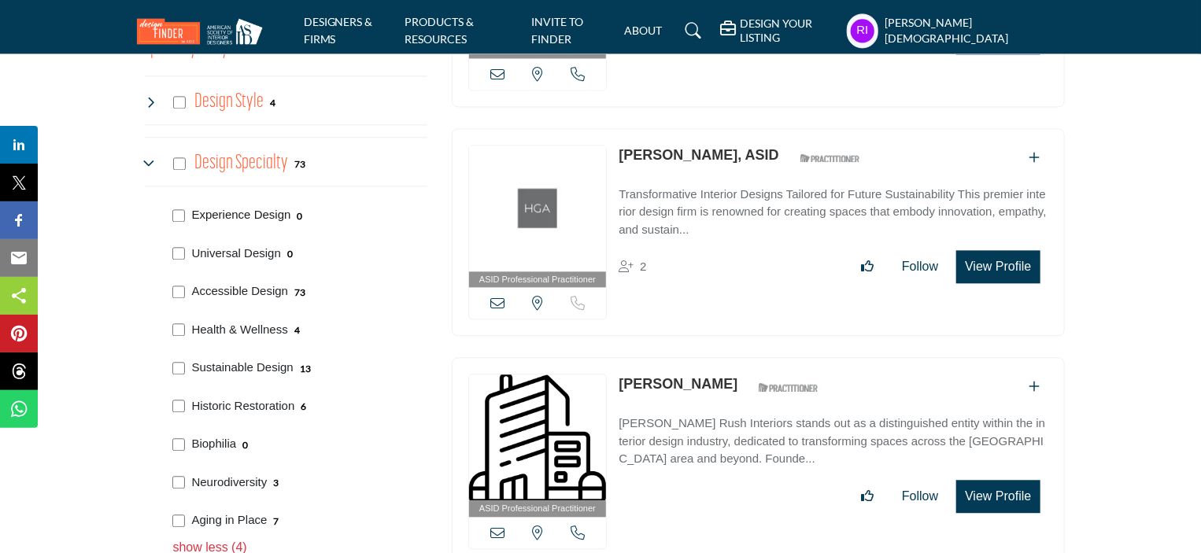
scroll to position [1731, 0]
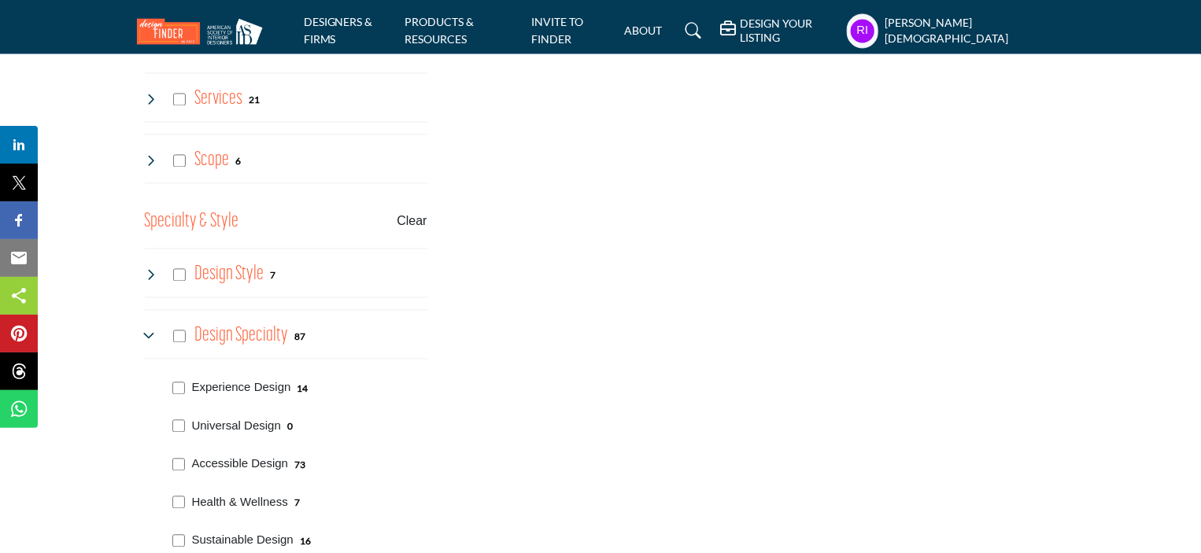
scroll to position [1590, 0]
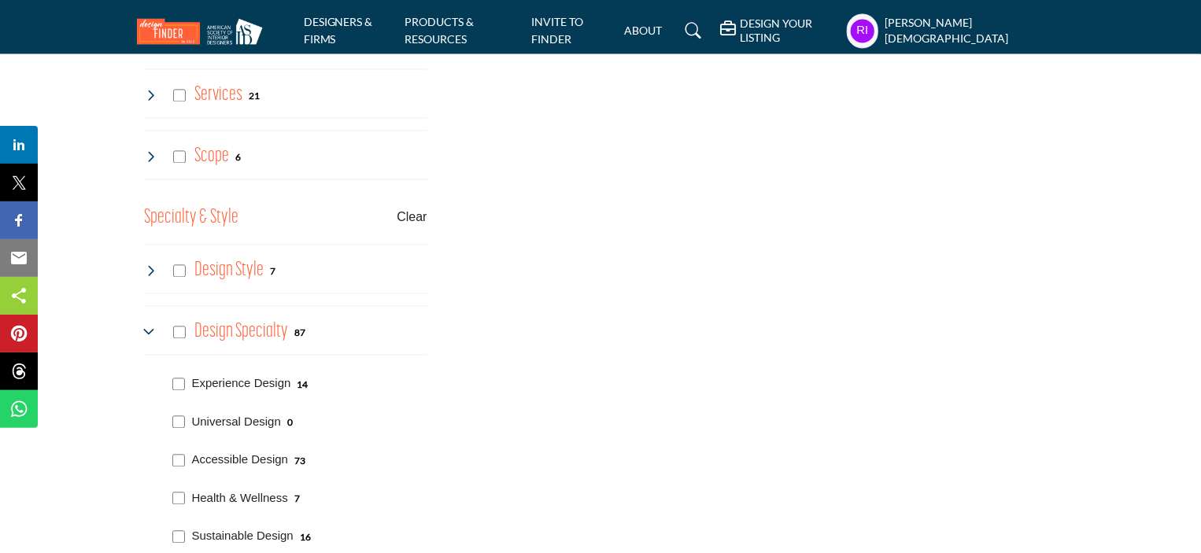
click at [176, 363] on div "Experience Design 14" at bounding box center [297, 382] width 260 height 39
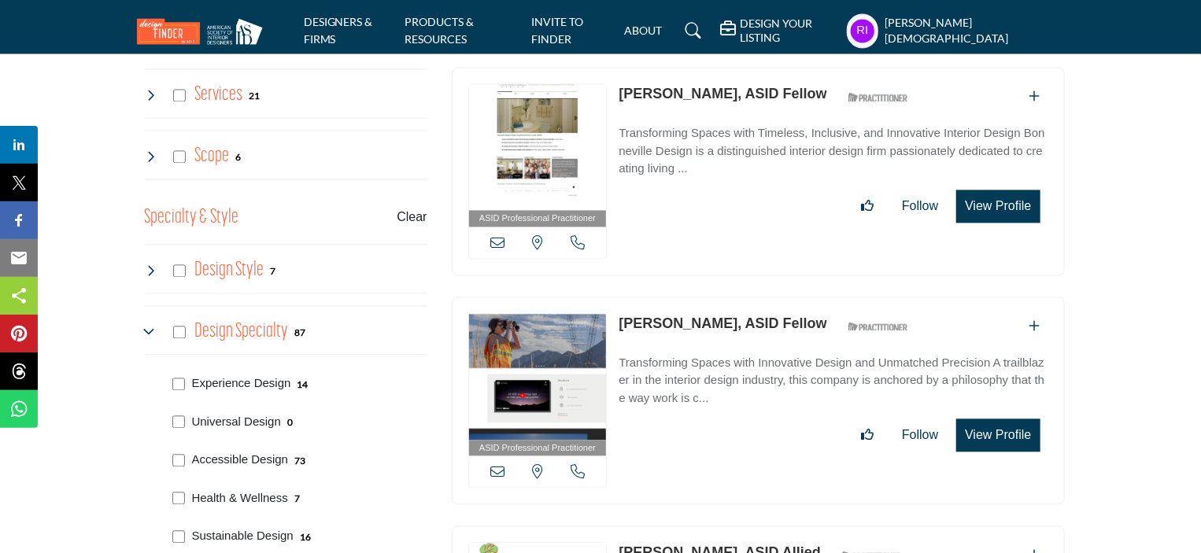
scroll to position [1747, 0]
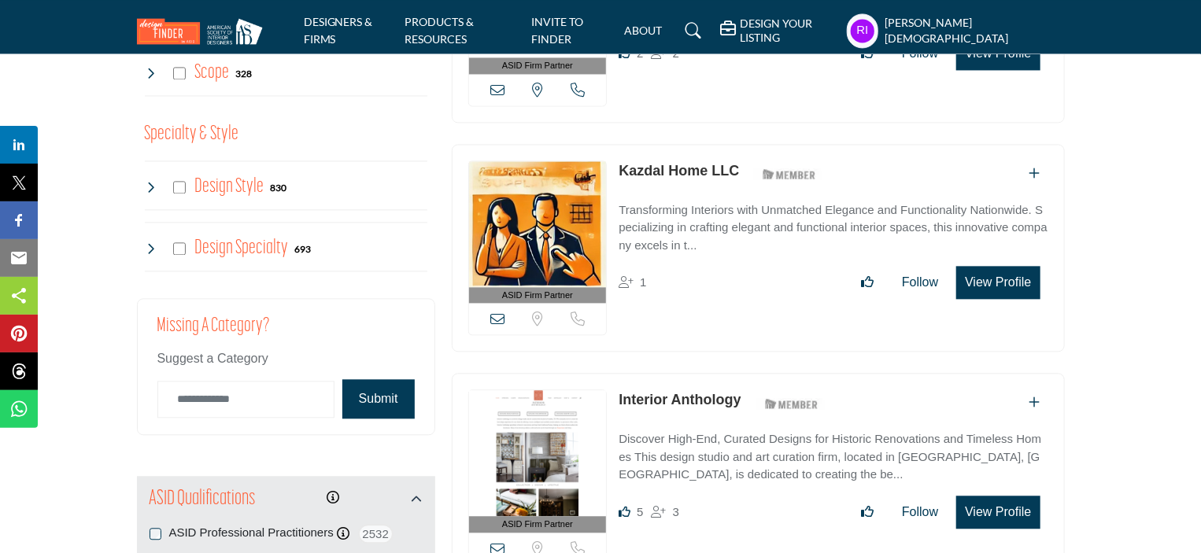
scroll to position [1731, 0]
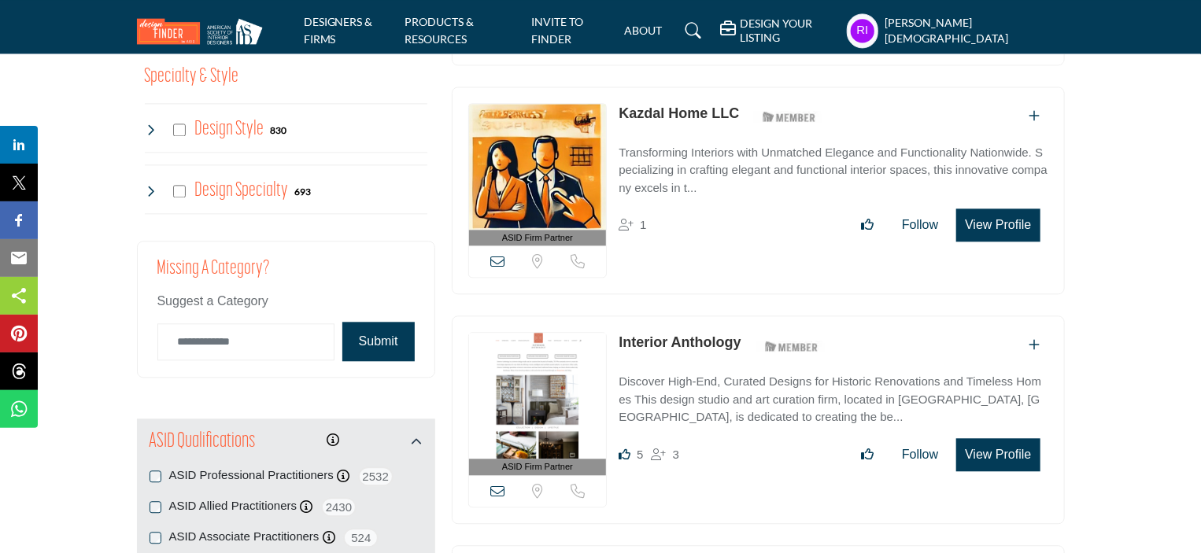
click at [150, 185] on icon at bounding box center [151, 191] width 13 height 13
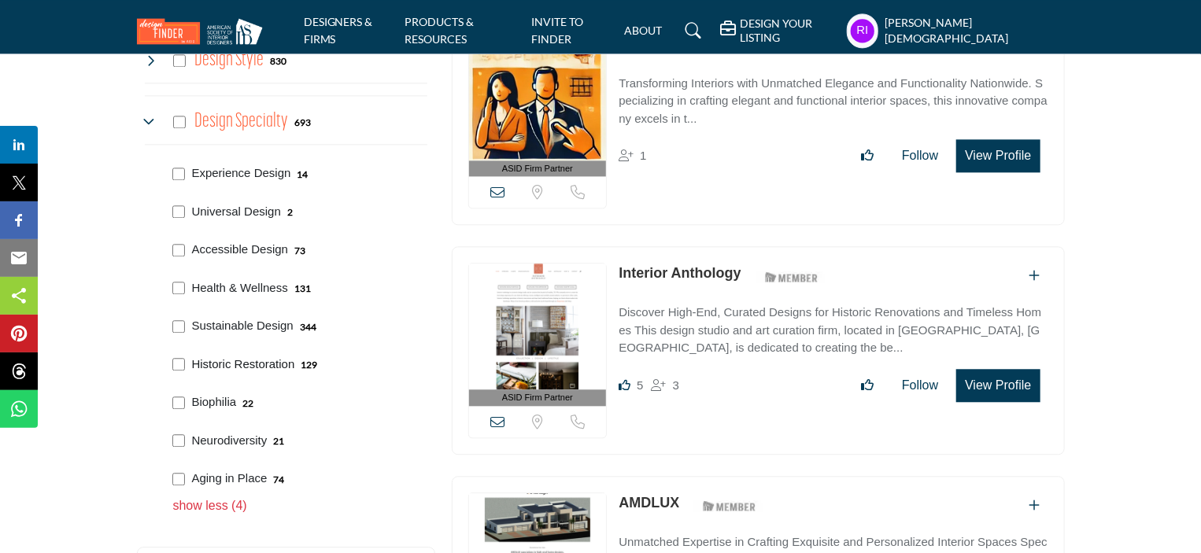
scroll to position [1809, 0]
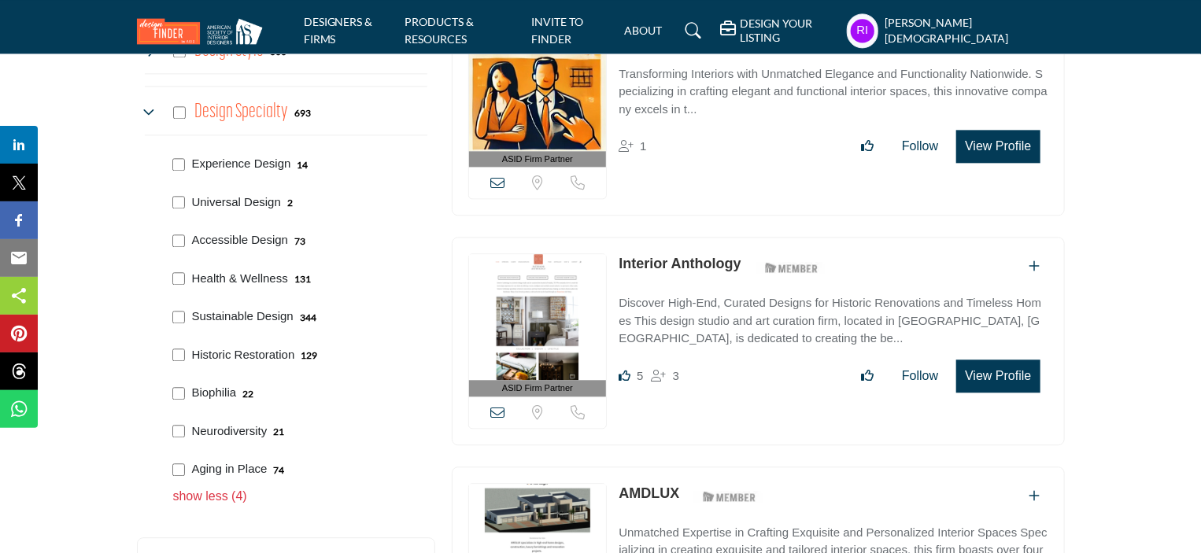
drag, startPoint x: 189, startPoint y: 154, endPoint x: 291, endPoint y: 164, distance: 102.8
click at [291, 164] on div "Experience Design 14" at bounding box center [297, 162] width 260 height 39
copy p "Experience Design"
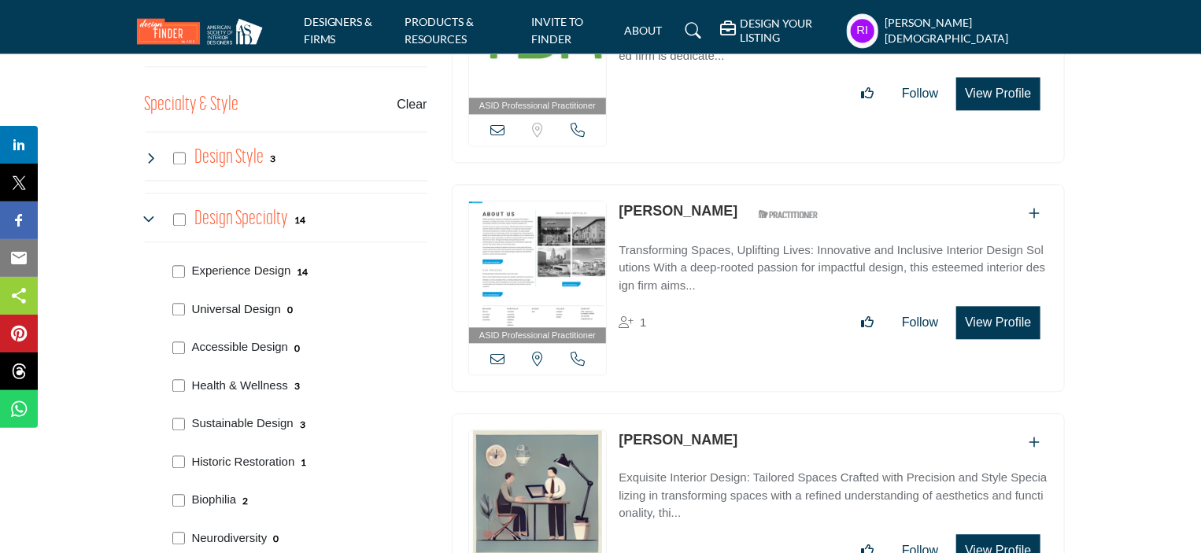
scroll to position [1731, 0]
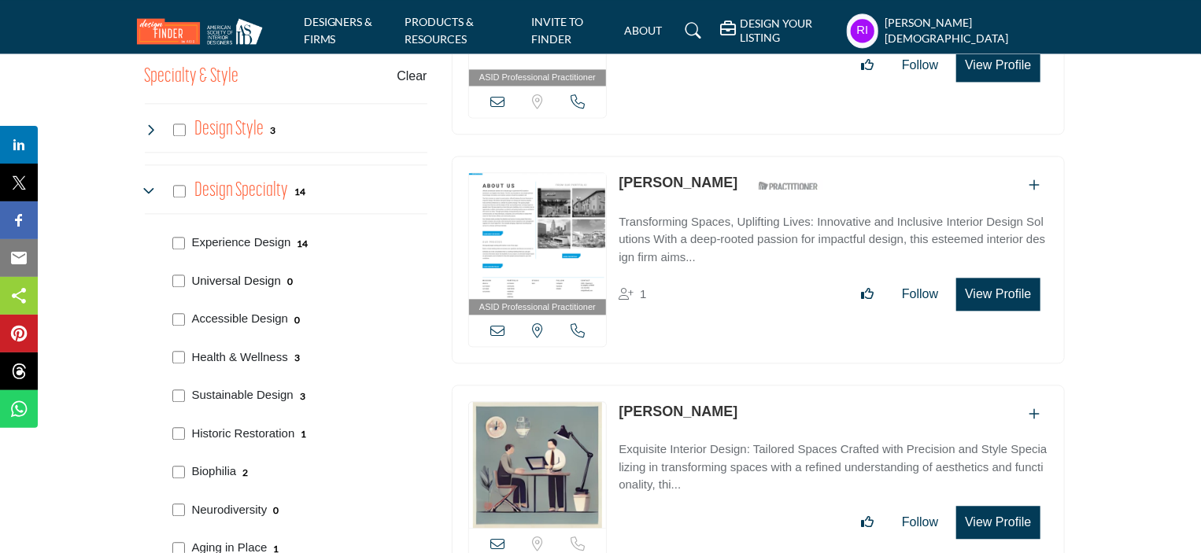
drag, startPoint x: 190, startPoint y: 266, endPoint x: 280, endPoint y: 278, distance: 90.5
click at [280, 278] on div "Universal Design 0" at bounding box center [297, 279] width 260 height 39
copy p "Universal Design"
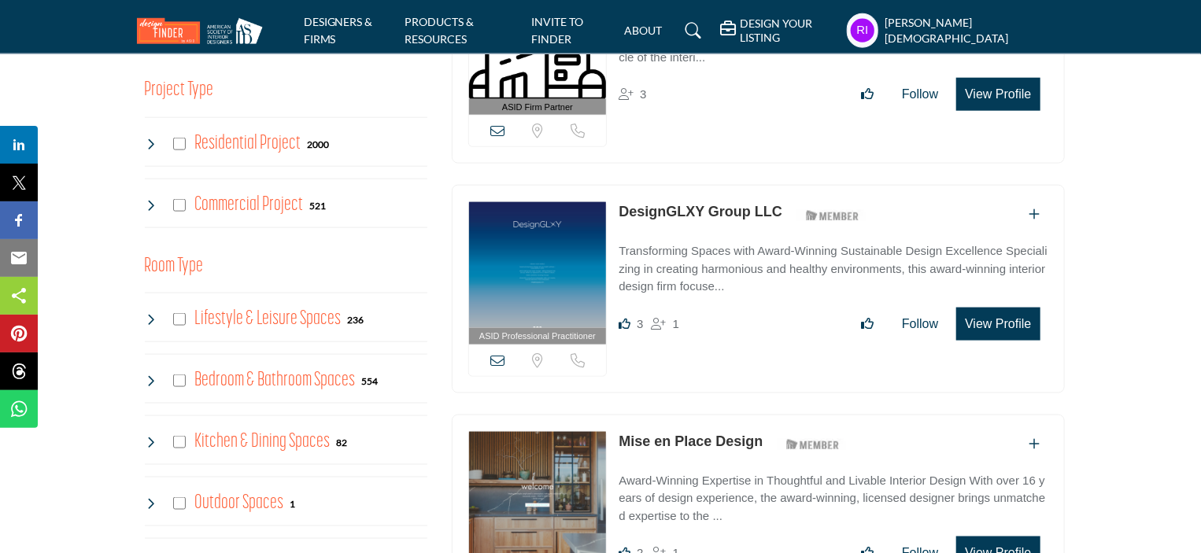
scroll to position [1730, 0]
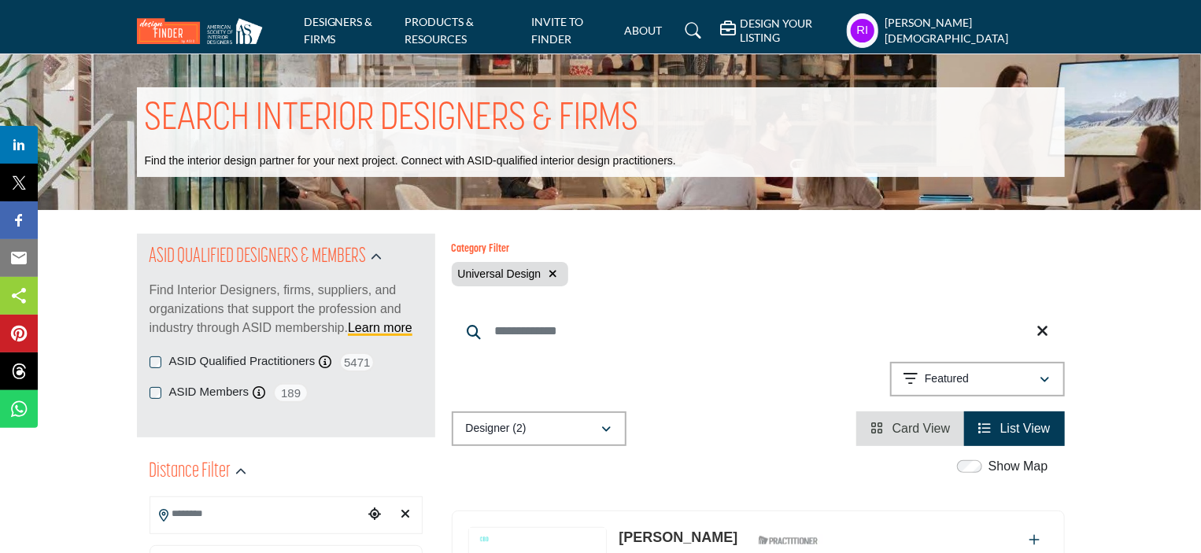
scroll to position [236, 0]
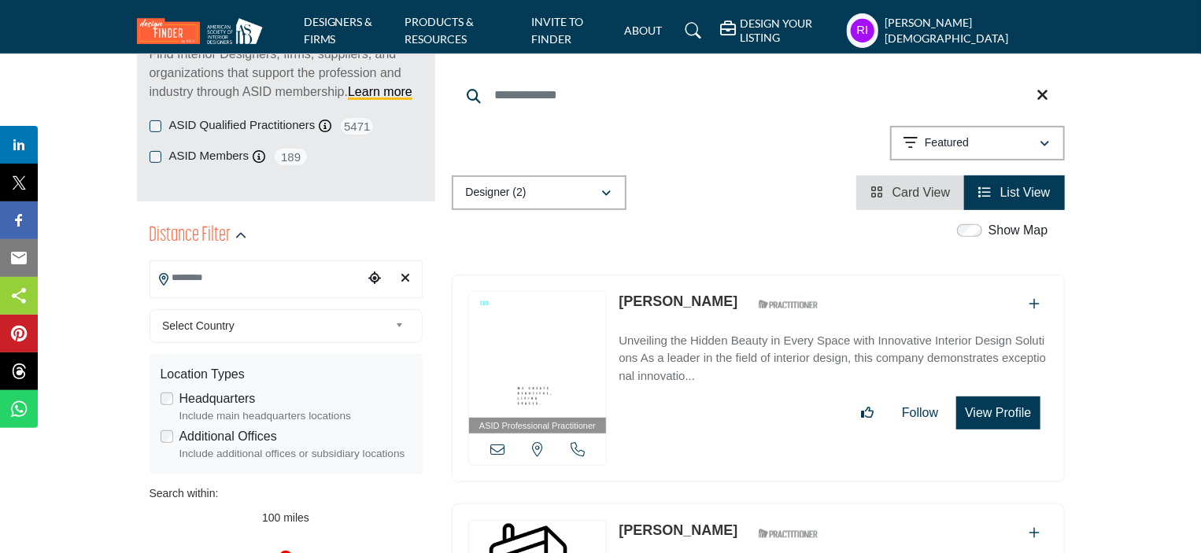
drag, startPoint x: 617, startPoint y: 289, endPoint x: 748, endPoint y: 309, distance: 133.0
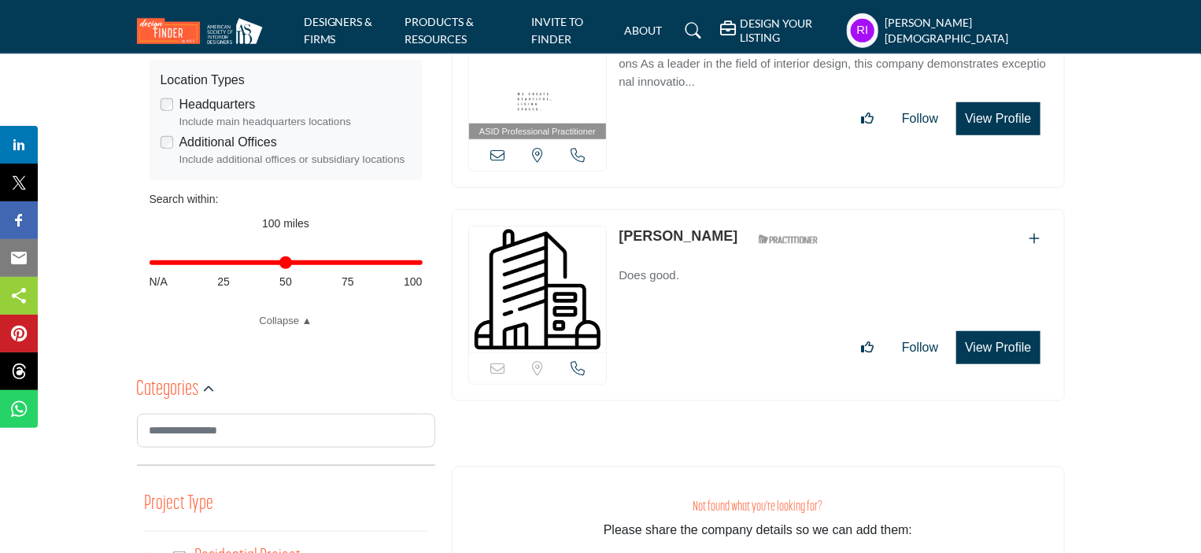
scroll to position [551, 0]
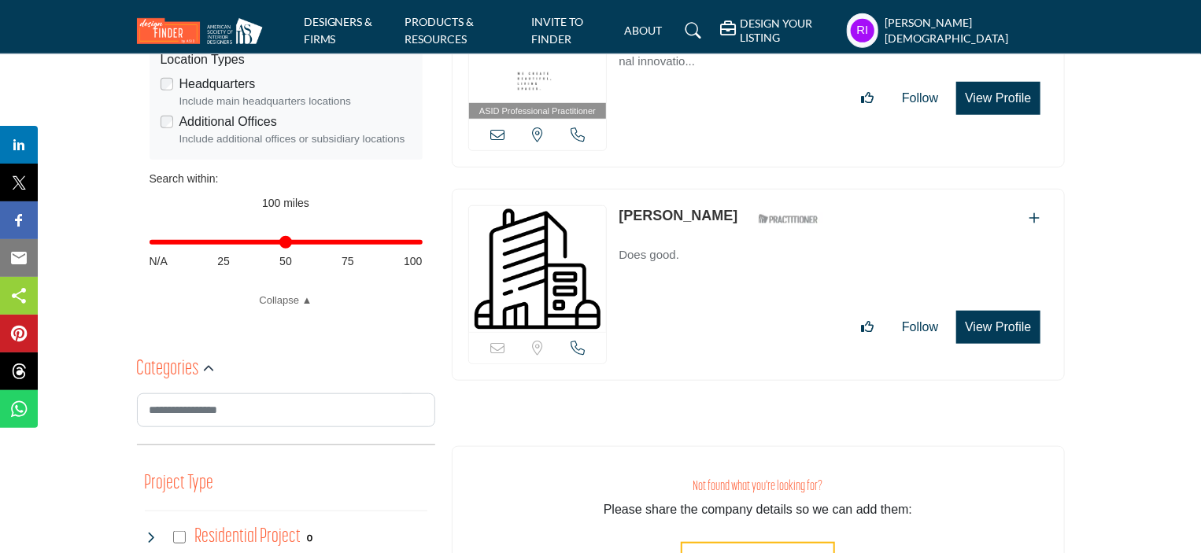
drag, startPoint x: 614, startPoint y: 201, endPoint x: 727, endPoint y: 213, distance: 114.0
click at [727, 213] on div "Sorry, but this listing is on a subscription plan which does not allow users to…" at bounding box center [758, 285] width 613 height 192
copy link "Aaron Hathaway"
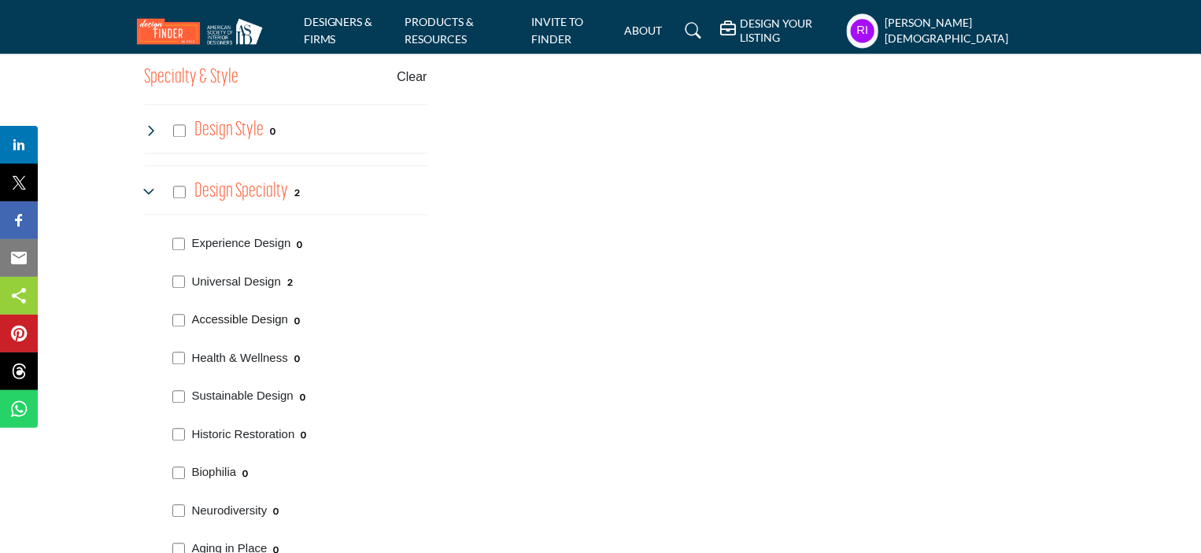
drag, startPoint x: 193, startPoint y: 305, endPoint x: 286, endPoint y: 317, distance: 94.4
click at [286, 317] on p "Accessible Design" at bounding box center [240, 320] width 97 height 18
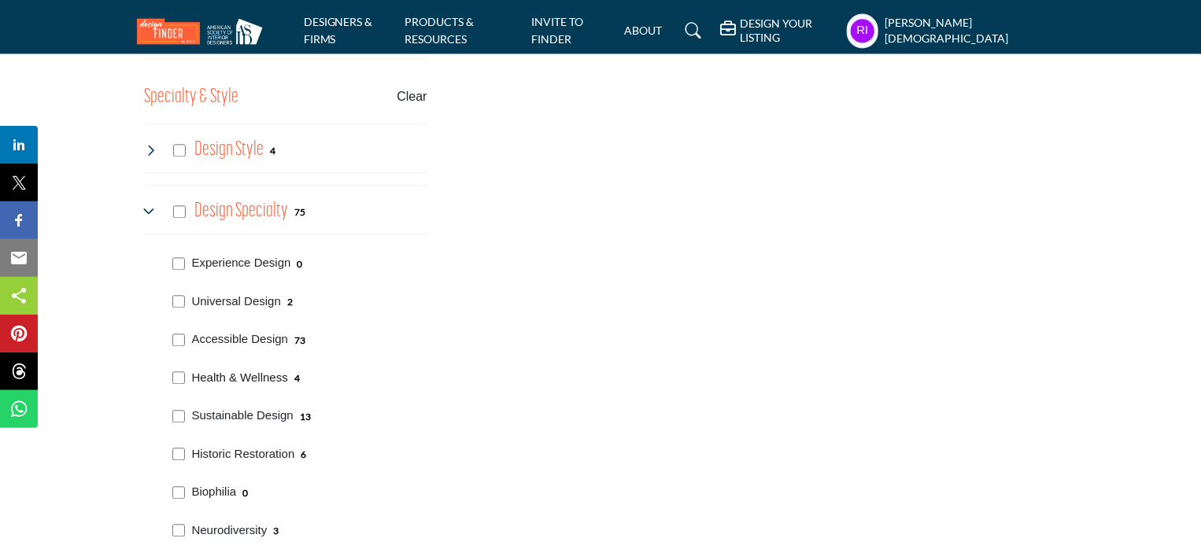
scroll to position [1731, 0]
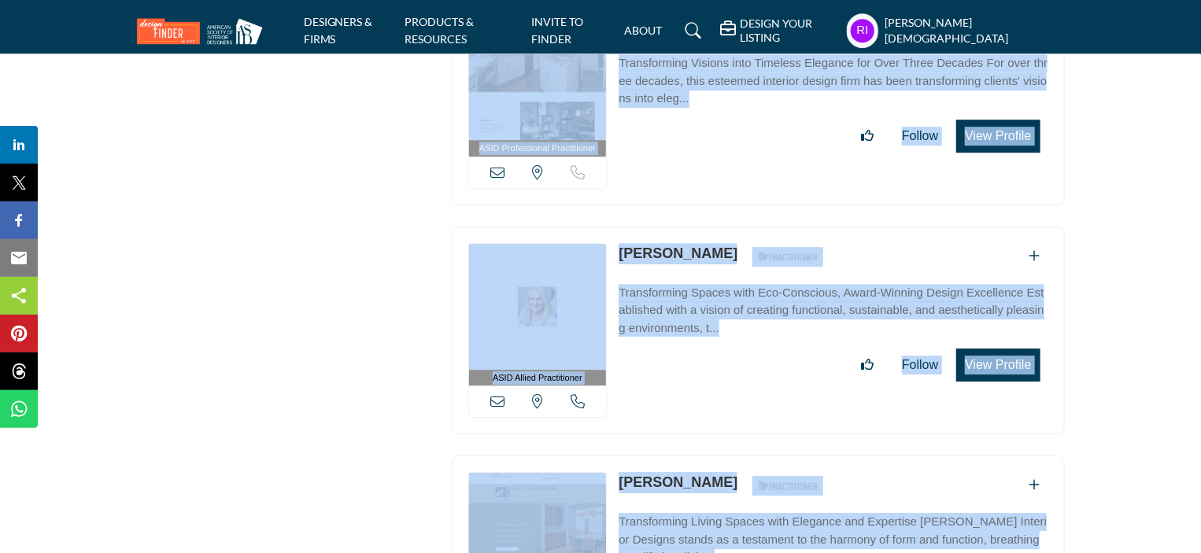
scroll to position [8525, 0]
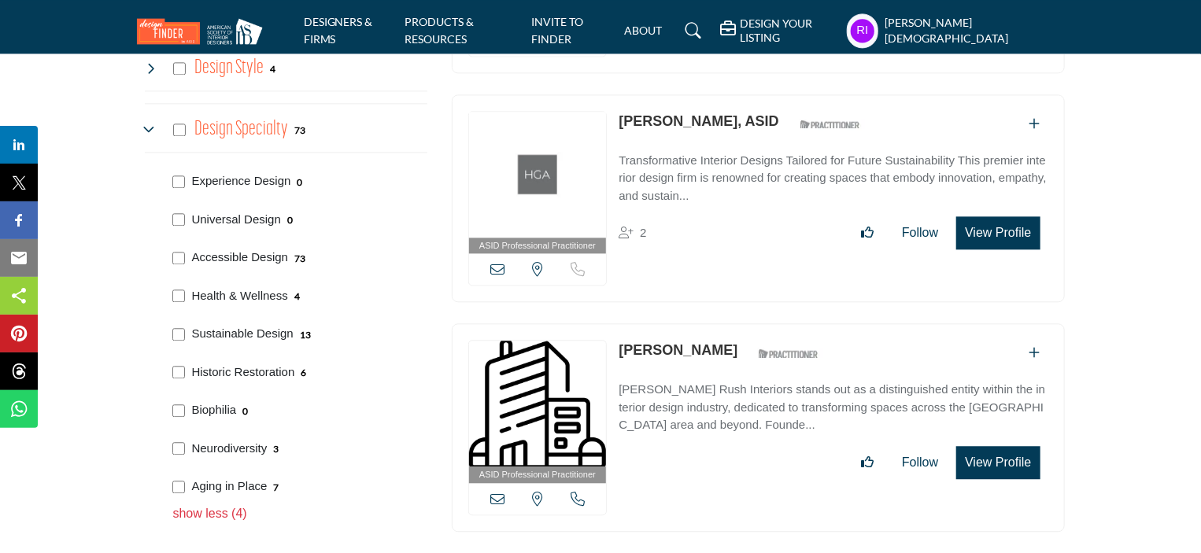
scroll to position [1765, 0]
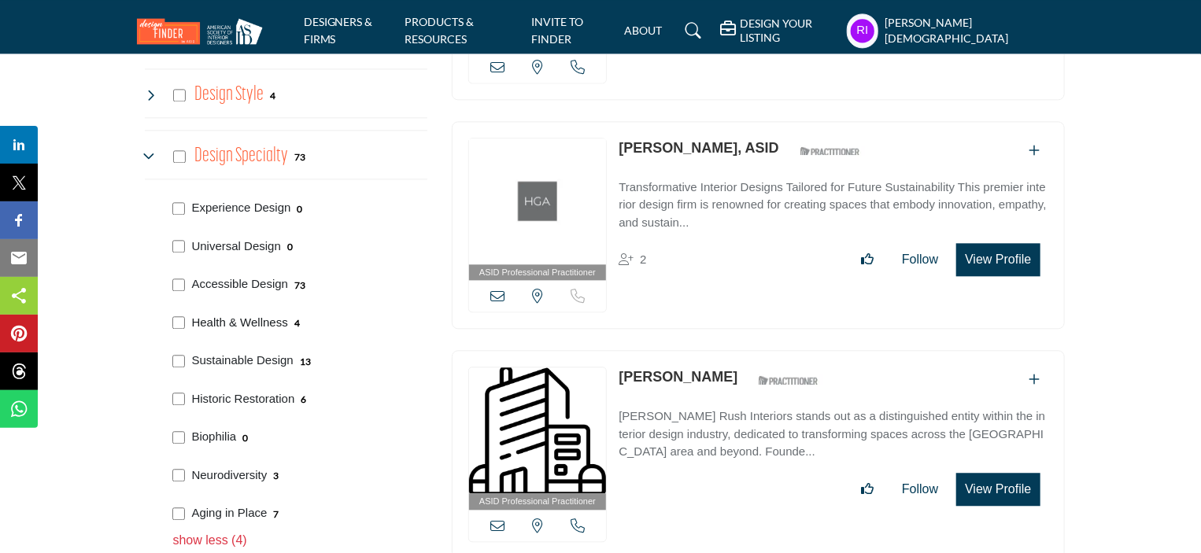
drag, startPoint x: 188, startPoint y: 313, endPoint x: 285, endPoint y: 318, distance: 96.9
click at [285, 318] on div "Health & Wellness 4" at bounding box center [297, 321] width 260 height 39
copy p "Health & Wellness"
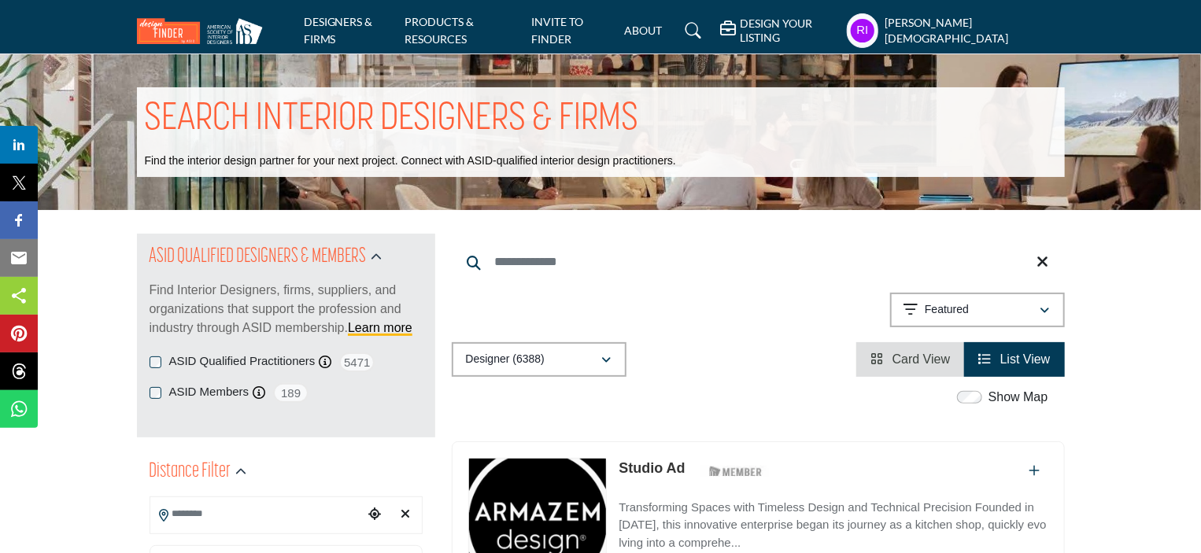
scroll to position [1806, 0]
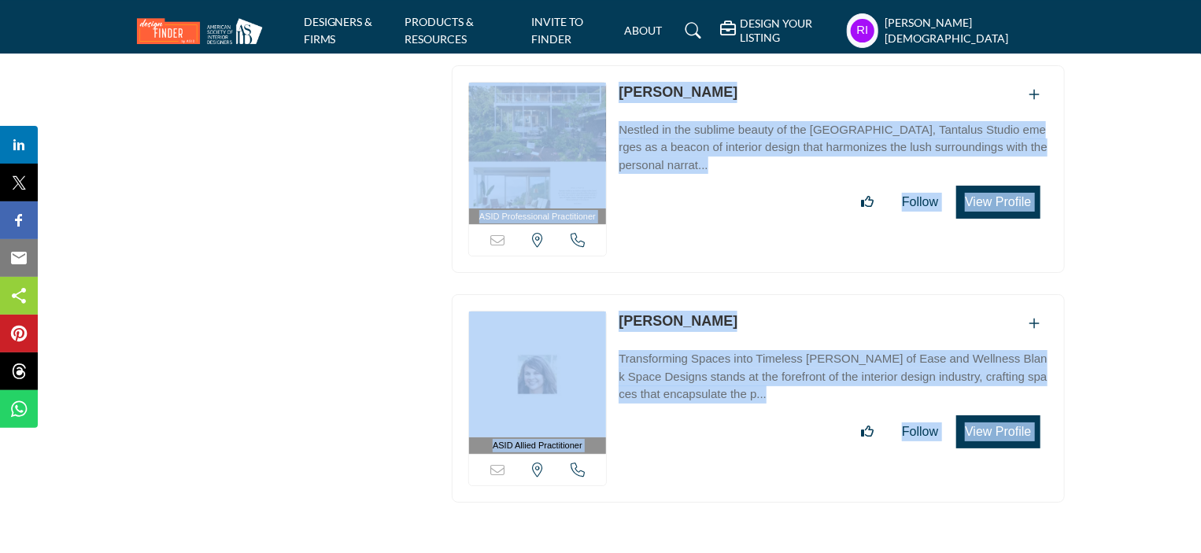
scroll to position [29910, 0]
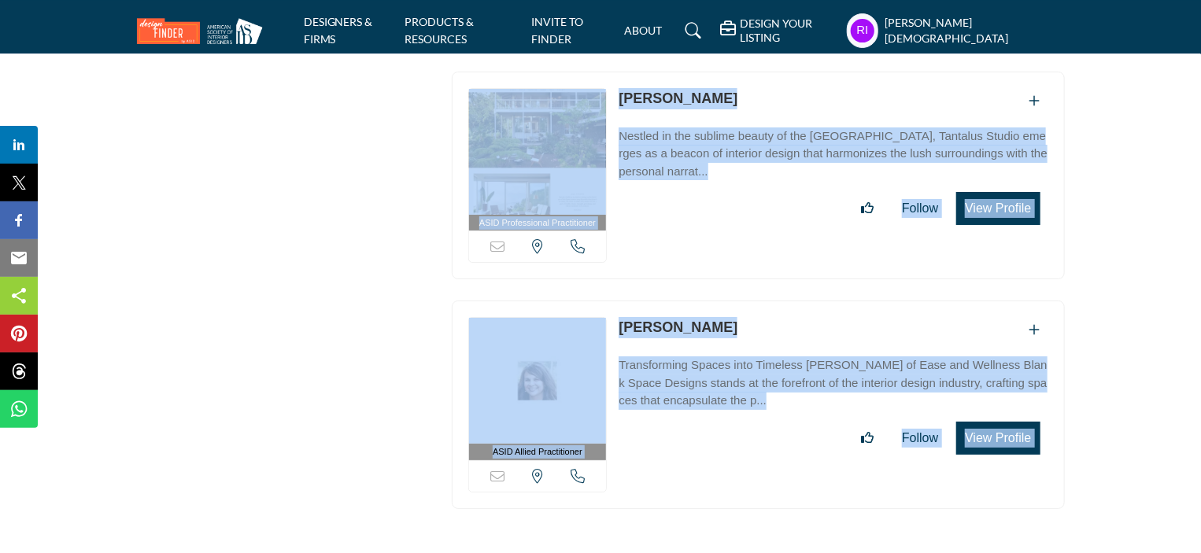
drag, startPoint x: 457, startPoint y: 285, endPoint x: 1037, endPoint y: 273, distance: 579.9
copy div "ASID Professional Practitioner ASID Professional Practitioners have successfull…"
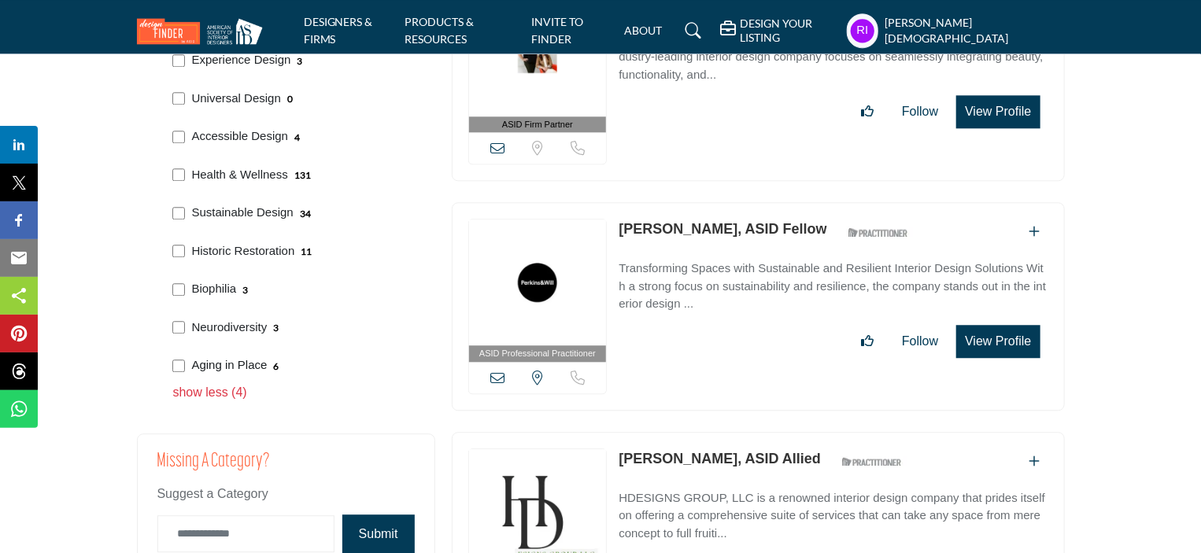
scroll to position [1879, 0]
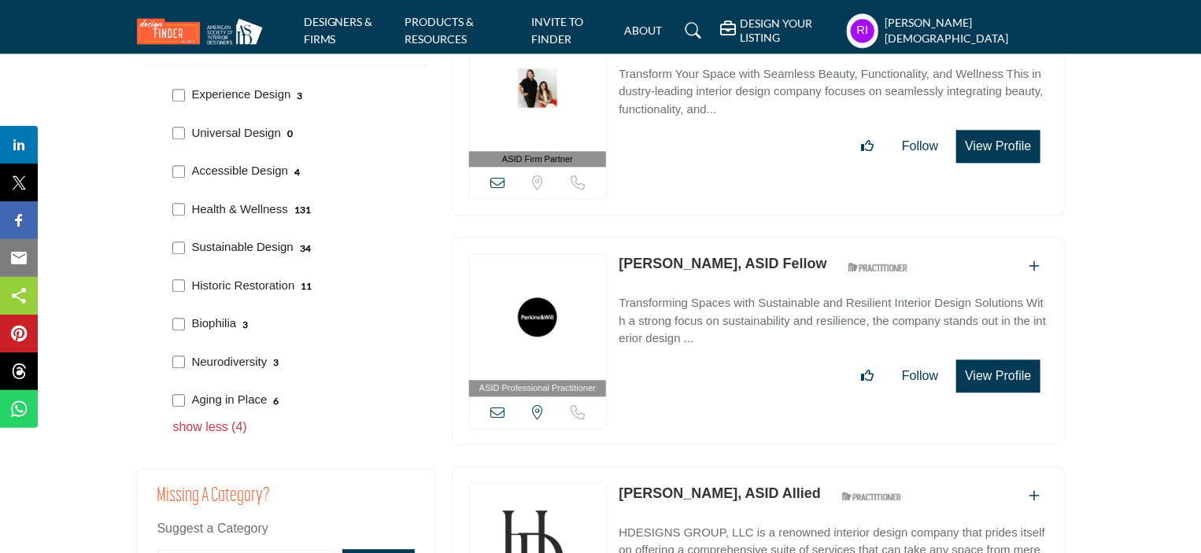
drag, startPoint x: 190, startPoint y: 231, endPoint x: 291, endPoint y: 251, distance: 102.8
click at [291, 251] on div "Sustainable Design 34" at bounding box center [297, 246] width 260 height 39
copy p "Sustainable Design"
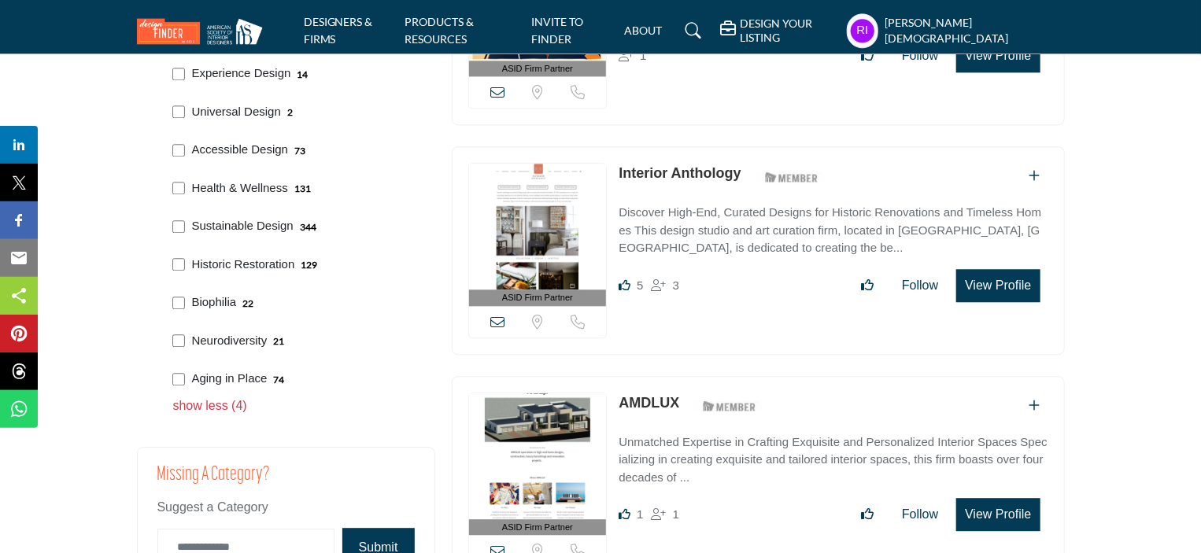
scroll to position [1923, 0]
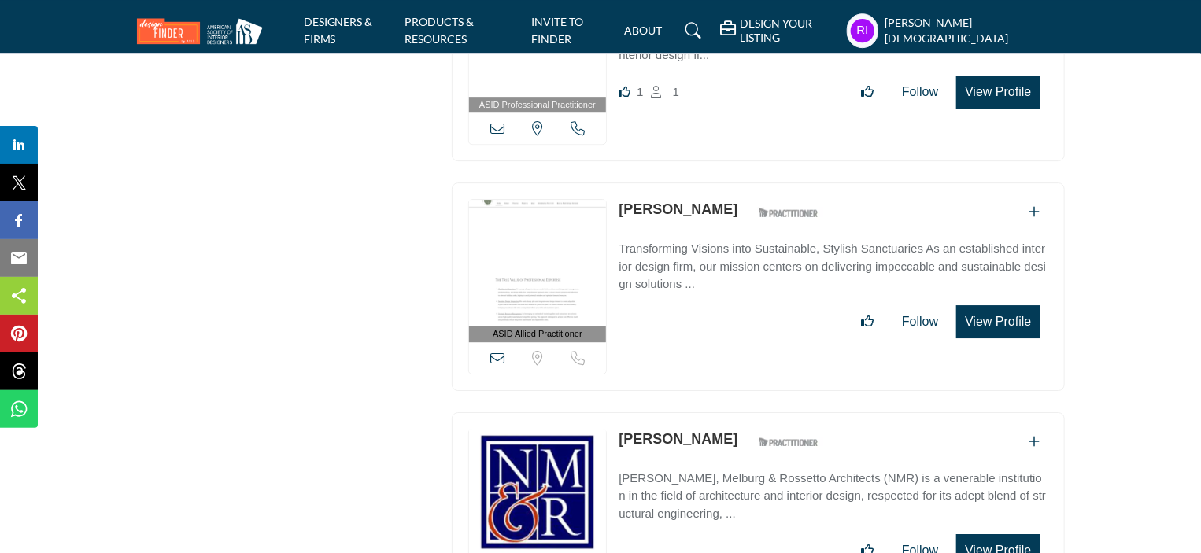
scroll to position [24189, 0]
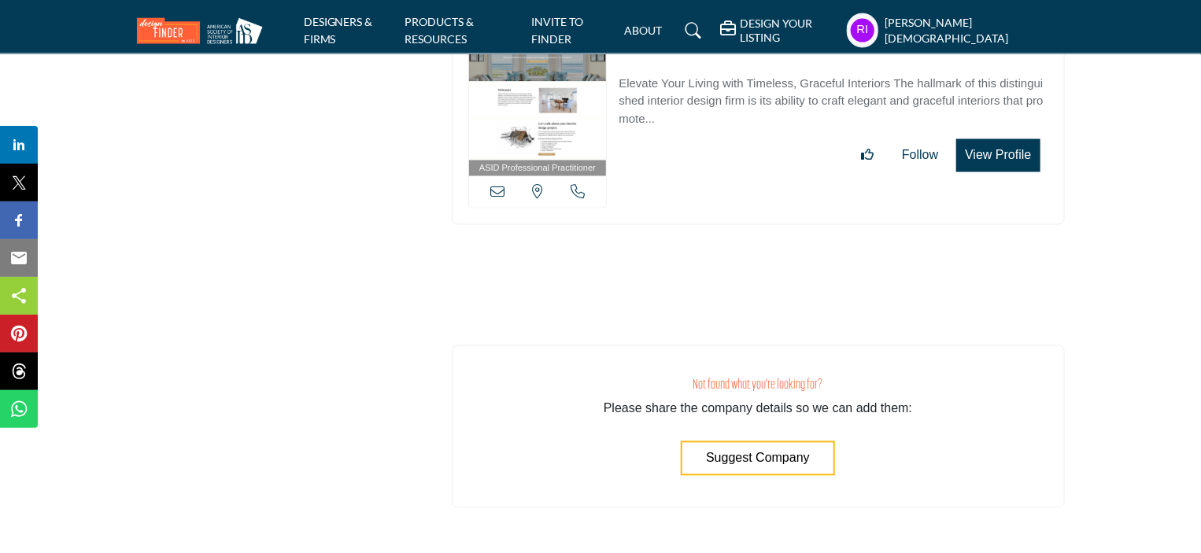
scroll to position [43010, 0]
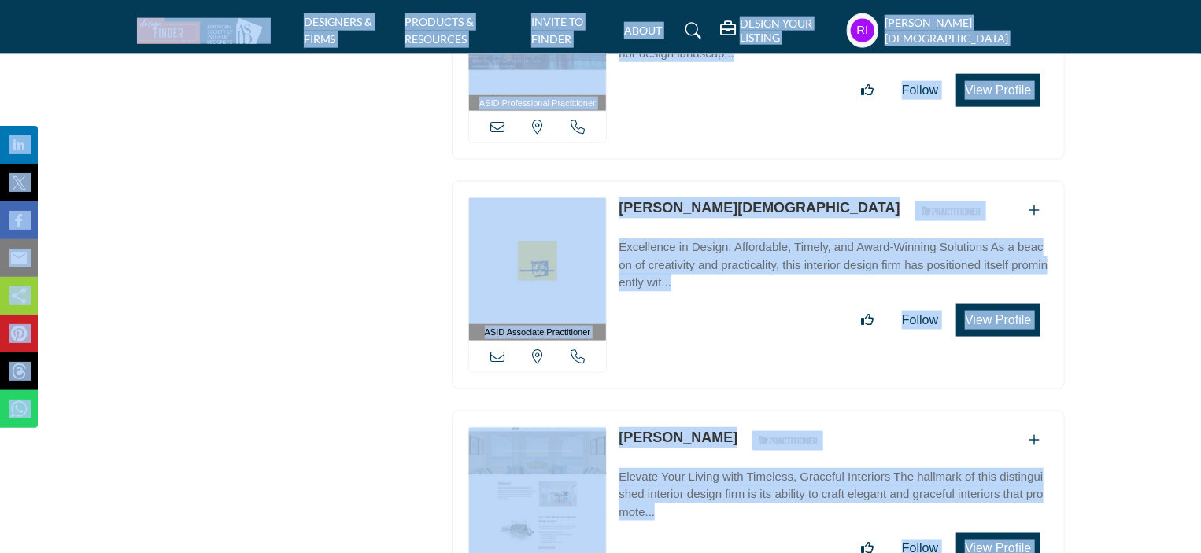
copy body "DESIGNERS & FIRMS PRODUCTS & RESOURCES INVITE TO FINDER ABOUT DESIGN YOUR LISTI…"
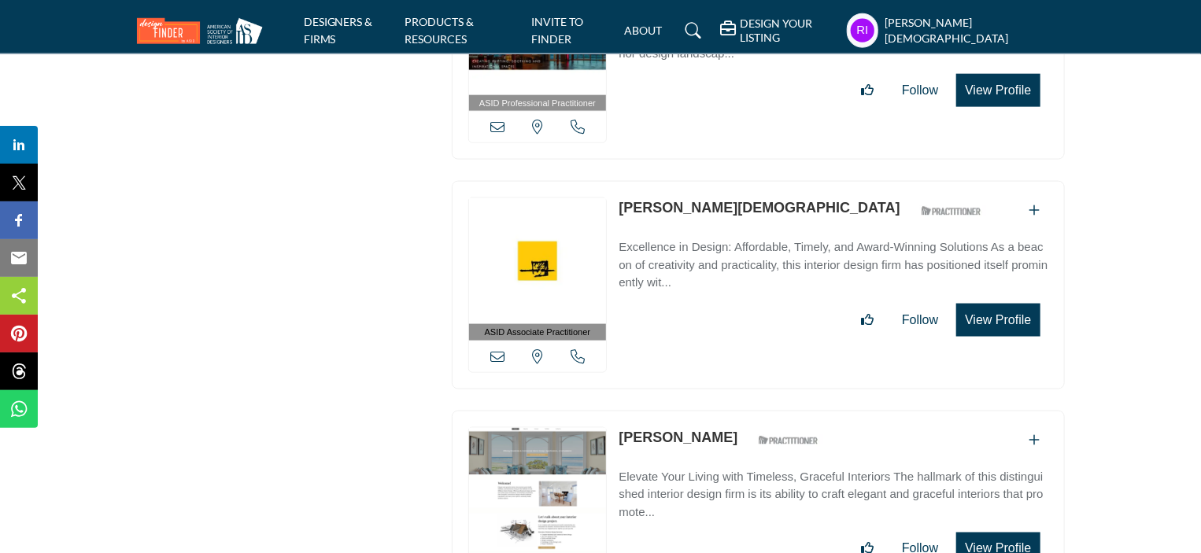
drag, startPoint x: 617, startPoint y: 129, endPoint x: 705, endPoint y: 145, distance: 89.5
click at [705, 411] on div "ASID Professional Practitioner ASID Professional Practitioners have successfull…" at bounding box center [758, 515] width 613 height 208
copy link "[PERSON_NAME]"
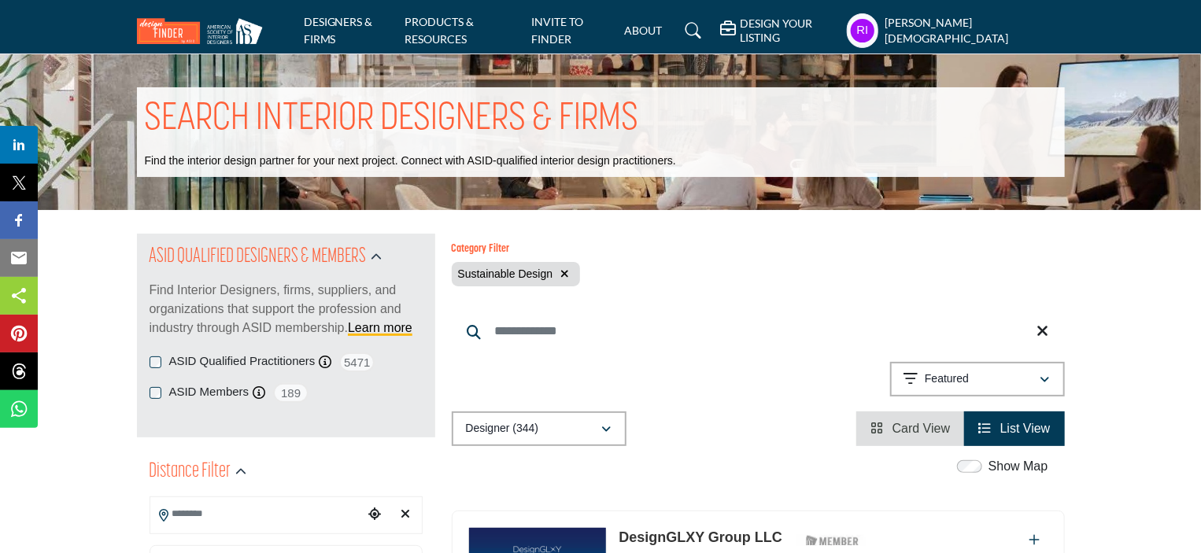
scroll to position [236, 0]
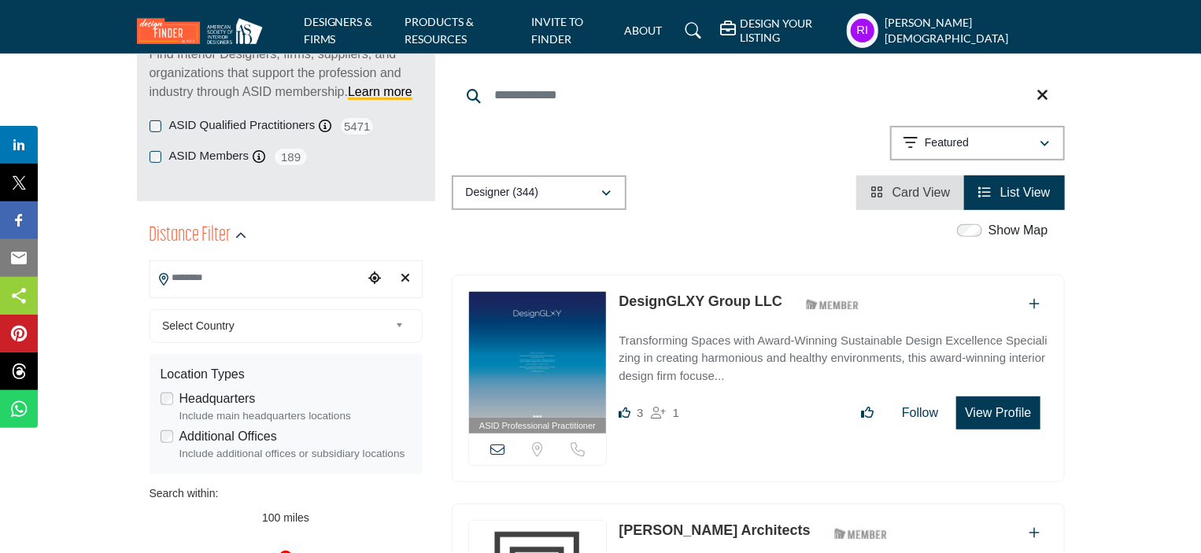
drag, startPoint x: 617, startPoint y: 289, endPoint x: 680, endPoint y: 308, distance: 65.9
click at [778, 307] on div "ASID Professional Practitioner ASID Professional Practitioners have successfull…" at bounding box center [758, 379] width 613 height 208
copy link "DesignGLXY Group LLC"
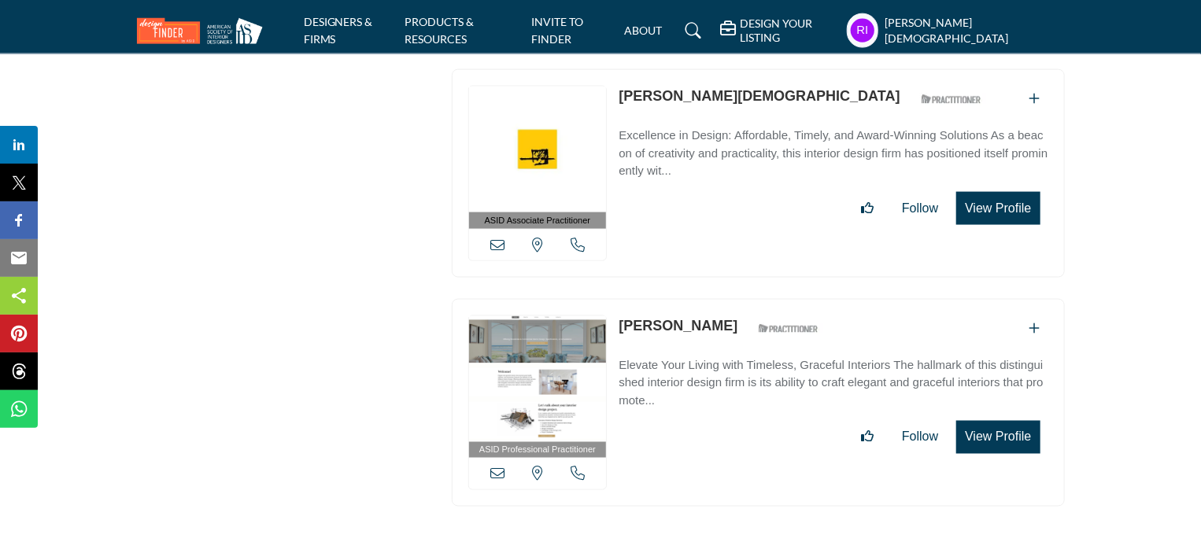
scroll to position [42886, 0]
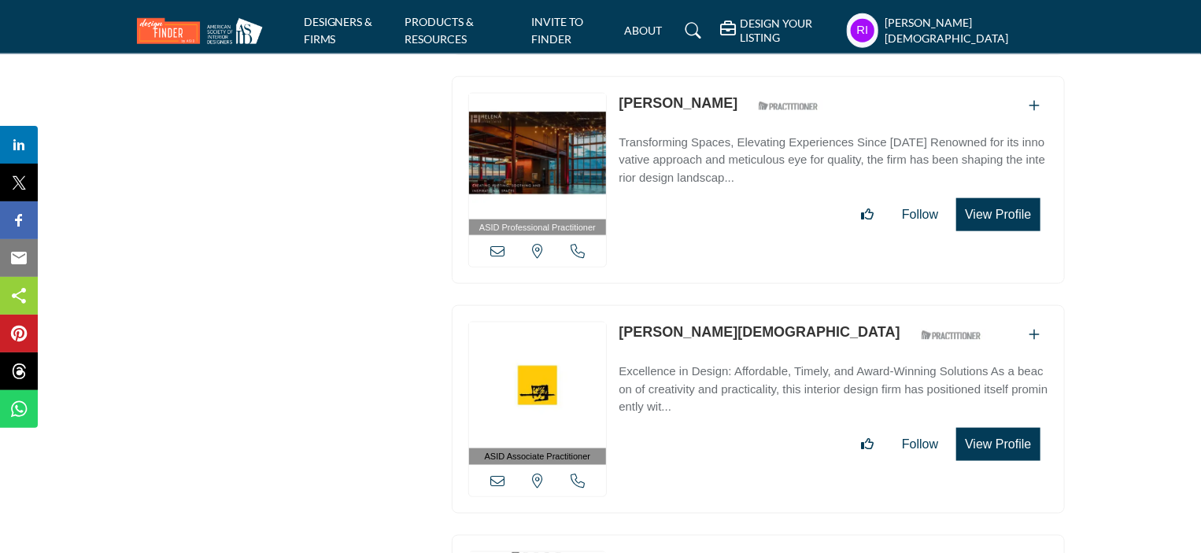
drag, startPoint x: 618, startPoint y: 253, endPoint x: 709, endPoint y: 270, distance: 92.9
copy link "[PERSON_NAME]"
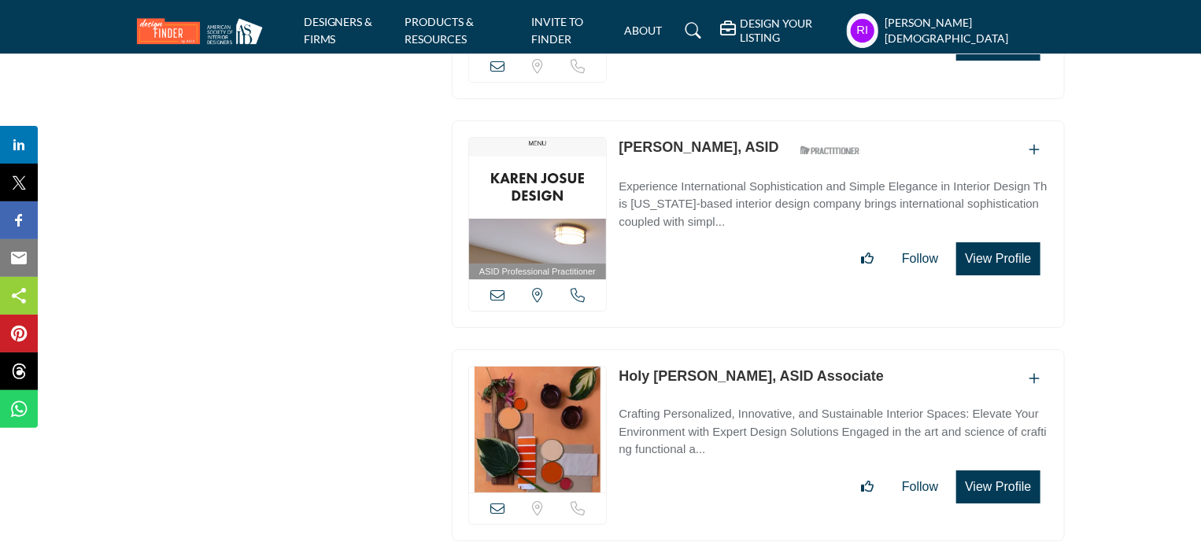
scroll to position [4396, 0]
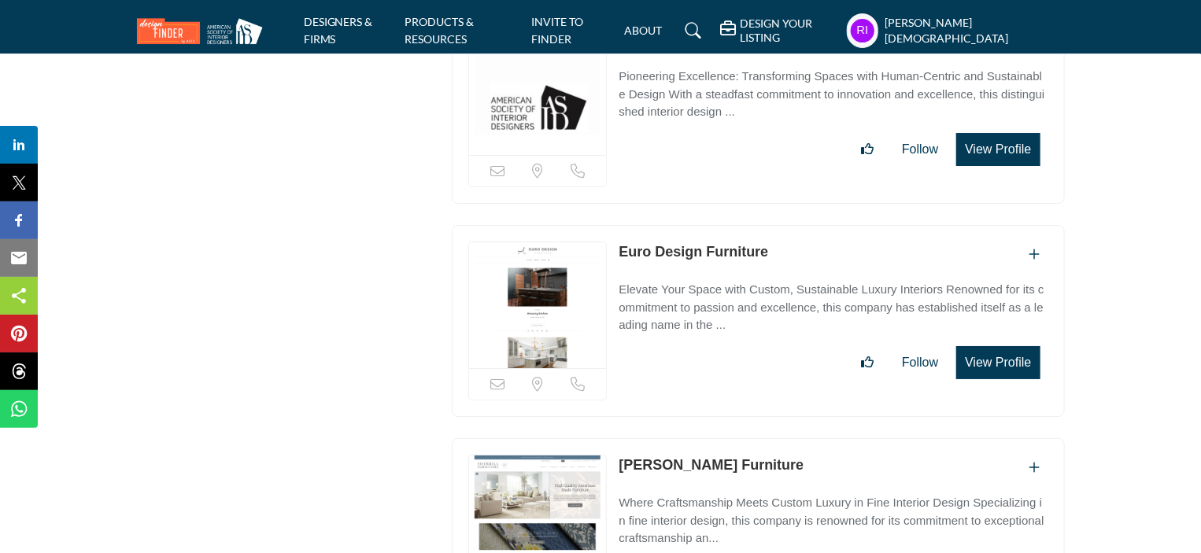
scroll to position [77760, 0]
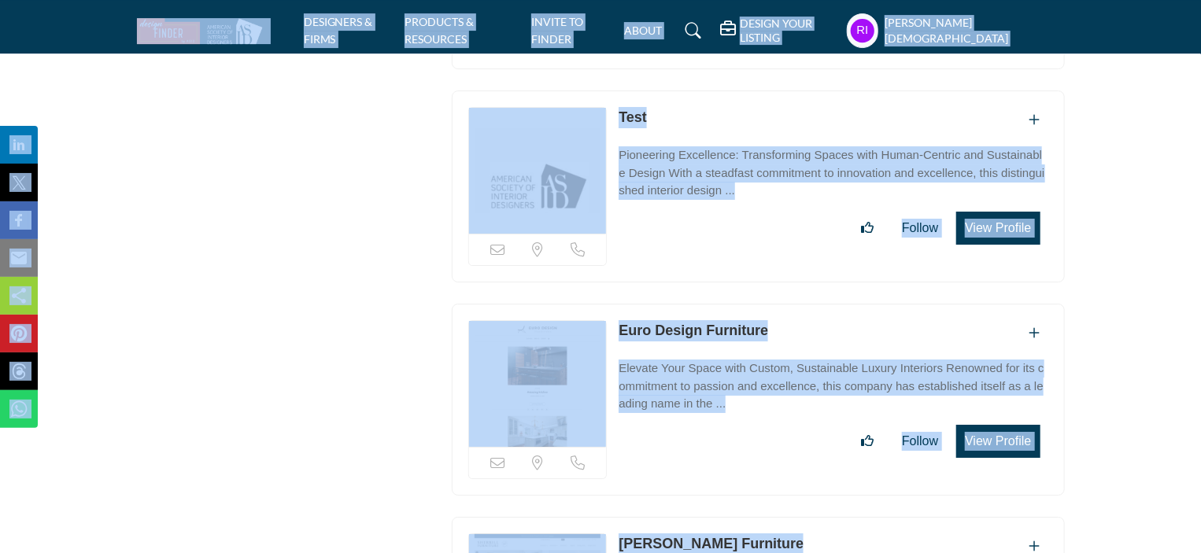
copy body "DESIGNERS & FIRMS PRODUCTS & RESOURCES INVITE TO FINDER ABOUT DESIGN YOUR LISTI…"
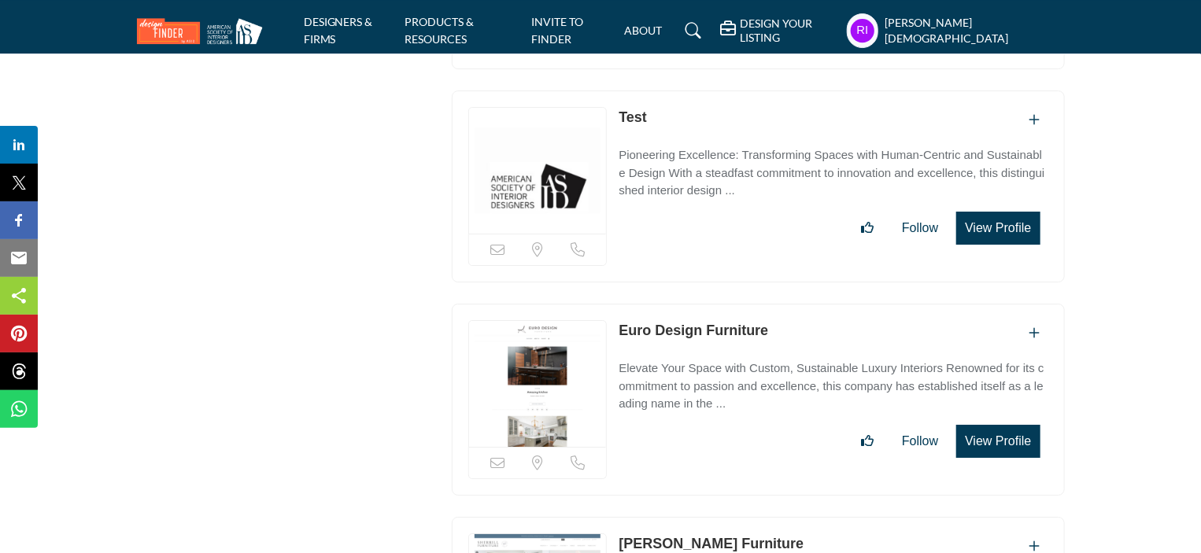
drag, startPoint x: 727, startPoint y: 218, endPoint x: 622, endPoint y: 218, distance: 104.6
copy link "Temescal Creative"
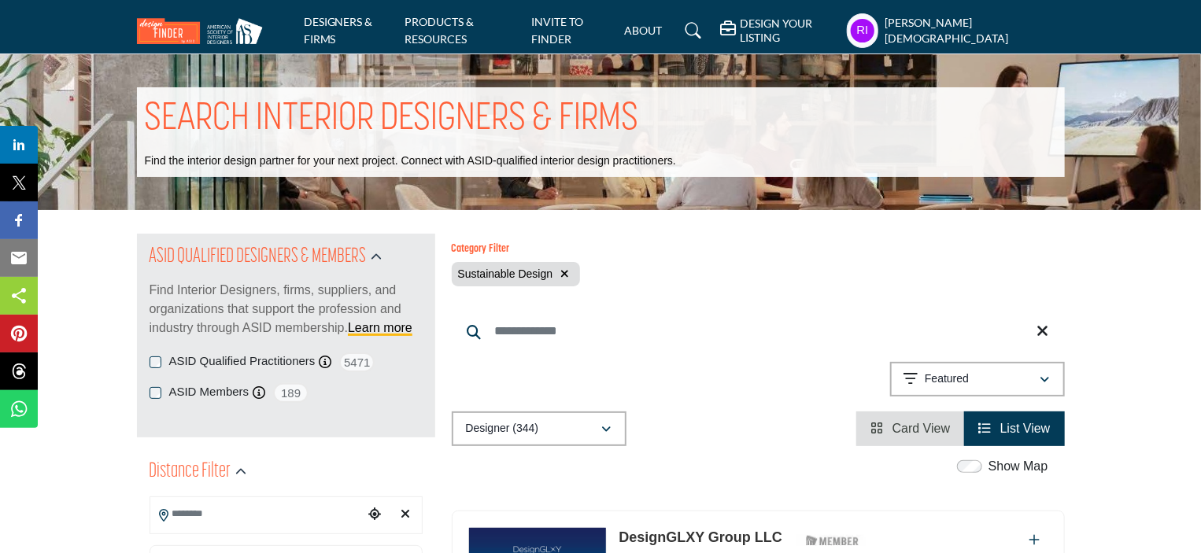
scroll to position [315, 0]
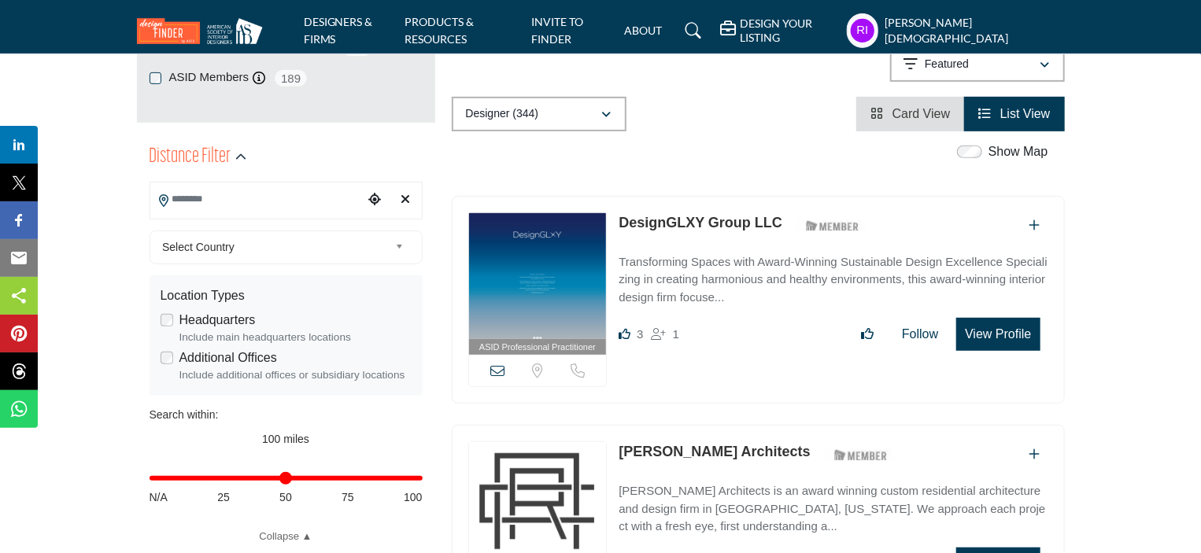
drag, startPoint x: 622, startPoint y: 205, endPoint x: 778, endPoint y: 226, distance: 157.2
click at [778, 226] on div "ASID Professional Practitioner ASID Professional Practitioners have successfull…" at bounding box center [758, 300] width 613 height 208
copy link "DesignGLXY Group LLC"
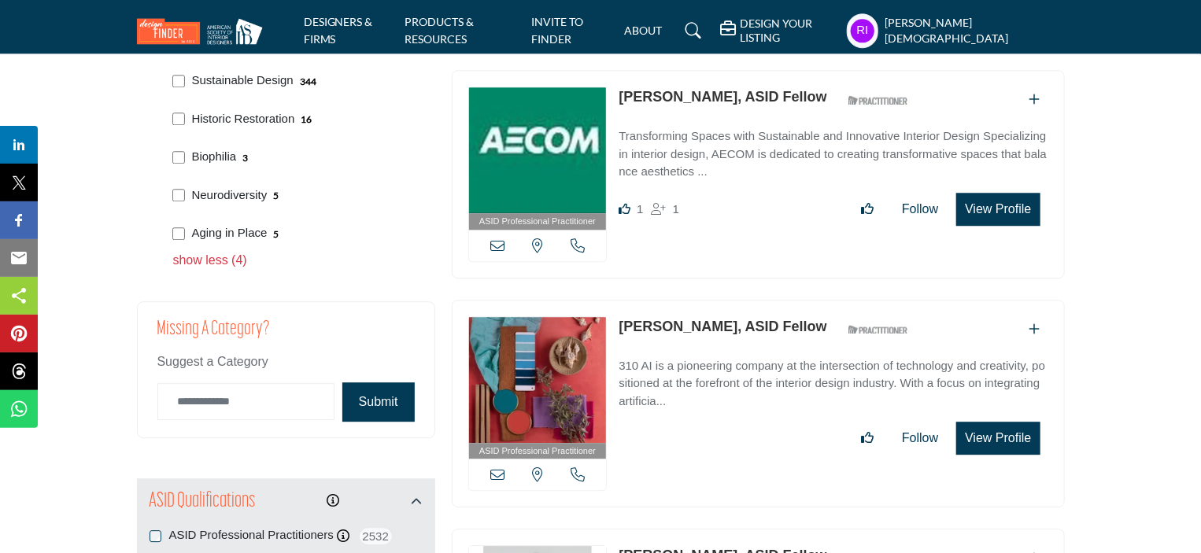
scroll to position [1967, 0]
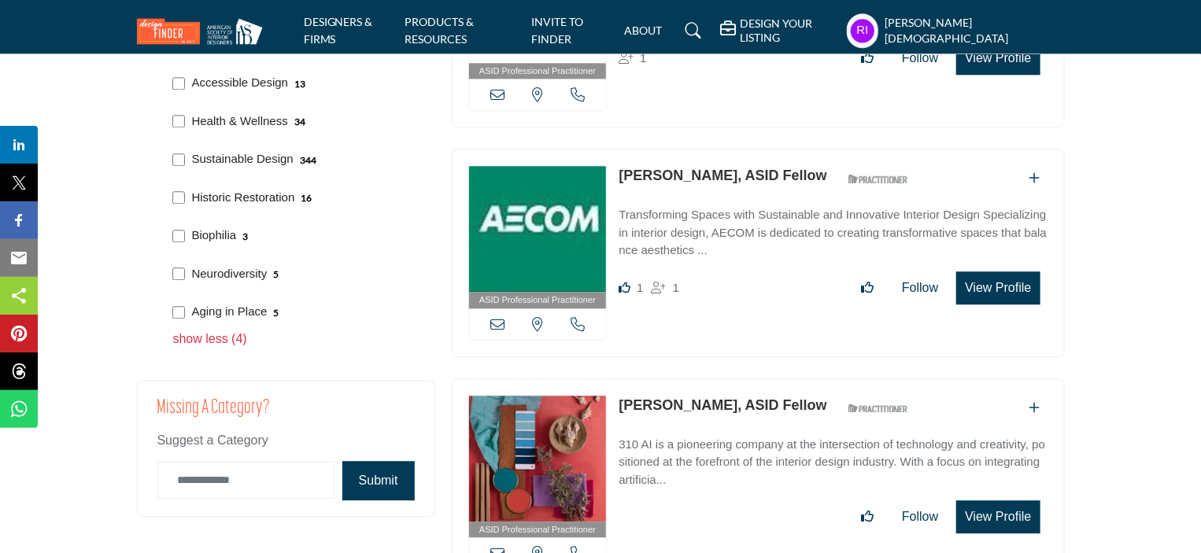
drag, startPoint x: 222, startPoint y: 179, endPoint x: 282, endPoint y: 190, distance: 60.9
click at [293, 190] on div "Historic Restoration 16" at bounding box center [297, 196] width 260 height 39
copy p "Historic Restoration"
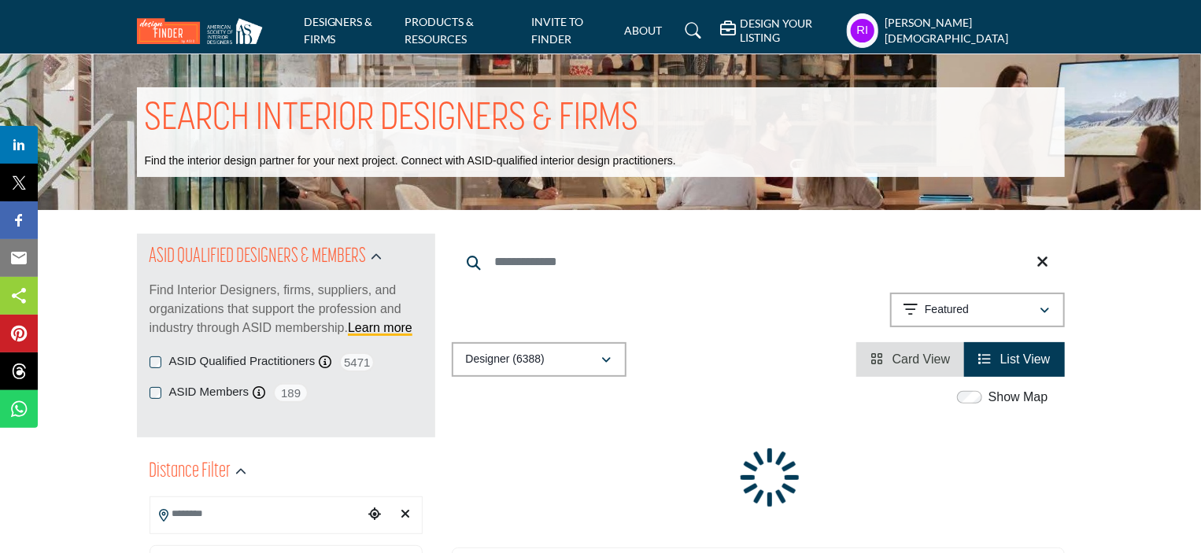
scroll to position [1883, 0]
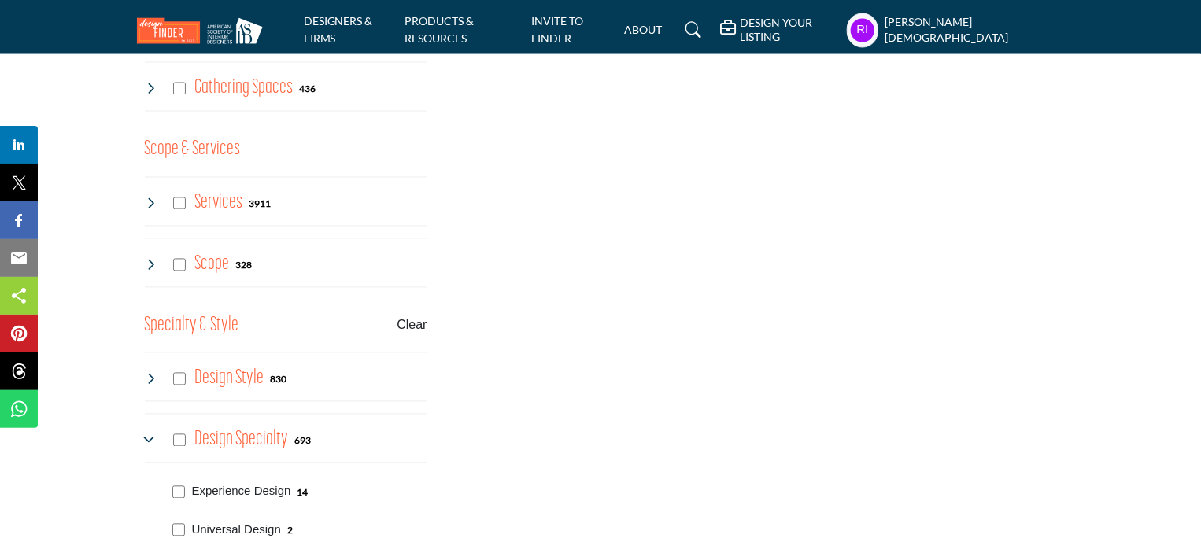
scroll to position [599, 0]
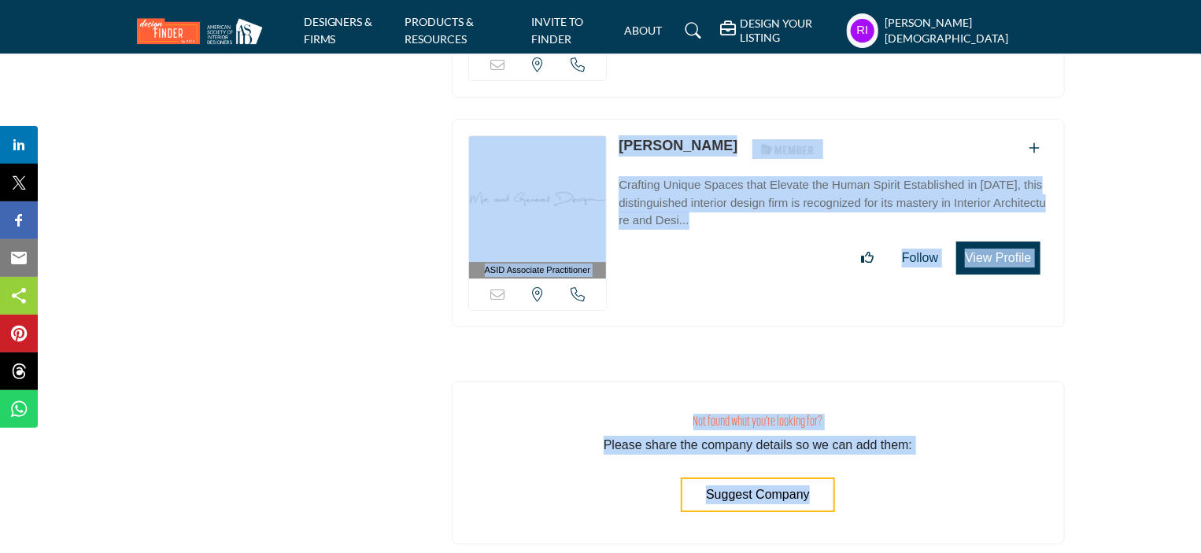
scroll to position [29485, 0]
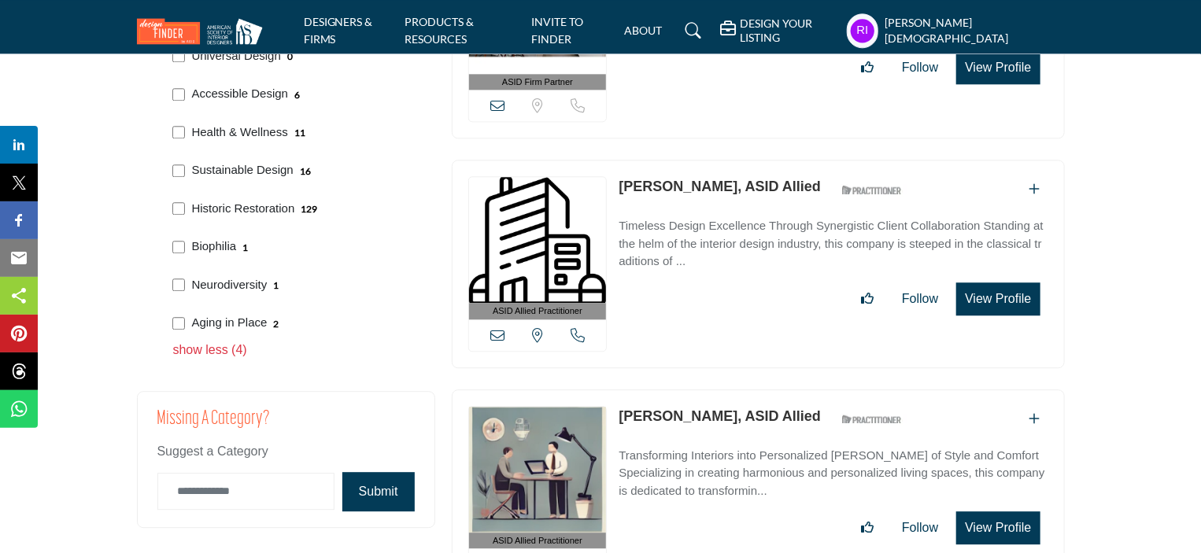
scroll to position [1964, 0]
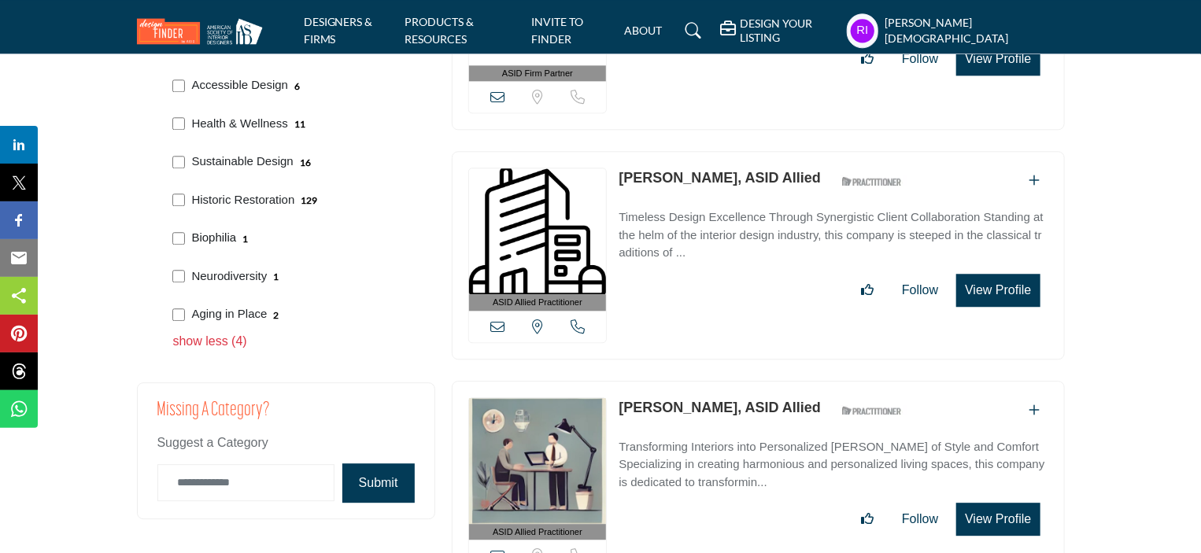
drag, startPoint x: 192, startPoint y: 222, endPoint x: 234, endPoint y: 231, distance: 42.6
click at [234, 231] on div "Biophilia 1" at bounding box center [297, 236] width 260 height 39
copy p "Biophilia"
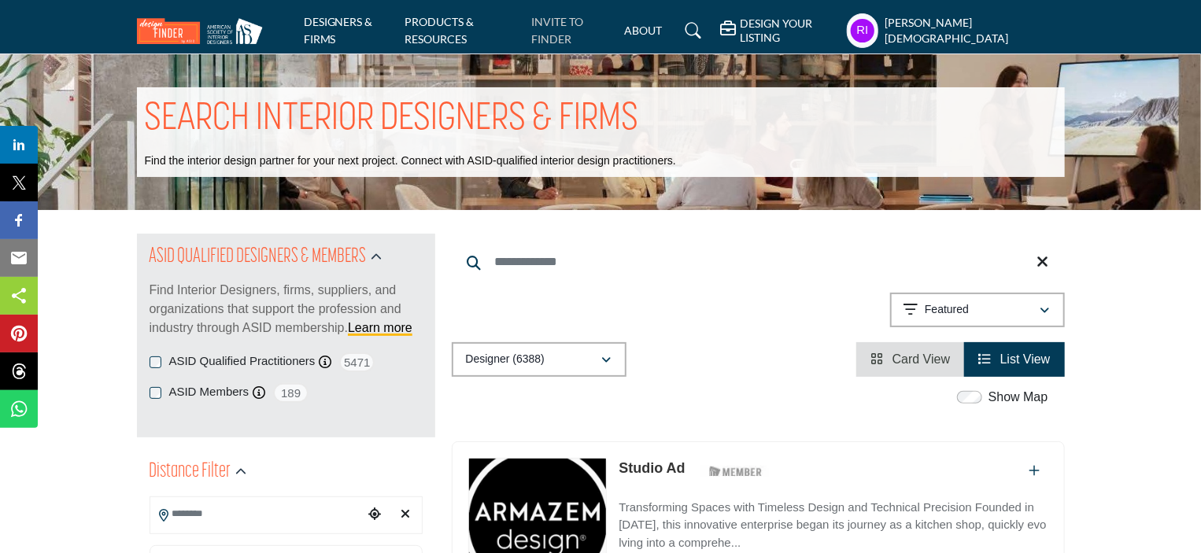
scroll to position [1921, 0]
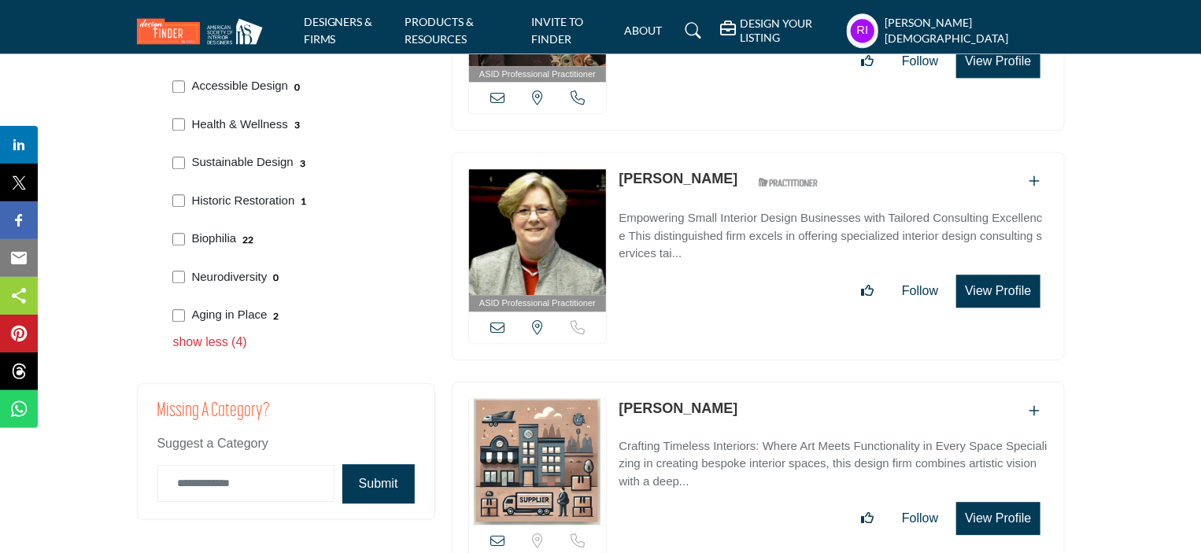
scroll to position [1967, 0]
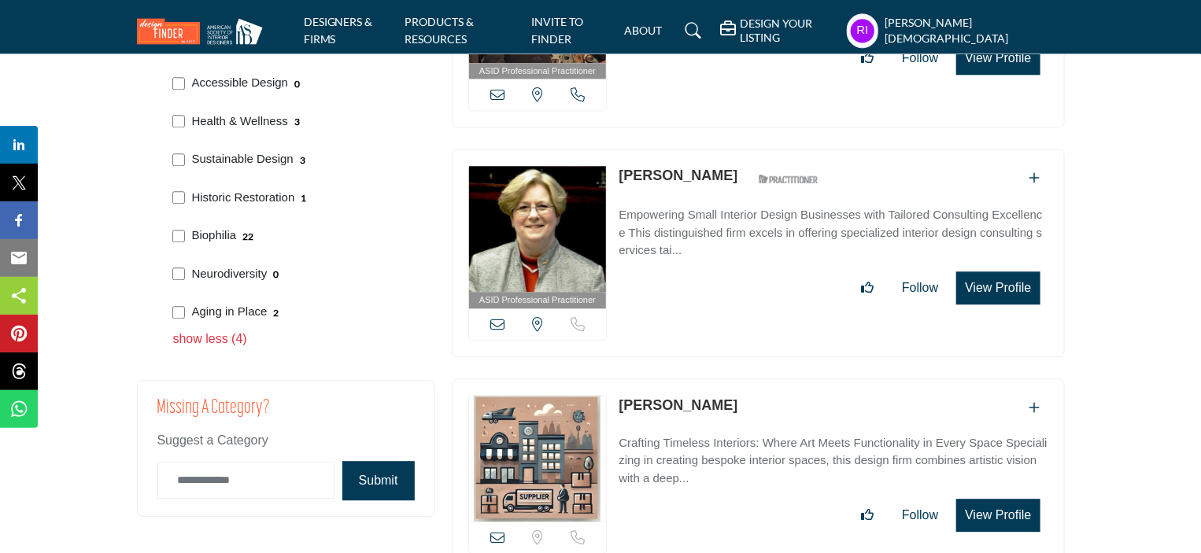
drag, startPoint x: 192, startPoint y: 257, endPoint x: 268, endPoint y: 270, distance: 77.3
click at [268, 270] on div "Neurodiversity 0" at bounding box center [297, 272] width 260 height 39
copy p "Neurodiversity"
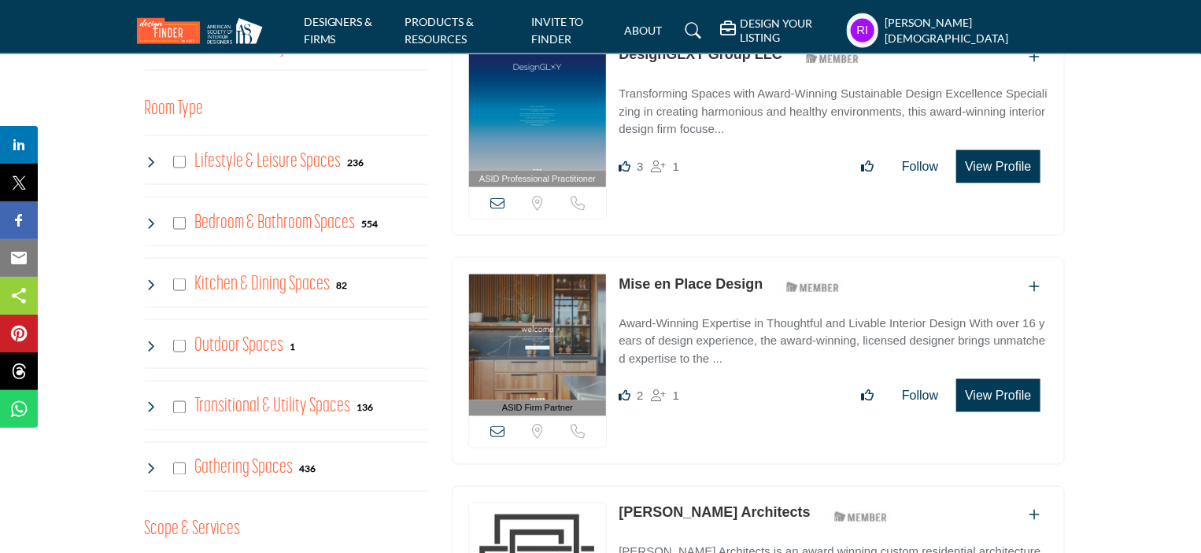
scroll to position [1959, 0]
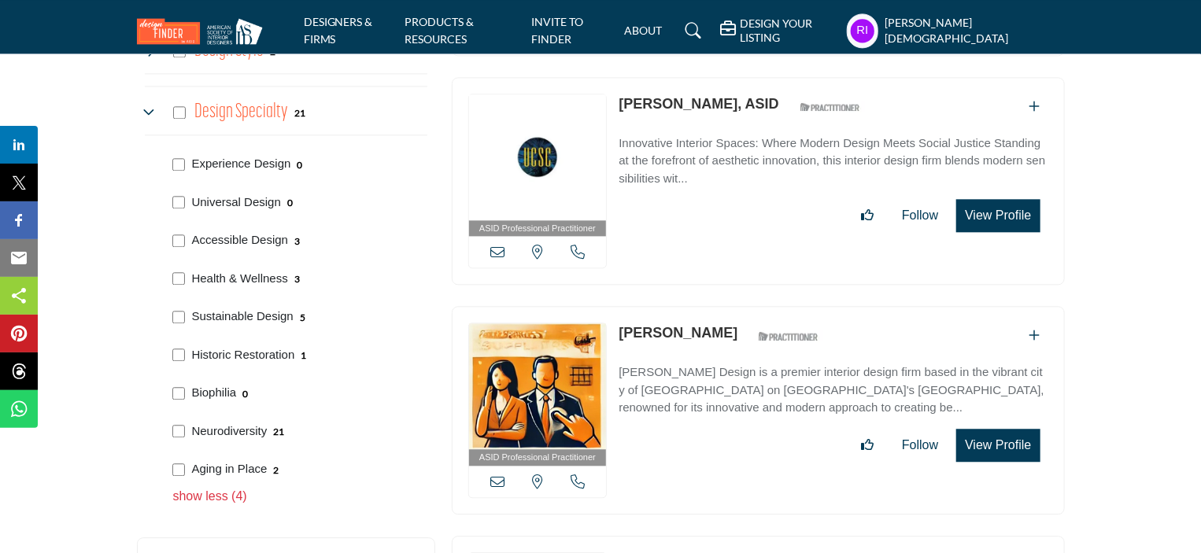
scroll to position [2045, 0]
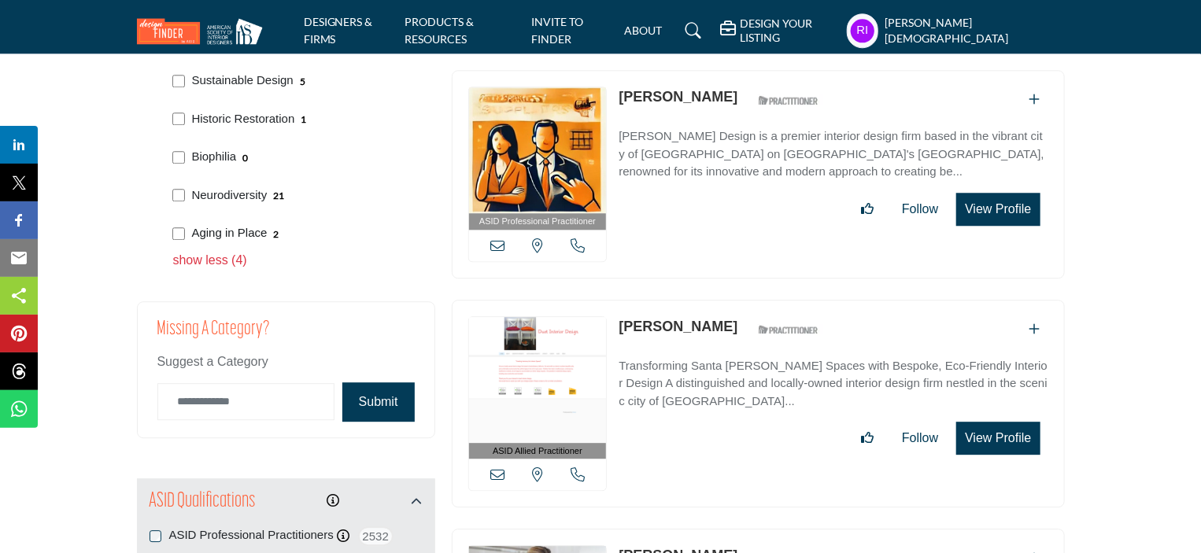
drag, startPoint x: 186, startPoint y: 216, endPoint x: 264, endPoint y: 234, distance: 80.6
click at [264, 234] on div "Aging in Place 2" at bounding box center [297, 231] width 260 height 39
copy p "Aging in Place"
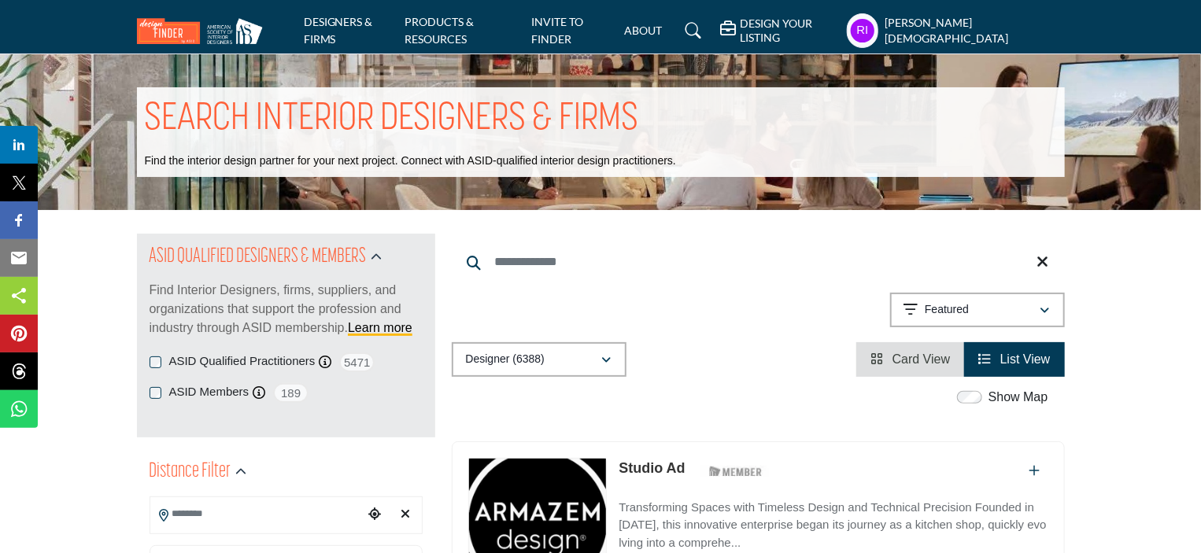
scroll to position [1997, 0]
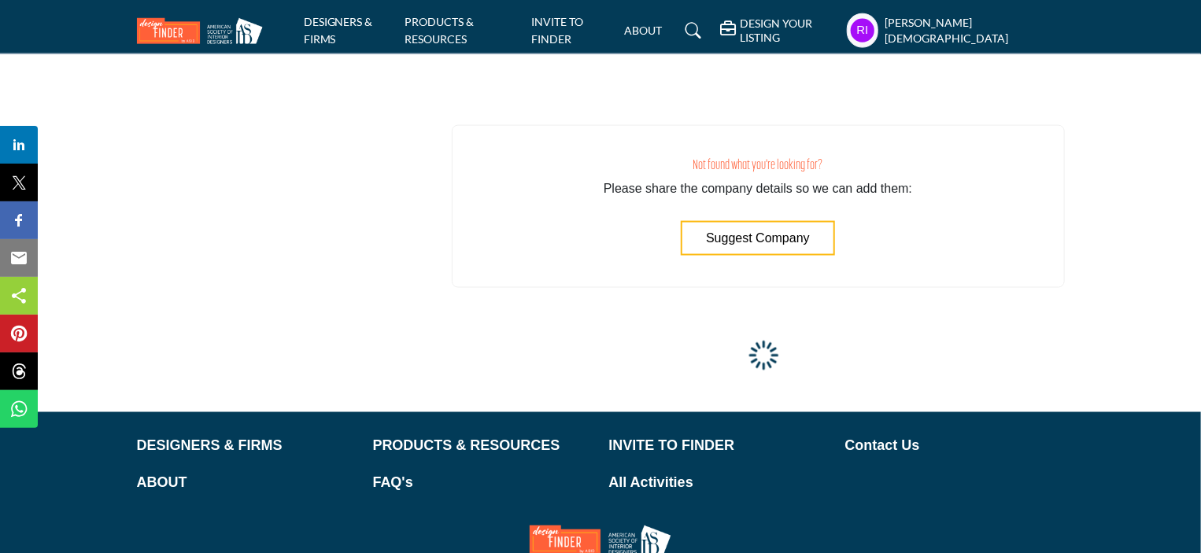
scroll to position [9706, 0]
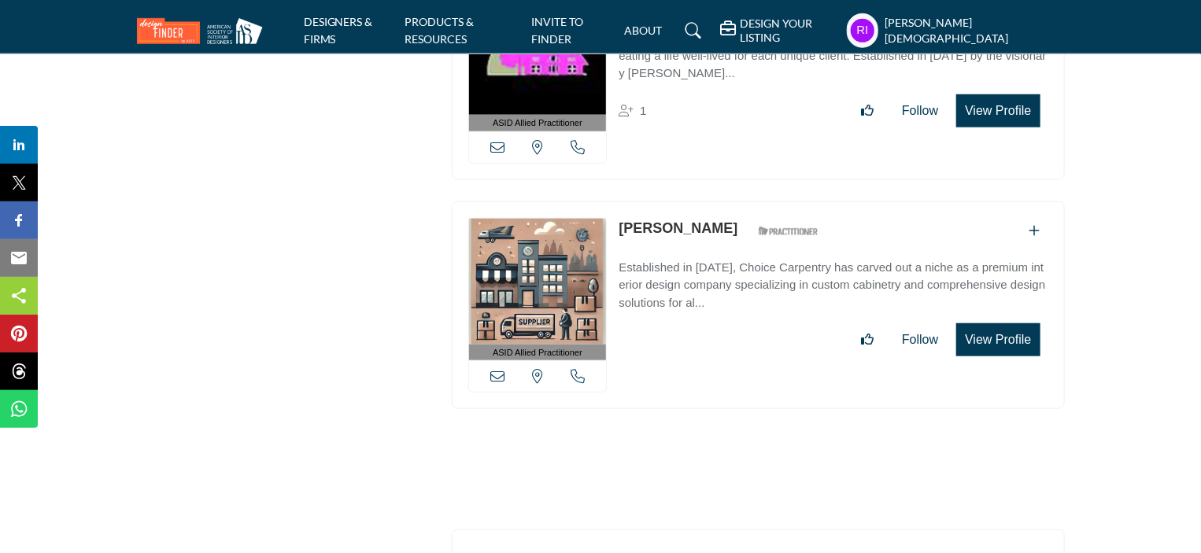
drag, startPoint x: 462, startPoint y: 122, endPoint x: 1050, endPoint y: 317, distance: 619.9
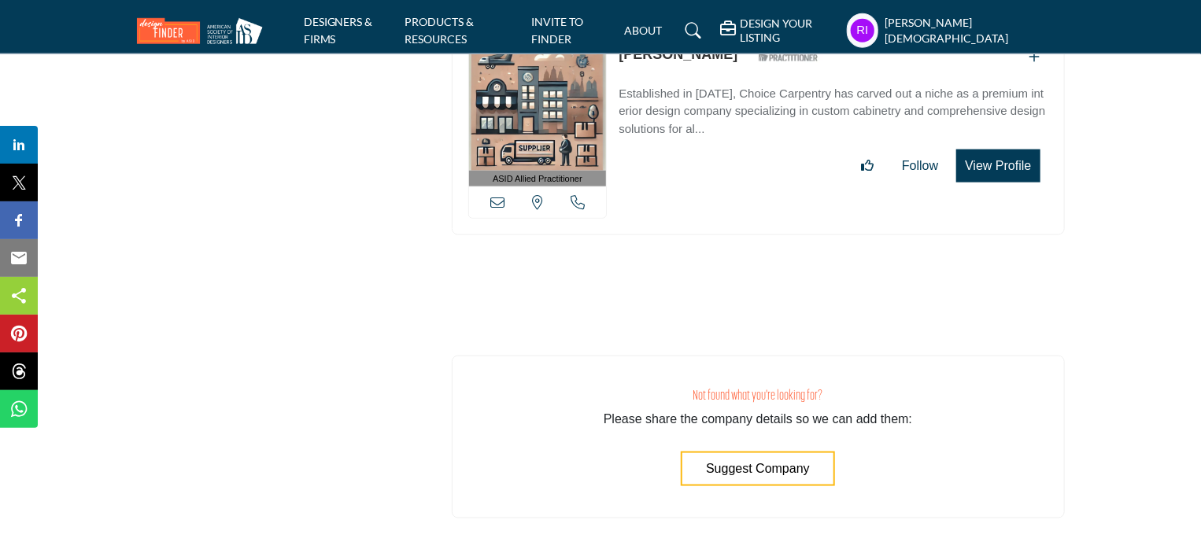
scroll to position [9785, 0]
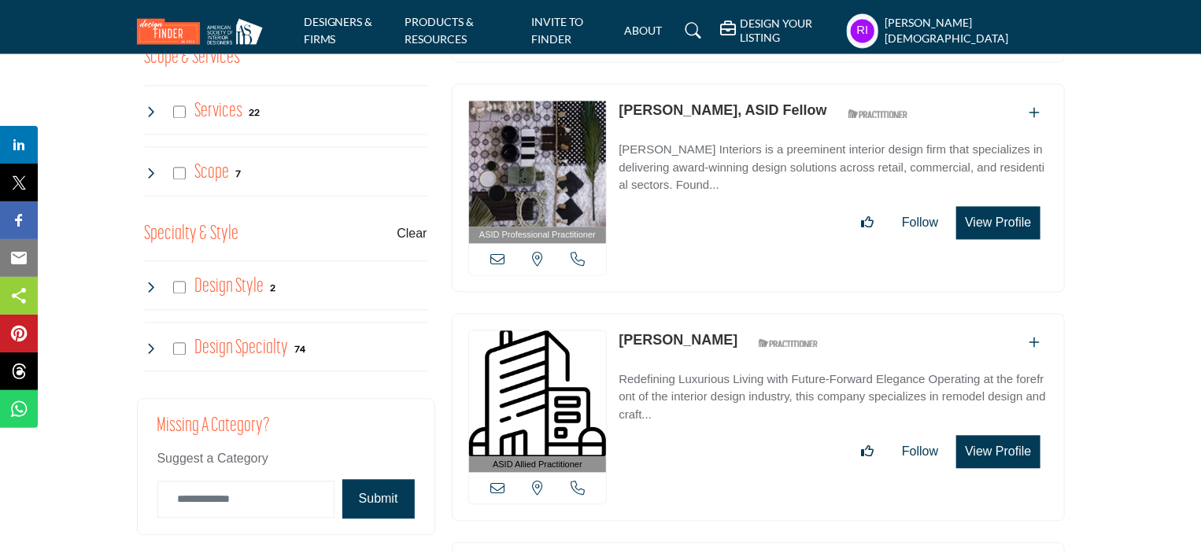
scroll to position [1709, 0]
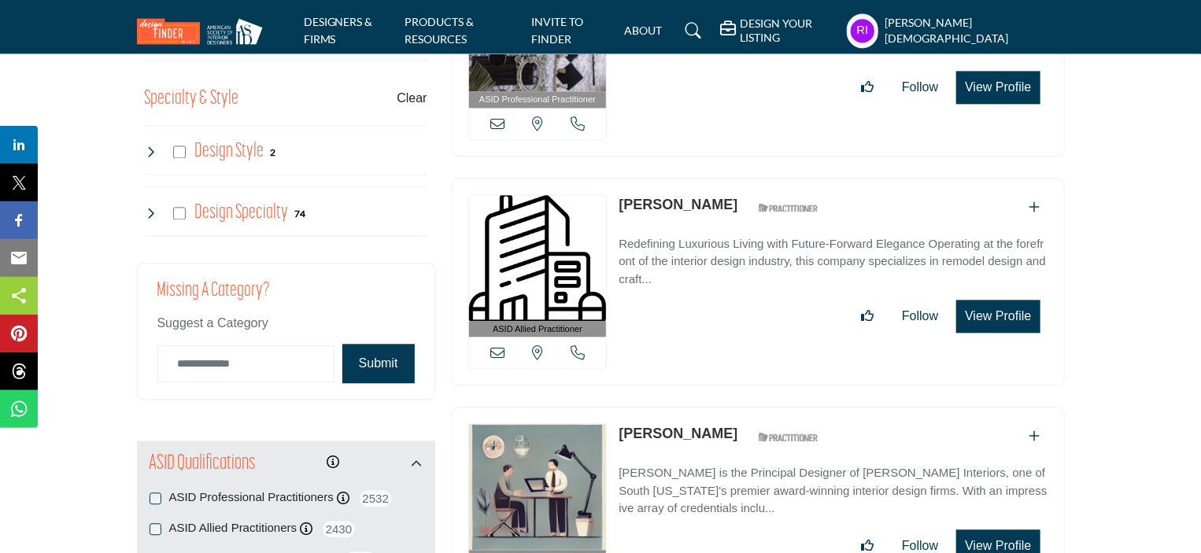
click at [148, 212] on icon at bounding box center [151, 213] width 13 height 13
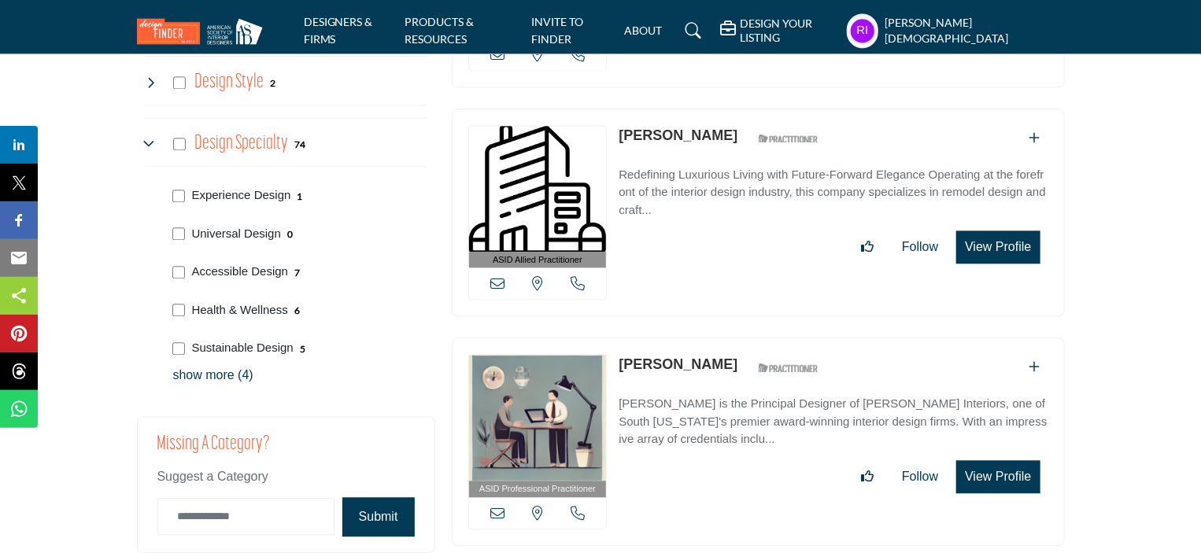
scroll to position [1787, 0]
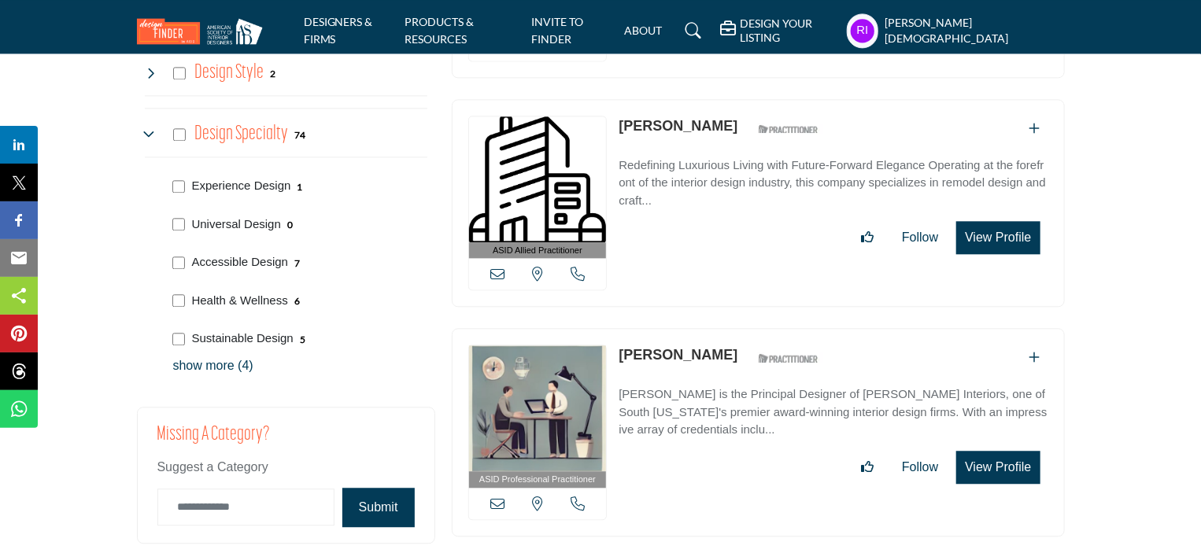
drag, startPoint x: 209, startPoint y: 363, endPoint x: 271, endPoint y: 371, distance: 61.9
click at [209, 363] on p "show more (4)" at bounding box center [300, 365] width 254 height 19
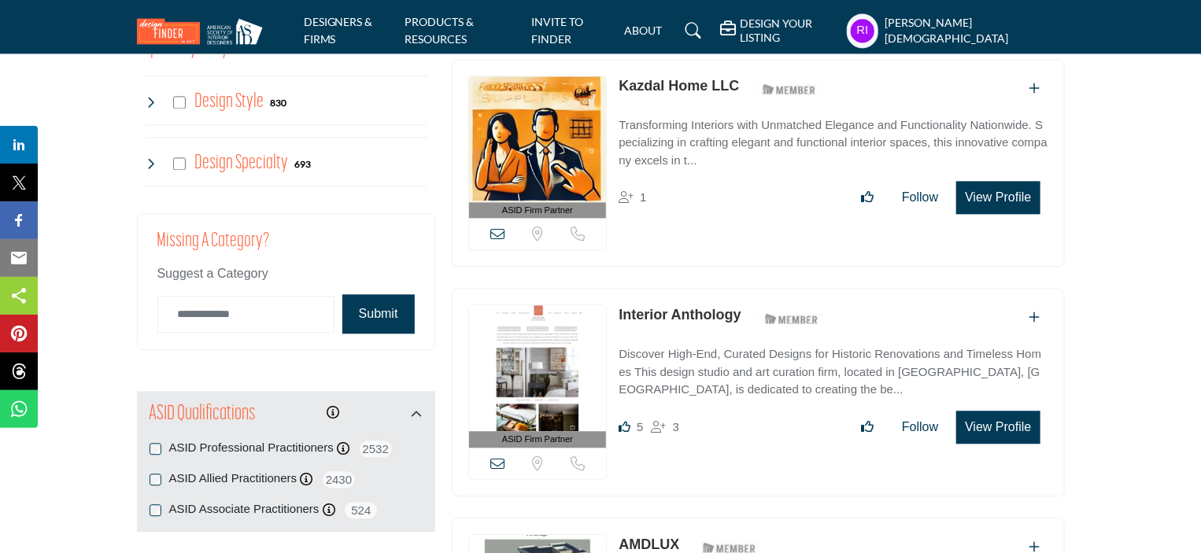
scroll to position [1731, 0]
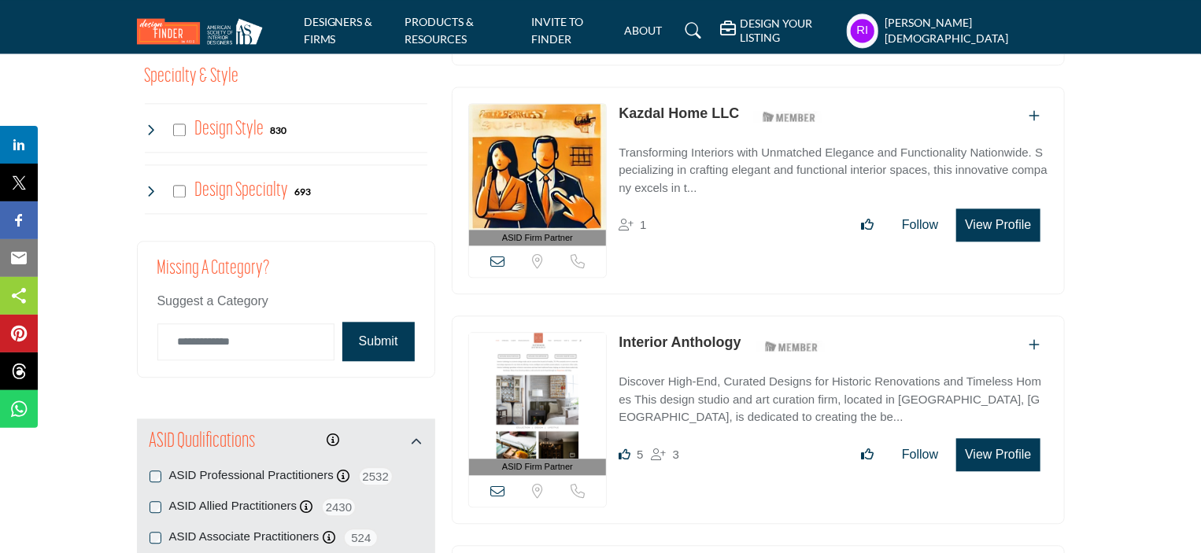
click at [148, 186] on icon at bounding box center [151, 191] width 13 height 13
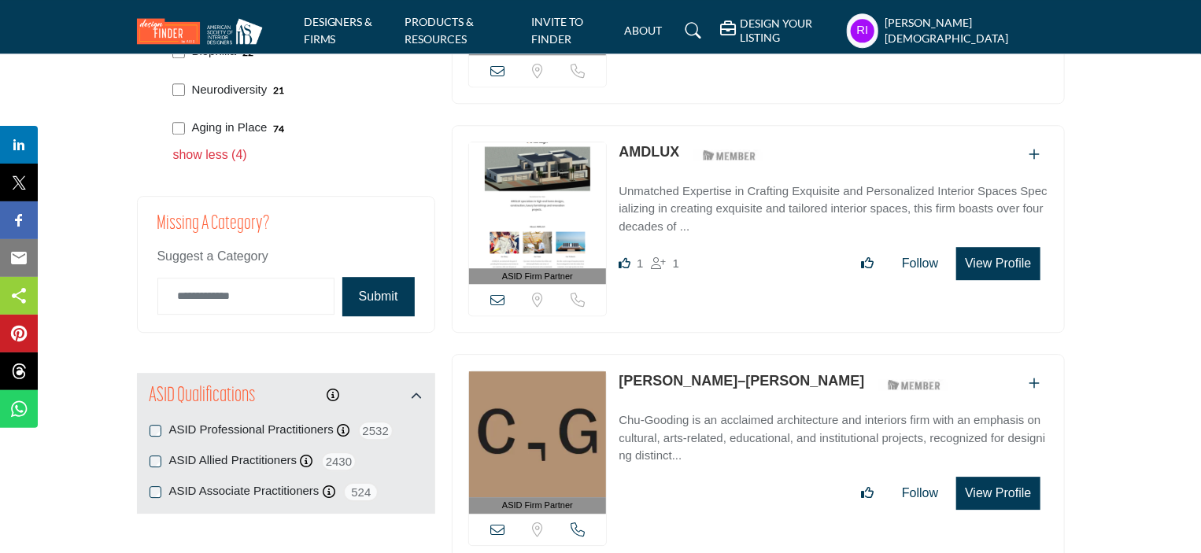
scroll to position [2124, 0]
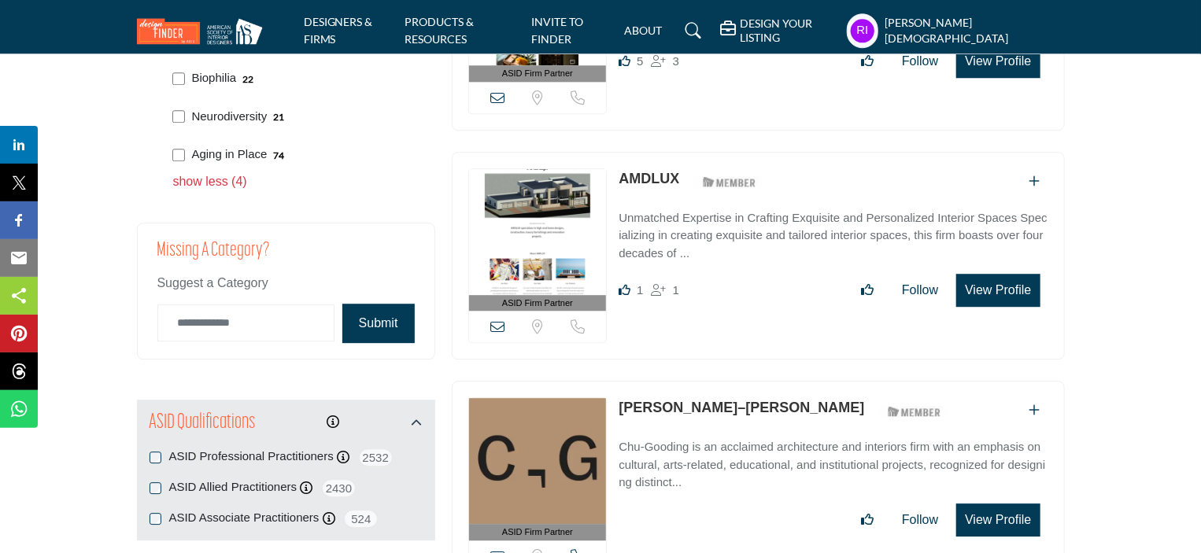
click at [227, 179] on p "show less (4)" at bounding box center [300, 181] width 254 height 19
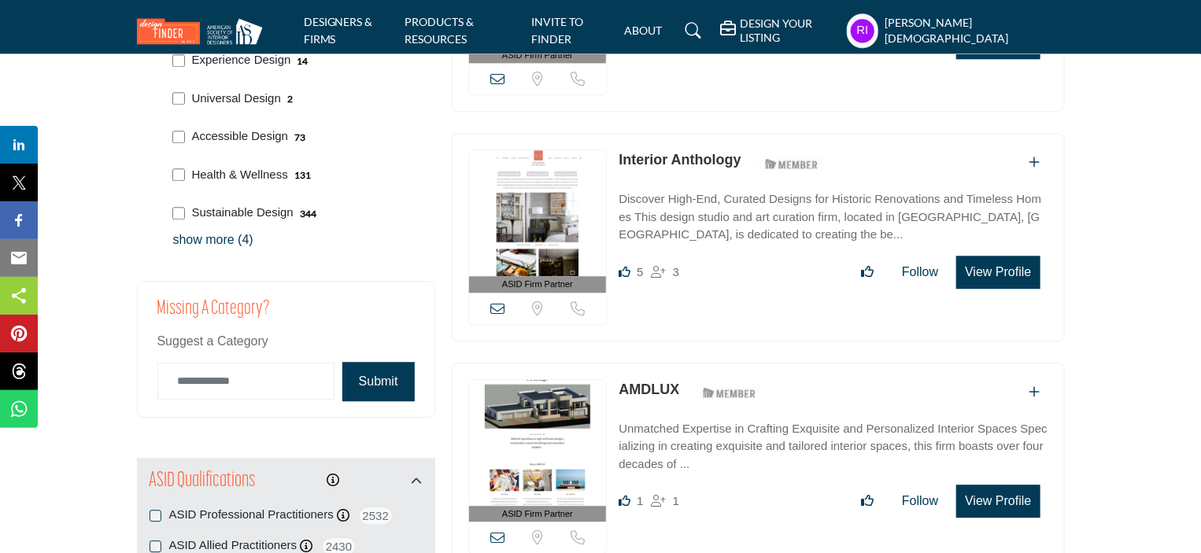
scroll to position [1888, 0]
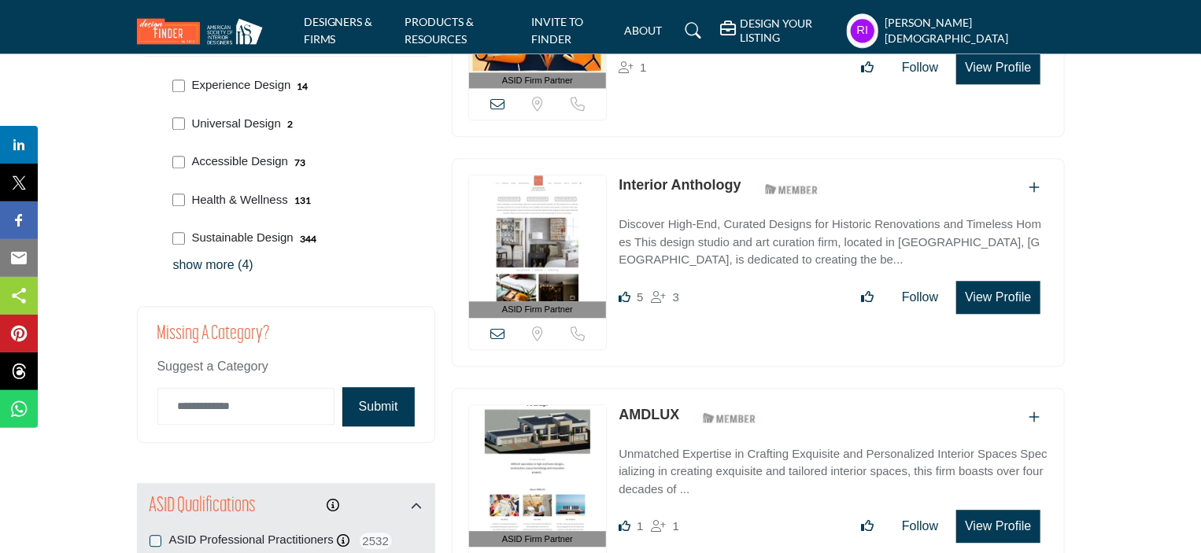
click at [211, 261] on p "show more (4)" at bounding box center [300, 265] width 254 height 19
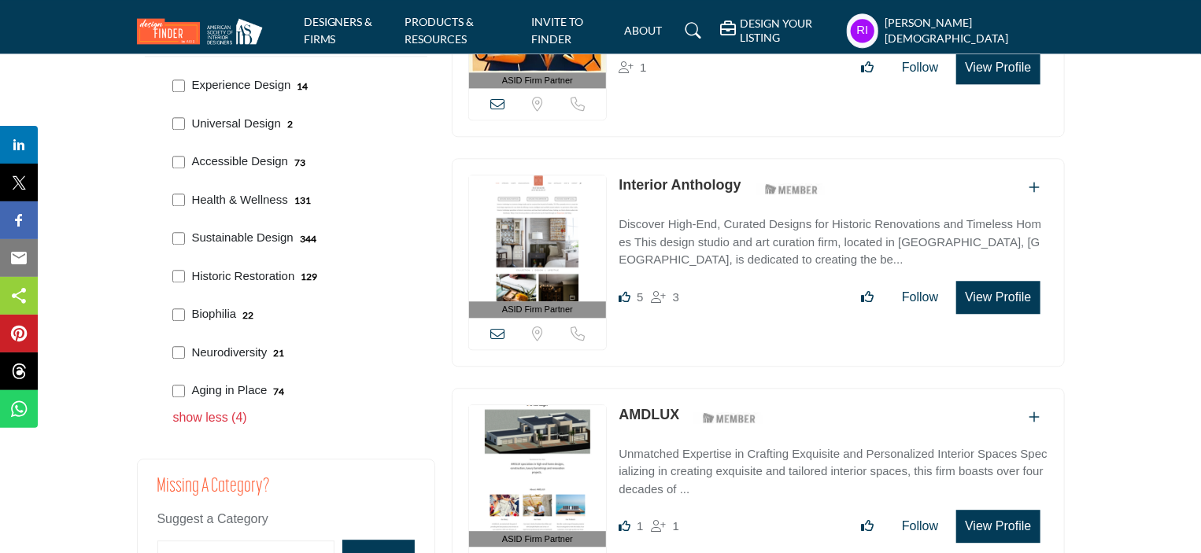
scroll to position [1967, 0]
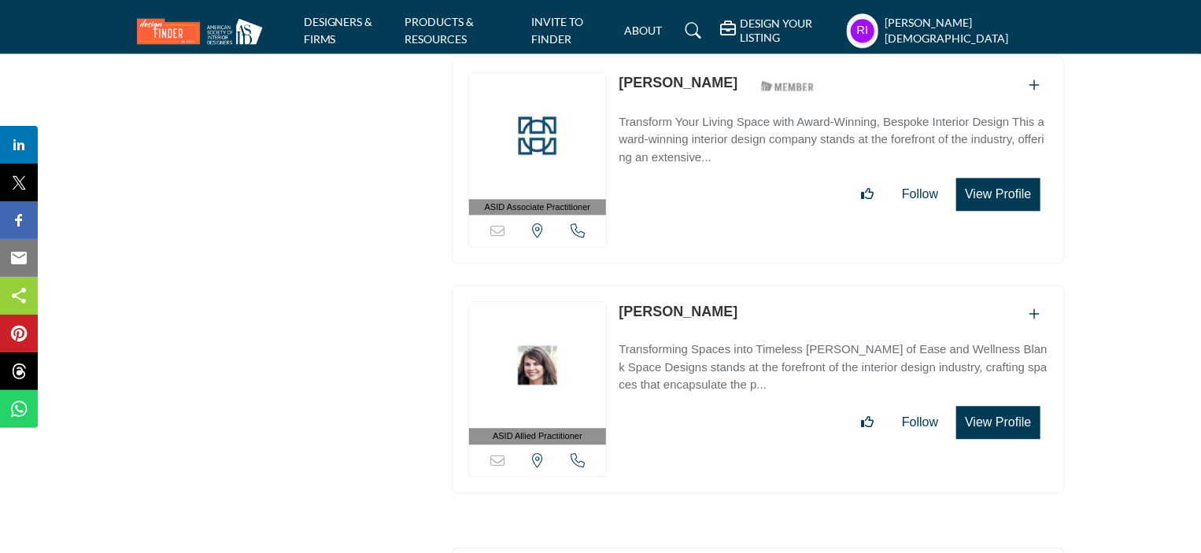
scroll to position [16897, 0]
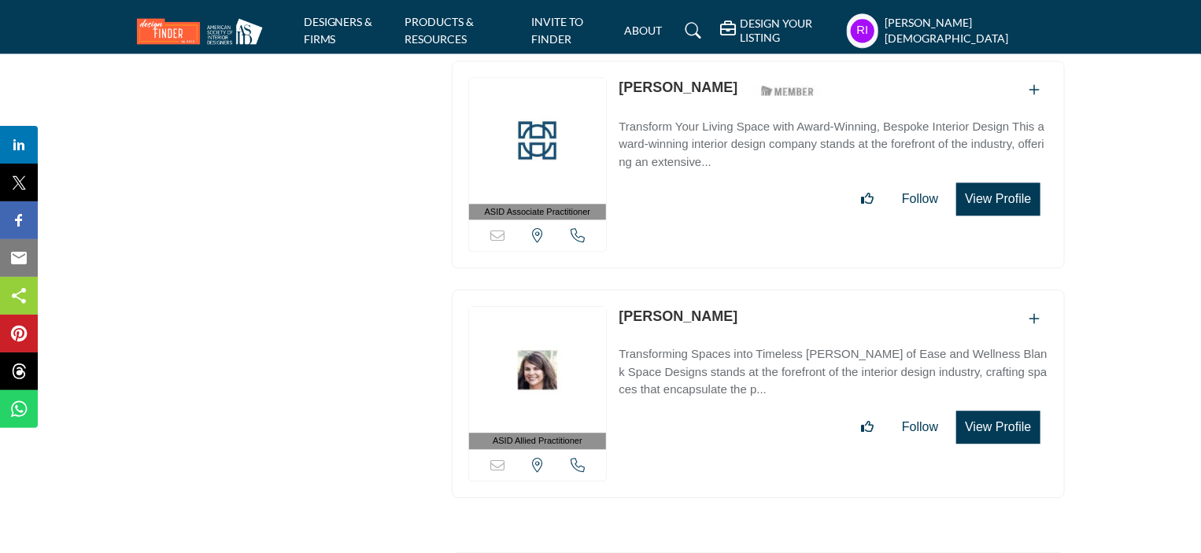
drag, startPoint x: 469, startPoint y: 200, endPoint x: 1031, endPoint y: 357, distance: 584.1
copy div "View email address of this listing View the location of this listing Call Numbe…"
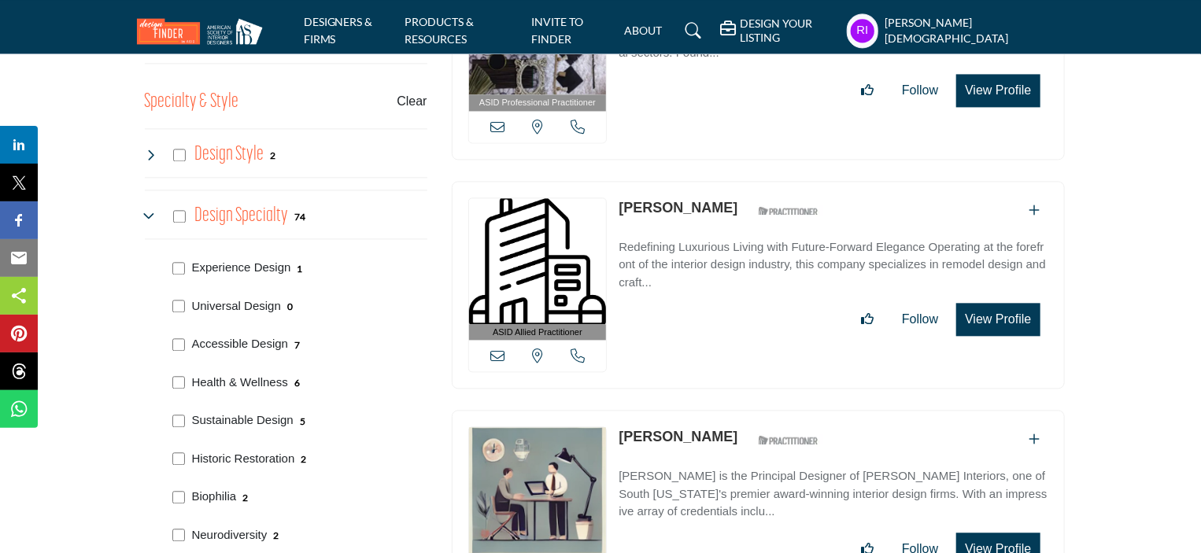
scroll to position [1731, 0]
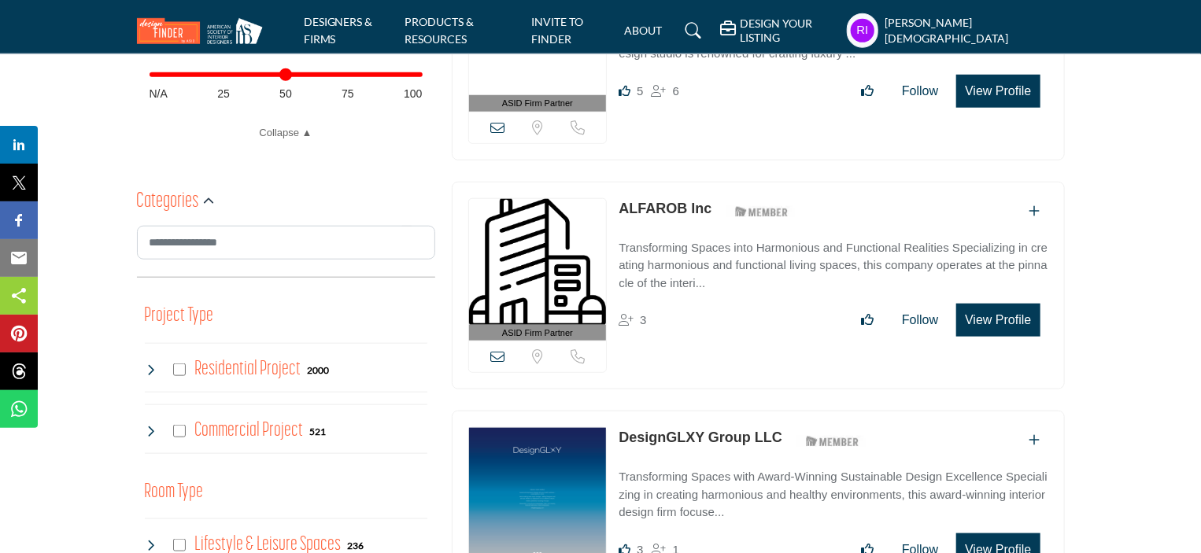
scroll to position [787, 0]
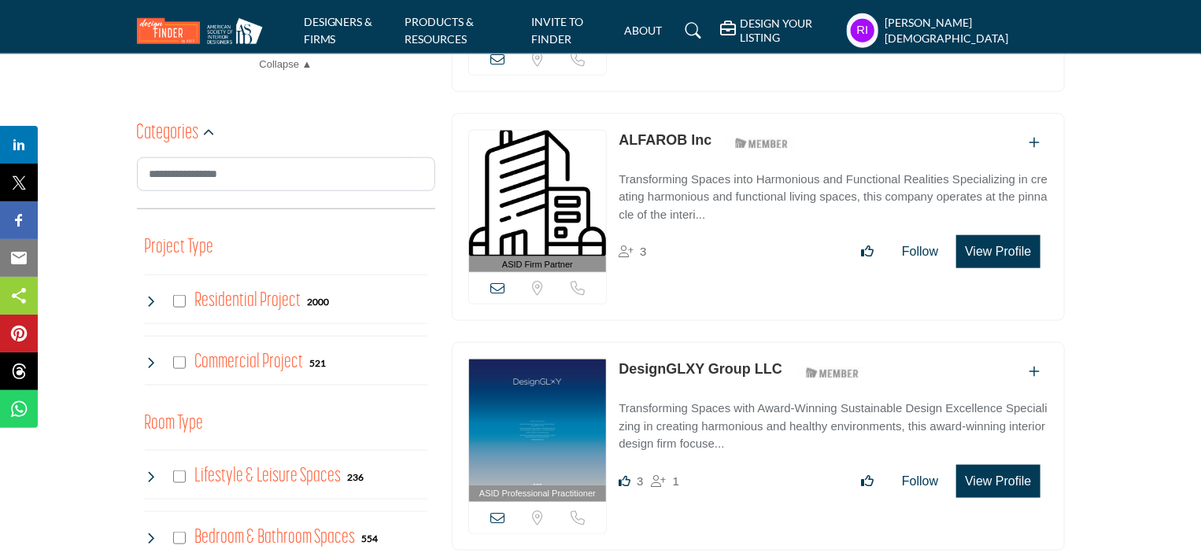
click at [151, 301] on icon at bounding box center [151, 301] width 13 height 13
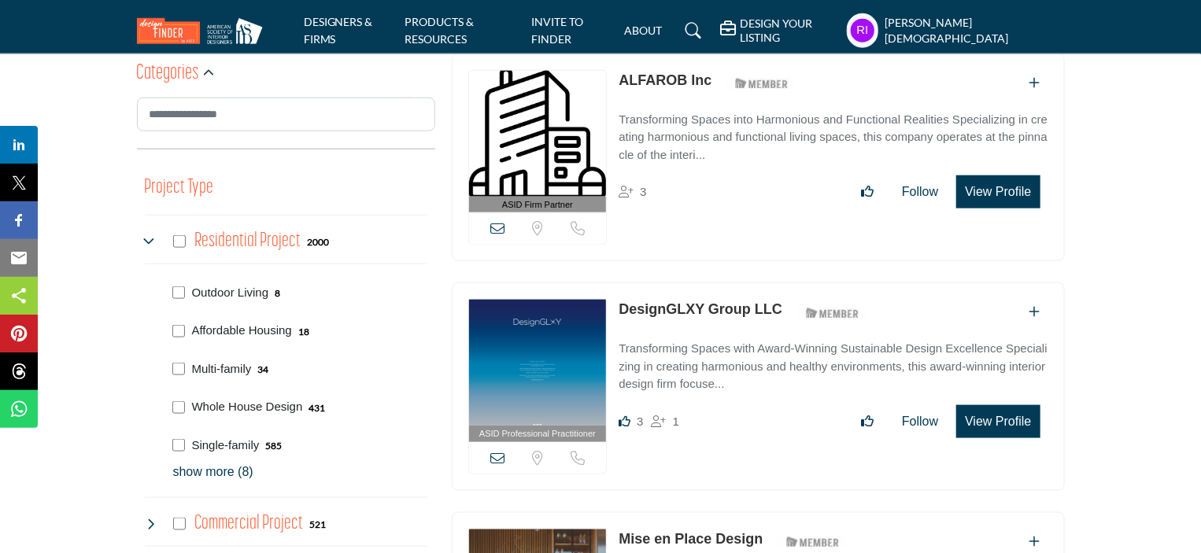
scroll to position [944, 0]
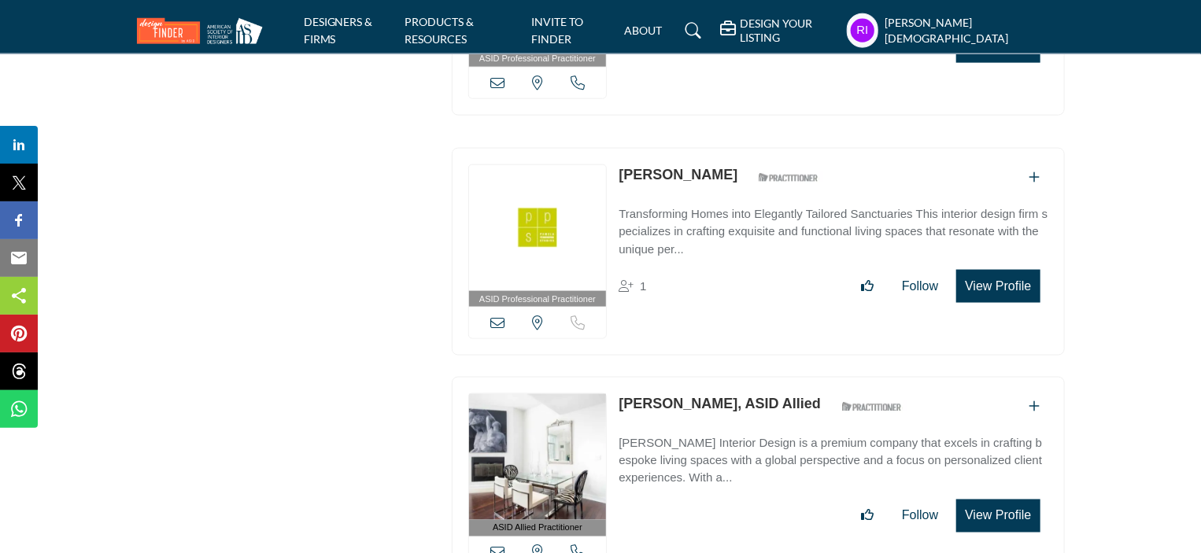
scroll to position [23706, 0]
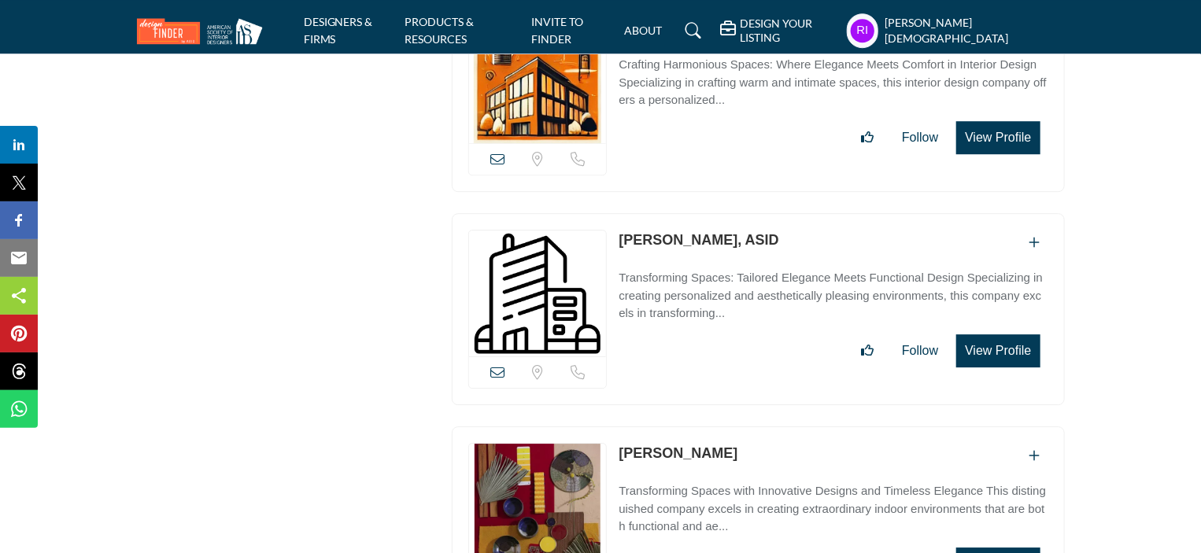
scroll to position [55517, 0]
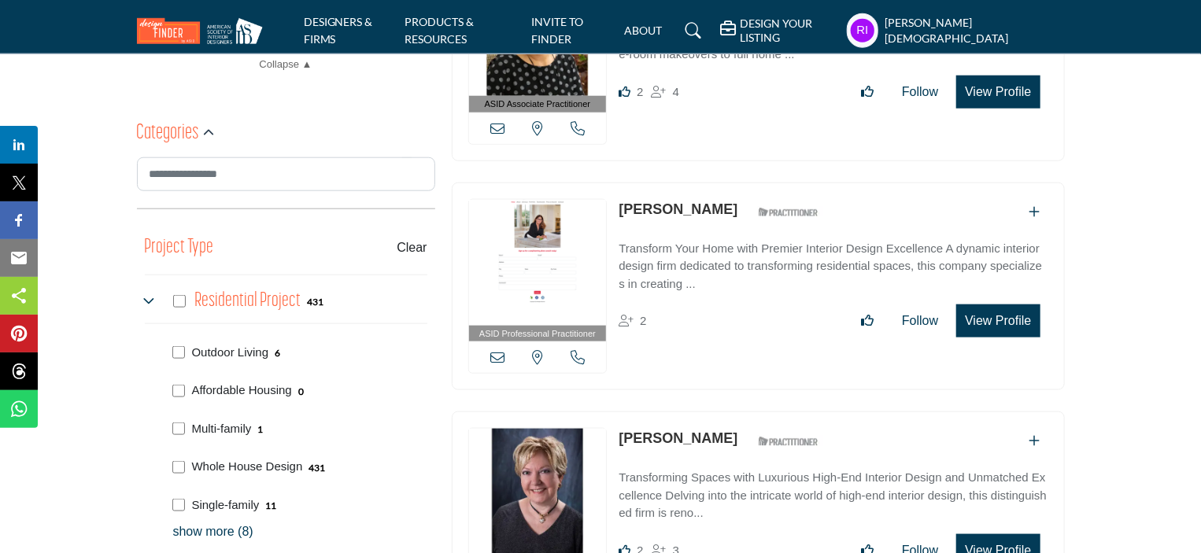
scroll to position [865, 0]
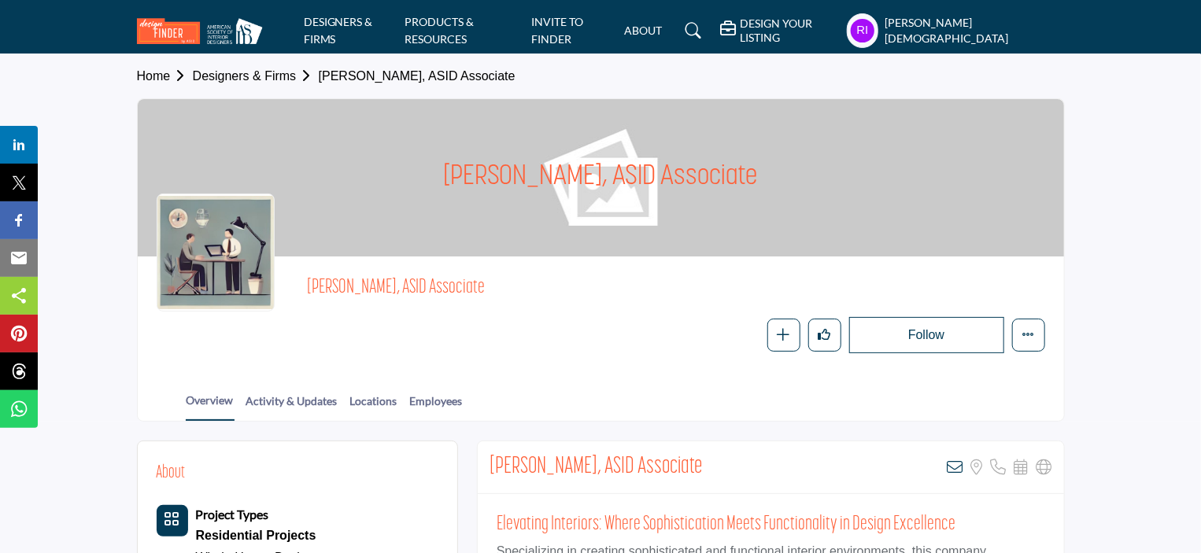
drag, startPoint x: 957, startPoint y: 468, endPoint x: 935, endPoint y: 458, distance: 23.6
click at [957, 468] on icon at bounding box center [955, 467] width 16 height 16
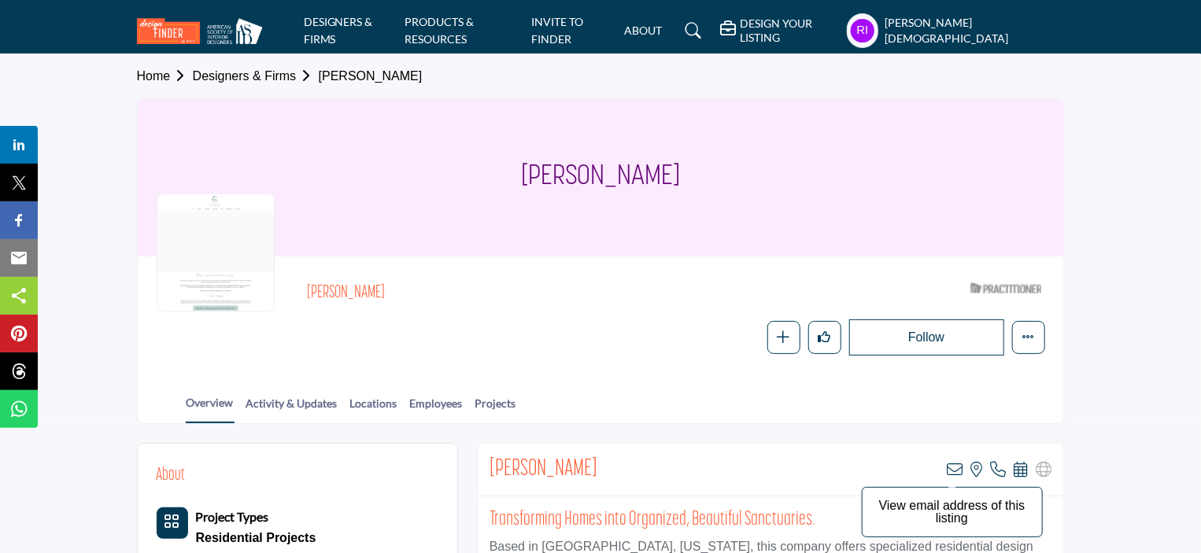
click at [957, 465] on icon at bounding box center [955, 470] width 16 height 16
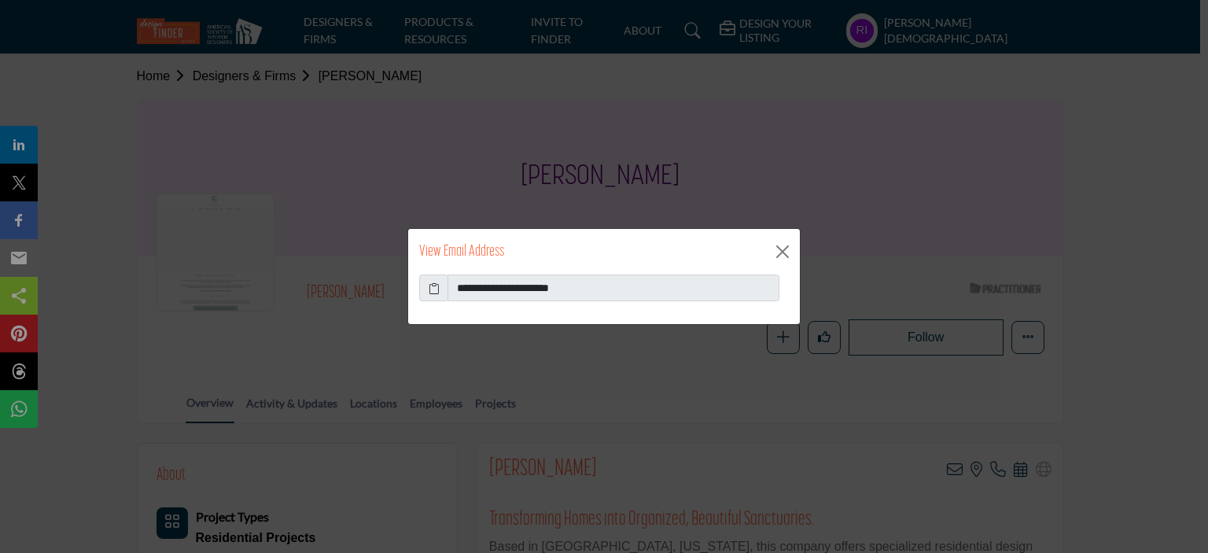
click at [437, 290] on icon at bounding box center [434, 288] width 11 height 17
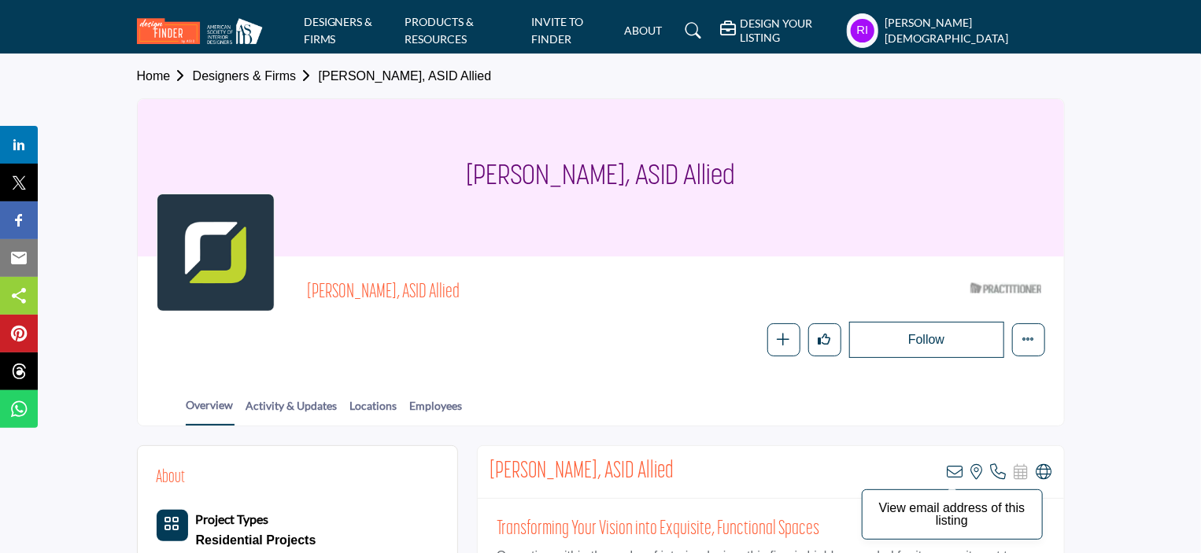
click at [953, 471] on icon at bounding box center [955, 472] width 16 height 16
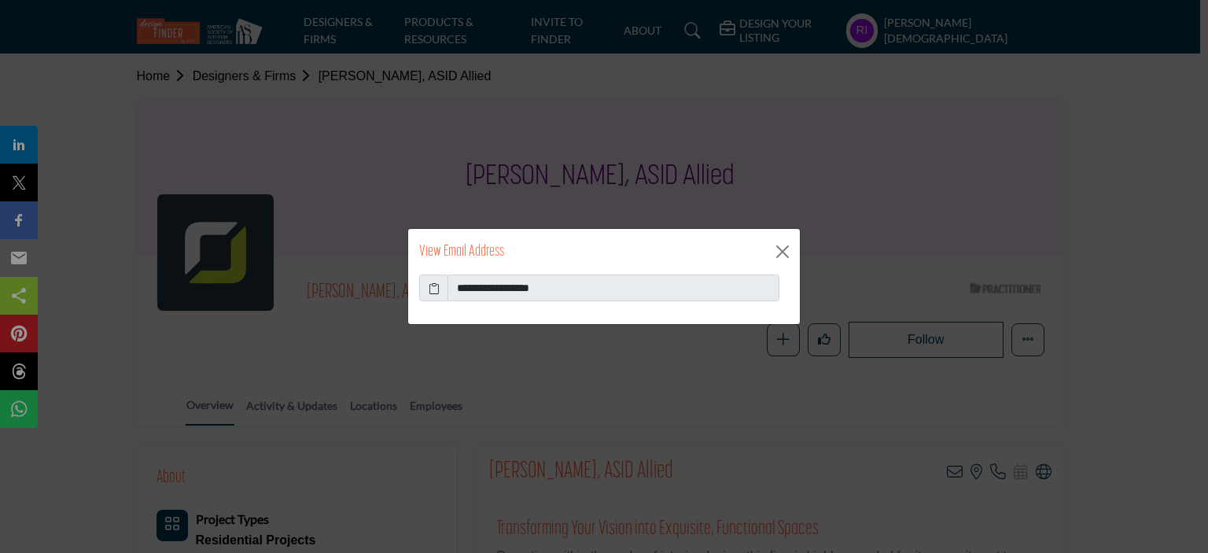
click at [432, 287] on icon at bounding box center [434, 288] width 11 height 17
click at [777, 251] on button "Close" at bounding box center [783, 252] width 24 height 24
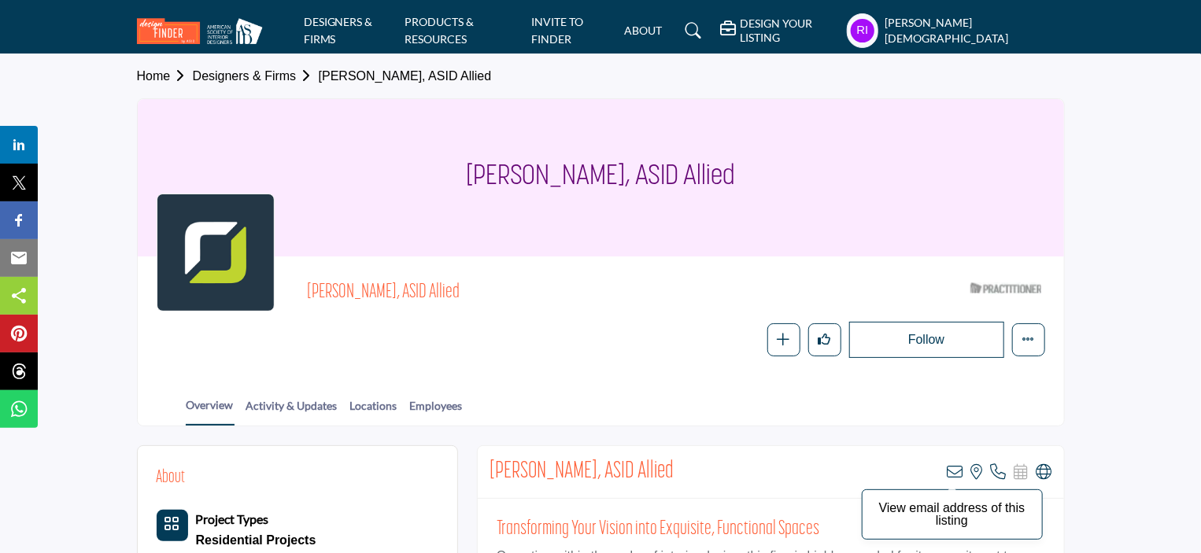
click at [961, 472] on icon at bounding box center [955, 472] width 16 height 16
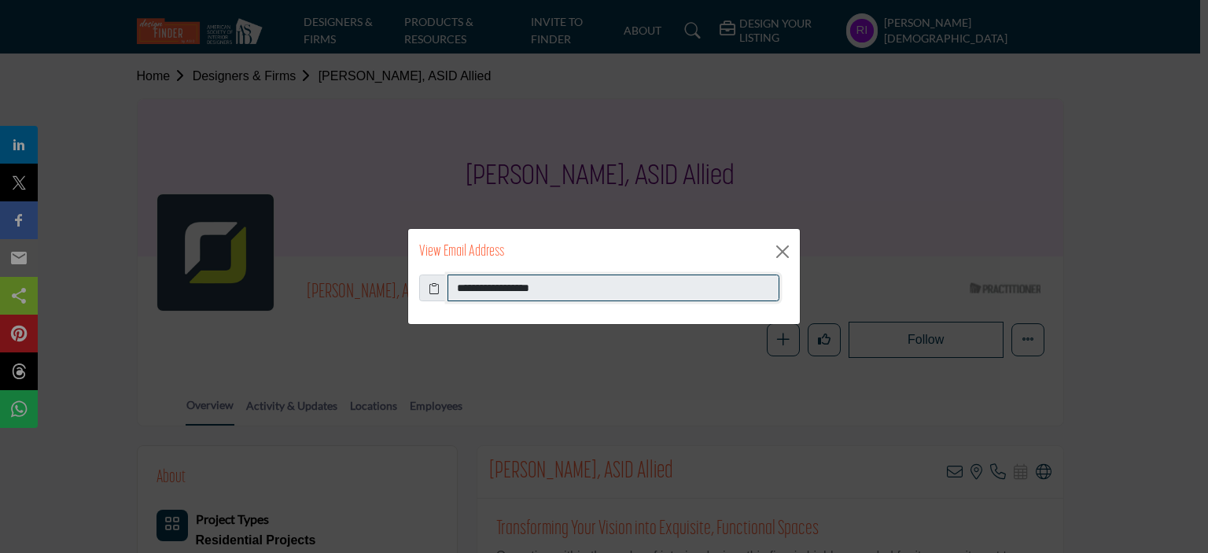
drag, startPoint x: 455, startPoint y: 286, endPoint x: 595, endPoint y: 290, distance: 139.3
click at [595, 290] on input "**********" at bounding box center [614, 288] width 332 height 27
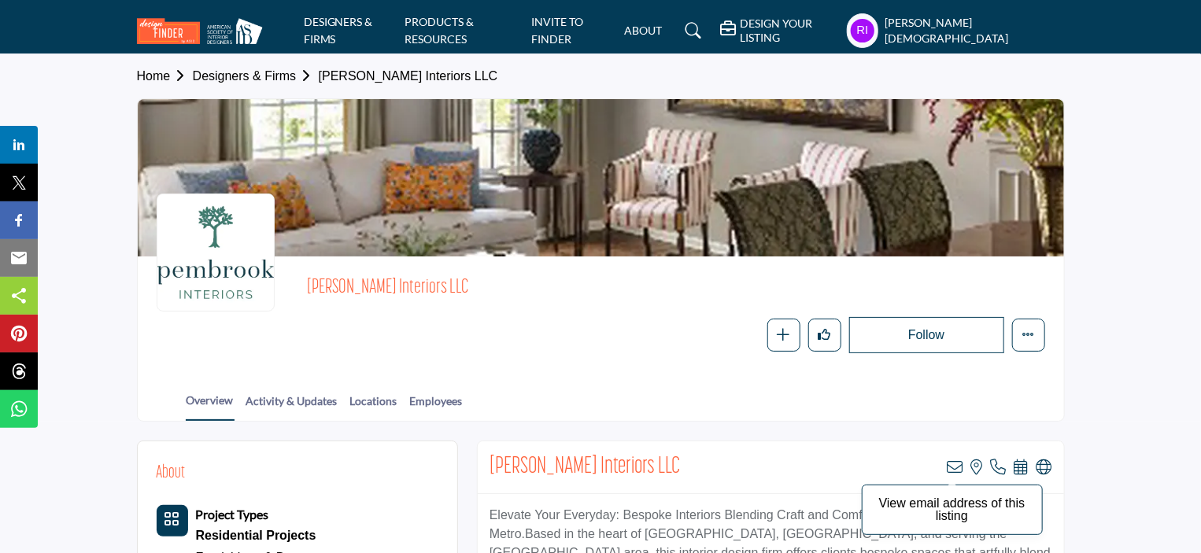
click at [953, 465] on icon at bounding box center [955, 467] width 16 height 16
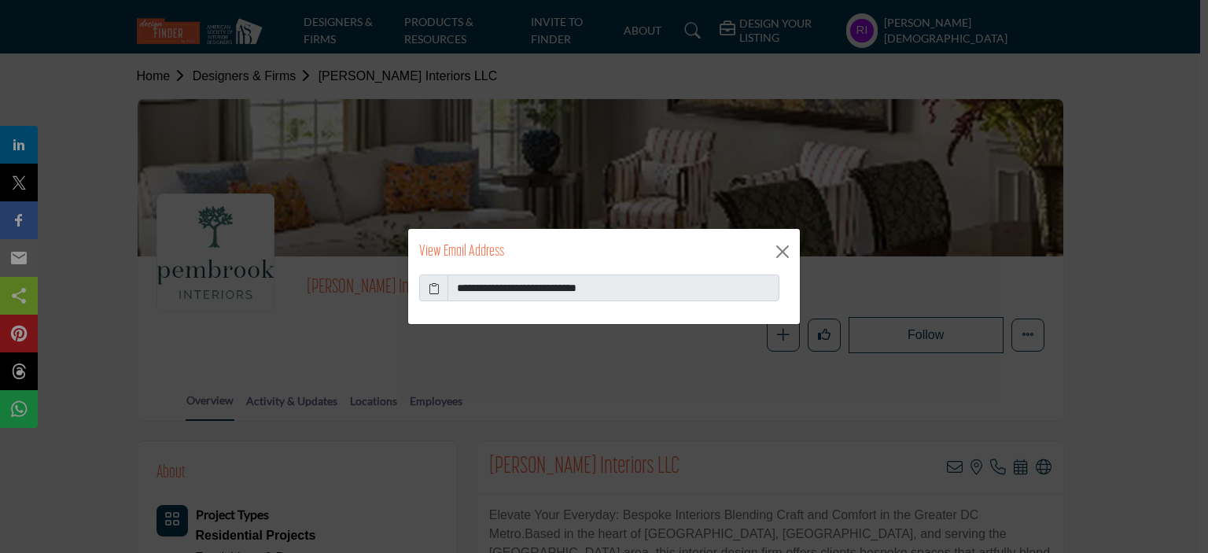
click at [434, 287] on icon at bounding box center [434, 288] width 11 height 17
click at [779, 251] on button "Close" at bounding box center [783, 252] width 24 height 24
